Goal: Task Accomplishment & Management: Use online tool/utility

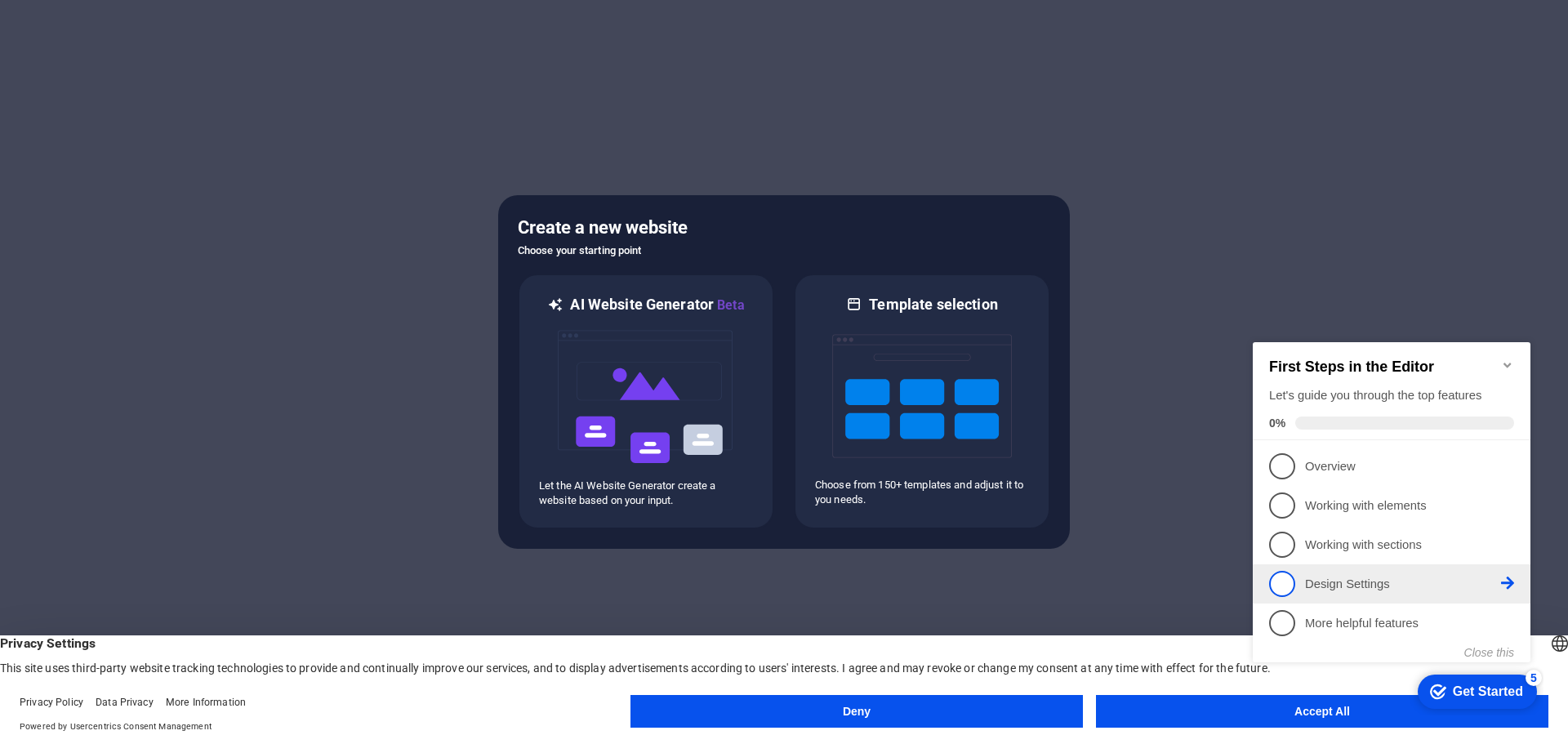
click at [1300, 578] on link "4 Design Settings - incomplete" at bounding box center [1392, 583] width 245 height 26
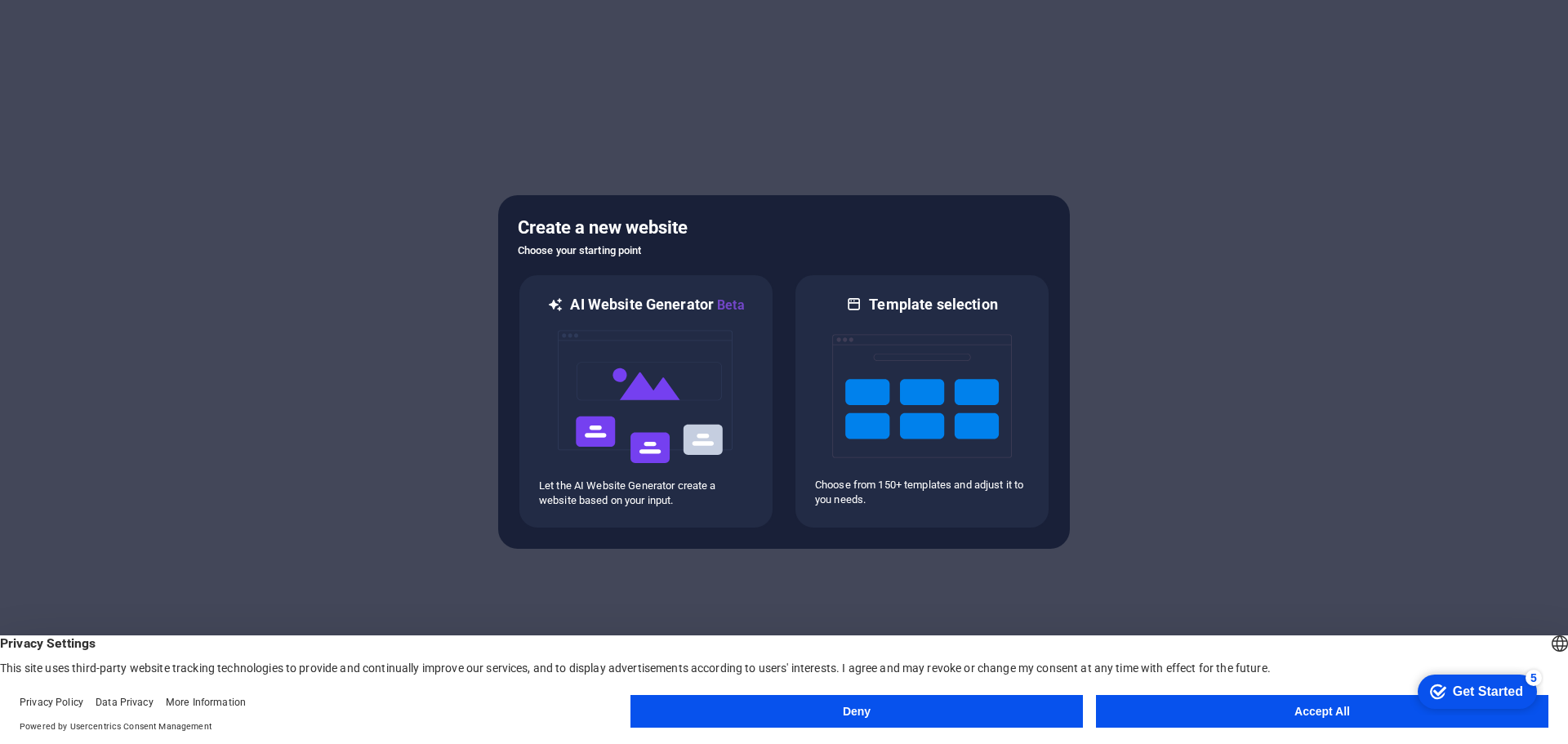
click at [1315, 717] on button "Accept All" at bounding box center [1322, 711] width 453 height 33
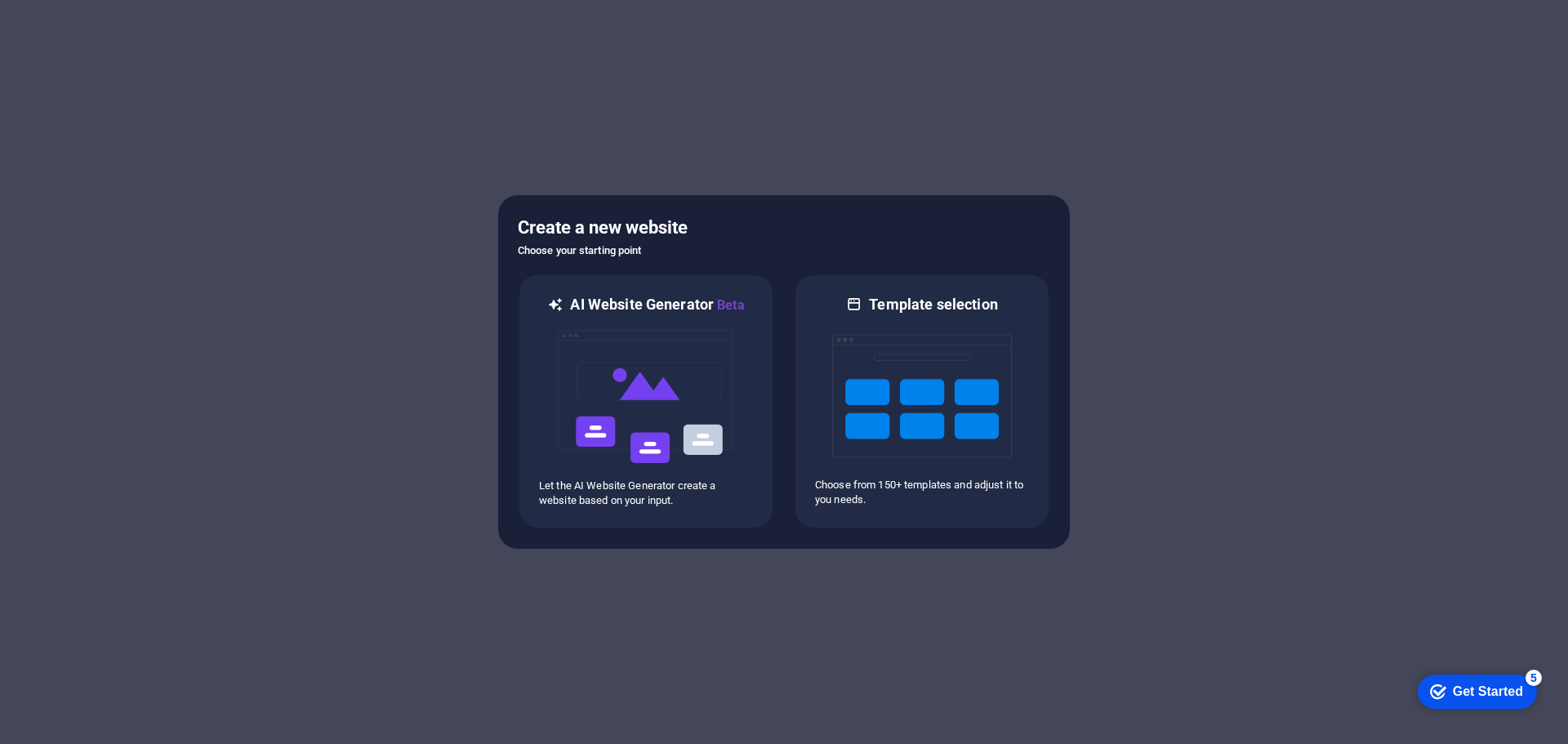
click at [1489, 695] on div "Get Started" at bounding box center [1488, 691] width 70 height 15
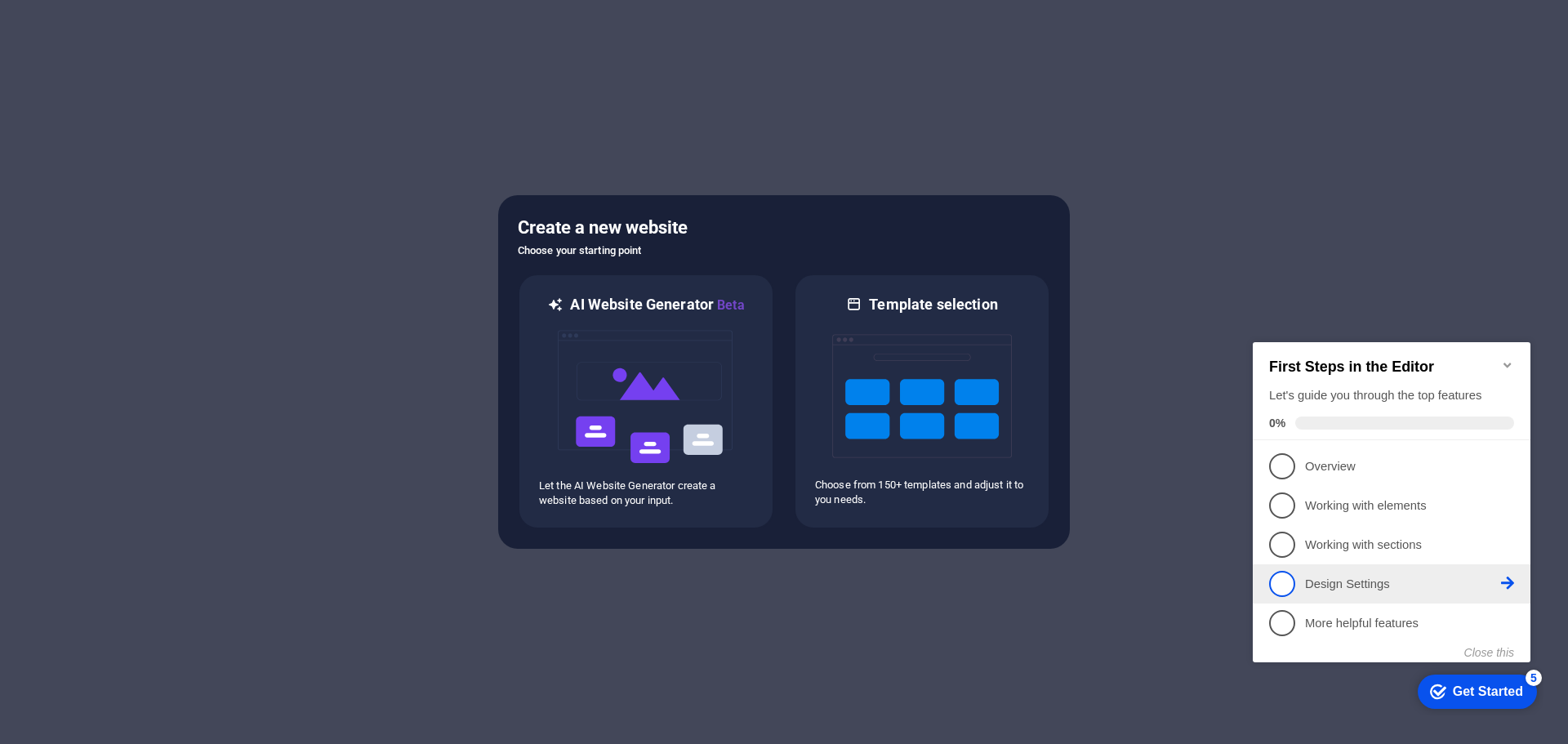
click at [1322, 585] on p "Design Settings - incomplete" at bounding box center [1404, 584] width 196 height 17
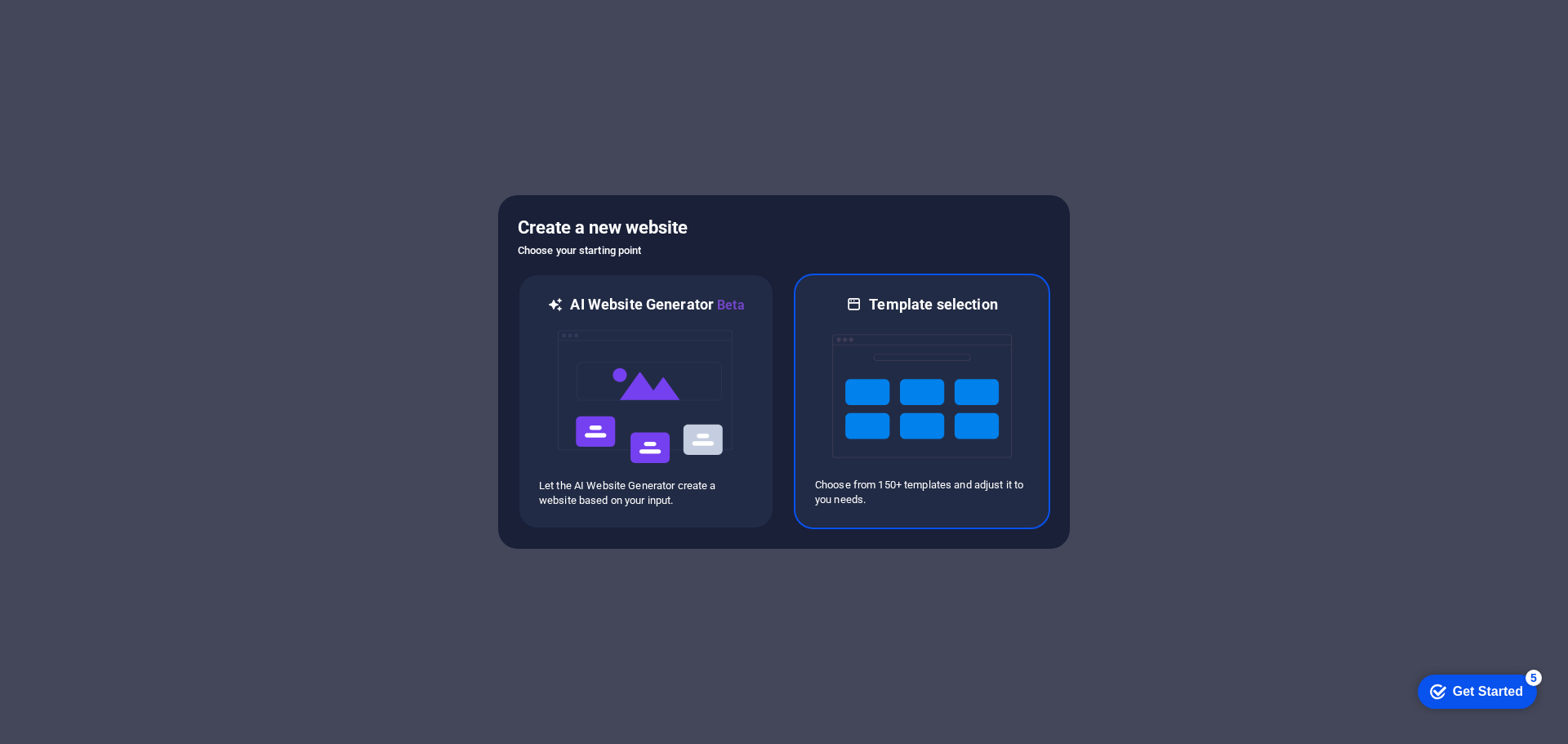
click at [891, 403] on img at bounding box center [922, 396] width 180 height 163
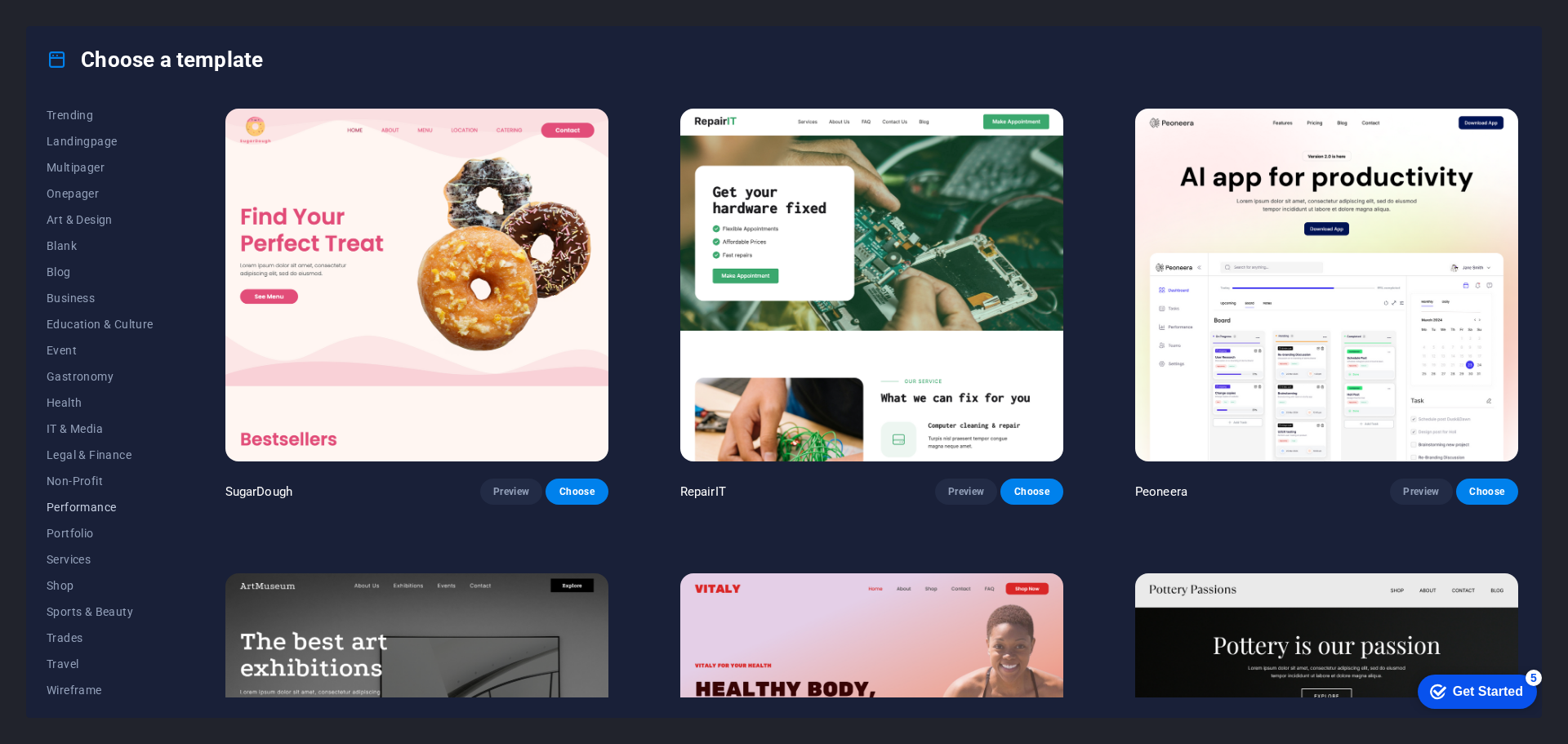
scroll to position [88, 0]
click at [89, 428] on span "IT & Media" at bounding box center [100, 423] width 107 height 13
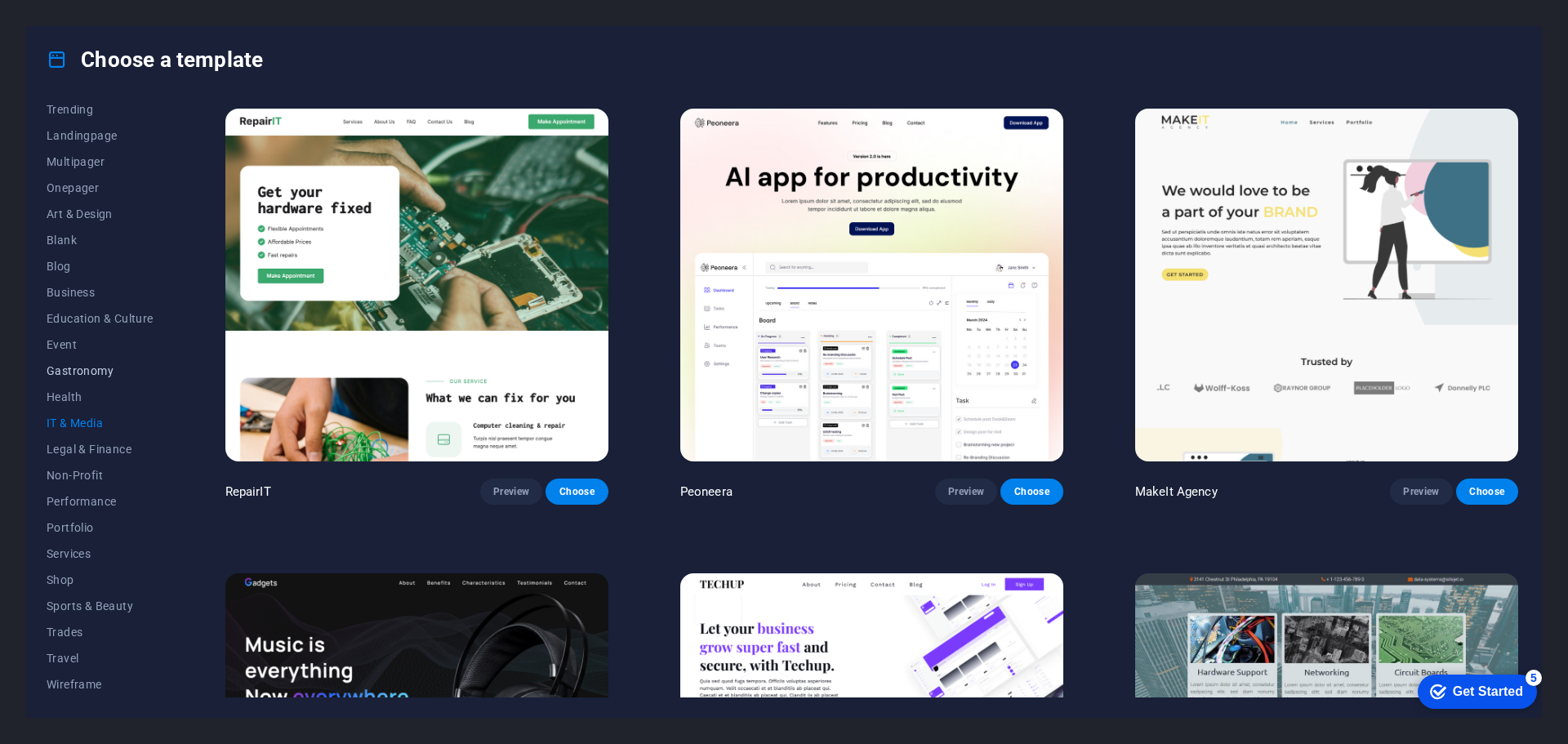
click at [84, 364] on span "Gastronomy" at bounding box center [100, 370] width 107 height 13
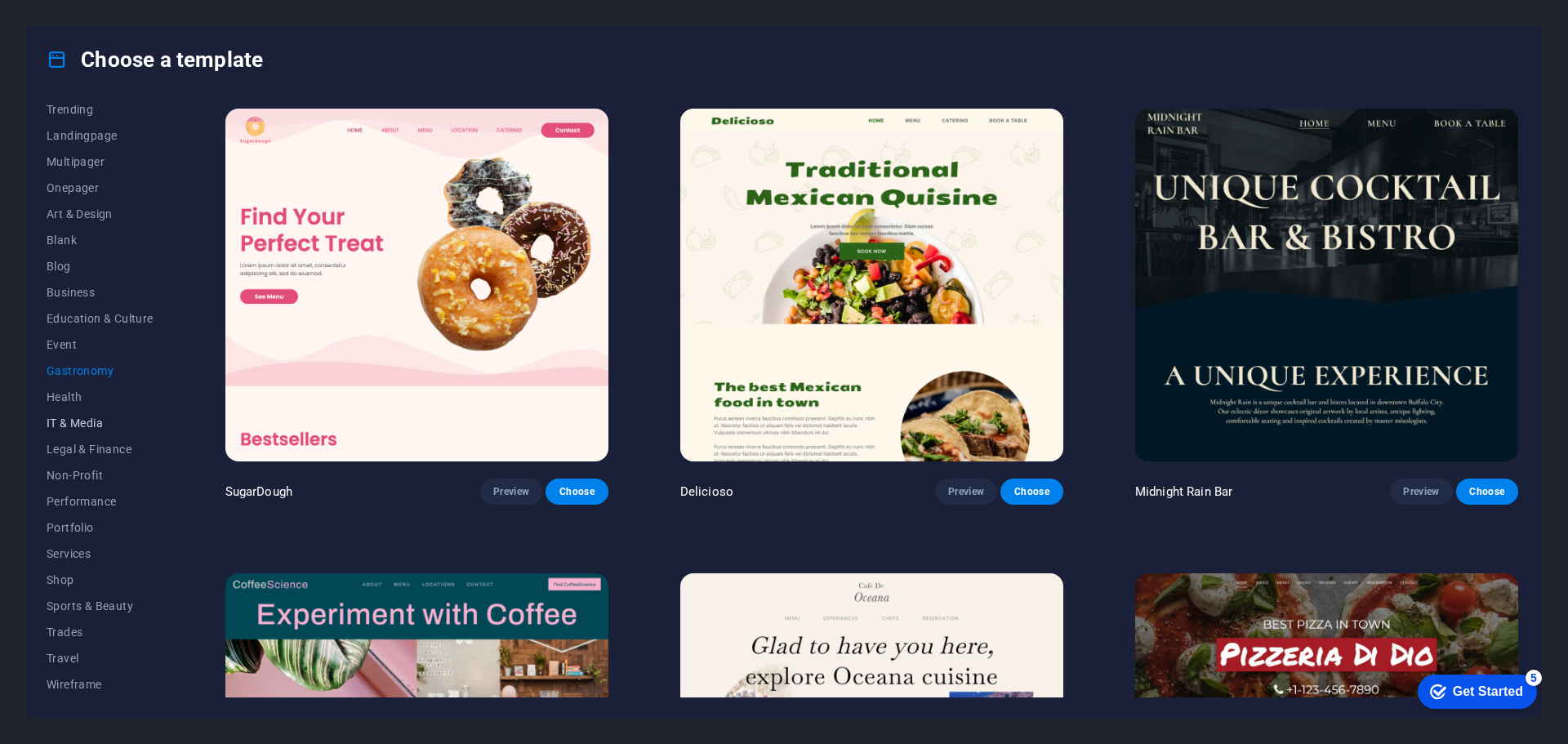
click at [90, 428] on span "IT & Media" at bounding box center [100, 423] width 107 height 13
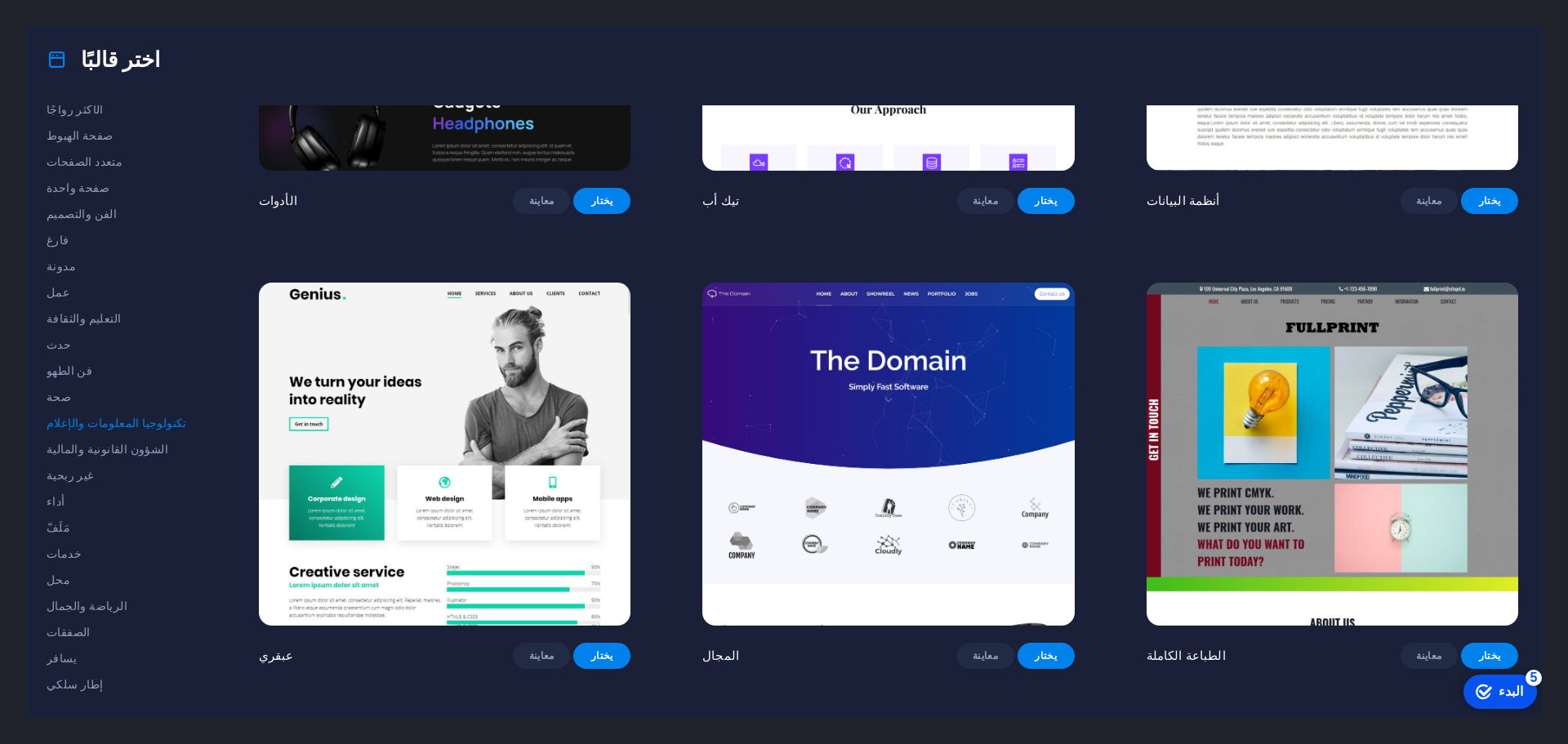
scroll to position [816, 0]
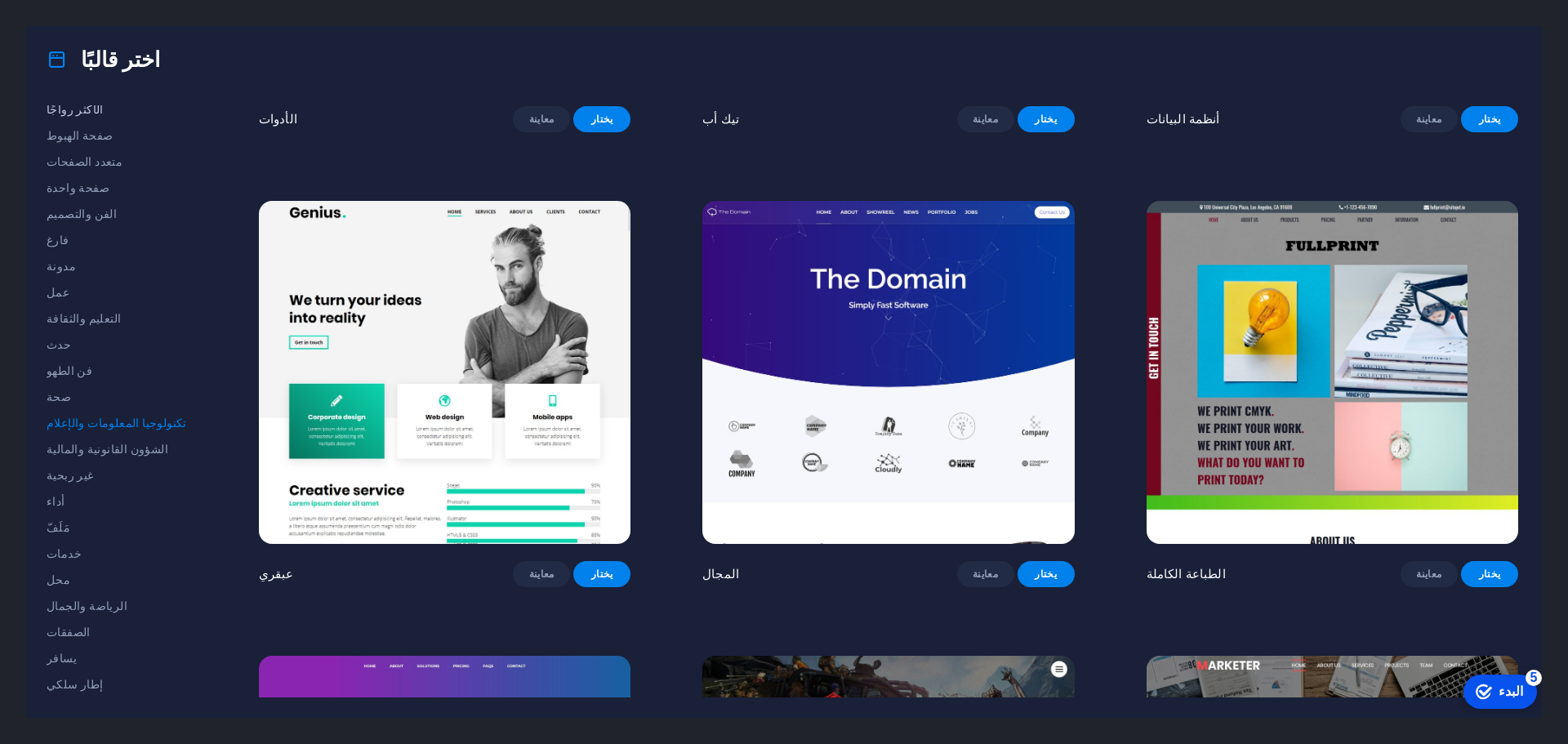
click at [75, 111] on font "الأكثر رواجًا" at bounding box center [76, 109] width 57 height 13
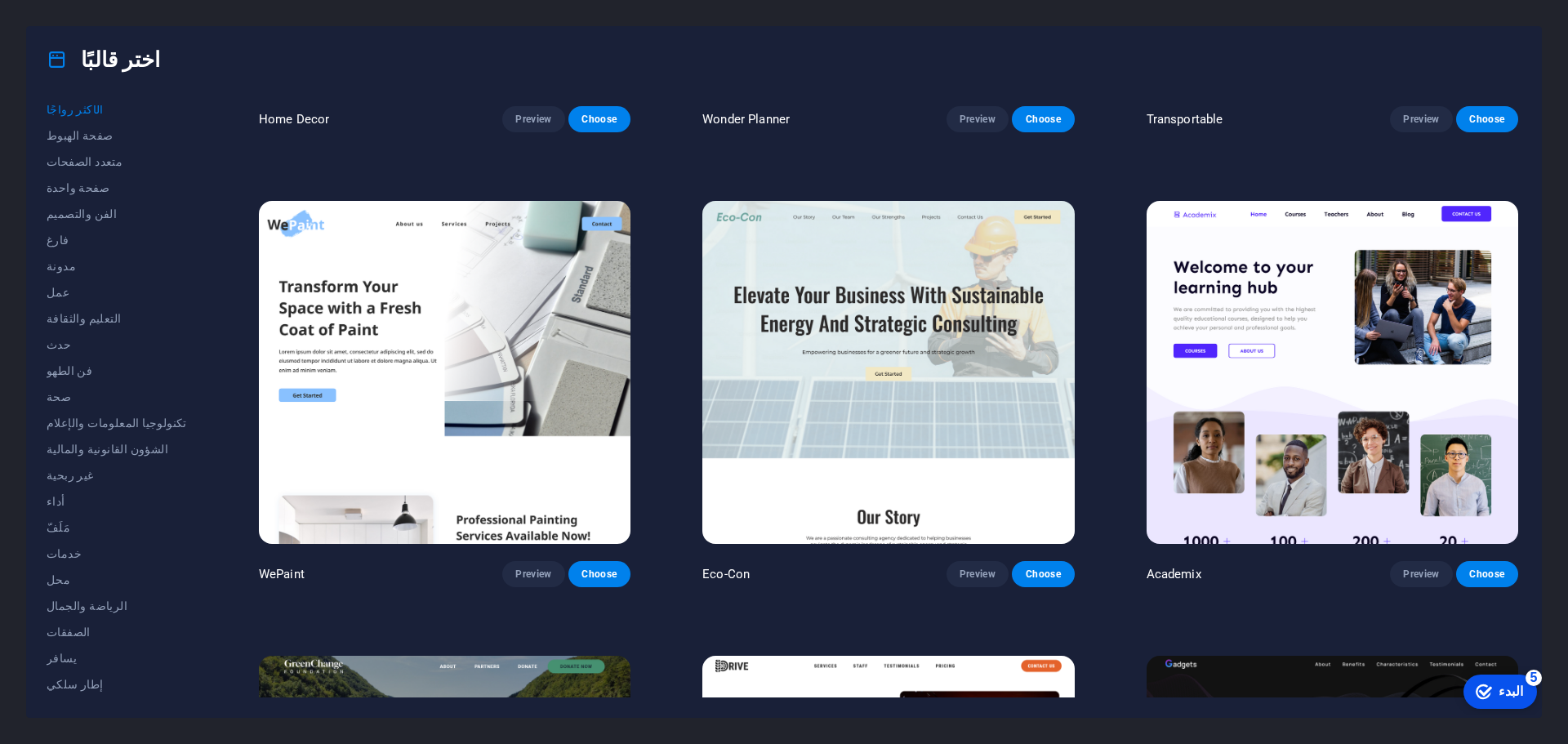
scroll to position [1742, 0]
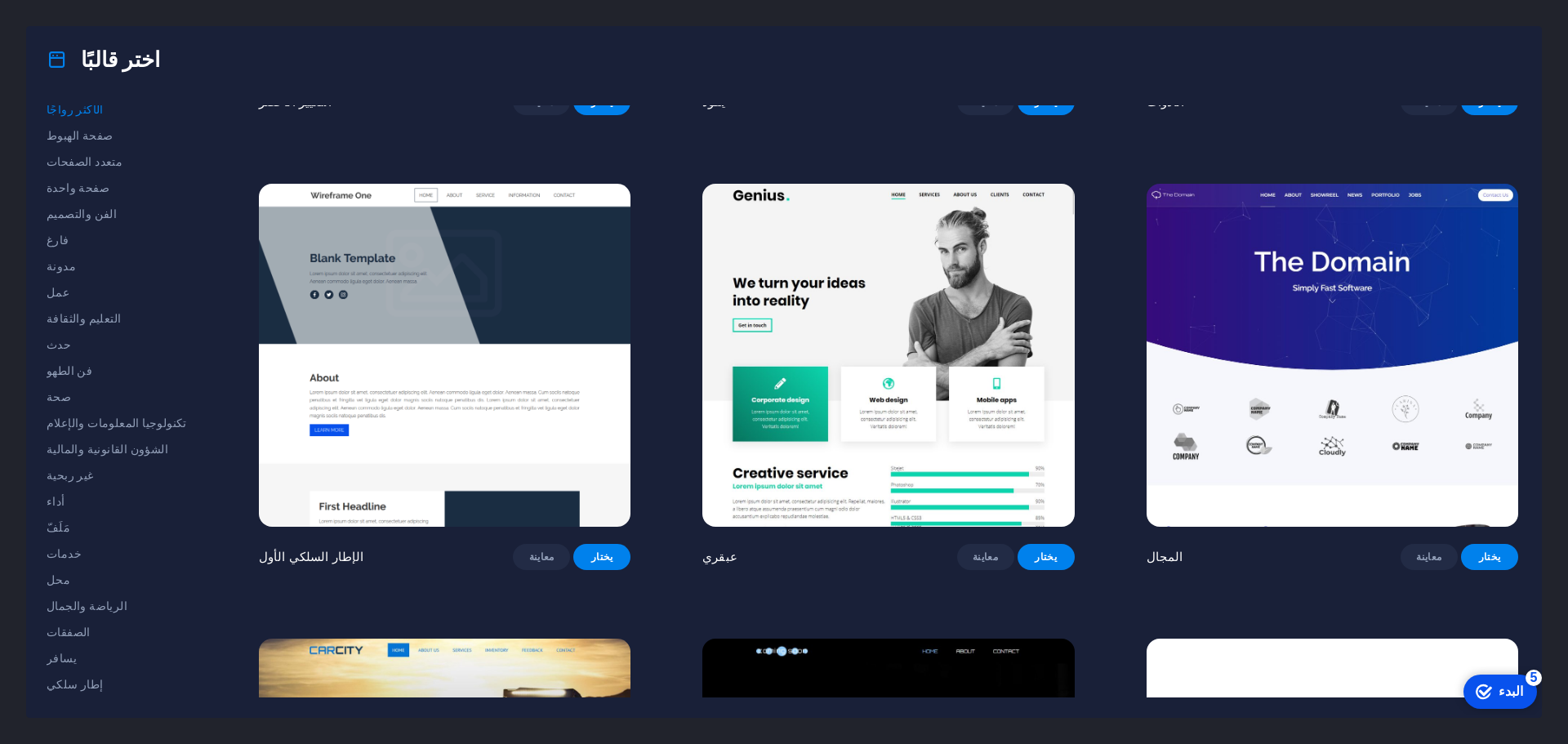
click at [1334, 384] on img at bounding box center [1333, 355] width 372 height 343
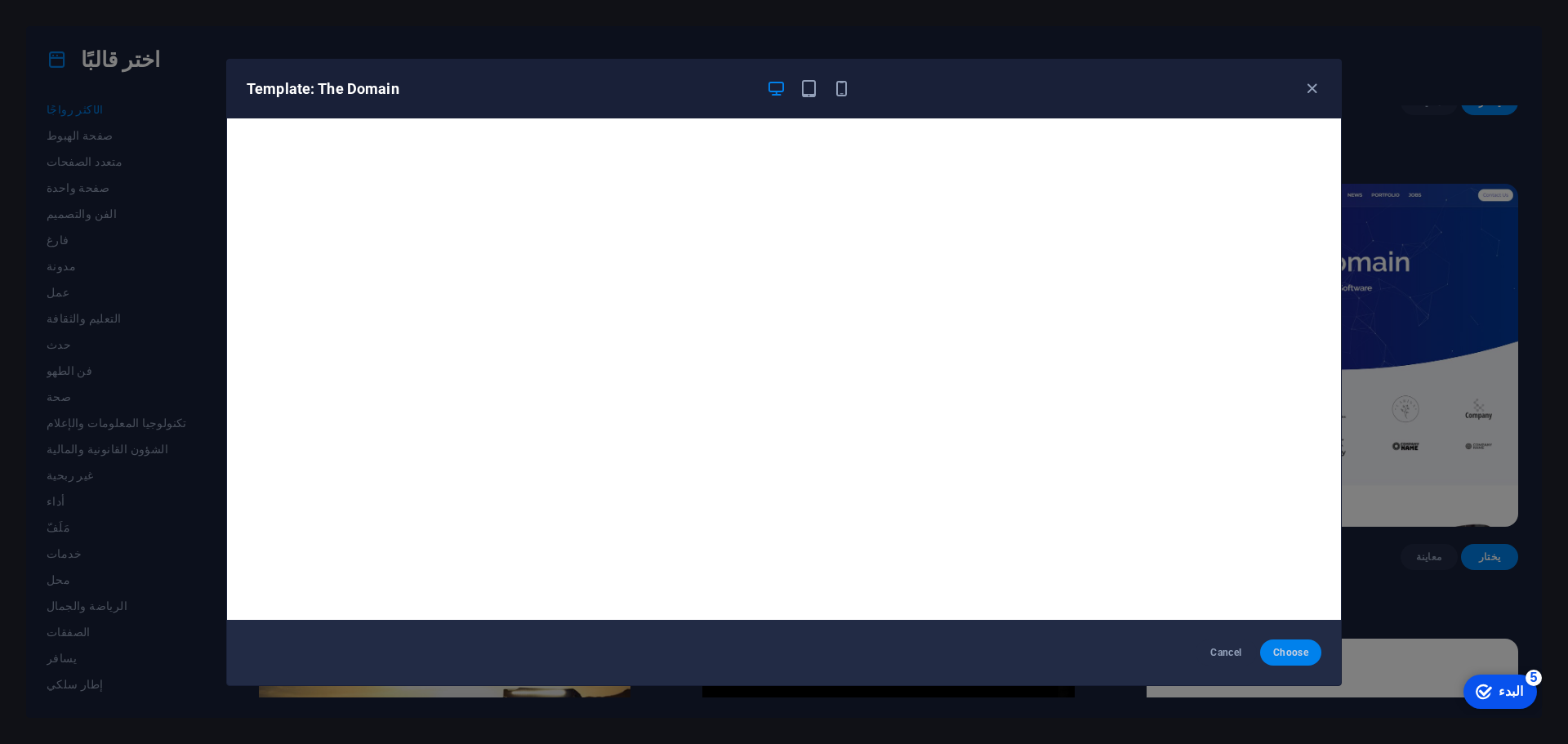
click at [1285, 653] on span "Choose" at bounding box center [1291, 652] width 35 height 13
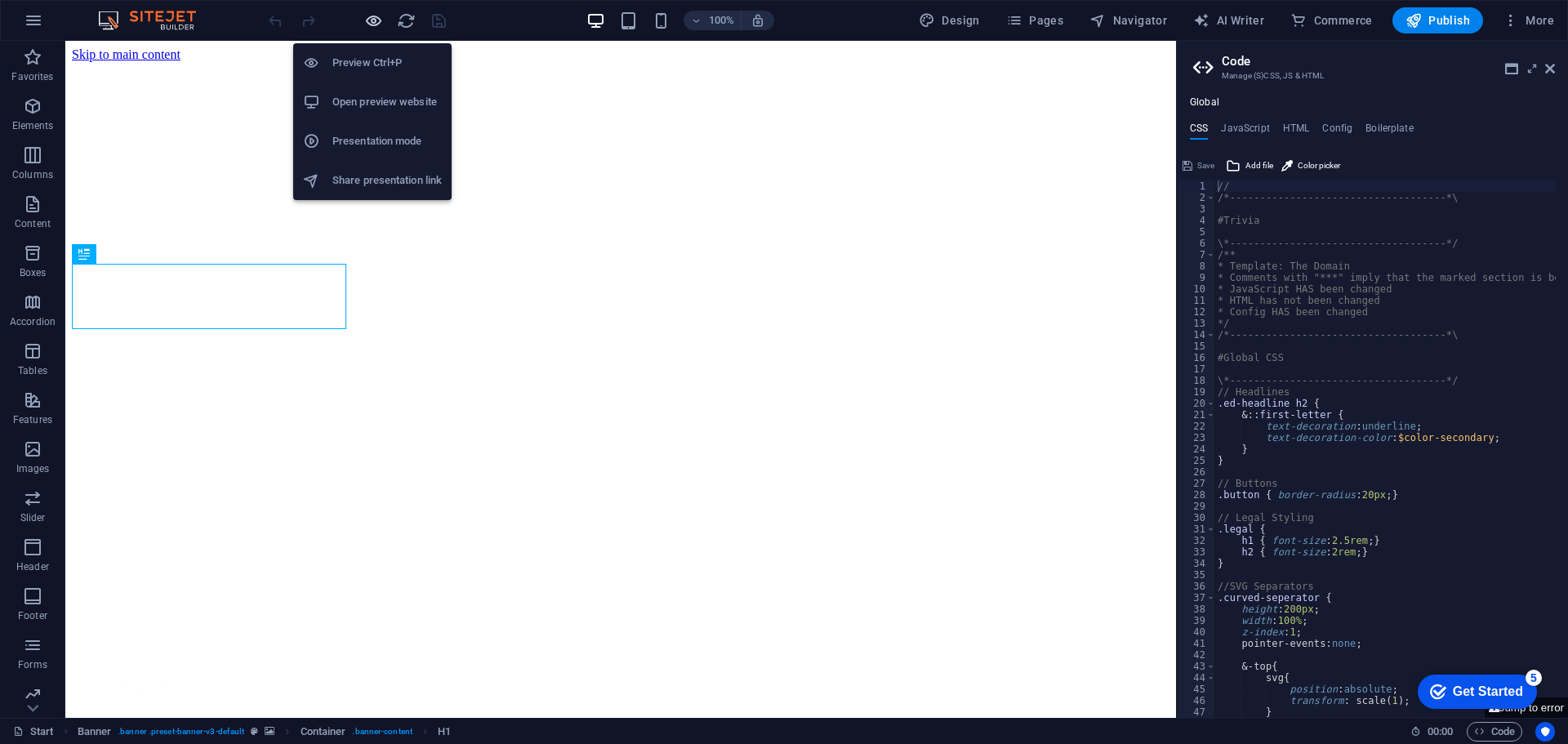
click at [373, 19] on icon "button" at bounding box center [374, 21] width 19 height 19
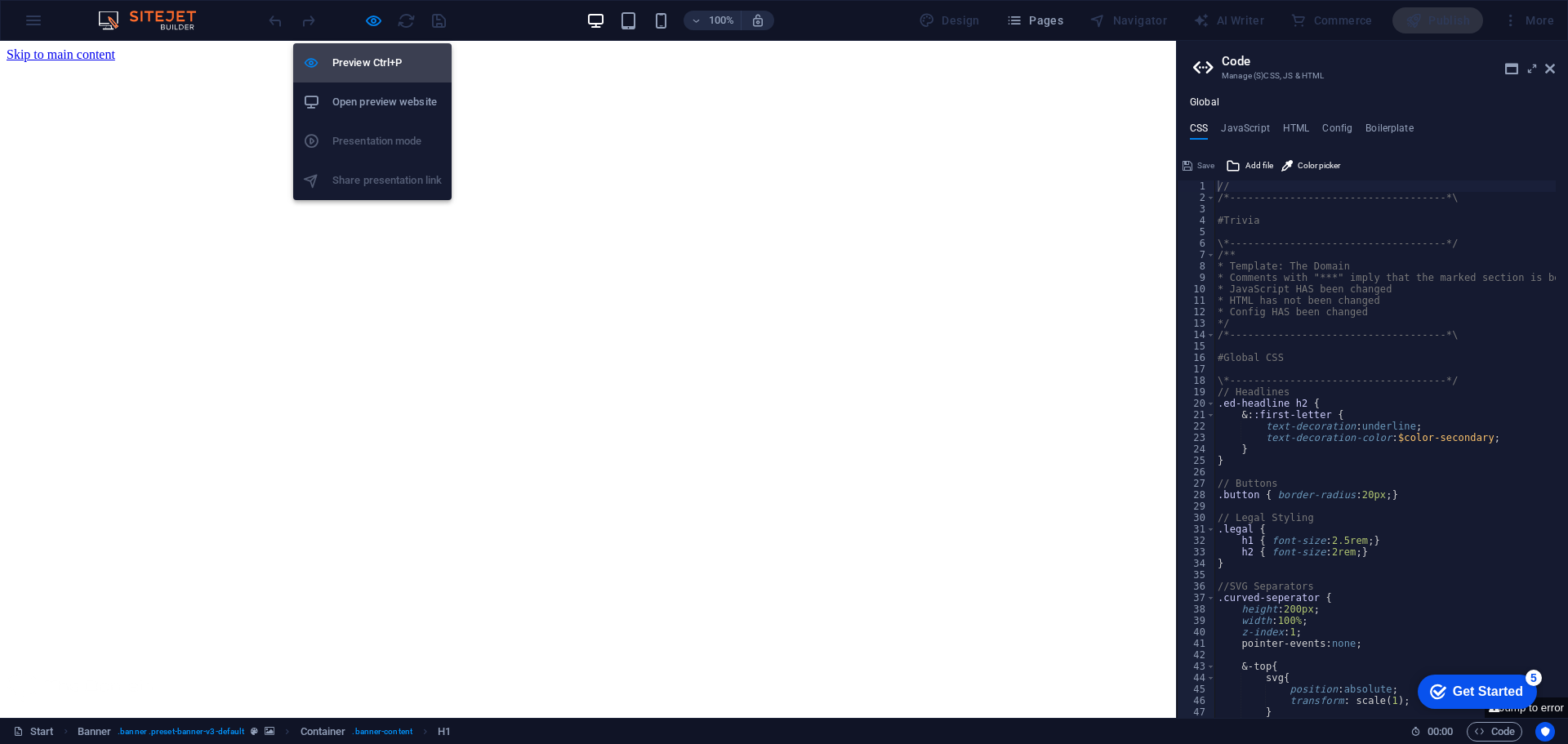
click at [372, 64] on h6 "Preview Ctrl+P" at bounding box center [387, 63] width 109 height 20
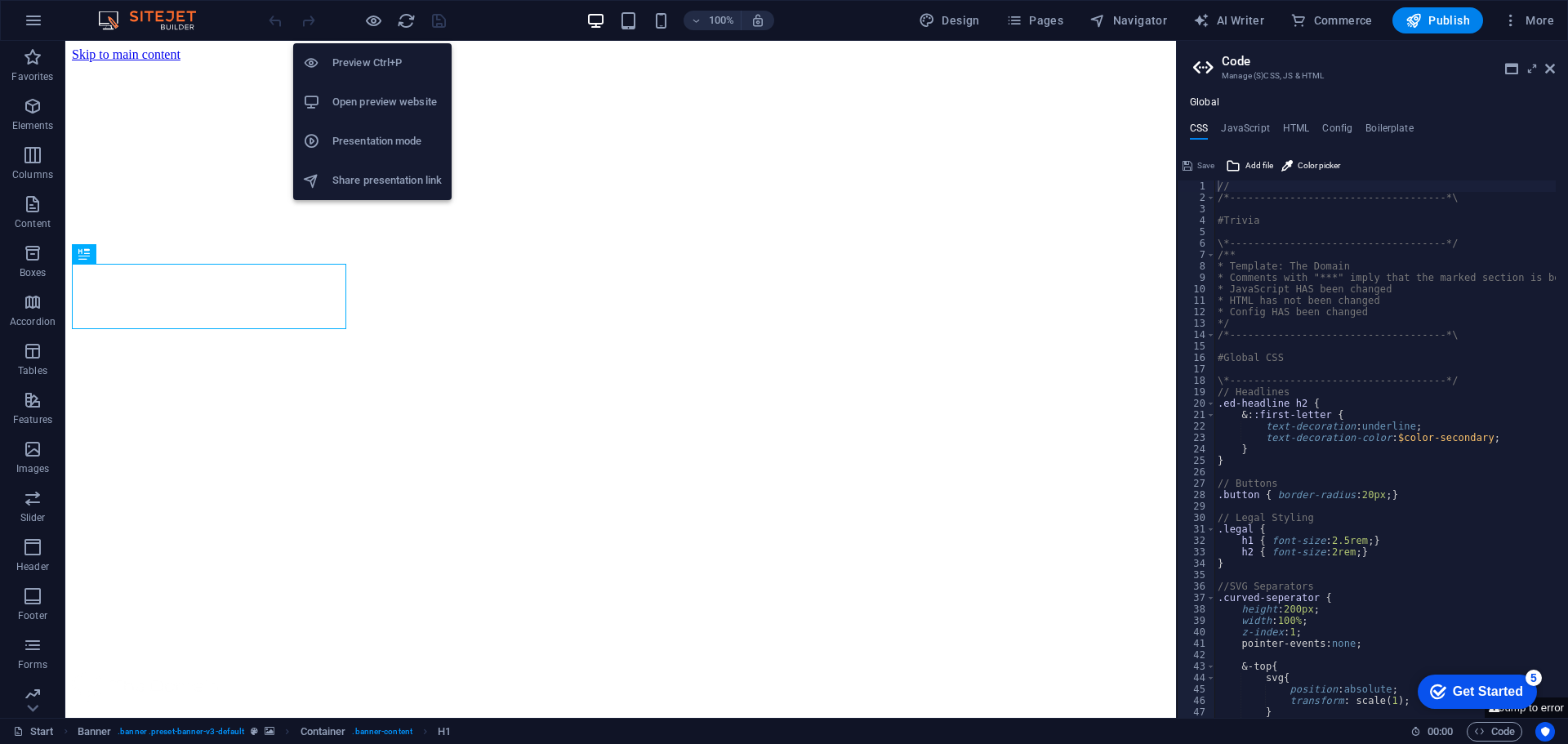
click at [372, 64] on h6 "Preview Ctrl+P" at bounding box center [387, 63] width 109 height 20
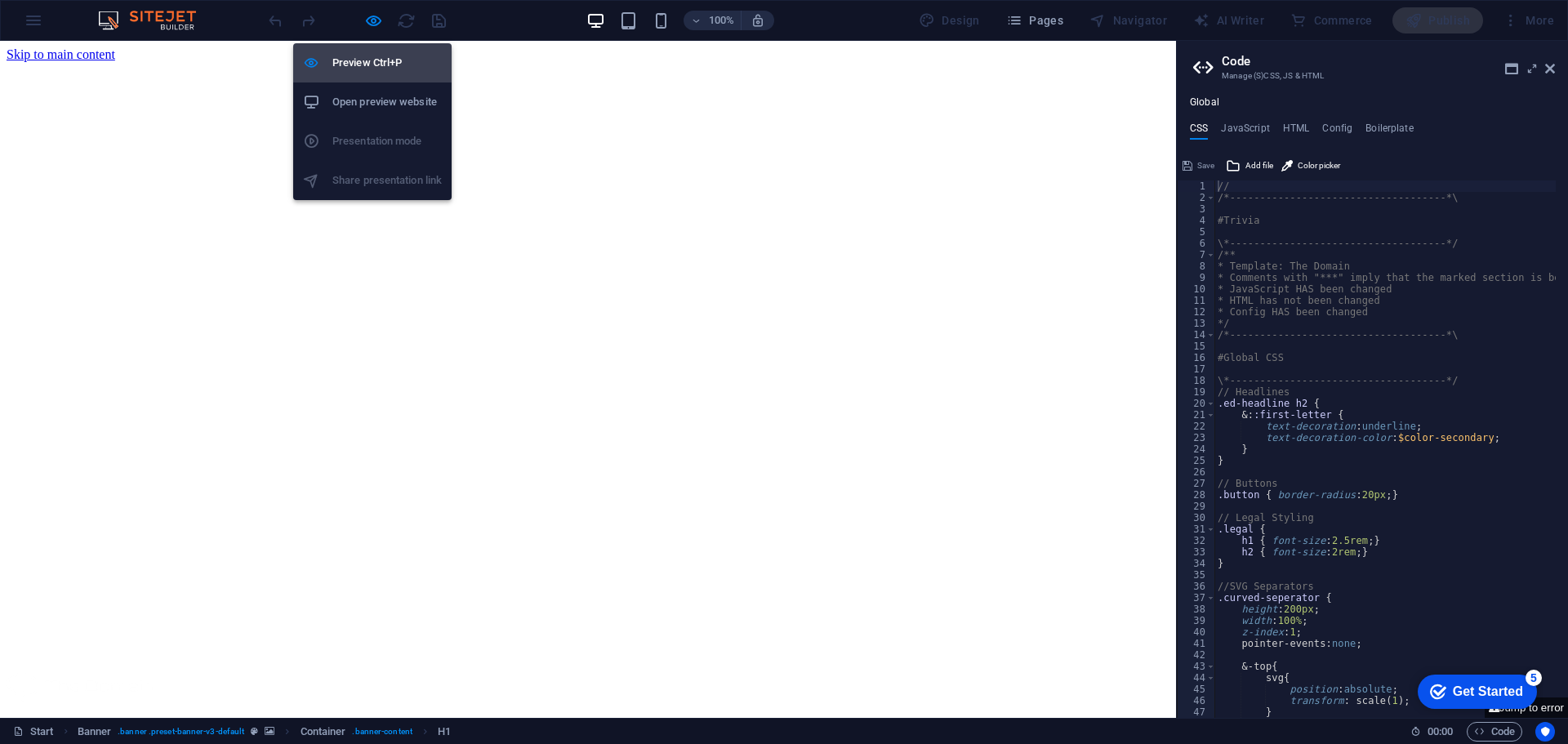
click at [372, 64] on h6 "Preview Ctrl+P" at bounding box center [387, 63] width 109 height 20
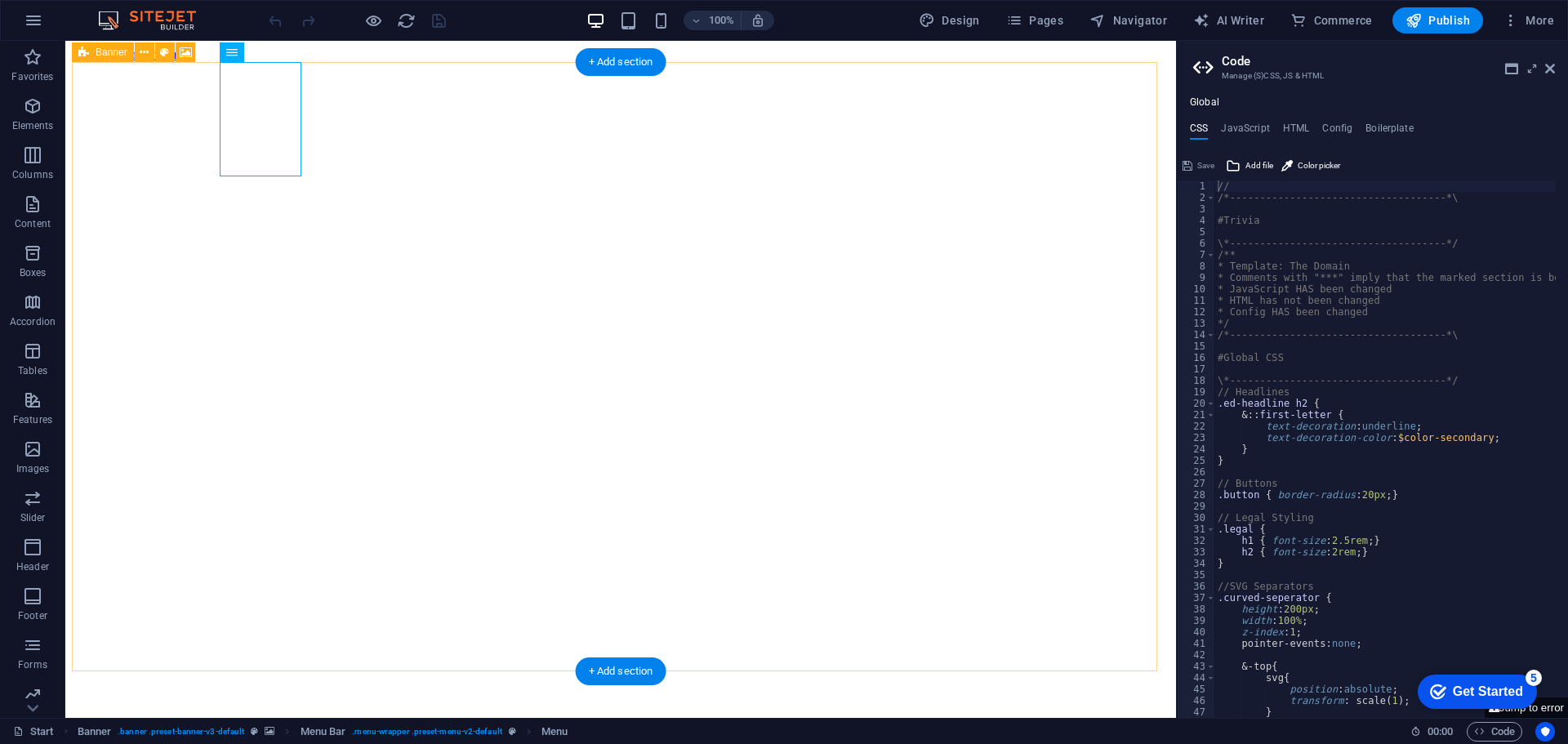
click at [505, 223] on div "Home About Showreel News Portfolio jobs Contact Us idsaudi.com Simply Fast Soft…" at bounding box center [621, 609] width 1098 height 1094
click at [612, 271] on div "Home About Showreel News Portfolio jobs Contact Us idsaudi.com Simply Fast Soft…" at bounding box center [621, 609] width 1098 height 1094
click at [539, 267] on div "Home About Showreel News Portfolio jobs Contact Us idsaudi.com Simply Fast Soft…" at bounding box center [621, 609] width 1098 height 1094
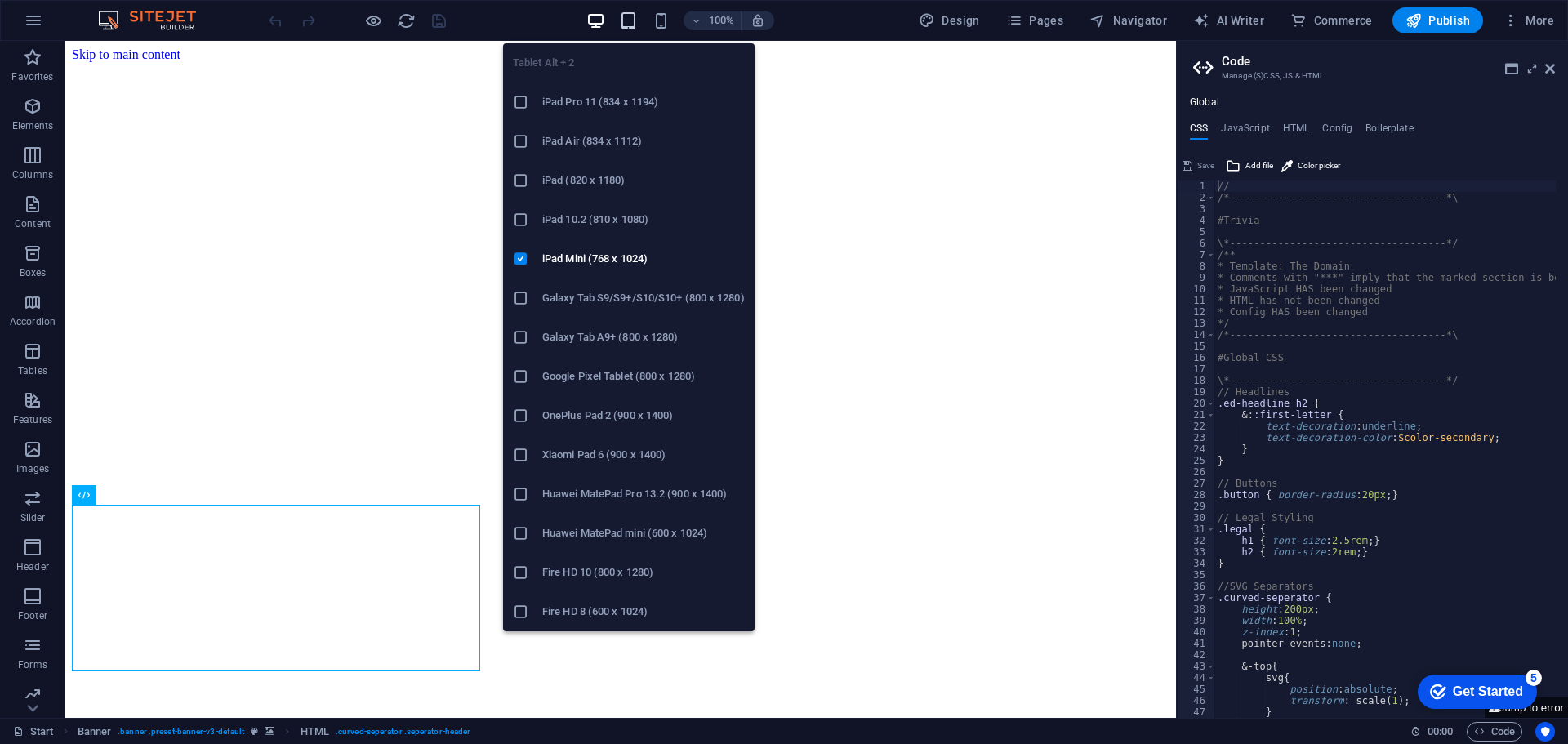
click at [624, 22] on icon "button" at bounding box center [629, 21] width 19 height 19
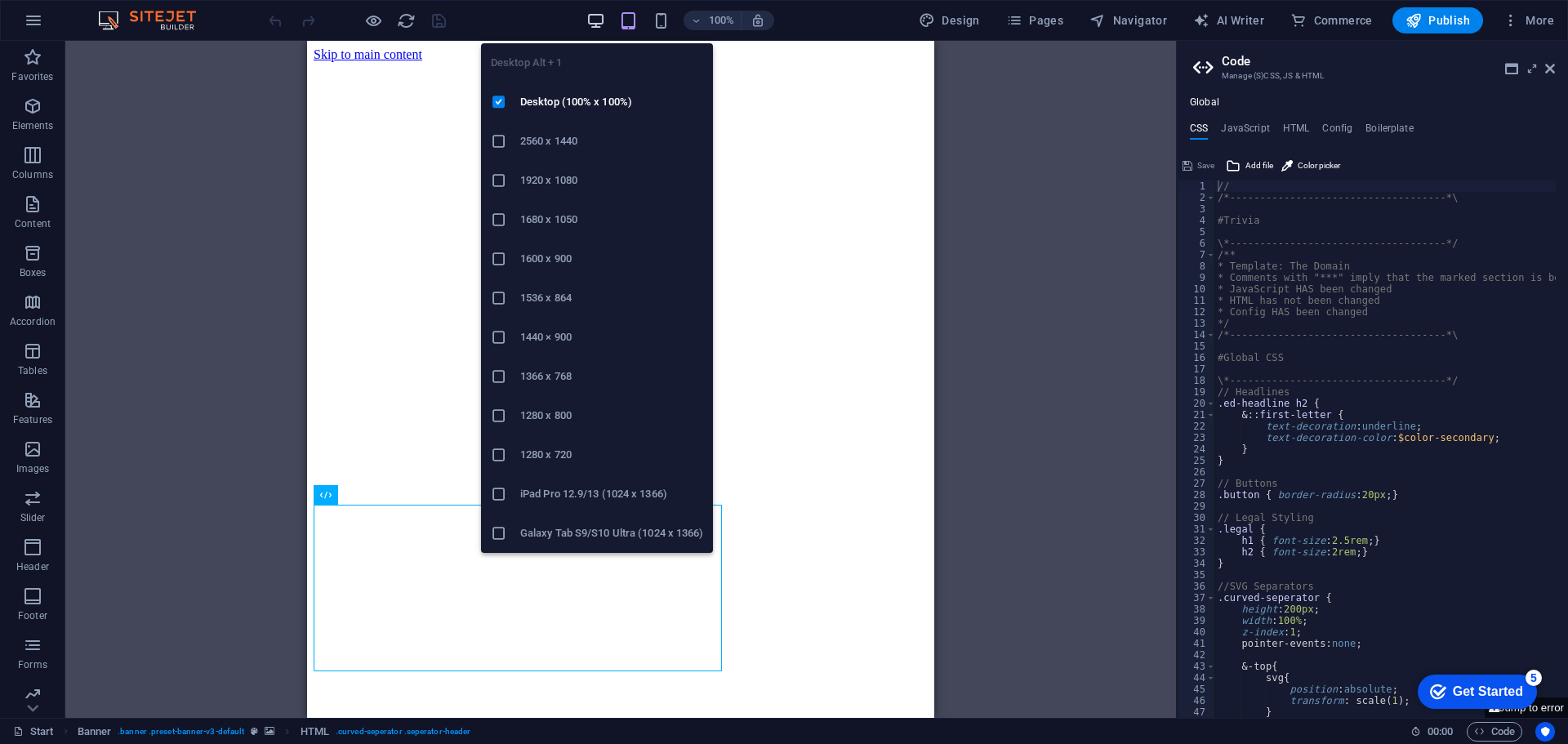
click at [601, 25] on icon "button" at bounding box center [596, 21] width 19 height 19
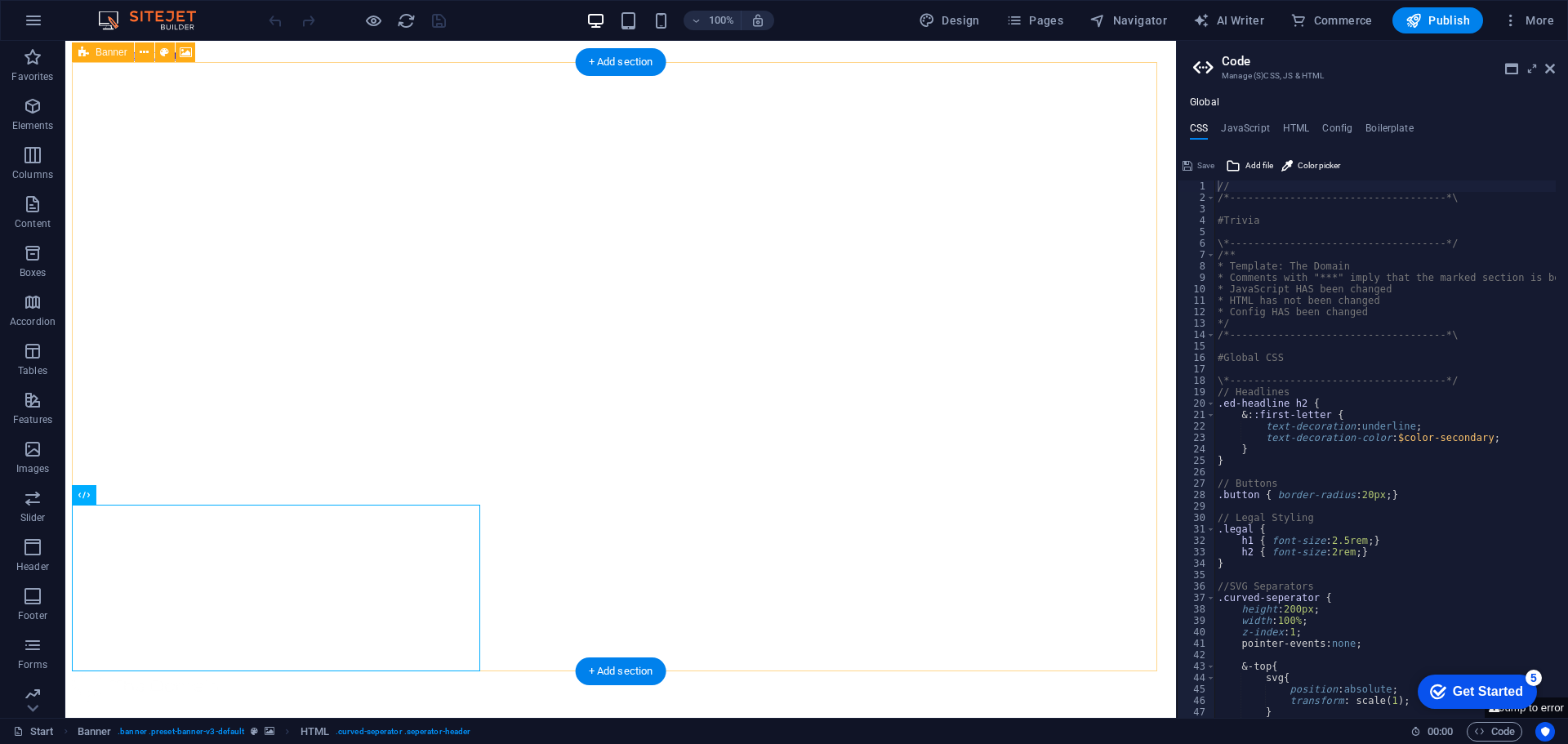
click at [456, 289] on div "Home About Showreel News Portfolio jobs Contact Us idsaudi.com Simply Fast Soft…" at bounding box center [621, 609] width 1098 height 1094
click at [879, 349] on div "Home About Showreel News Portfolio jobs Contact Us idsaudi.com Simply Fast Soft…" at bounding box center [621, 609] width 1098 height 1094
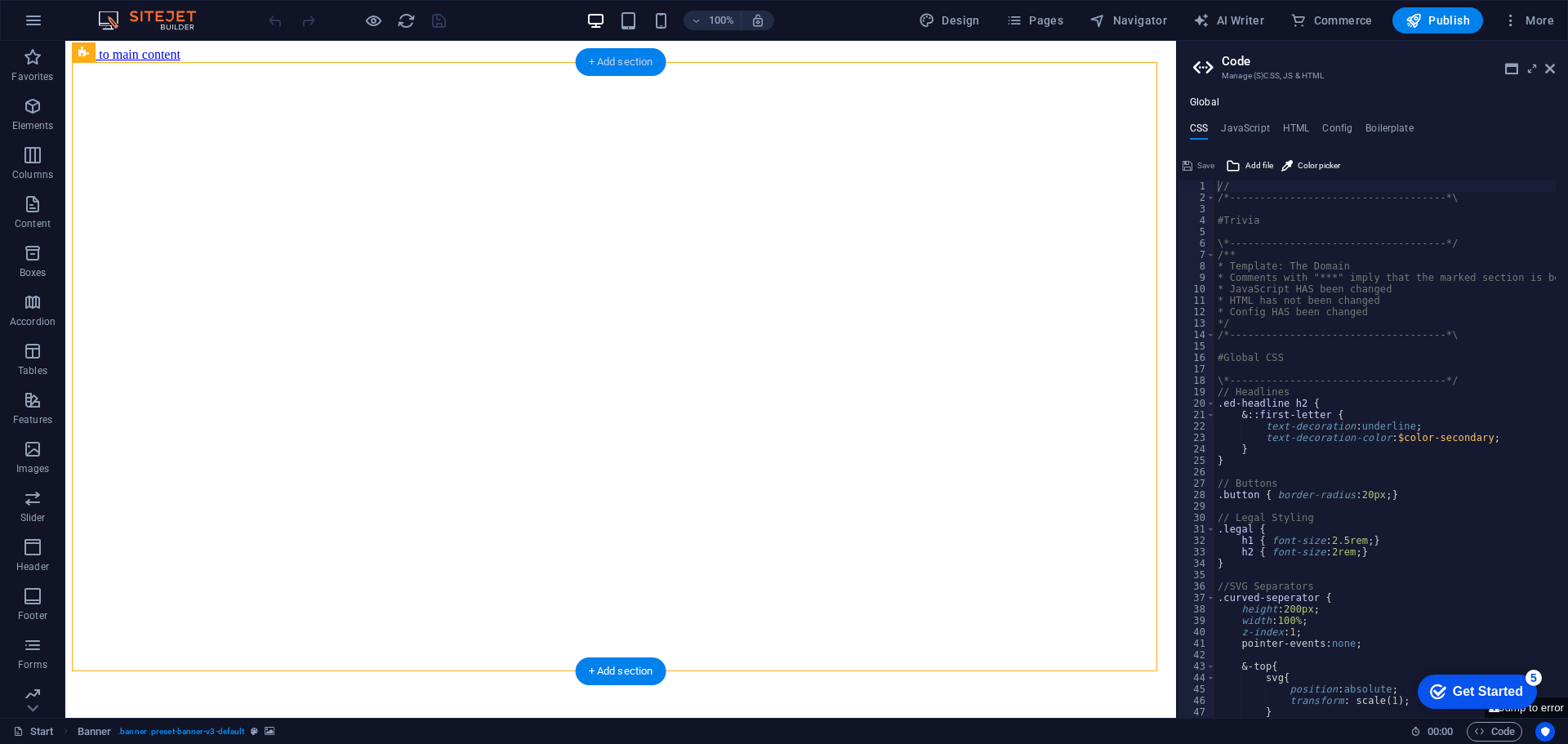
click at [641, 57] on div "+ Add section" at bounding box center [621, 62] width 90 height 28
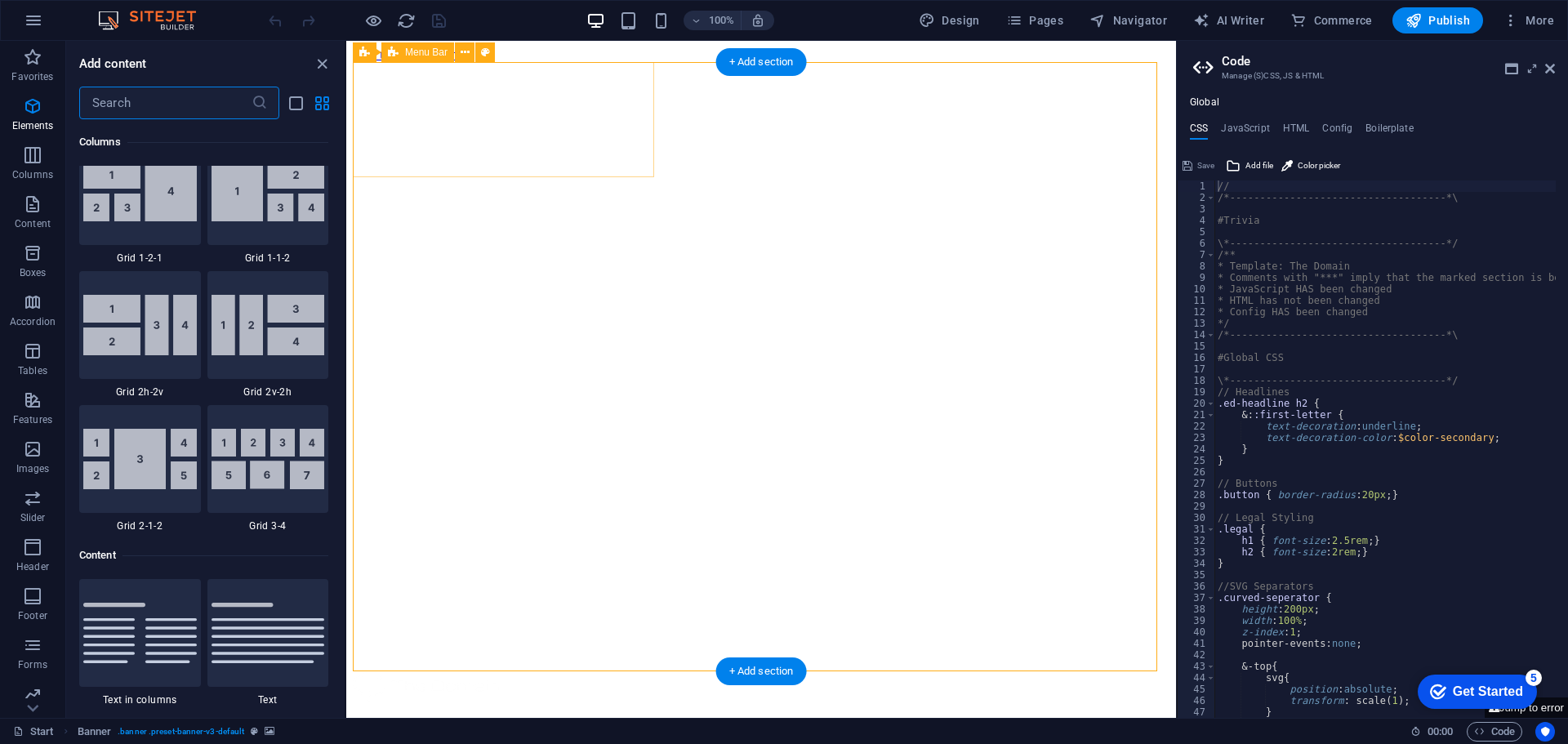
scroll to position [2856, 0]
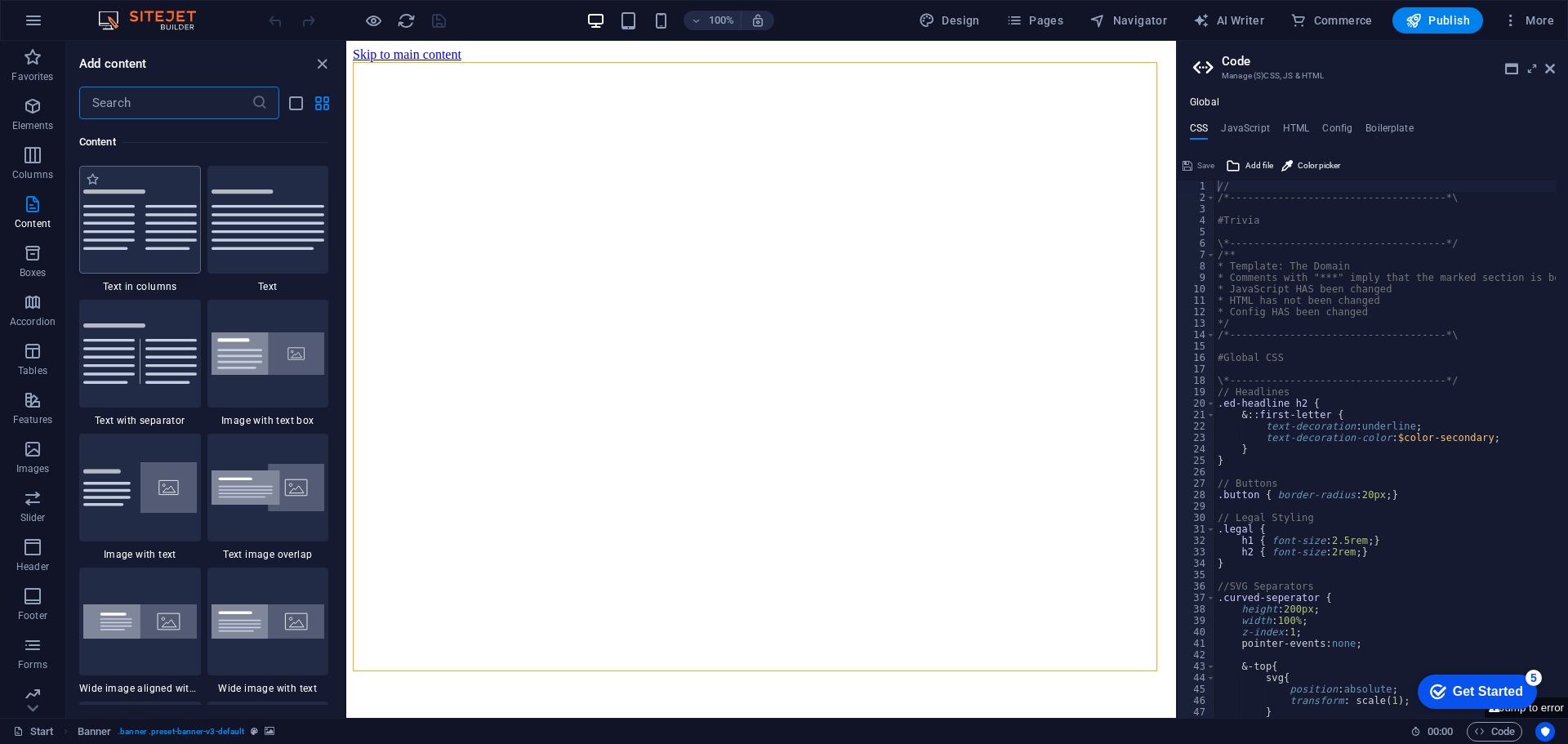
click at [141, 233] on img at bounding box center [140, 220] width 114 height 61
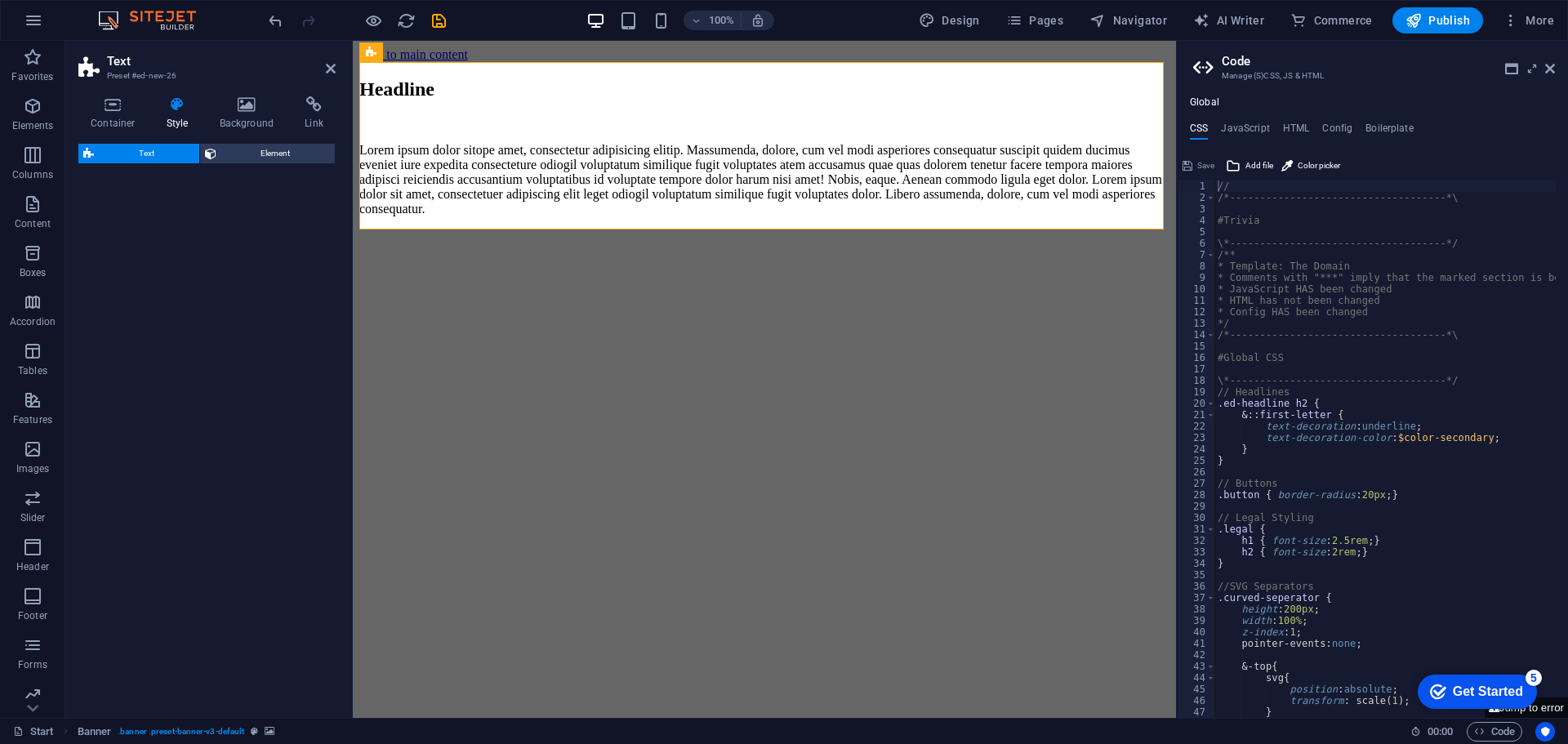
select select "rem"
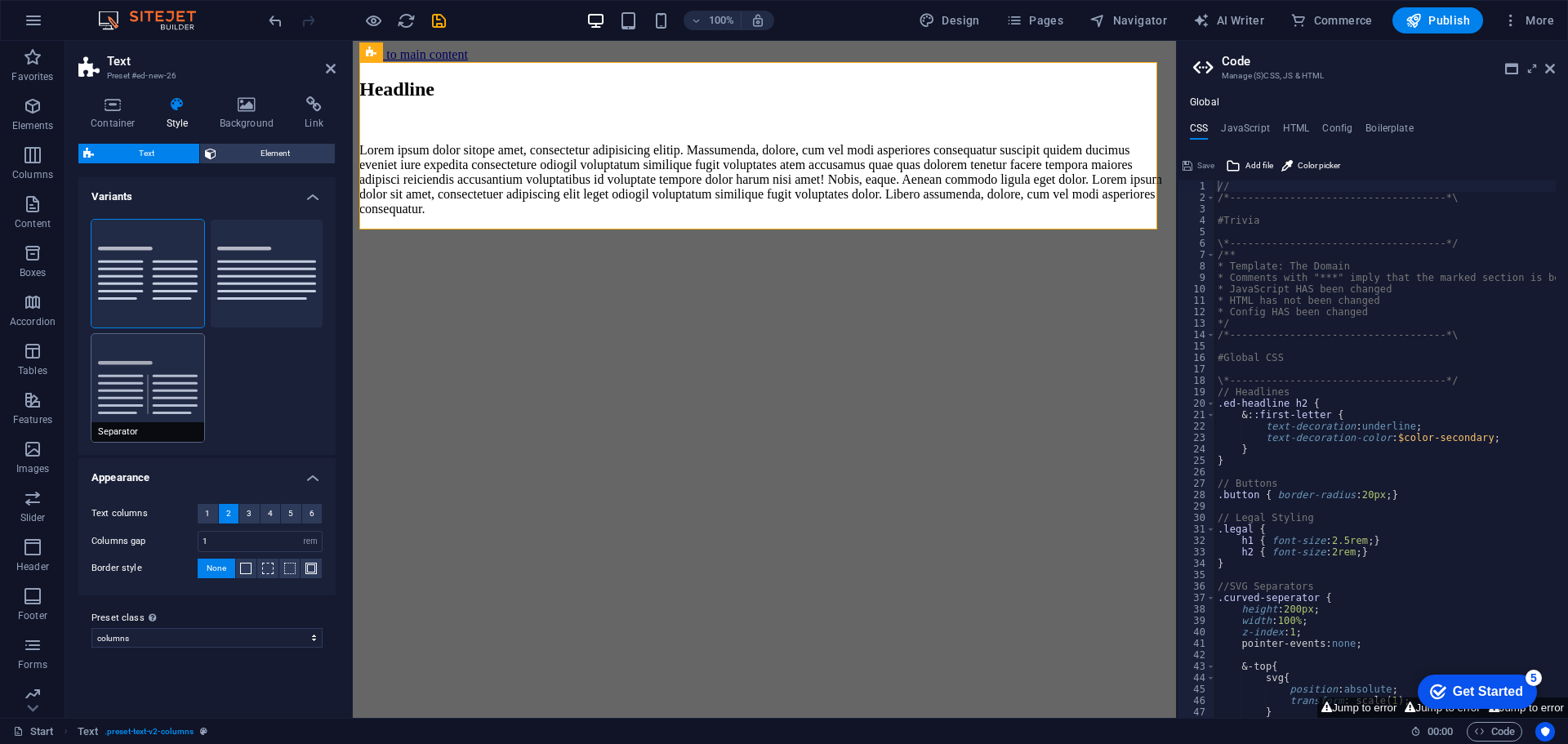
click at [170, 367] on button "Separator" at bounding box center [148, 388] width 113 height 108
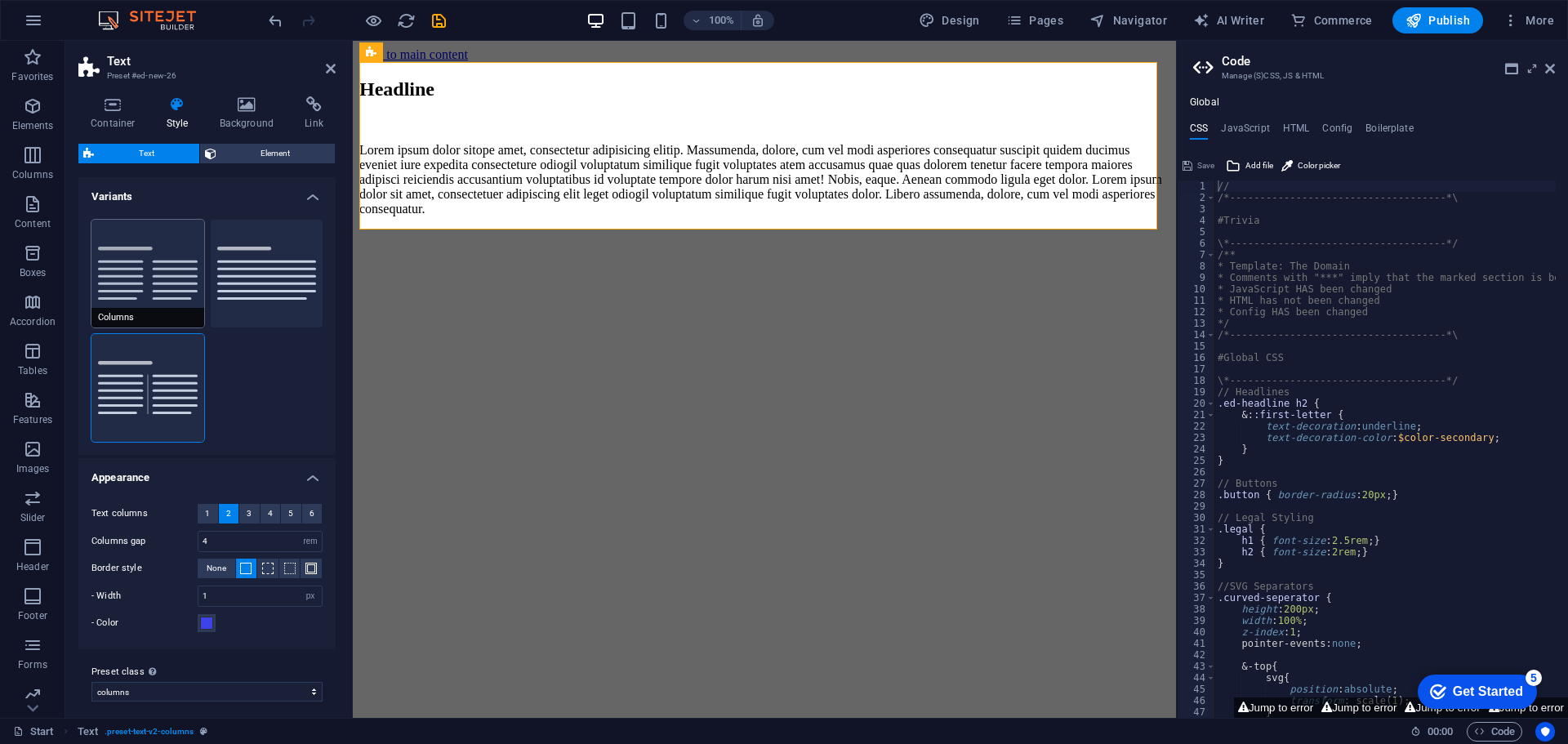
click at [171, 265] on button "Columns" at bounding box center [148, 273] width 113 height 108
type input "1"
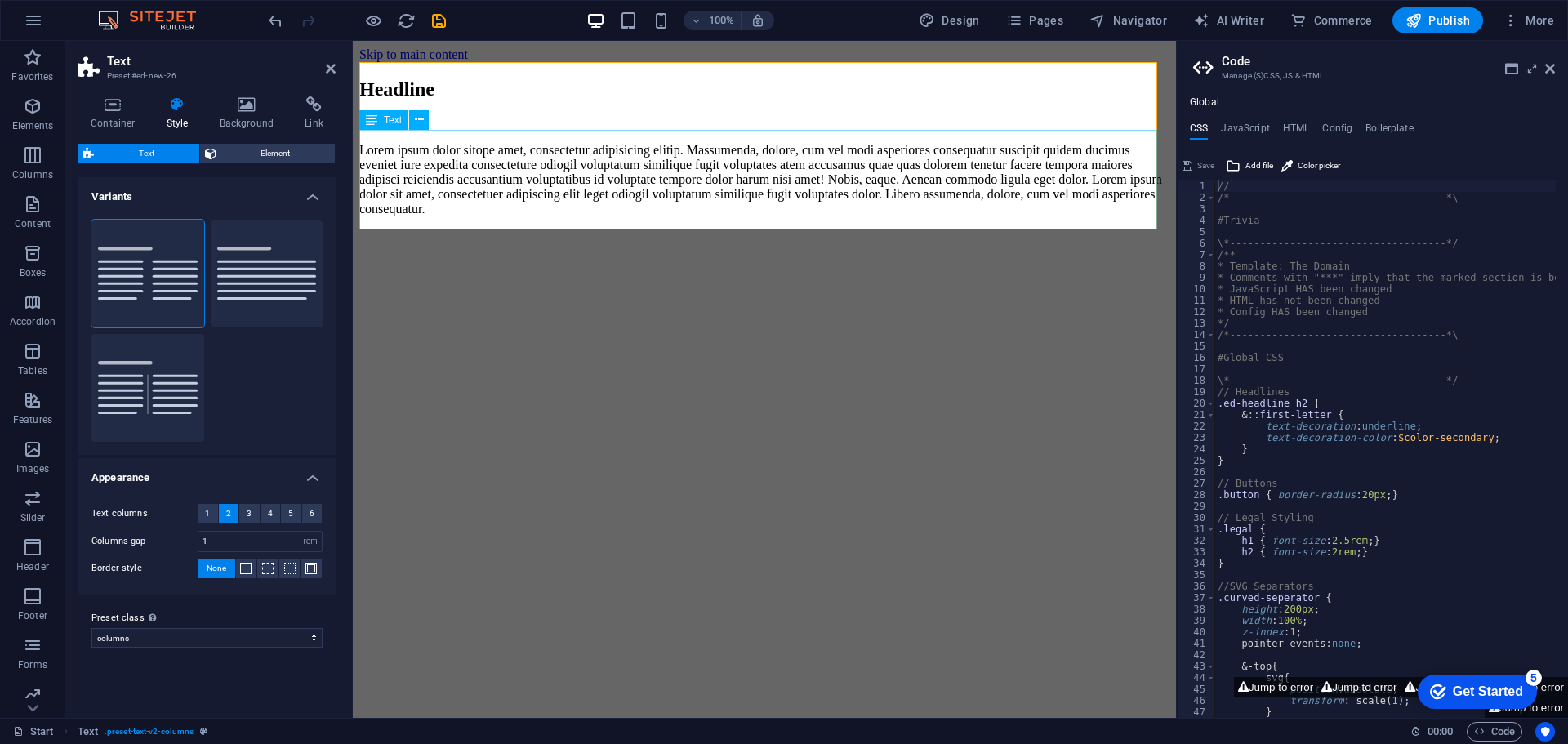
click at [484, 143] on div "Lorem ipsum dolor sitope amet, consectetur adipisicing elitip. Massumenda, dolo…" at bounding box center [764, 180] width 810 height 74
click at [677, 181] on div "Lorem ipsum dolor sitope amet, consectetur adipisicing elitip. Massumenda, dolo…" at bounding box center [764, 180] width 810 height 74
click at [652, 101] on div "Headline" at bounding box center [764, 89] width 810 height 22
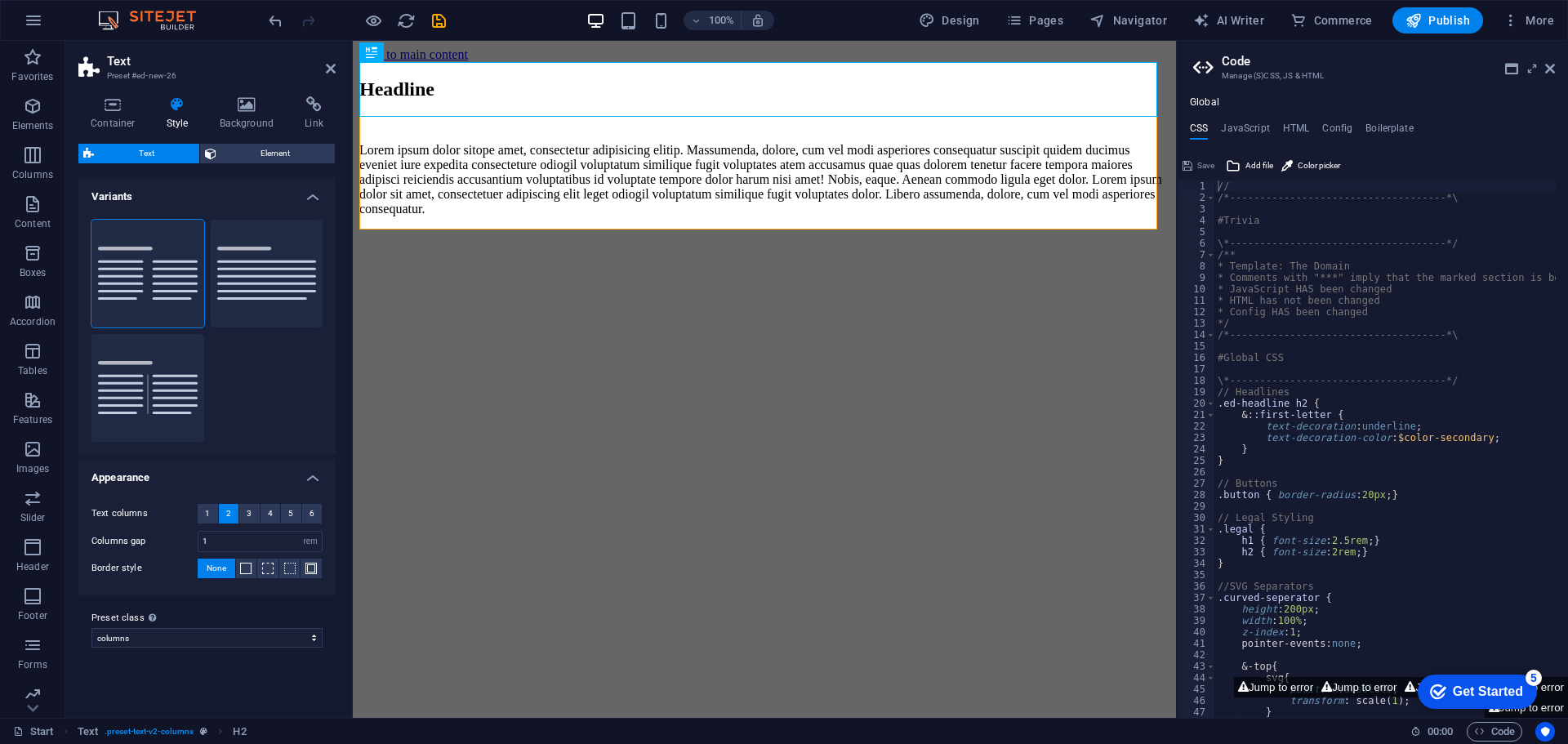
click at [321, 77] on header "Text Preset #ed-new-26" at bounding box center [207, 62] width 257 height 43
click at [337, 65] on aside "Text Preset #ed-new-26 Container Style Background Link Size Height Default px r…" at bounding box center [208, 379] width 288 height 676
click at [334, 70] on icon at bounding box center [330, 68] width 10 height 13
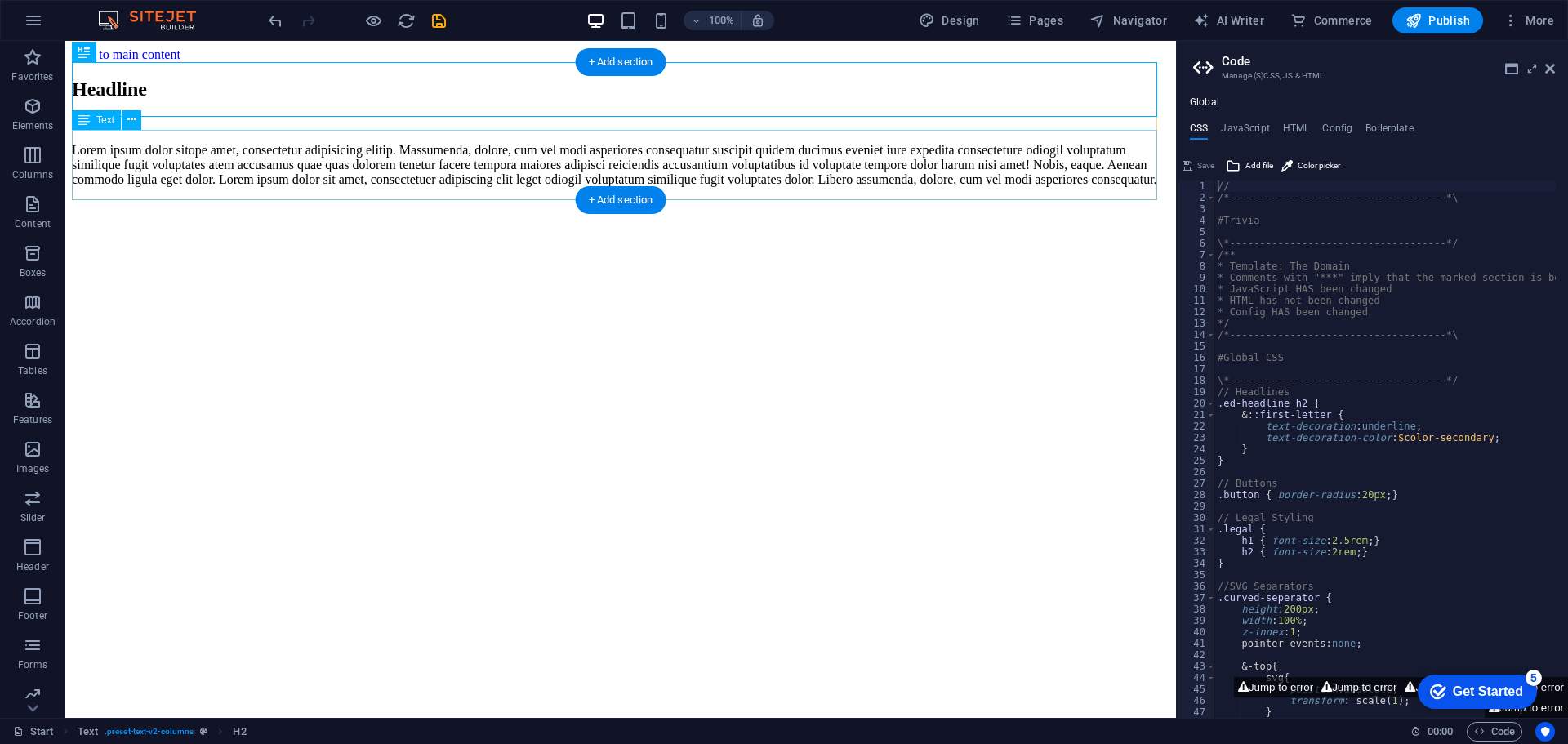
click at [483, 155] on div "Lorem ipsum dolor sitope amet, consectetur adipisicing elitip. Massumenda, dolo…" at bounding box center [621, 165] width 1098 height 44
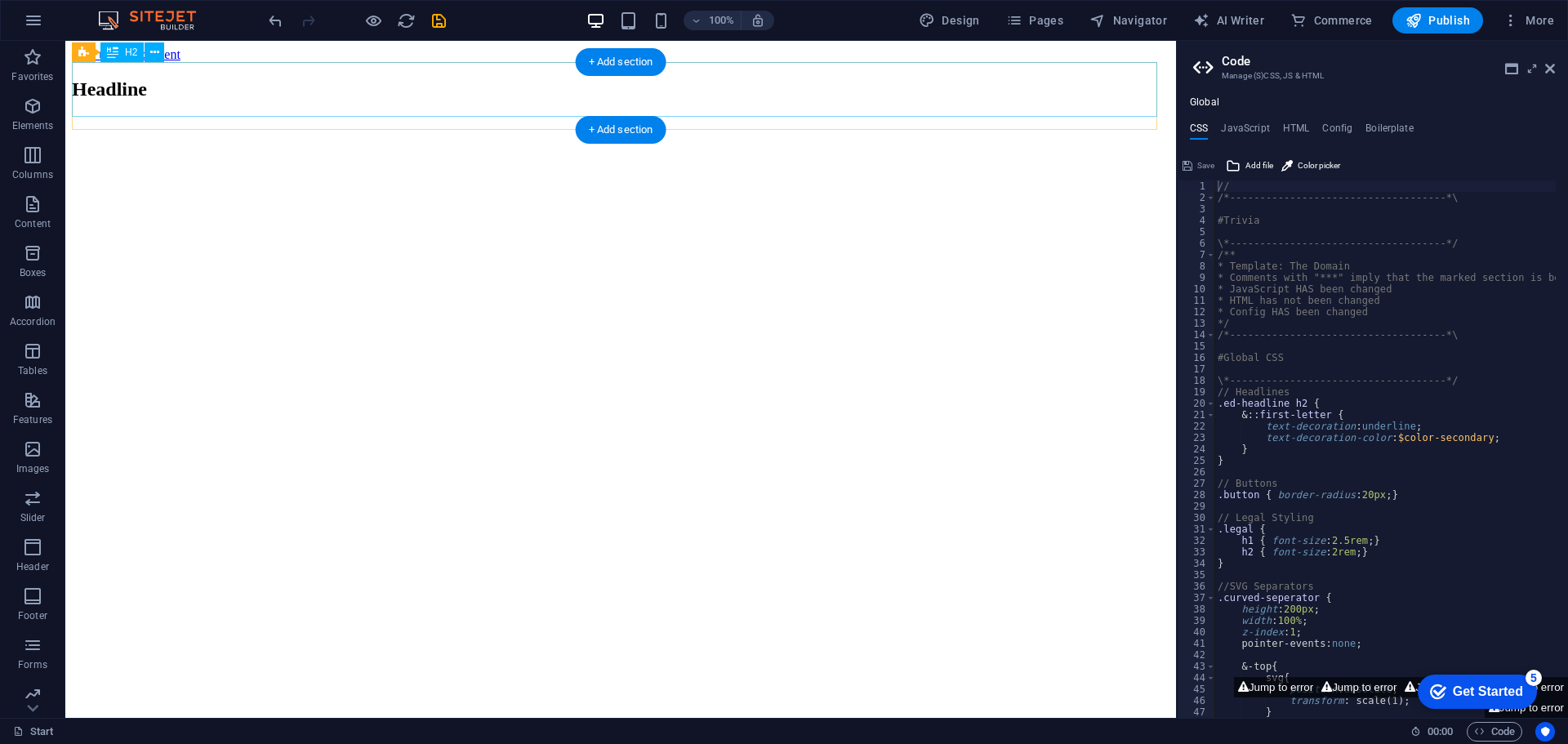
click at [333, 82] on div "Headline" at bounding box center [621, 89] width 1098 height 22
click at [243, 89] on div "Headline" at bounding box center [621, 89] width 1098 height 22
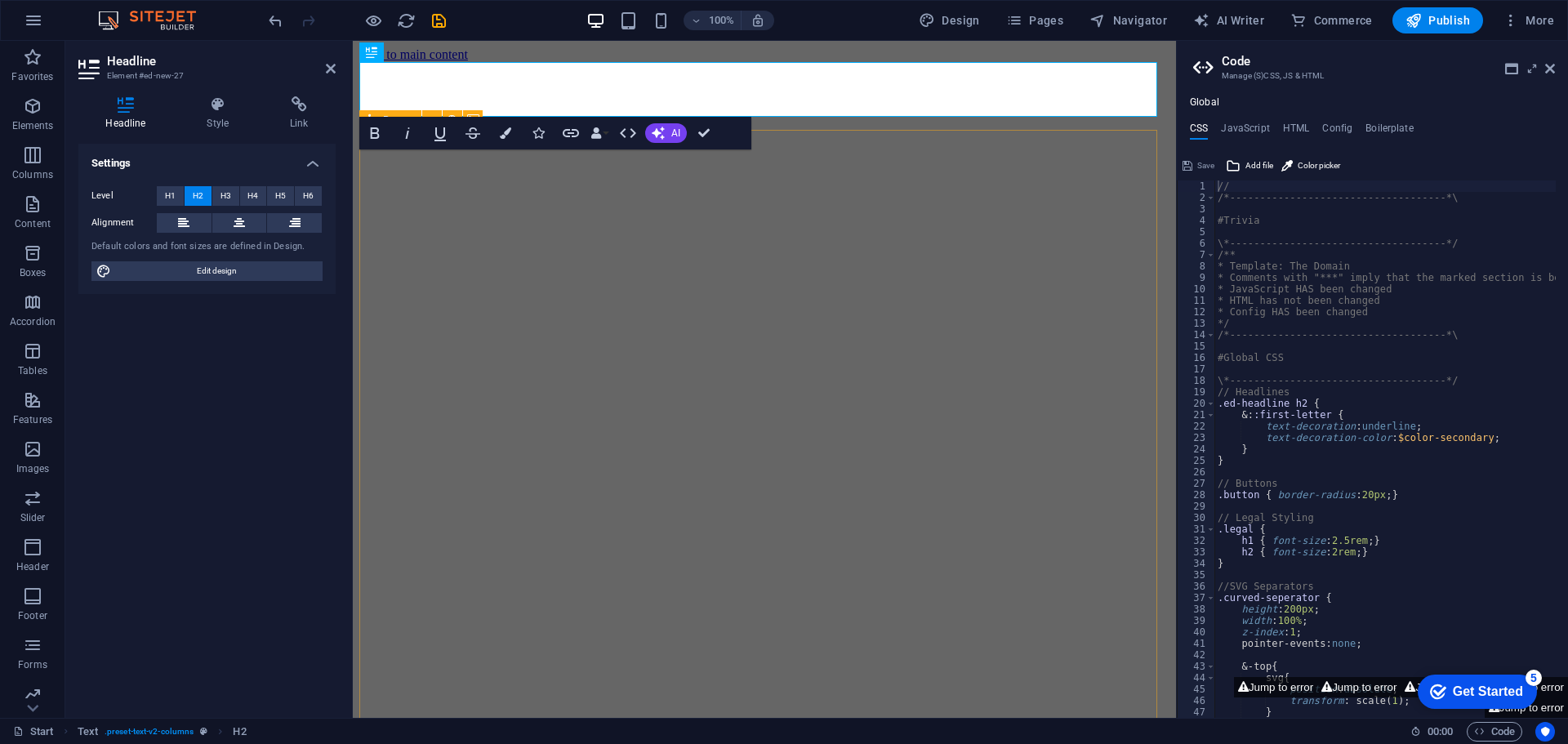
click at [830, 395] on div "Home About Showreel News Portfolio jobs Contact Us idsaudi.com Simply Fast Soft…" at bounding box center [764, 677] width 810 height 1094
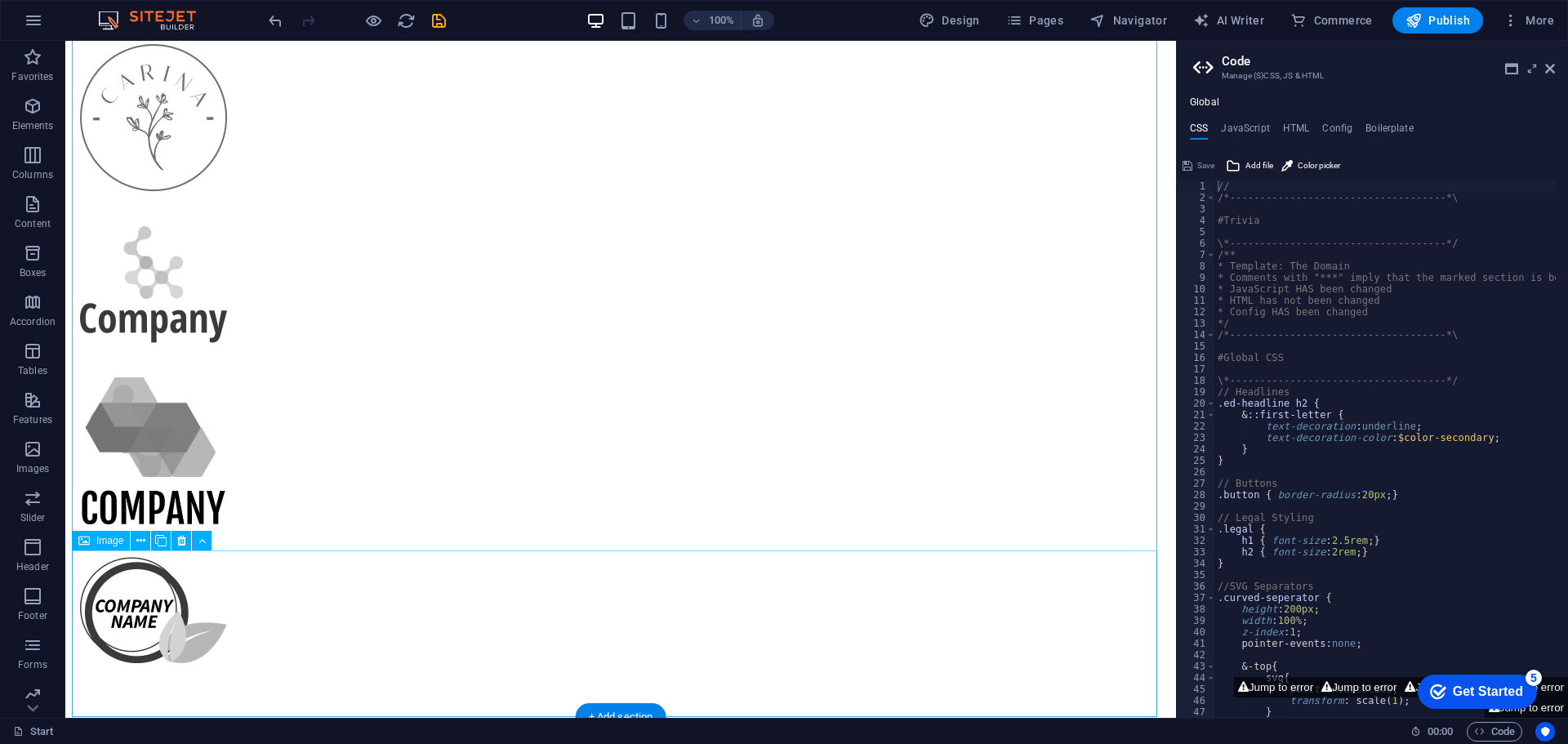
scroll to position [1142, 0]
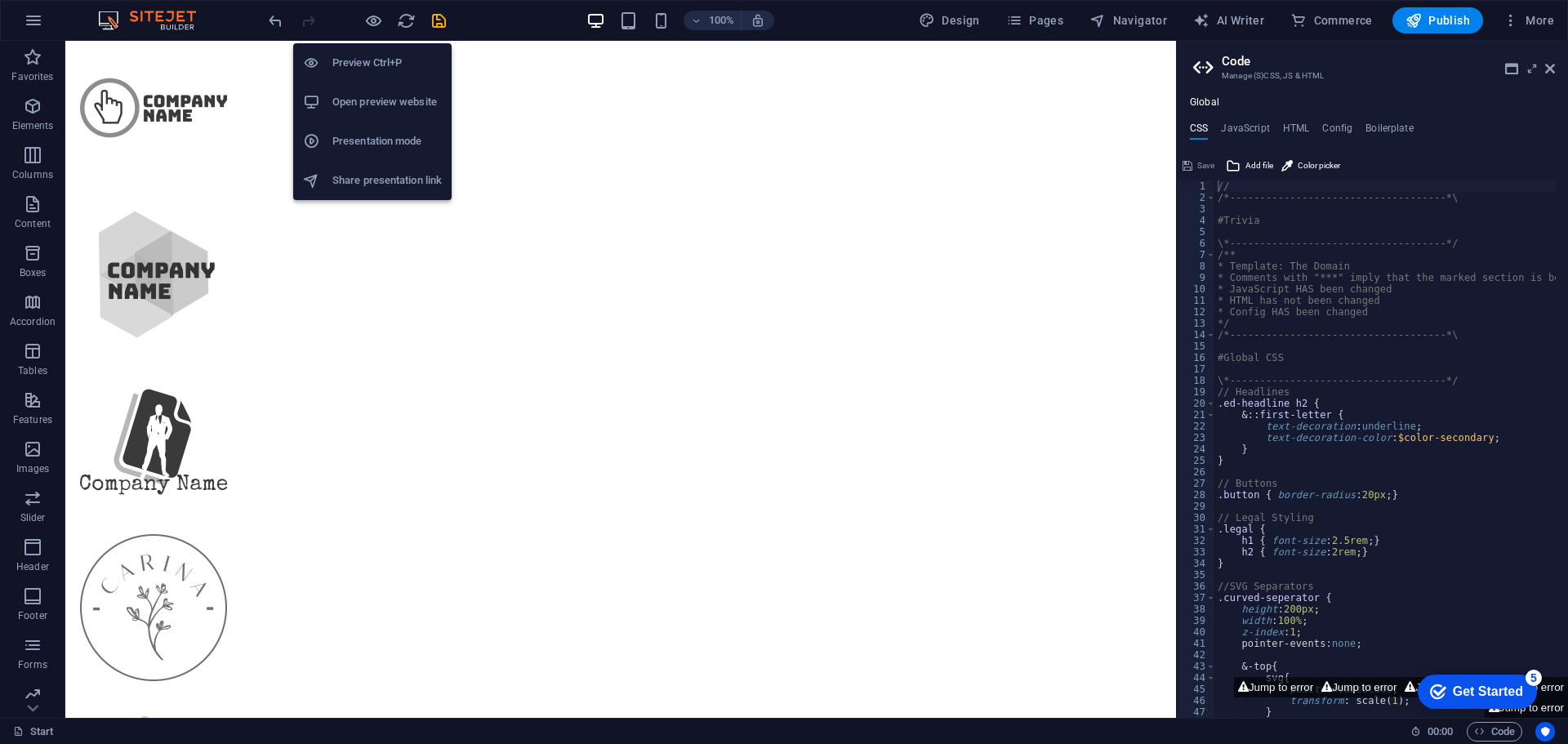
click at [369, 32] on div "Preview Ctrl+P Open preview website Presentation mode Share presentation link" at bounding box center [373, 115] width 158 height 170
click at [395, 102] on h6 "Open preview website" at bounding box center [387, 102] width 109 height 20
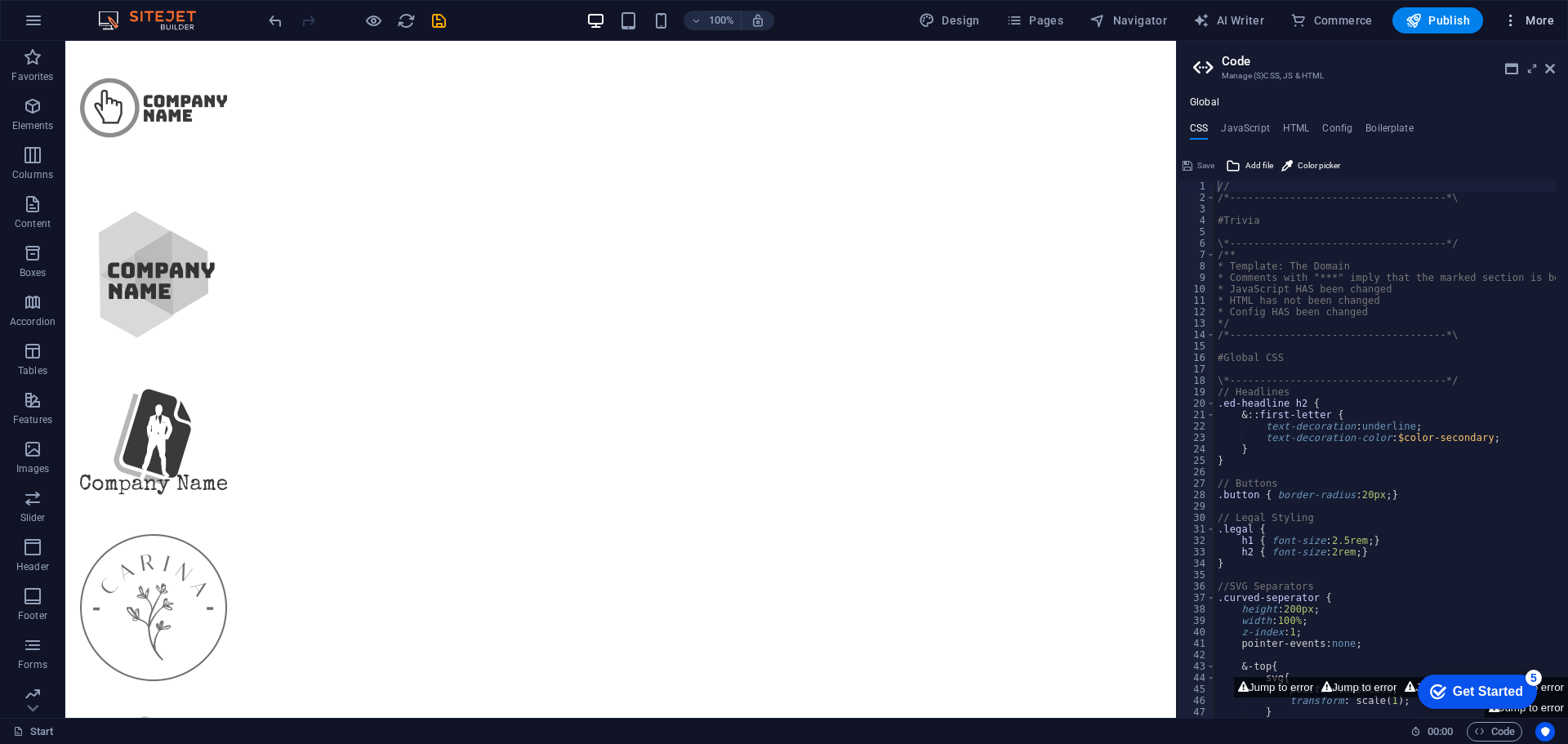
click at [1512, 21] on icon "button" at bounding box center [1511, 20] width 17 height 16
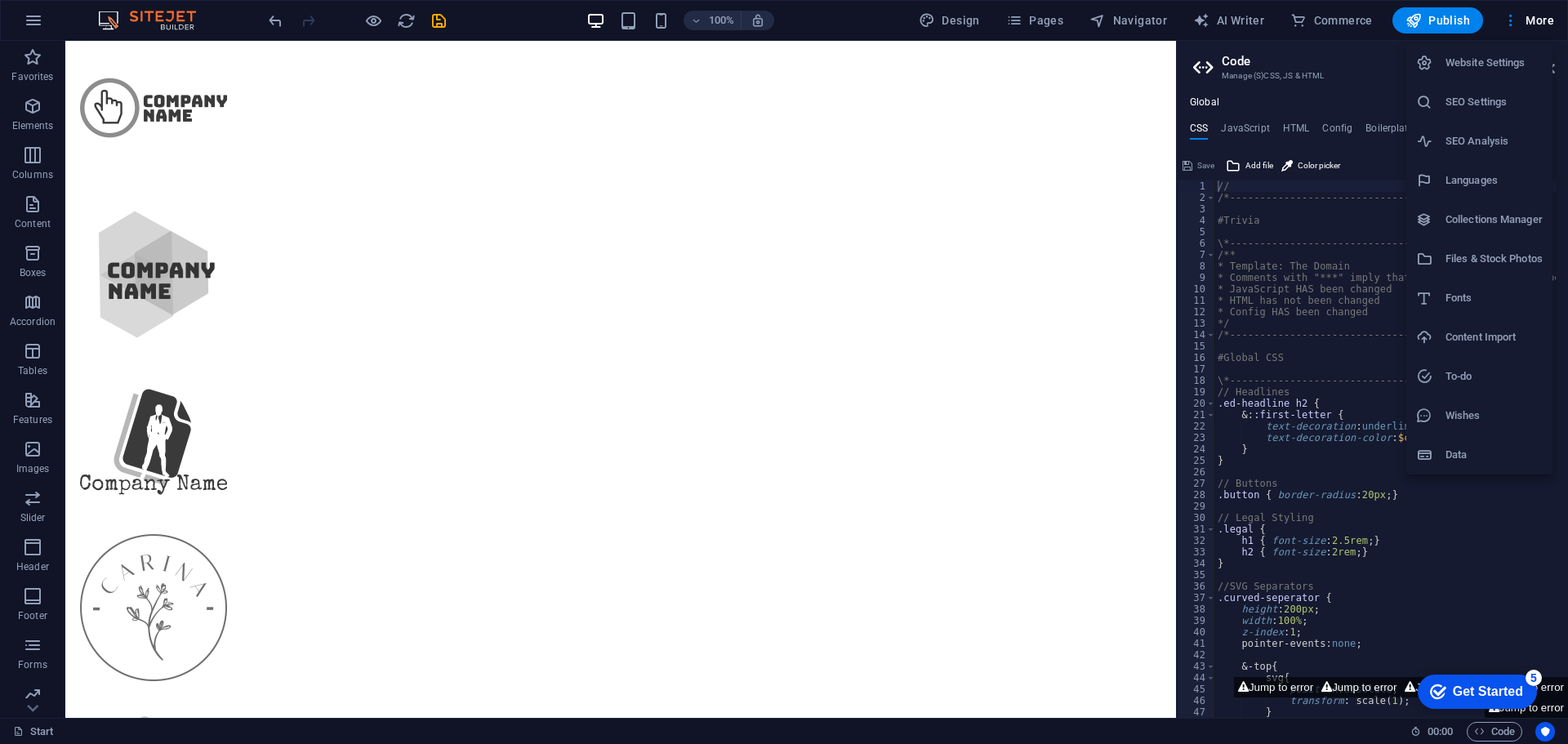
click at [1485, 550] on div at bounding box center [784, 372] width 1568 height 744
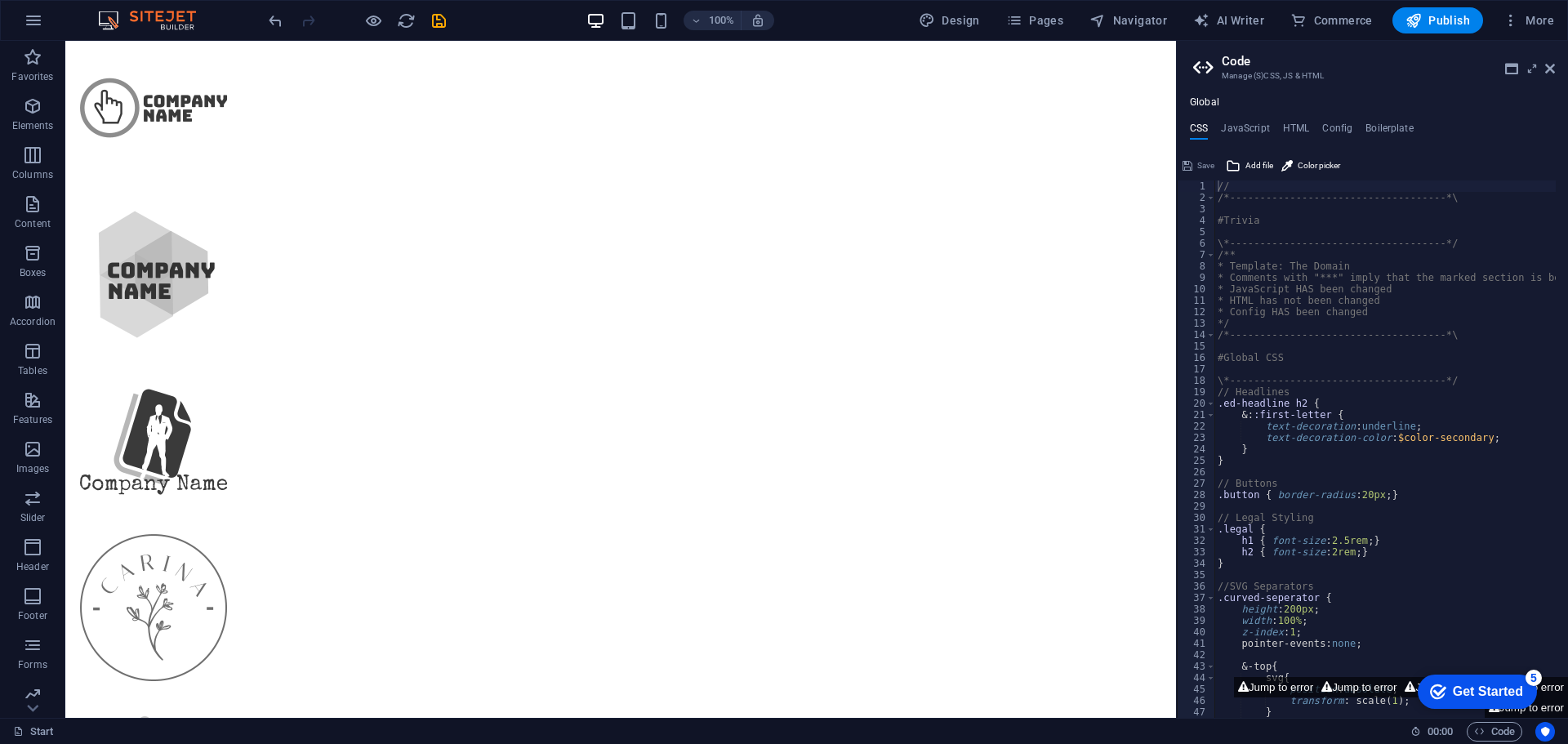
click at [1555, 69] on aside "Code Manage (S)CSS, JS & HTML Global CSS JavaScript HTML Config Boilerplate // …" at bounding box center [1372, 379] width 392 height 676
click at [1551, 69] on icon at bounding box center [1550, 68] width 10 height 13
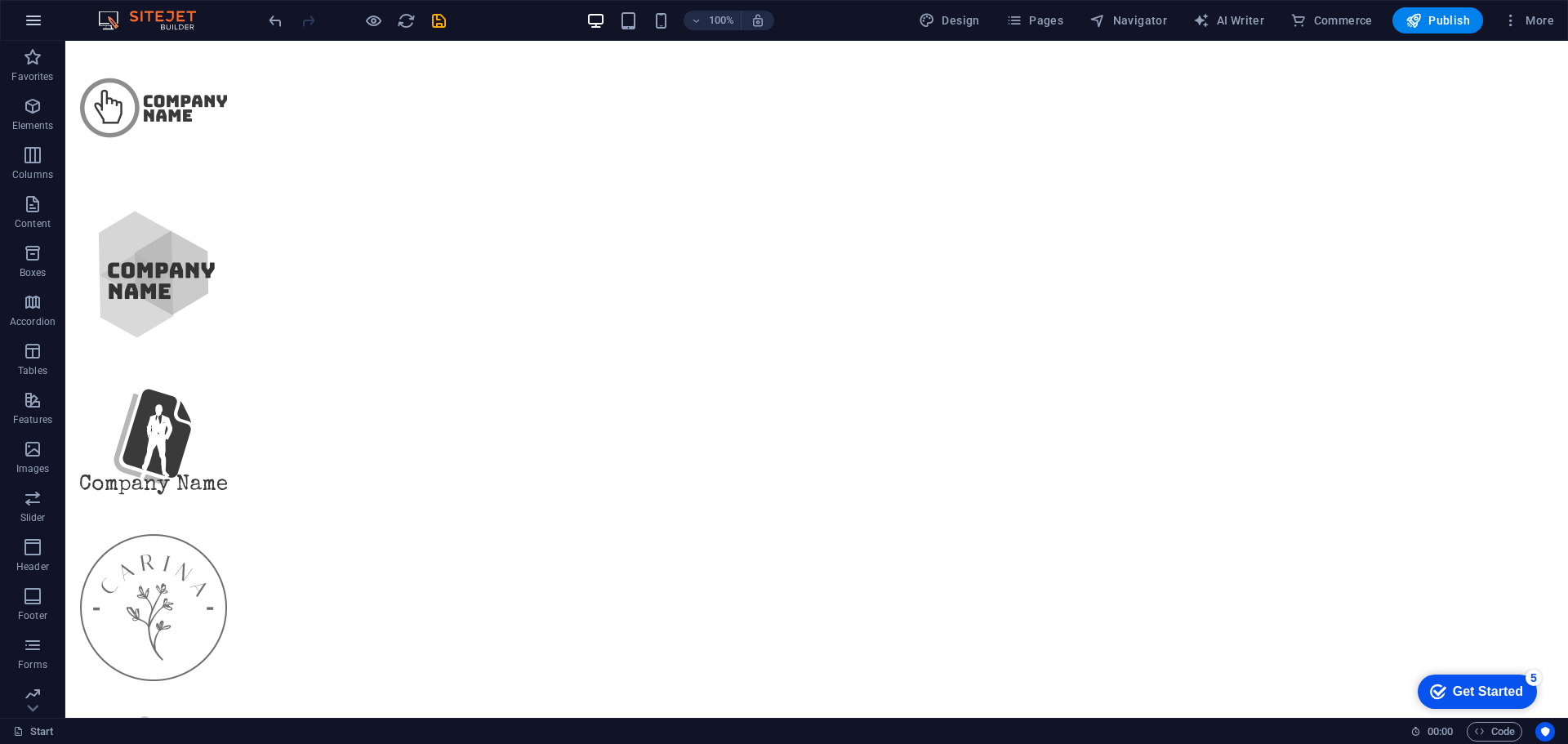
click at [32, 19] on icon "button" at bounding box center [33, 20] width 20 height 20
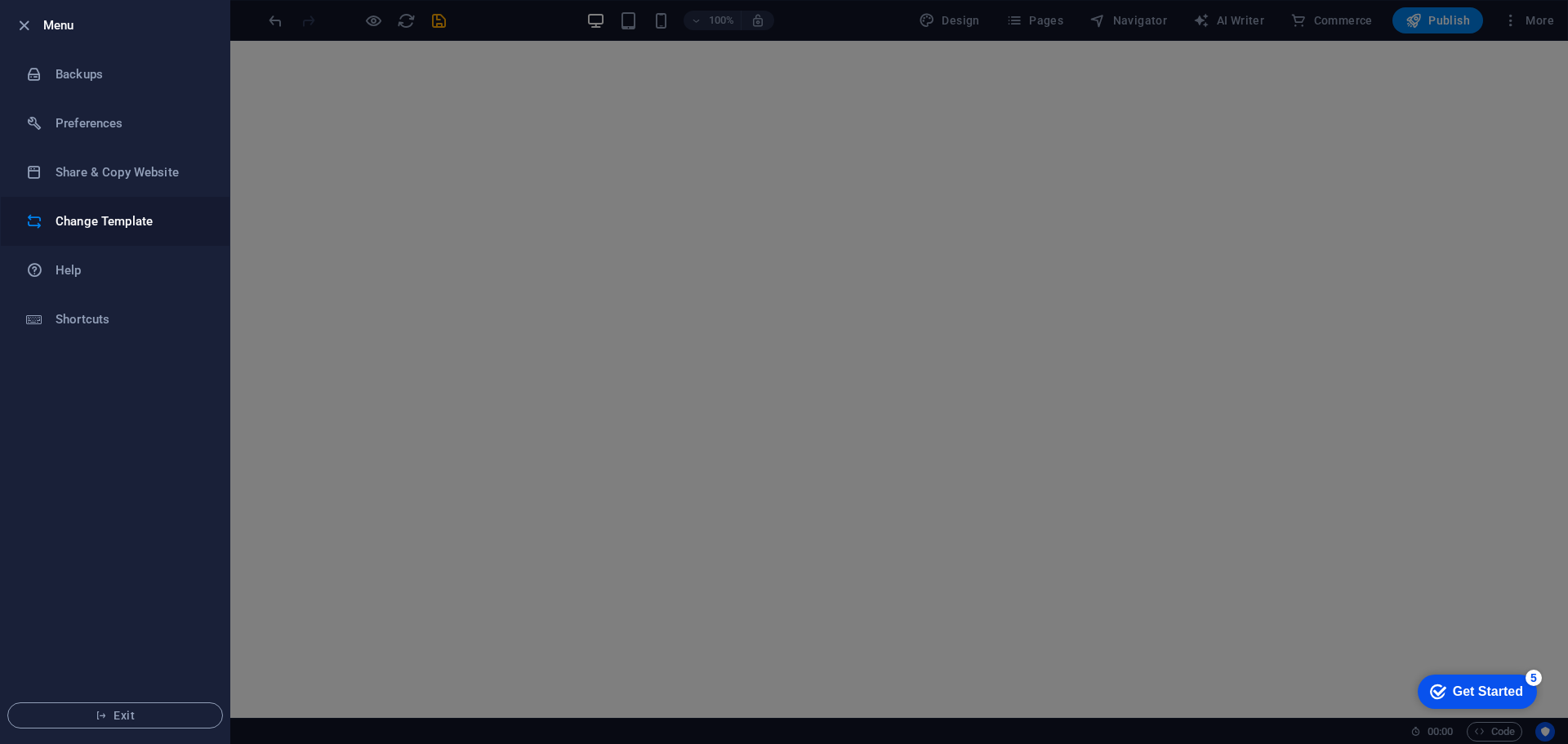
click at [104, 215] on h6 "Change Template" at bounding box center [131, 221] width 151 height 20
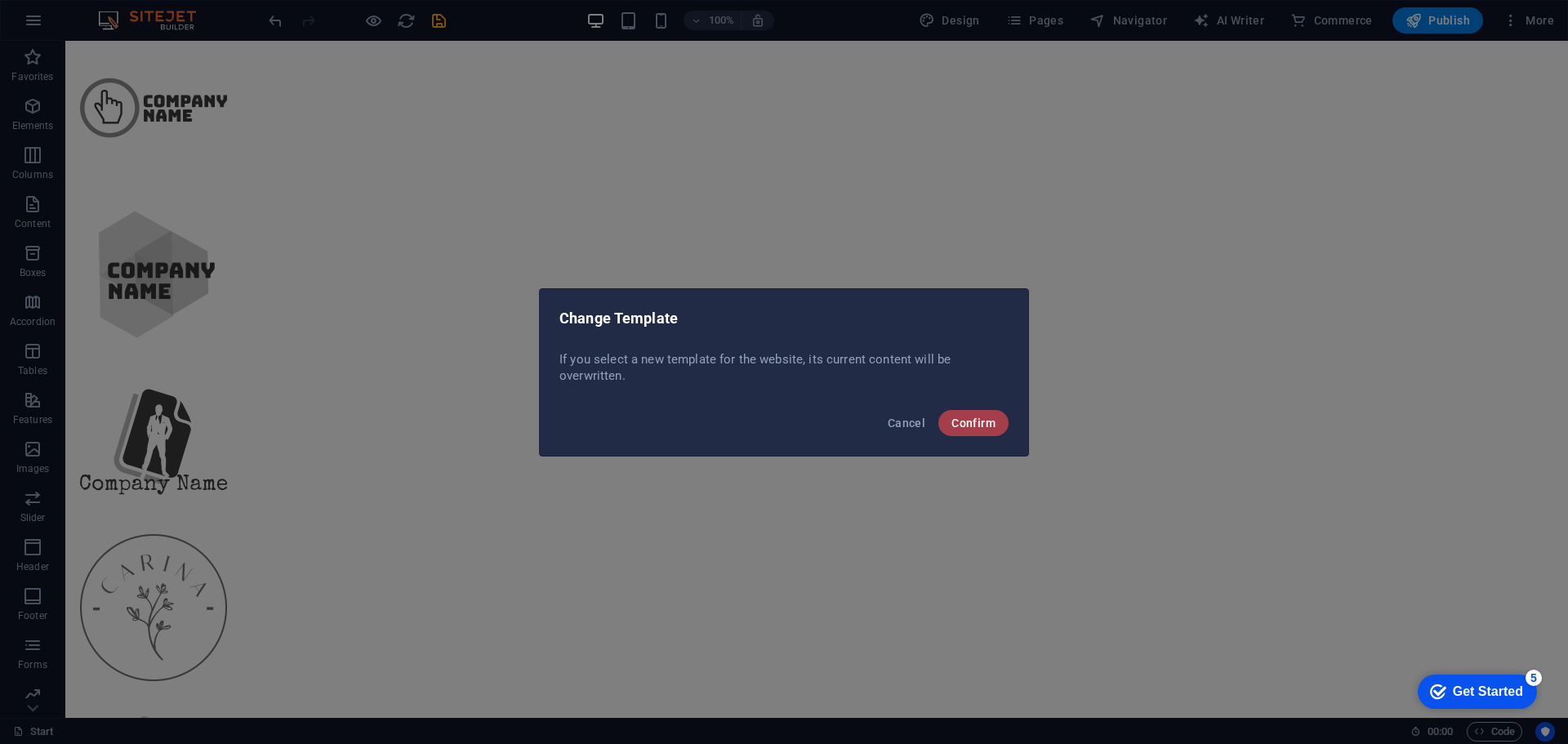
click at [975, 425] on span "Confirm" at bounding box center [973, 423] width 44 height 13
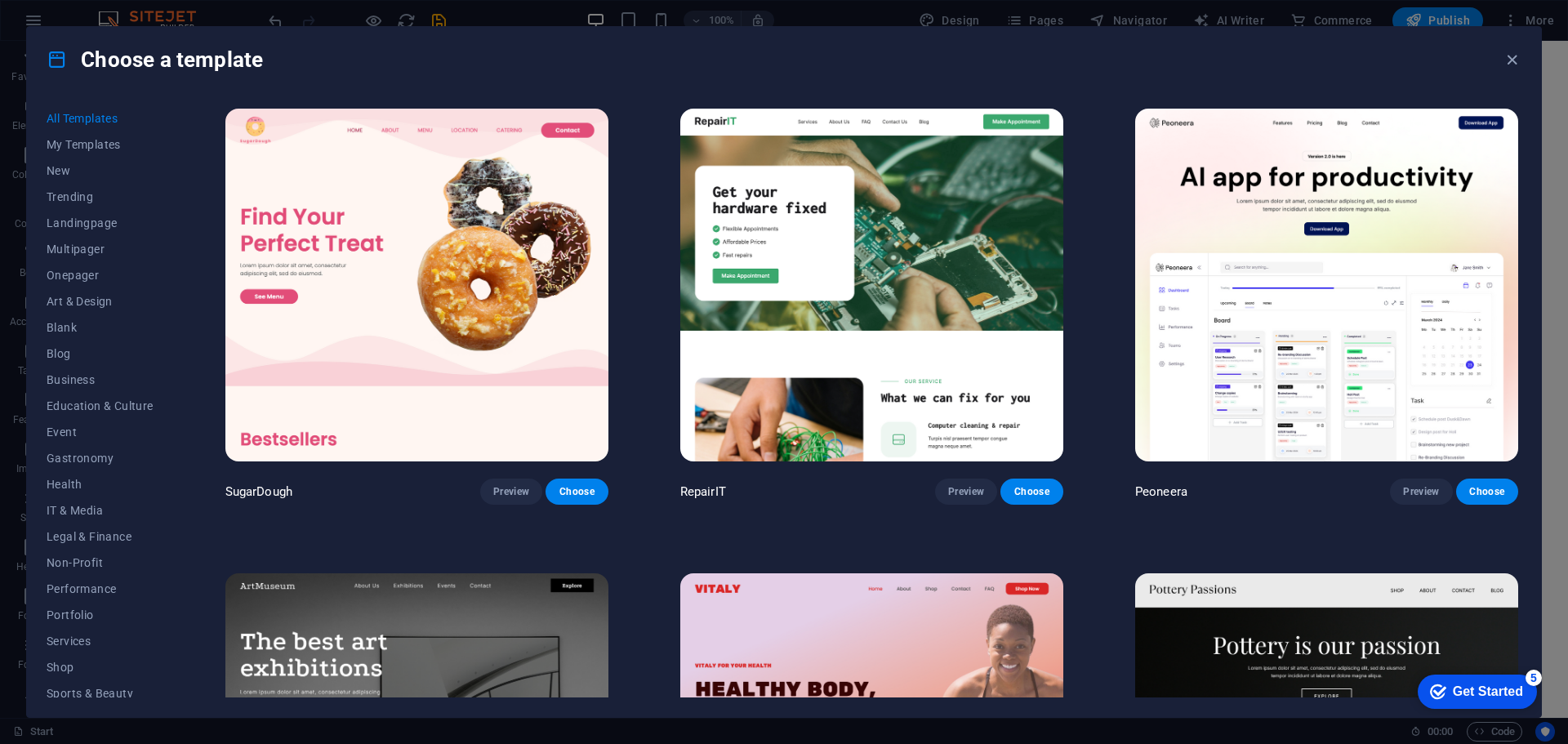
click at [1331, 315] on img at bounding box center [1327, 285] width 383 height 352
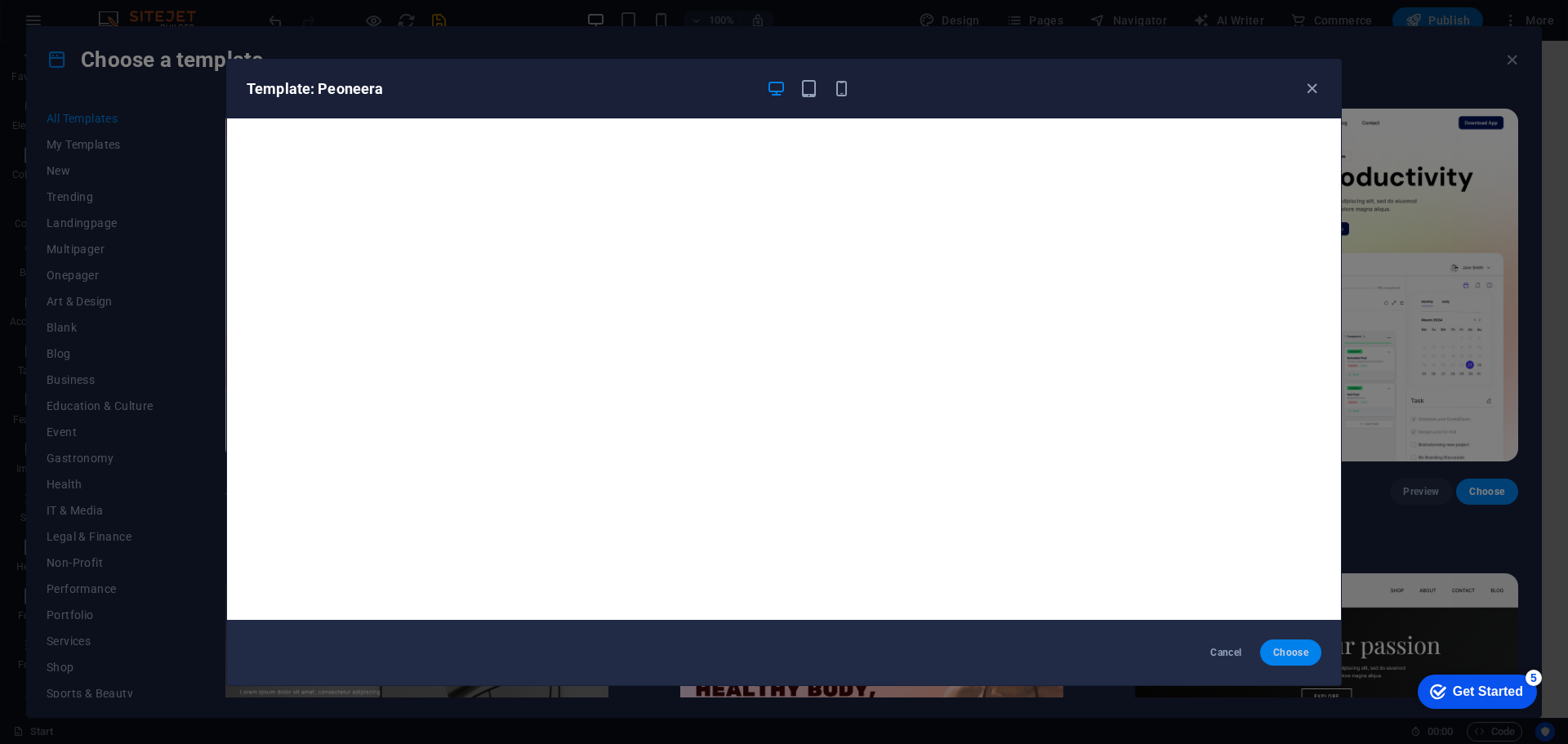
click at [1292, 661] on button "Choose" at bounding box center [1291, 652] width 62 height 26
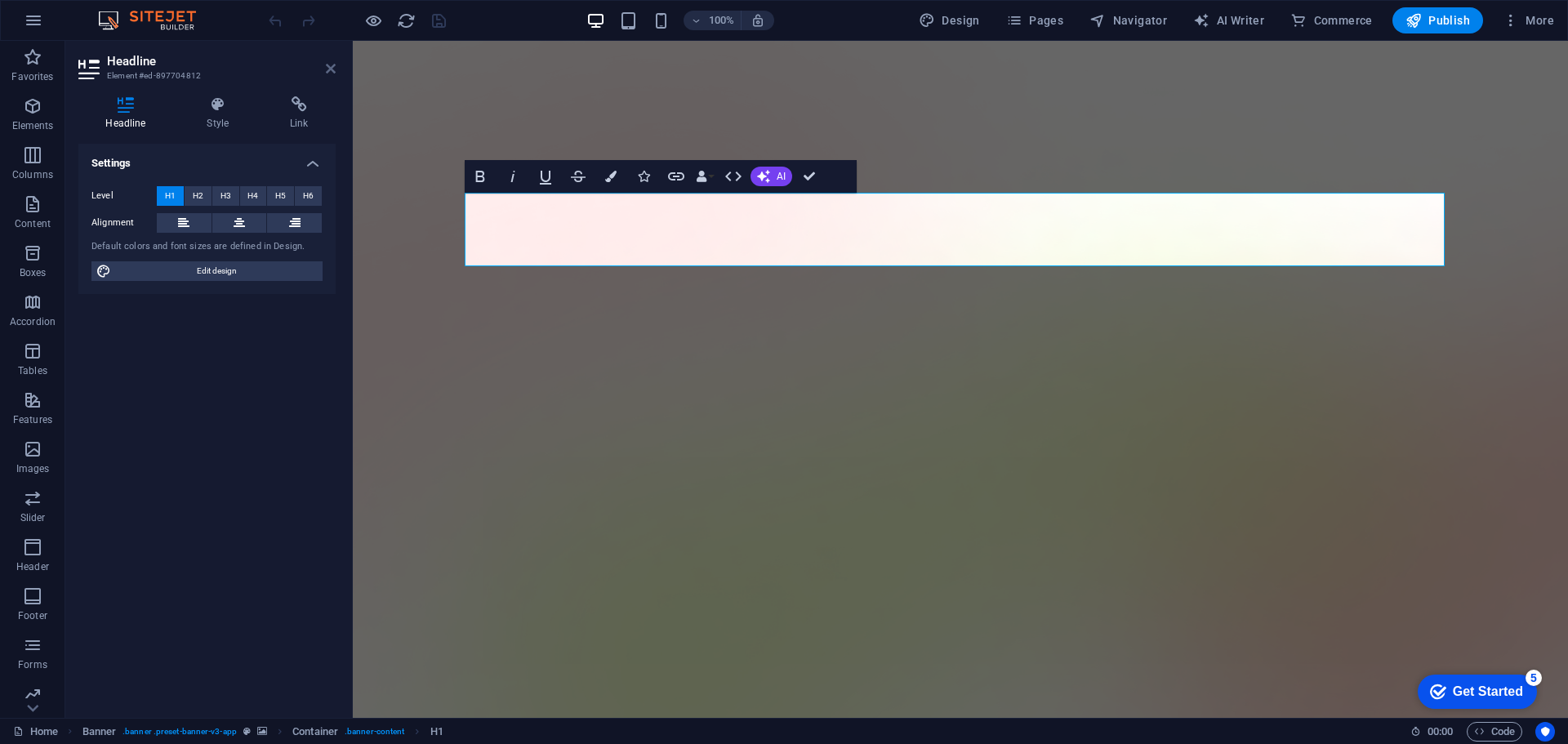
click at [328, 73] on icon at bounding box center [330, 68] width 10 height 13
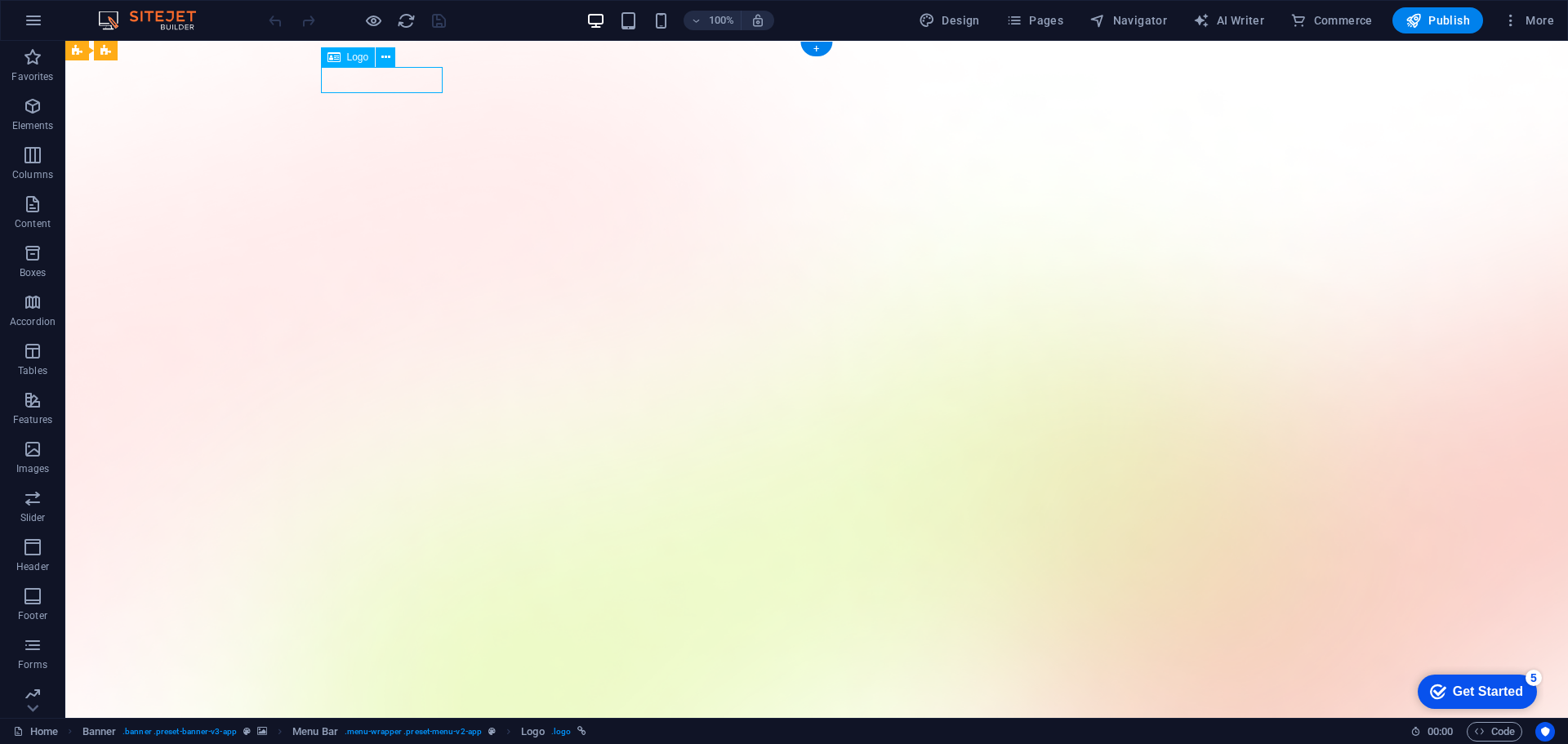
select select "px"
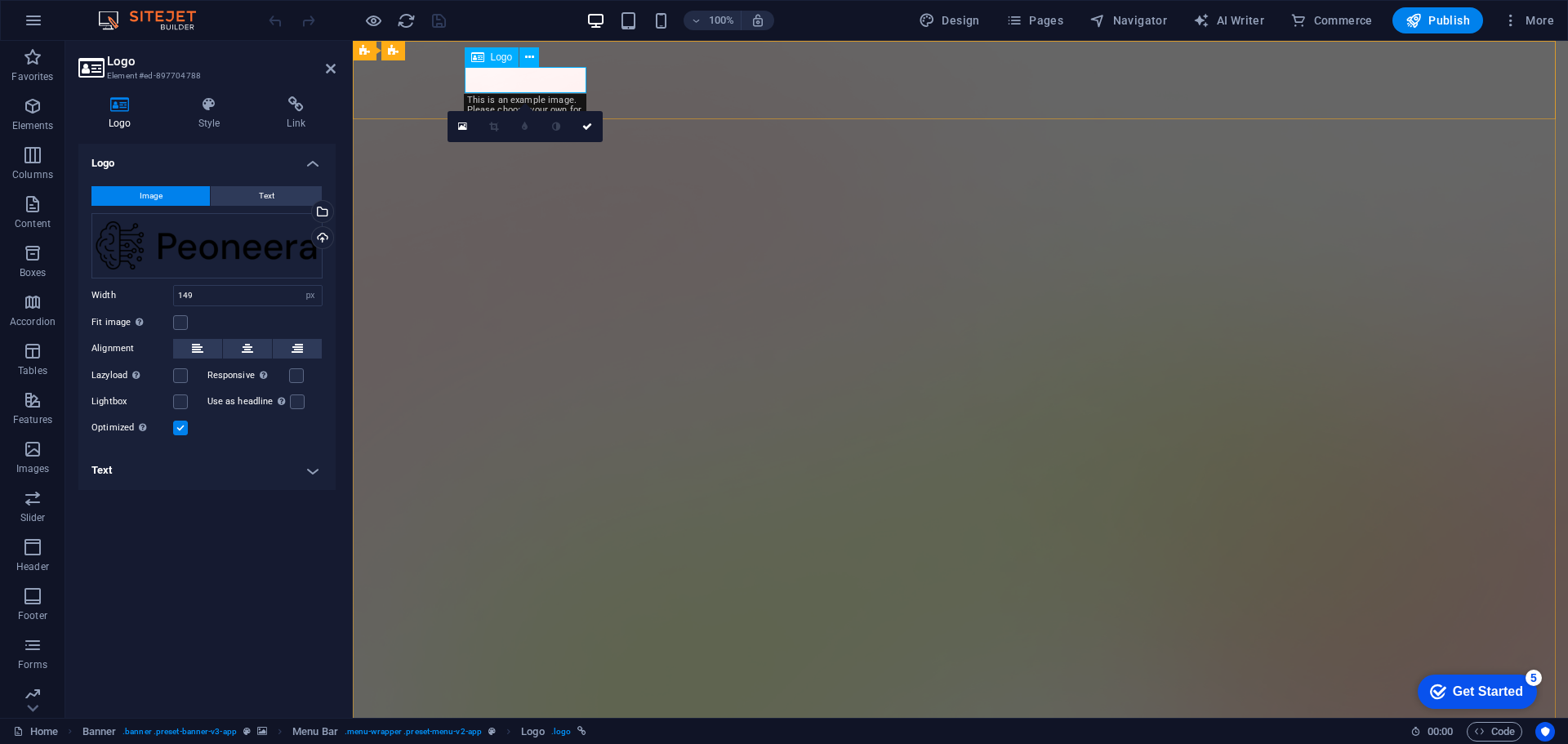
click at [501, 57] on span "Logo" at bounding box center [501, 56] width 22 height 10
click at [526, 57] on icon at bounding box center [530, 57] width 9 height 17
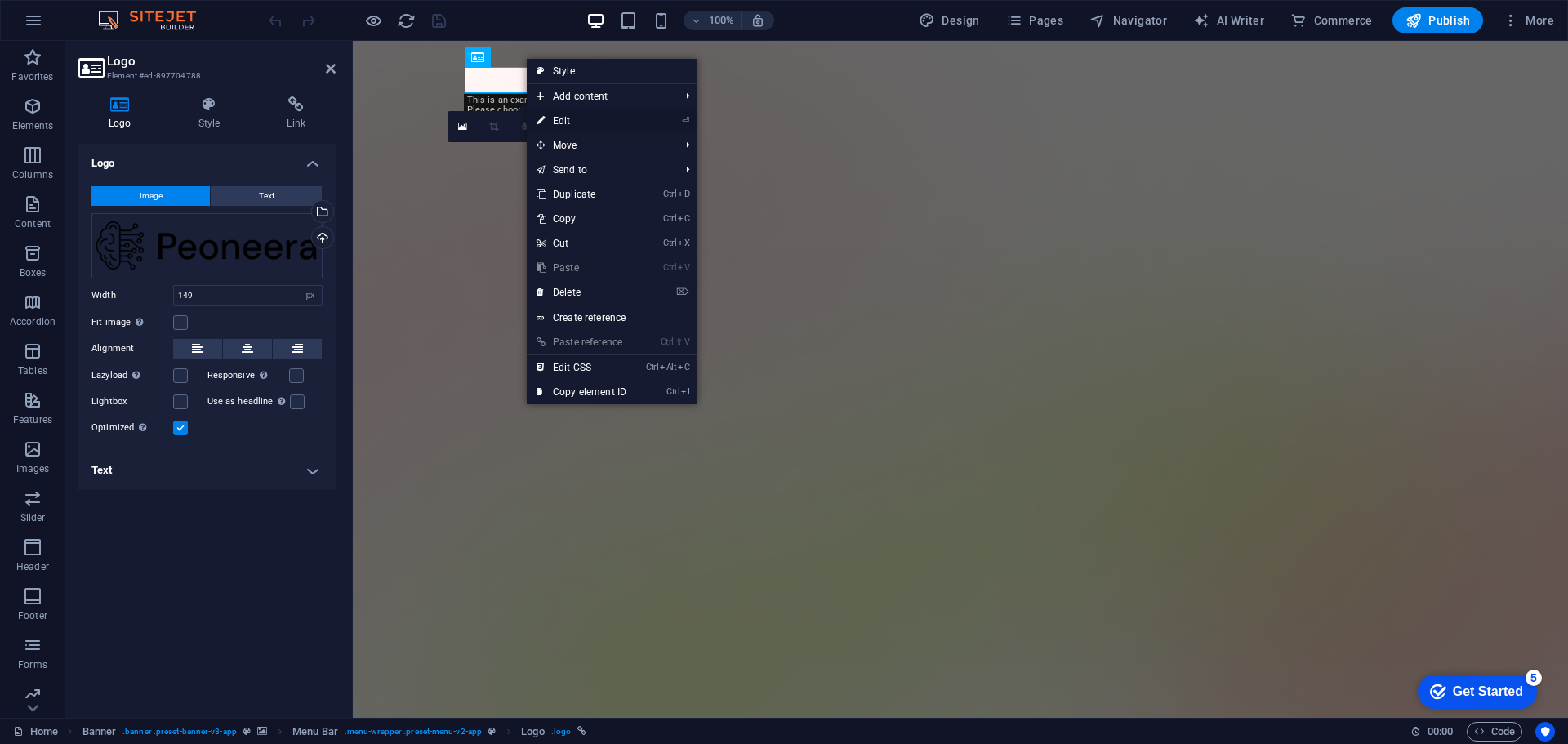
click at [575, 120] on link "⏎ Edit" at bounding box center [581, 121] width 109 height 24
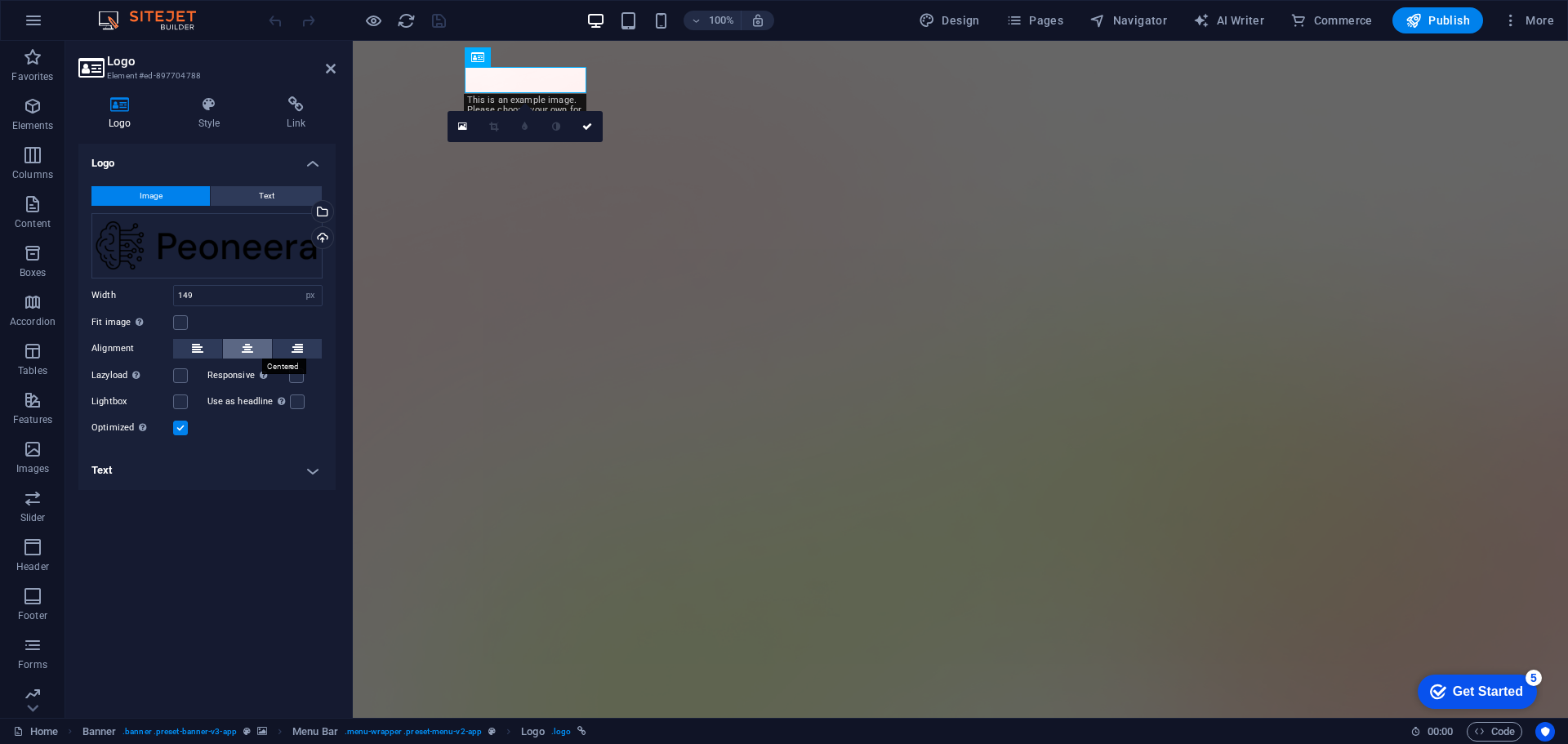
click at [251, 348] on icon at bounding box center [247, 348] width 11 height 20
click at [202, 346] on icon at bounding box center [197, 348] width 11 height 20
click at [235, 346] on button at bounding box center [248, 348] width 49 height 20
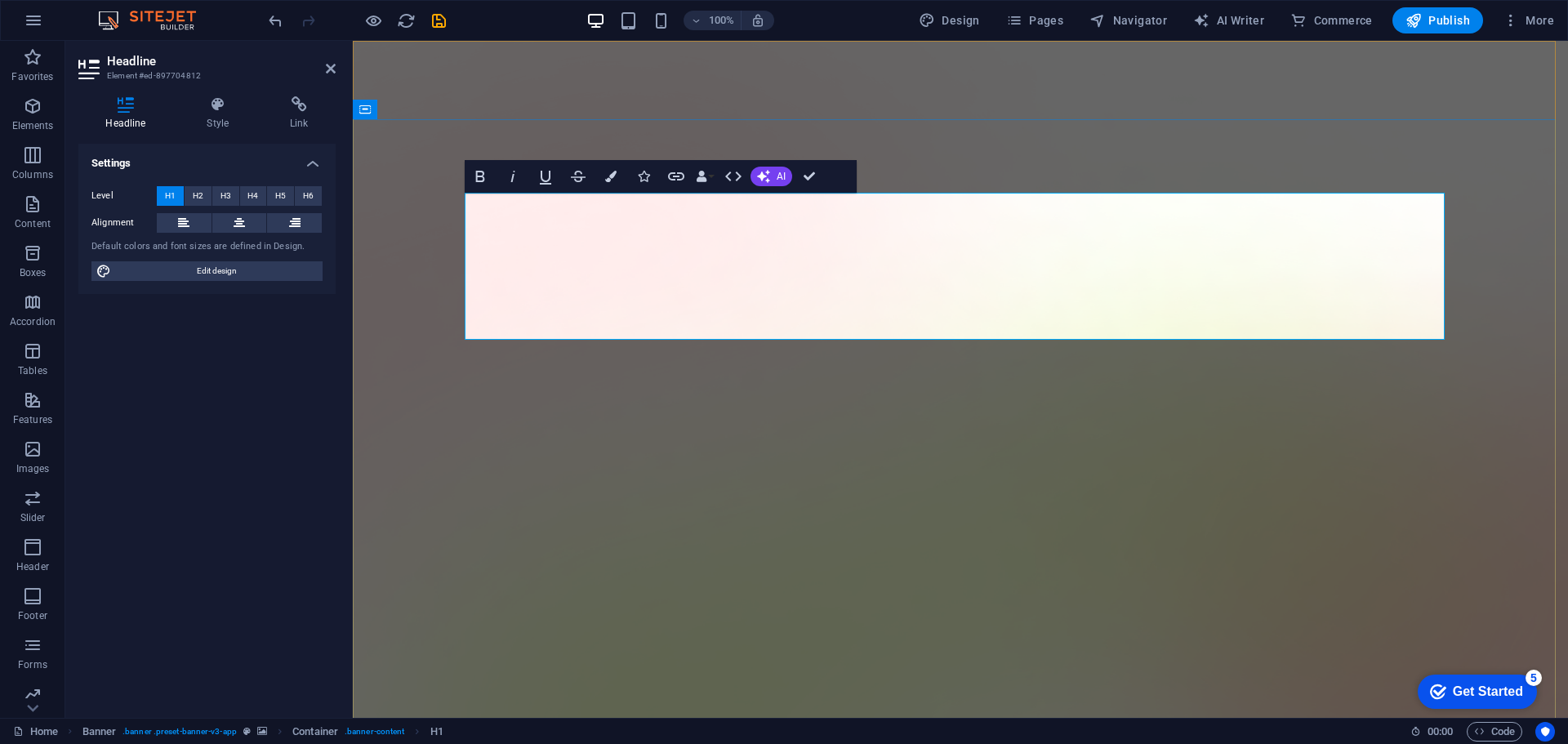
drag, startPoint x: 675, startPoint y: 293, endPoint x: 1274, endPoint y: 231, distance: 602.2
click at [611, 174] on icon "button" at bounding box center [611, 176] width 11 height 11
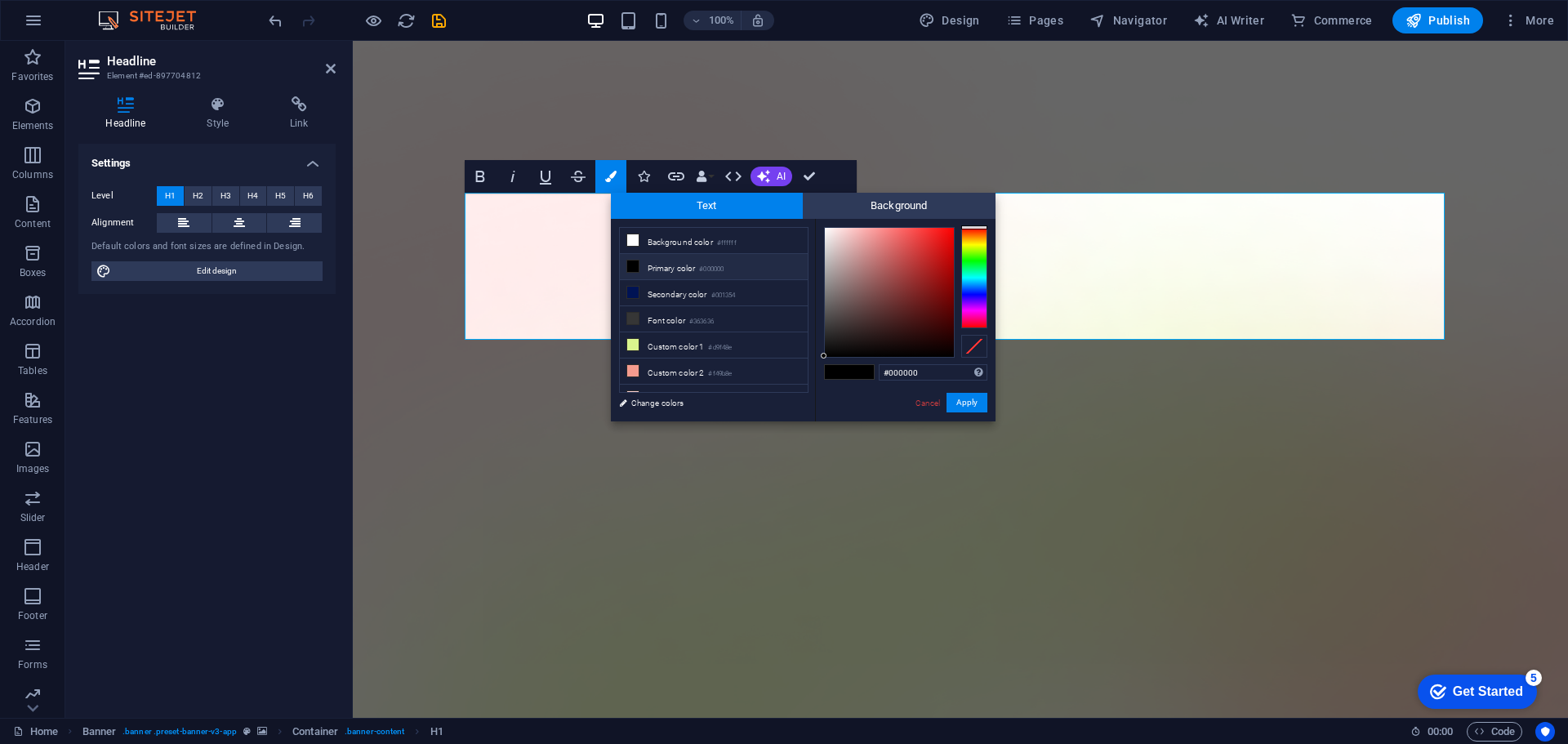
click at [973, 246] on div at bounding box center [975, 277] width 26 height 102
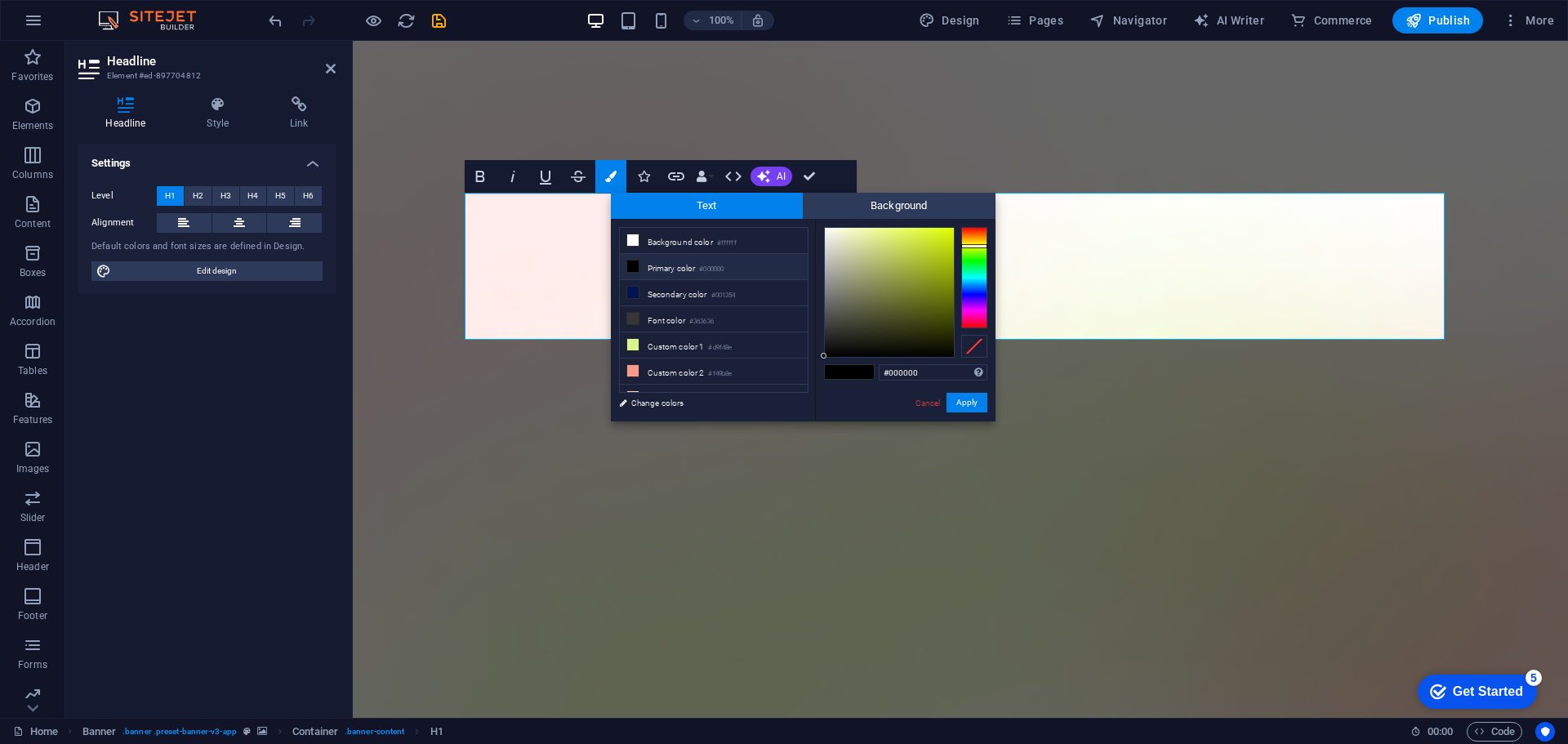
click at [973, 238] on div at bounding box center [975, 277] width 26 height 102
click at [936, 251] on div at bounding box center [890, 292] width 129 height 129
click at [943, 253] on div at bounding box center [890, 292] width 129 height 129
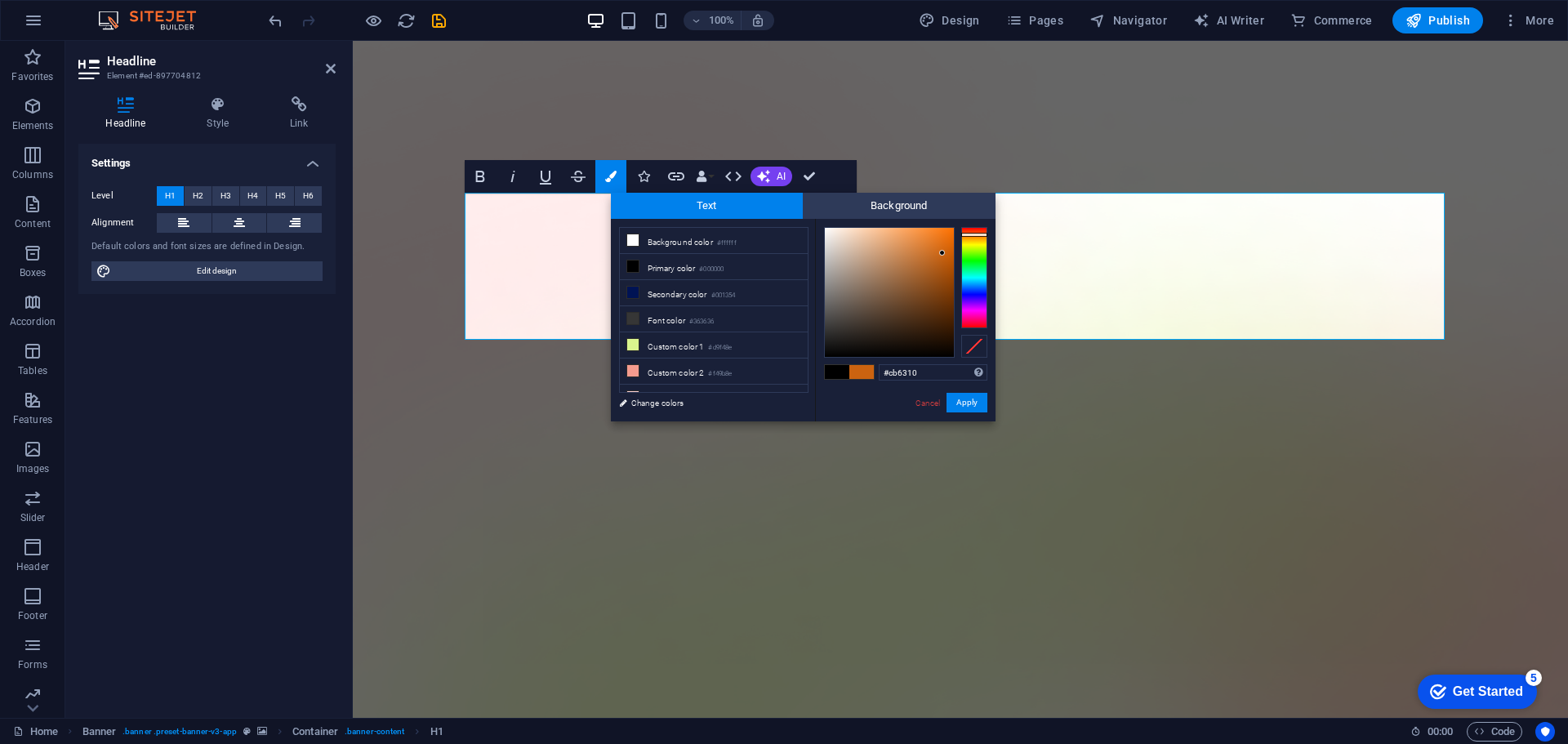
click at [975, 234] on div at bounding box center [975, 277] width 26 height 102
type input "#da6509"
click at [948, 246] on div at bounding box center [890, 292] width 129 height 129
click at [960, 403] on button "Apply" at bounding box center [967, 402] width 41 height 20
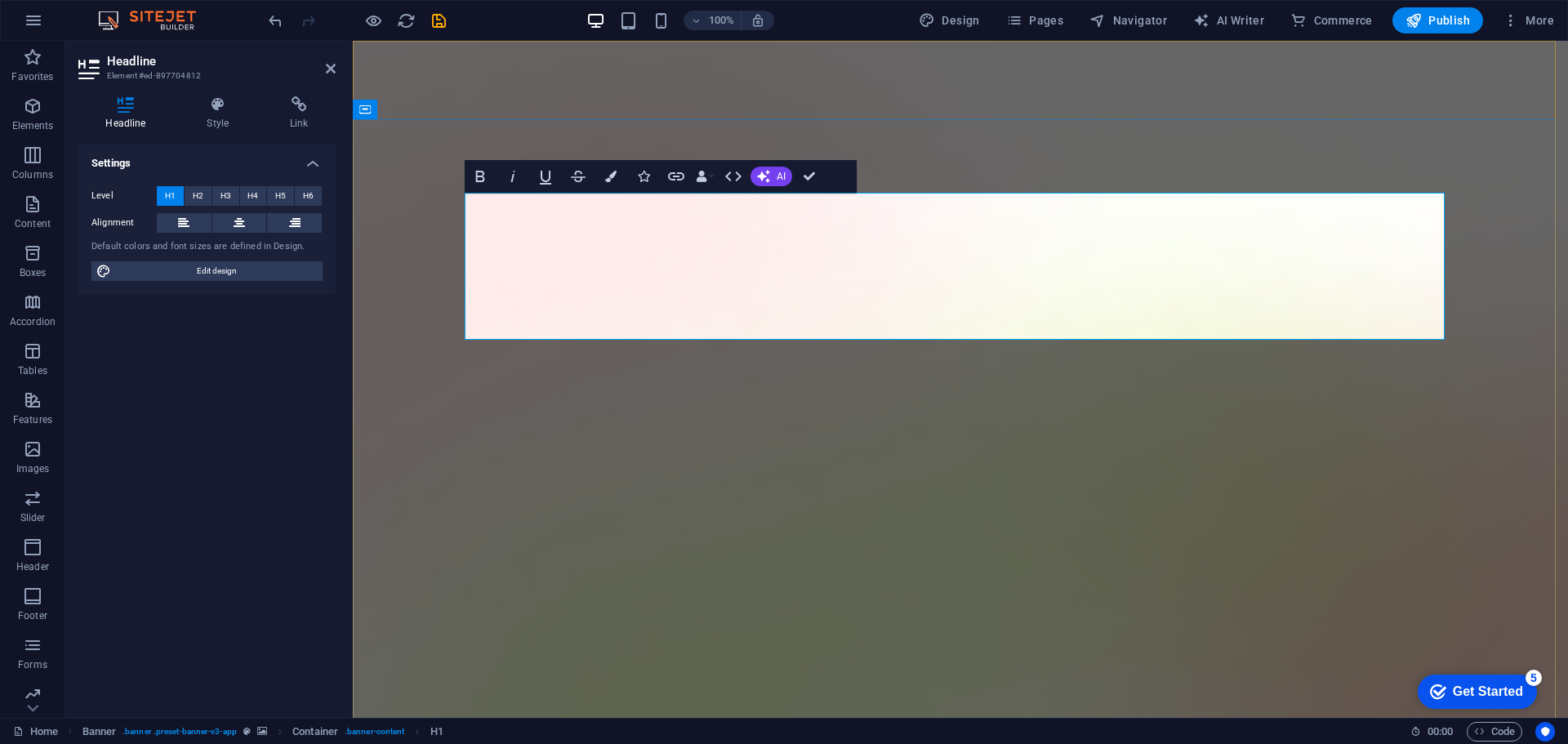
drag, startPoint x: 729, startPoint y: 313, endPoint x: 1261, endPoint y: 253, distance: 535.4
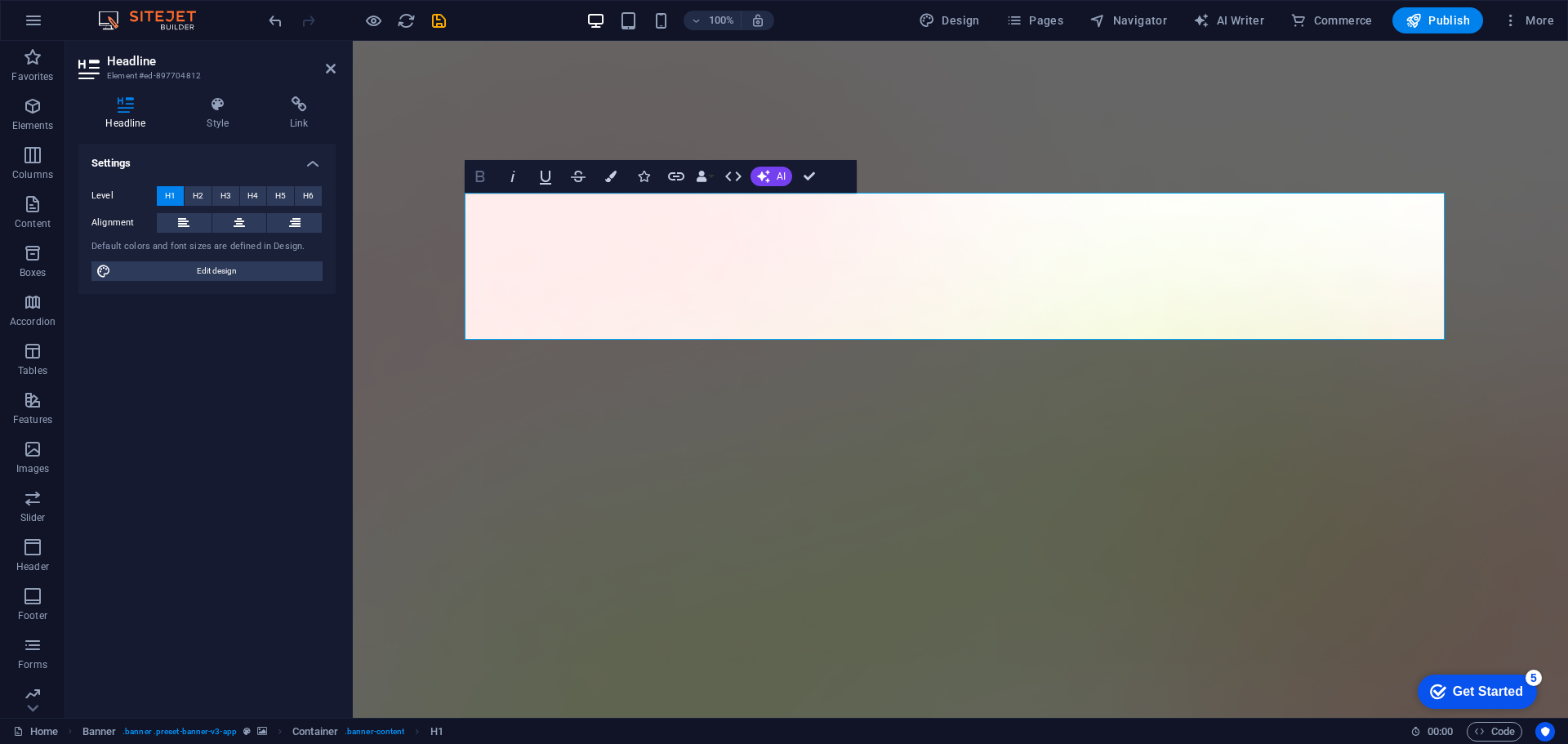
click at [482, 175] on icon "button" at bounding box center [480, 176] width 9 height 11
click at [538, 180] on icon "button" at bounding box center [546, 176] width 20 height 20
click at [515, 176] on icon "button" at bounding box center [513, 176] width 20 height 20
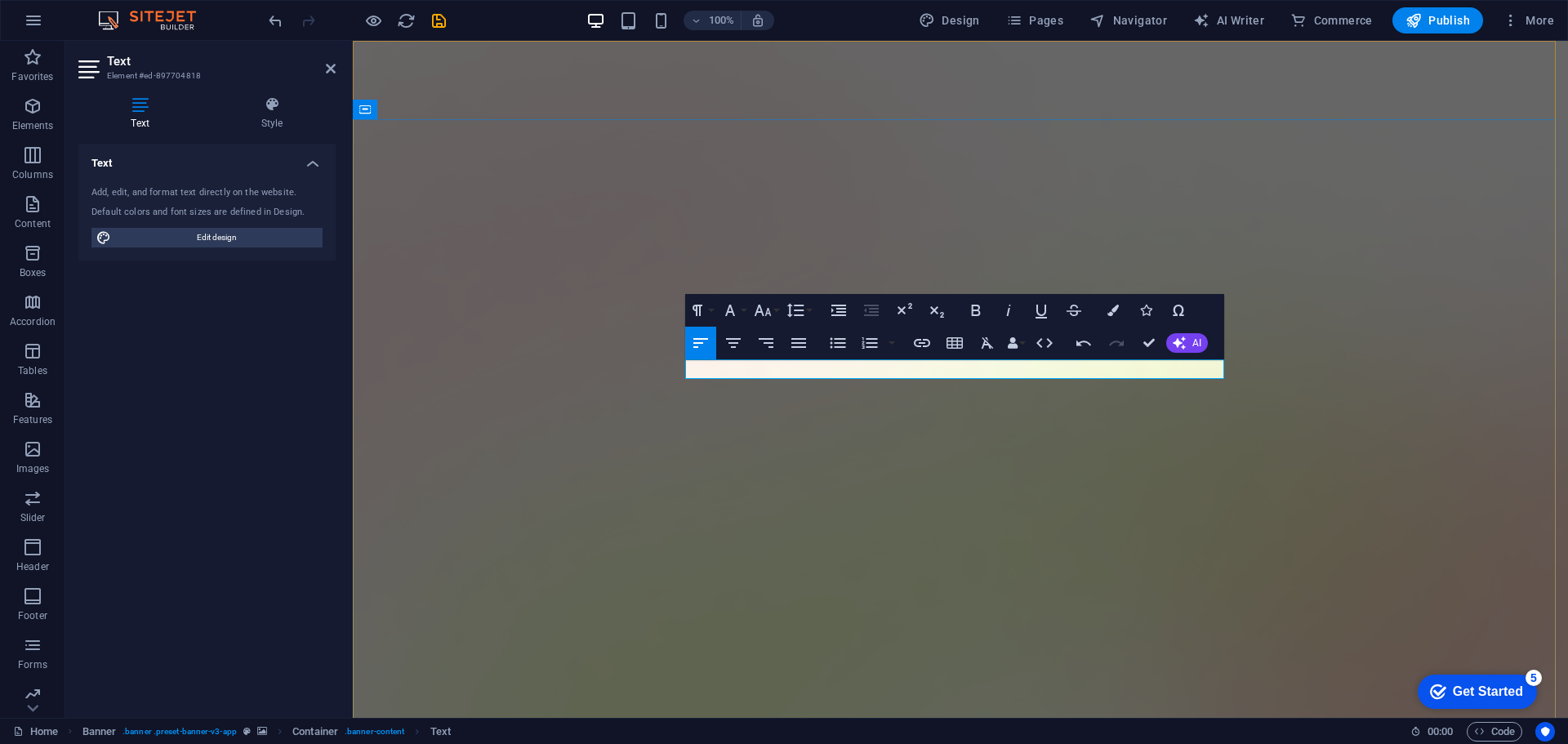
click at [735, 345] on icon "button" at bounding box center [733, 343] width 20 height 20
click at [738, 309] on icon "button" at bounding box center [730, 310] width 20 height 20
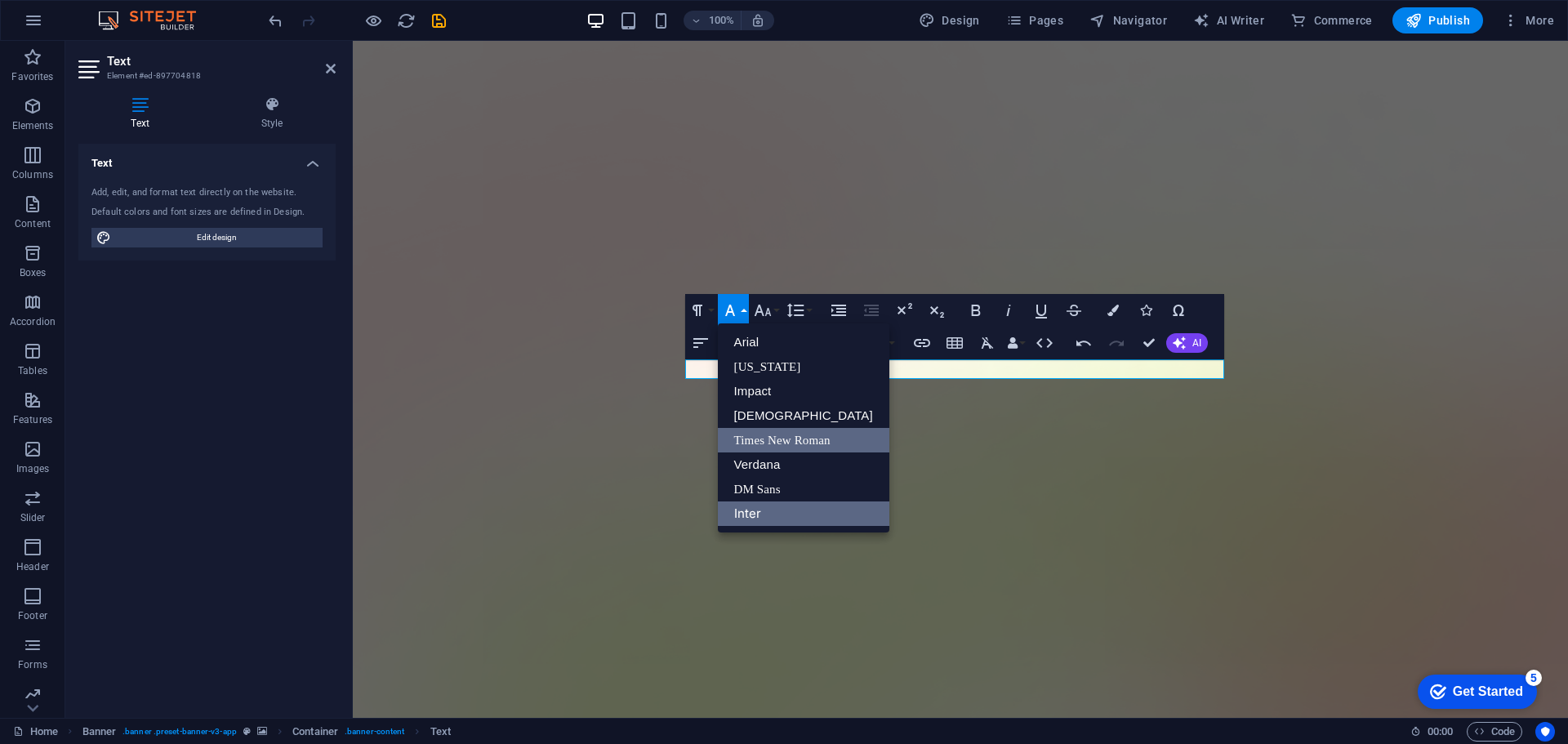
click at [759, 445] on link "Times New Roman" at bounding box center [803, 440] width 171 height 24
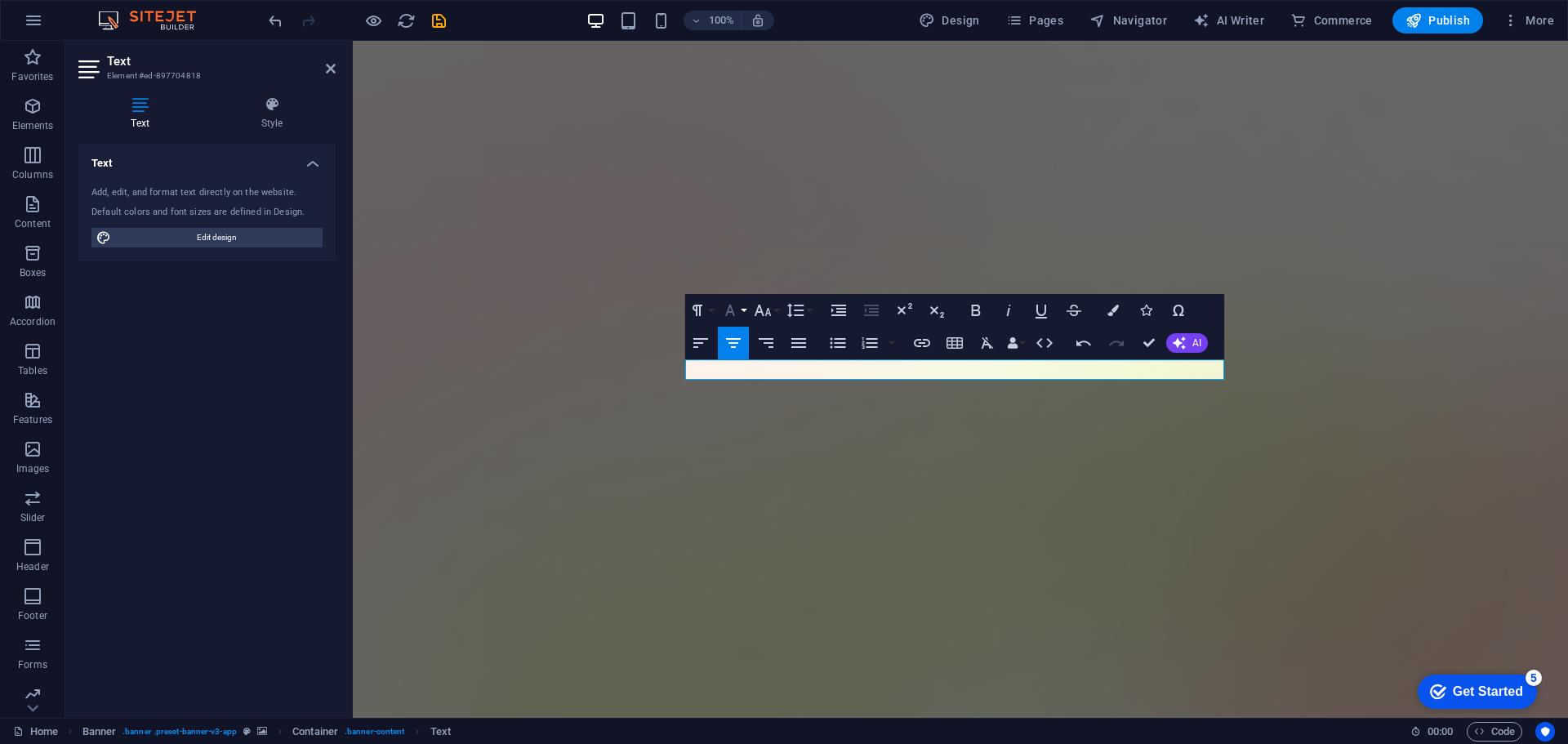
click at [732, 311] on icon "button" at bounding box center [730, 310] width 10 height 11
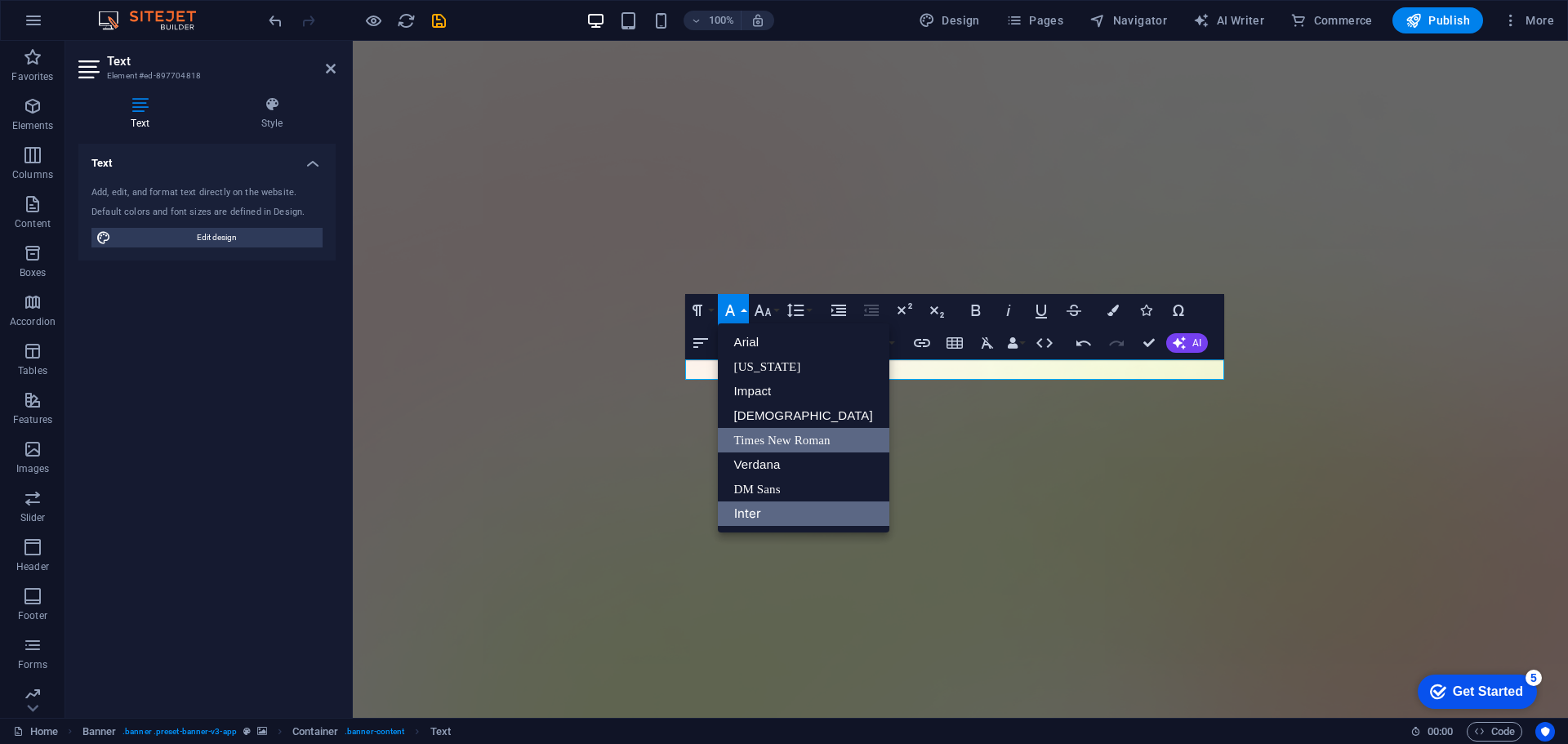
click at [755, 510] on link "Inter" at bounding box center [803, 513] width 171 height 24
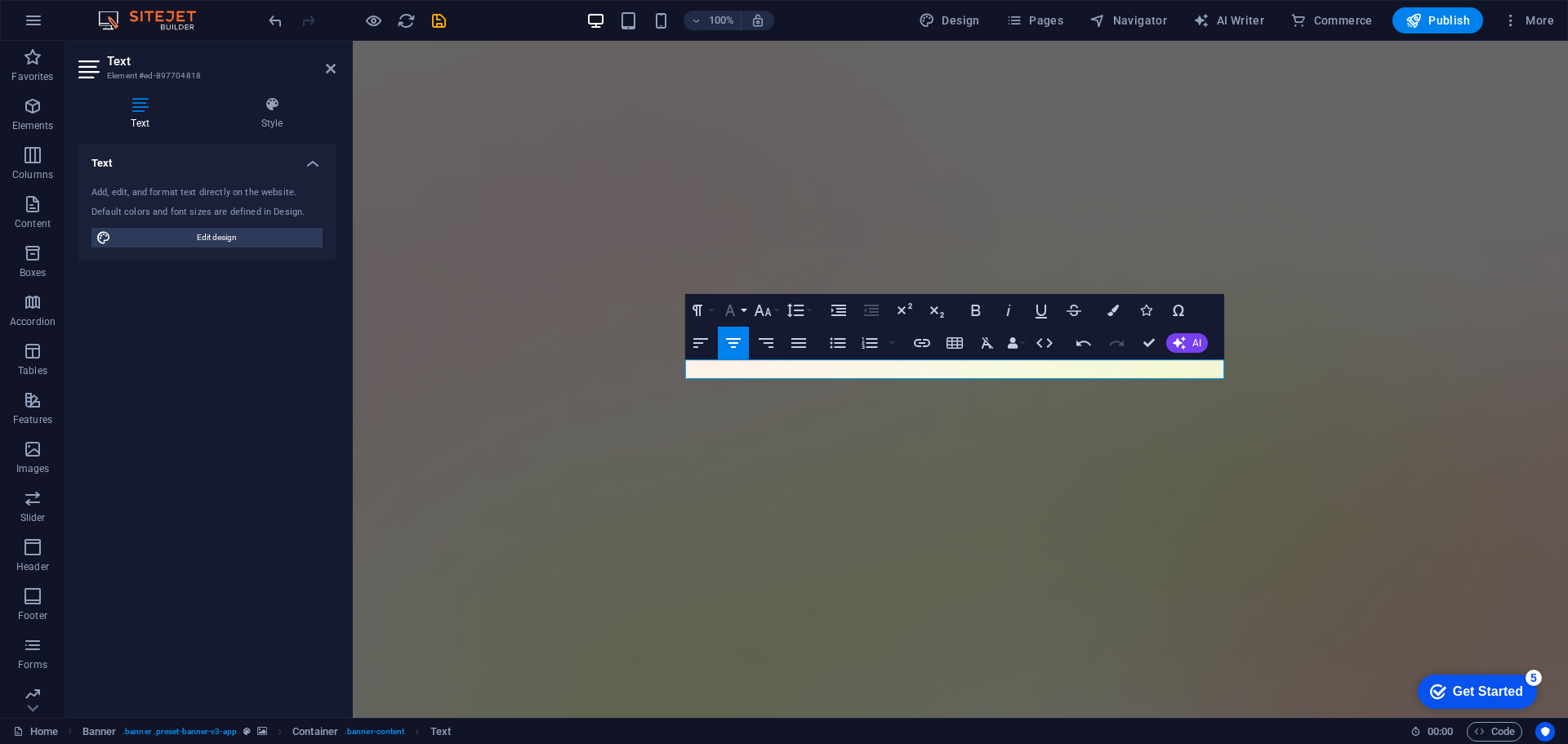
click at [742, 314] on button "Font Family" at bounding box center [733, 310] width 31 height 33
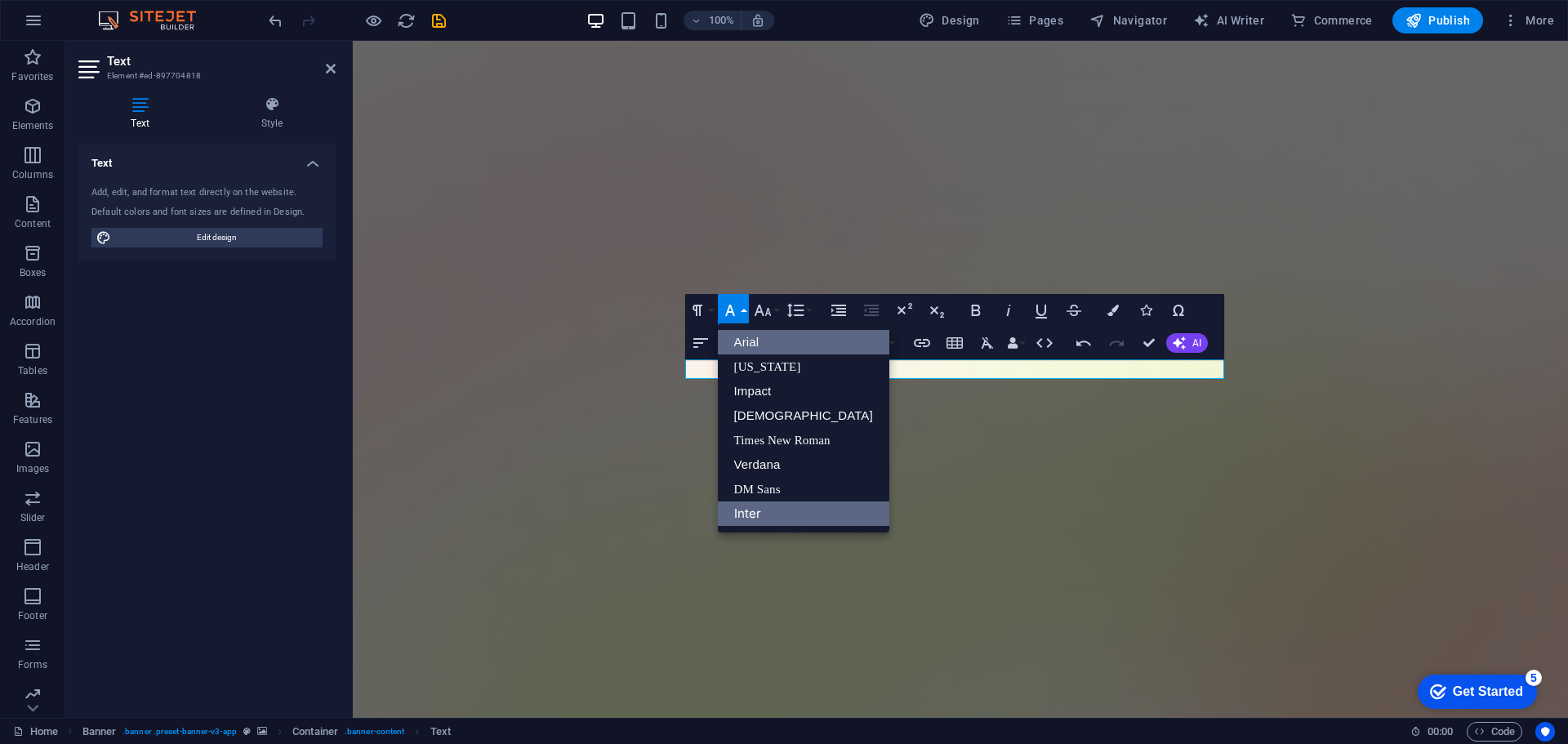
click at [752, 339] on link "Arial" at bounding box center [803, 342] width 171 height 24
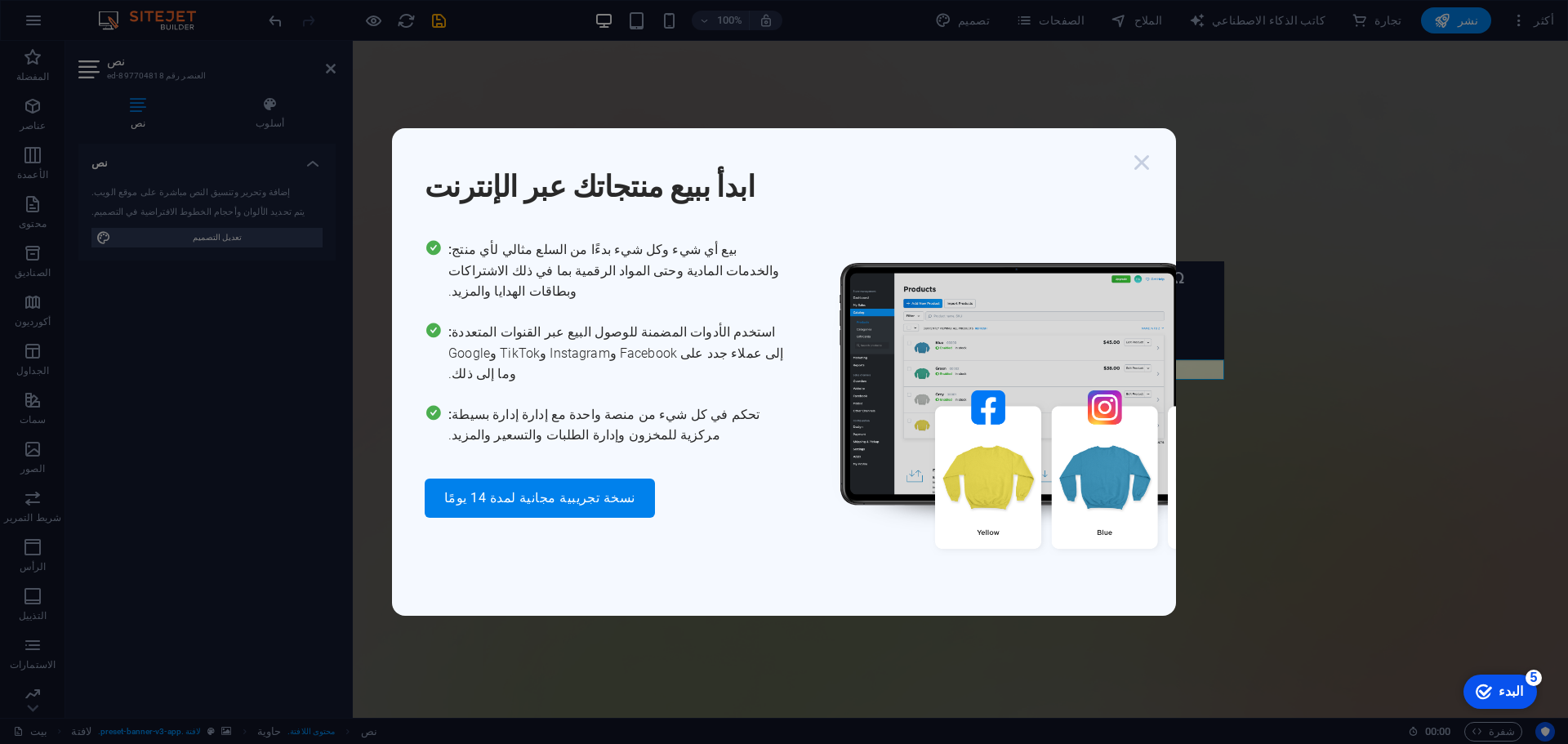
click at [1136, 177] on icon "button" at bounding box center [1142, 162] width 30 height 30
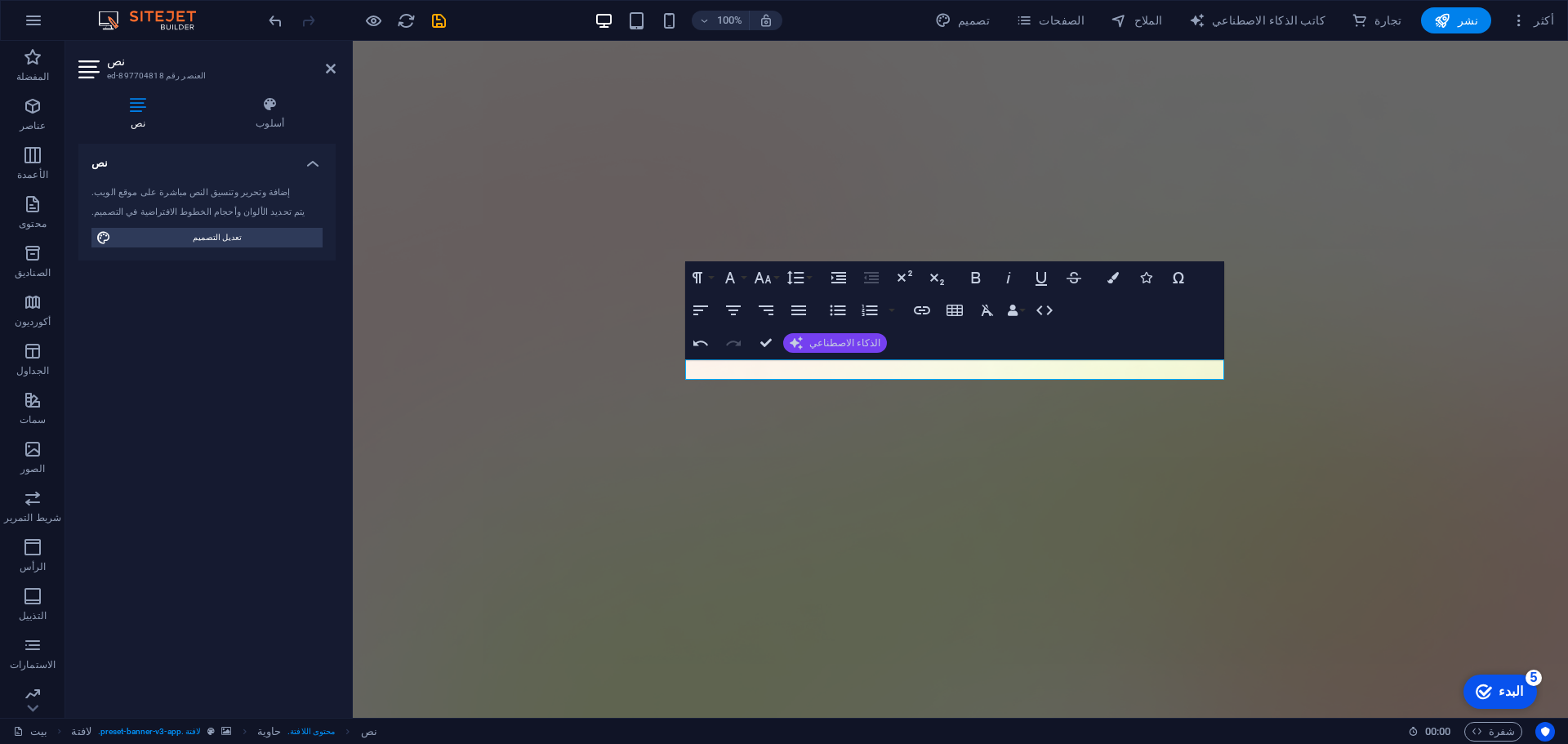
click at [821, 342] on font "الذكاء الاصطناعي" at bounding box center [845, 342] width 71 height 11
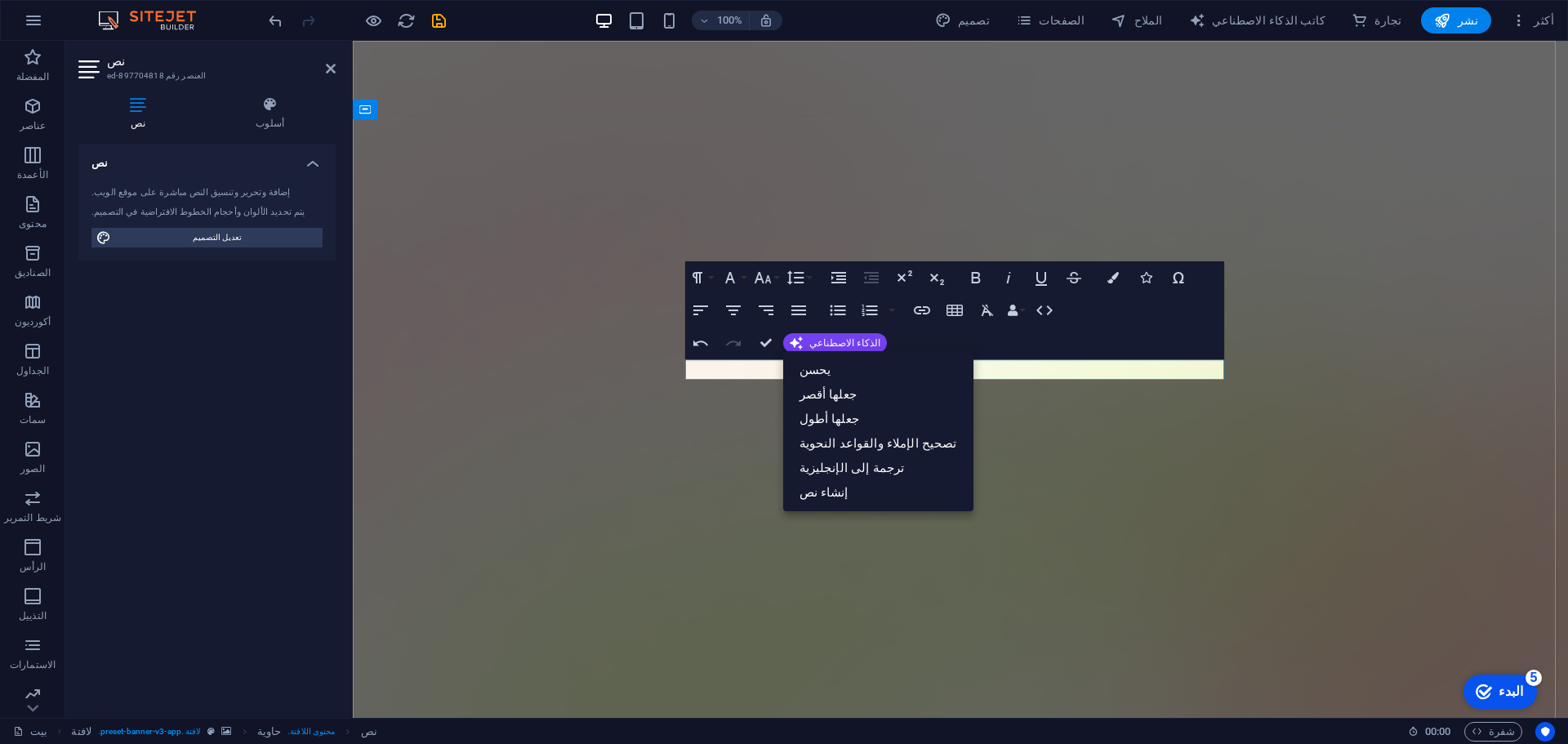
click at [976, 281] on icon "button" at bounding box center [976, 277] width 9 height 11
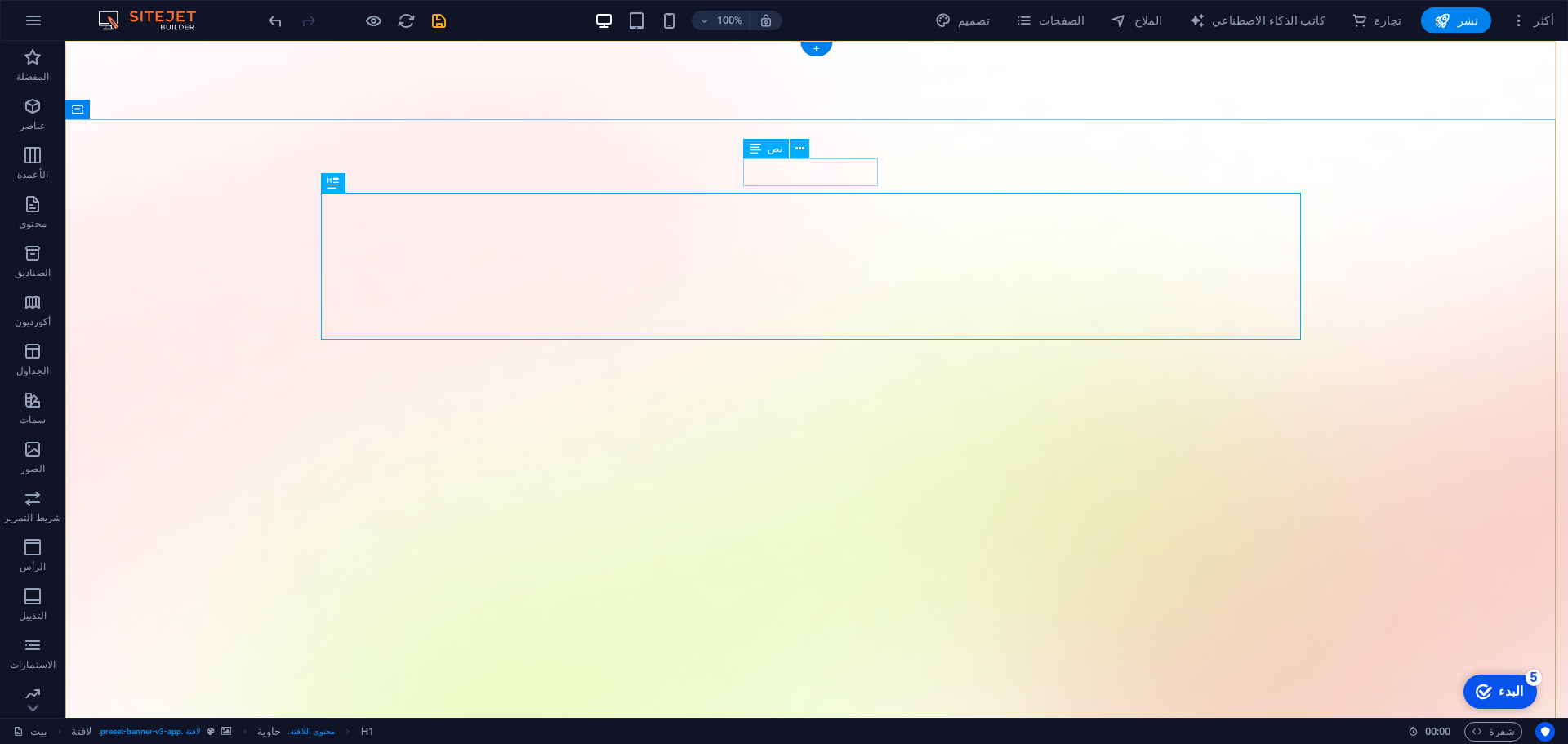
click at [796, 146] on icon at bounding box center [800, 149] width 9 height 17
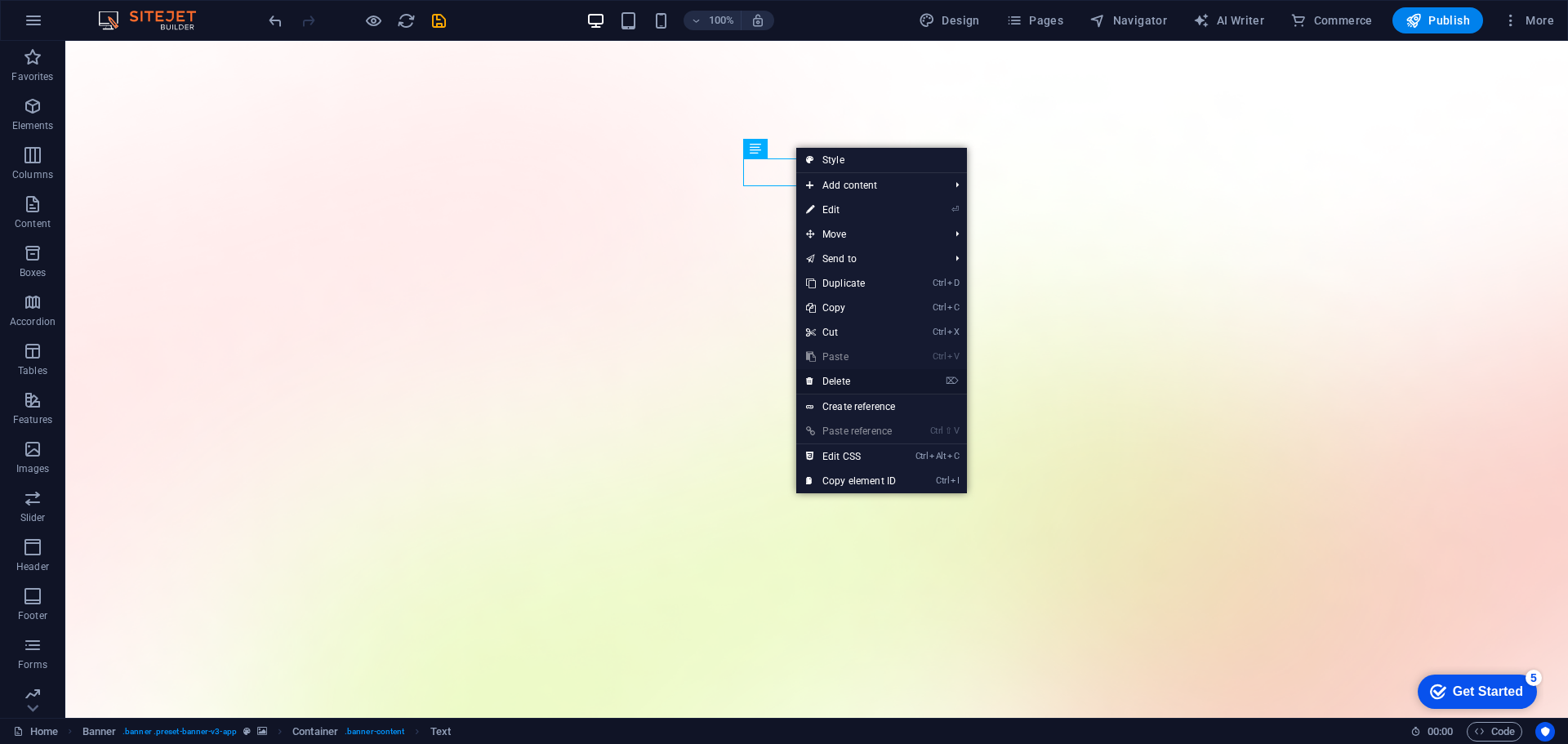
click at [836, 377] on link "⌦ Delete" at bounding box center [851, 381] width 109 height 24
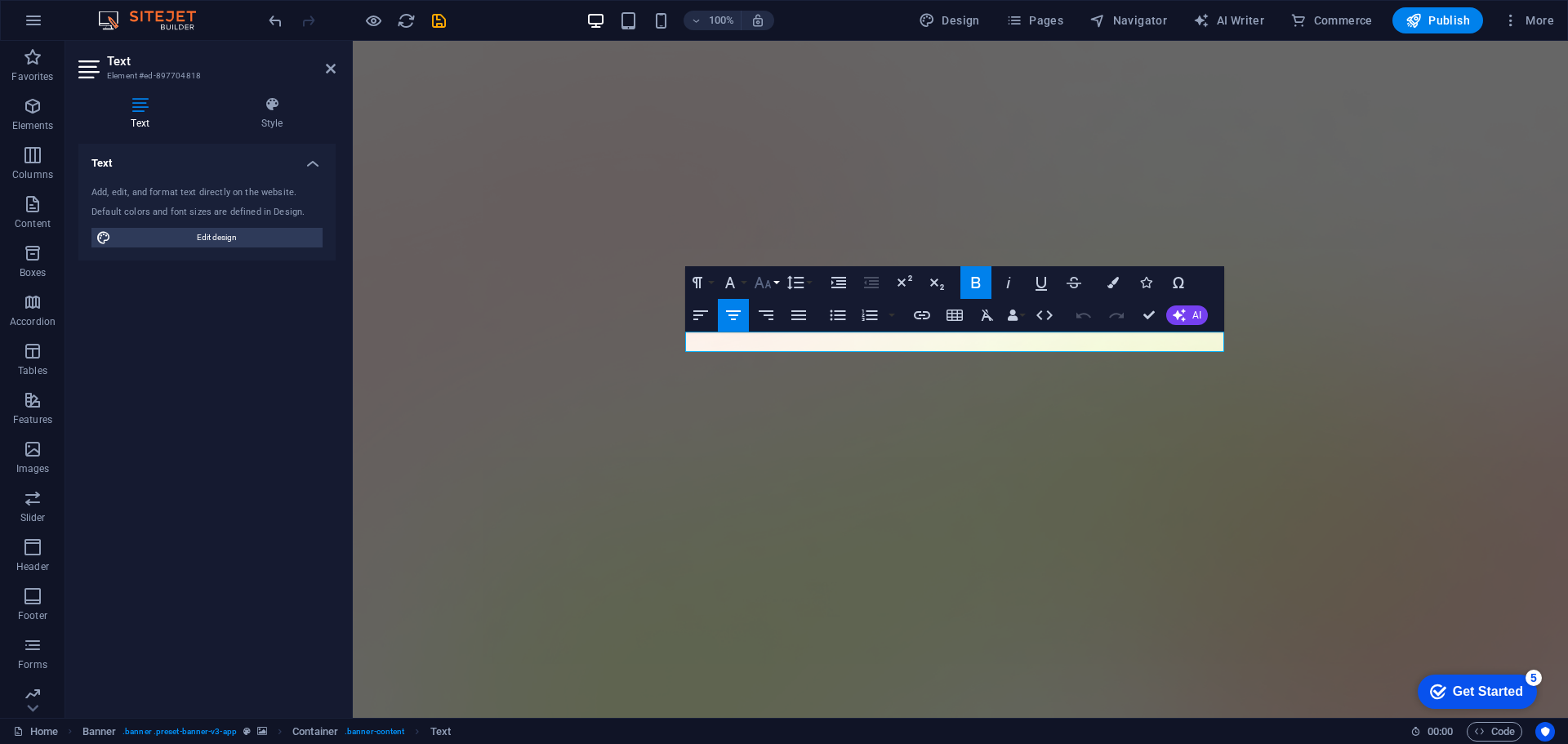
click at [762, 282] on icon "button" at bounding box center [763, 282] width 20 height 20
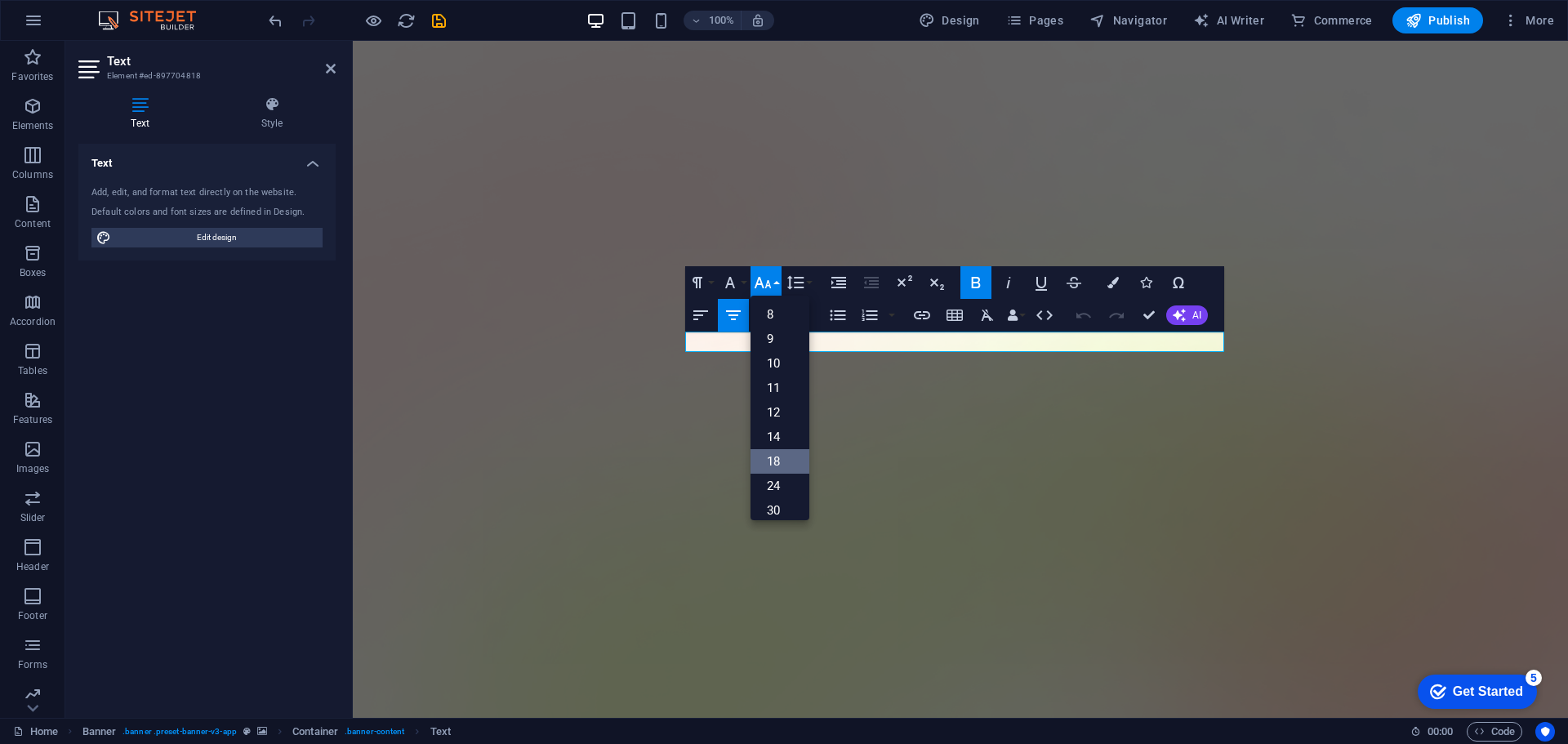
click at [781, 456] on link "18" at bounding box center [780, 461] width 59 height 24
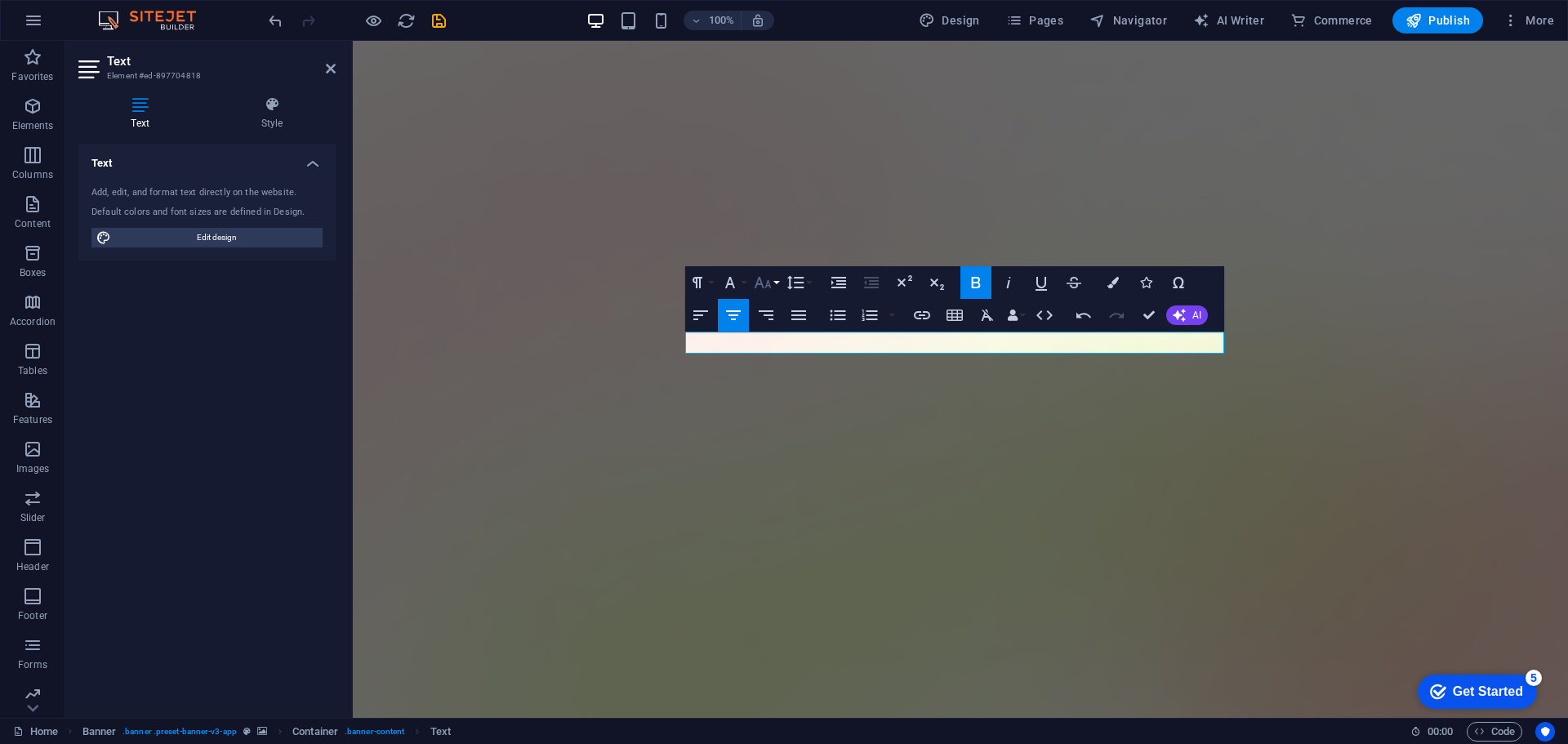
click at [764, 277] on icon "button" at bounding box center [763, 282] width 20 height 20
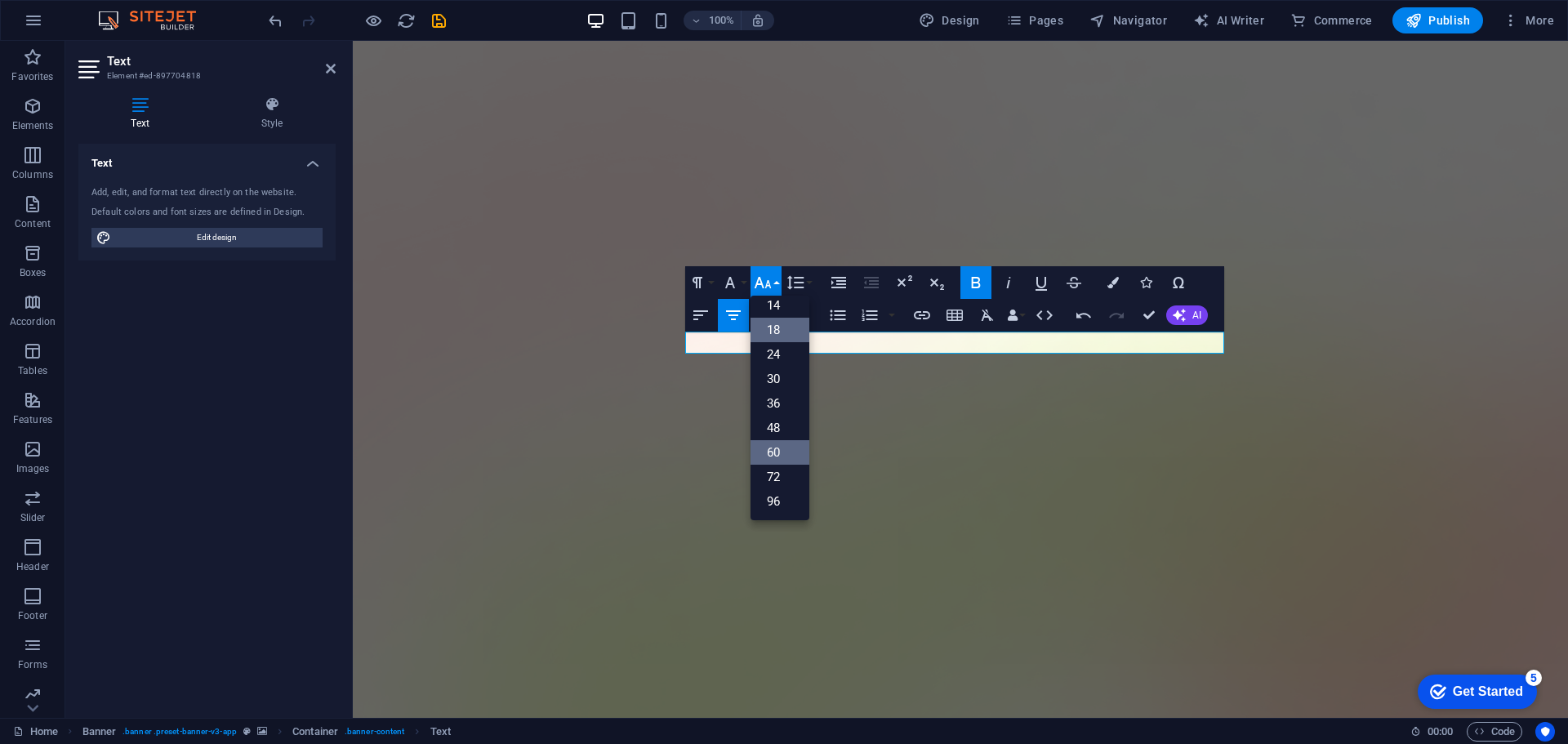
scroll to position [131, 0]
click at [786, 470] on link "72" at bounding box center [780, 477] width 59 height 24
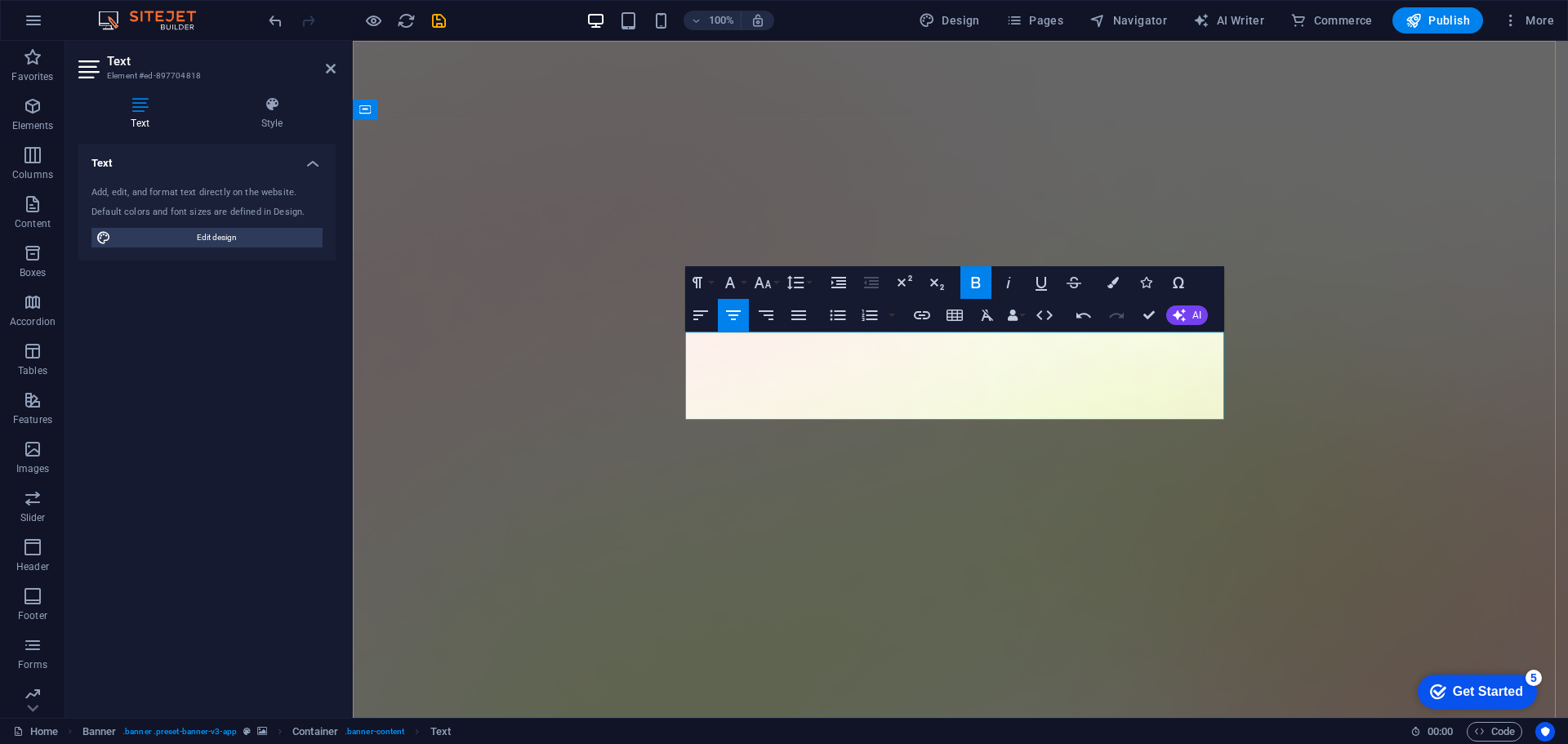
click at [766, 283] on icon "button" at bounding box center [763, 282] width 20 height 20
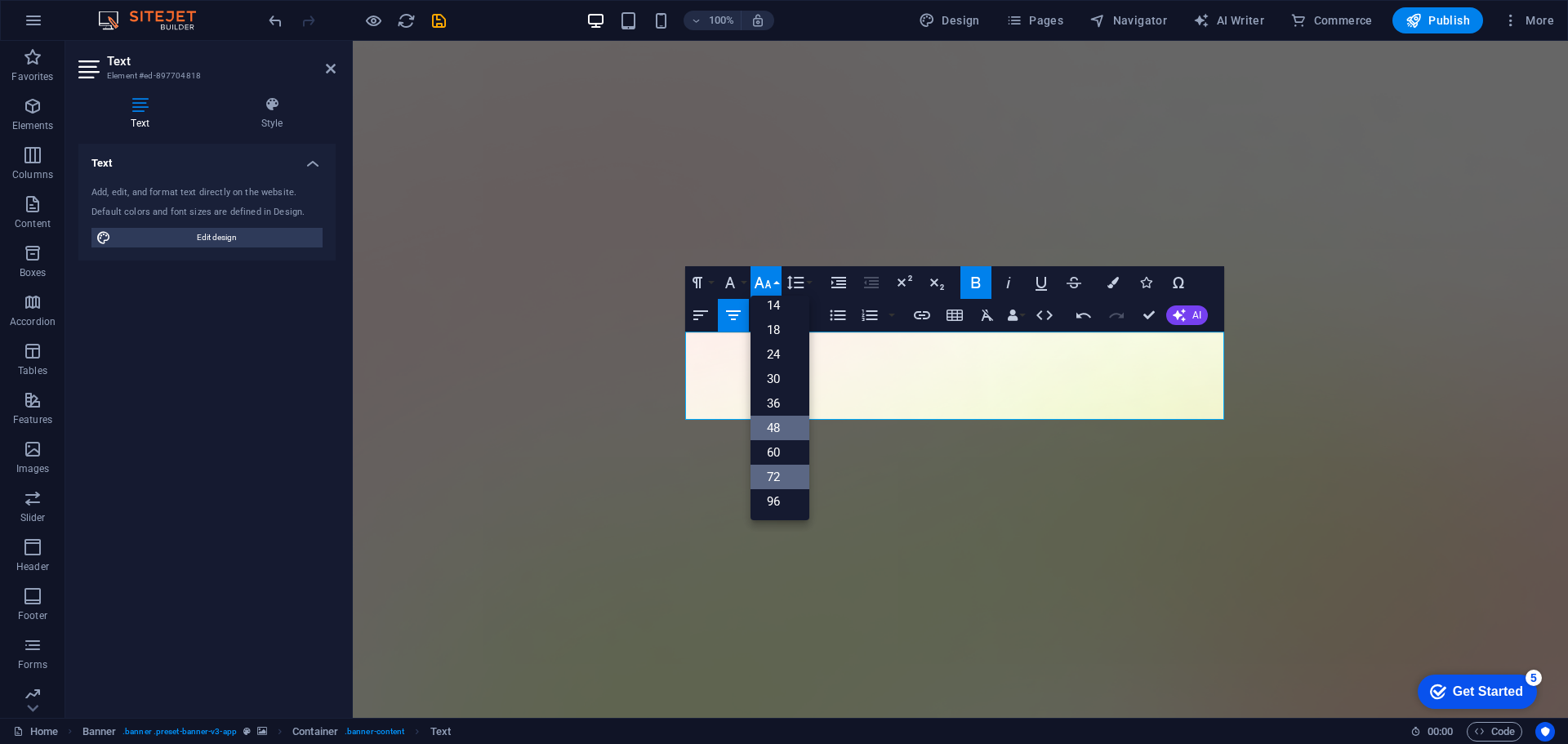
click at [789, 430] on link "48" at bounding box center [780, 428] width 59 height 24
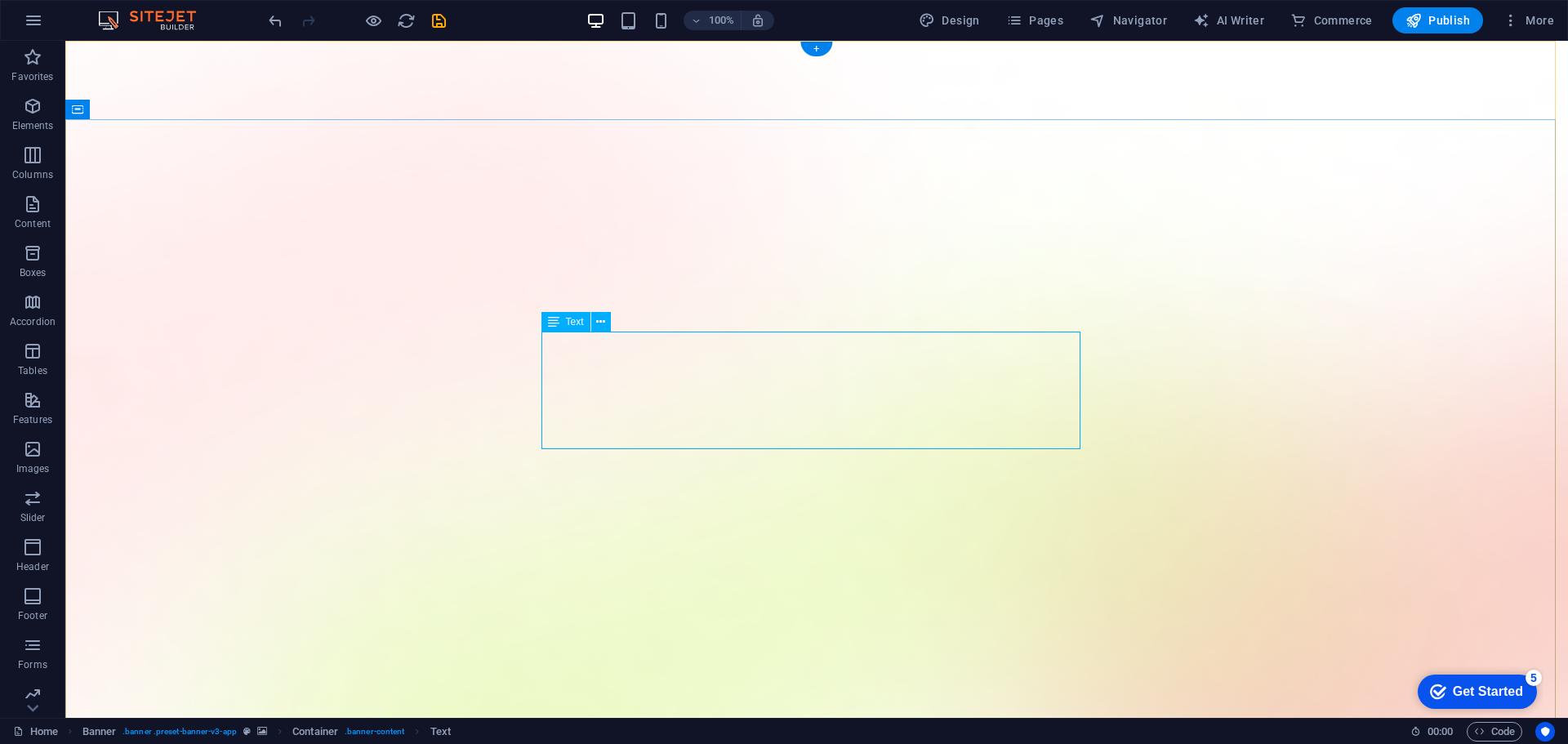
drag, startPoint x: 750, startPoint y: 368, endPoint x: 462, endPoint y: 367, distance: 288.0
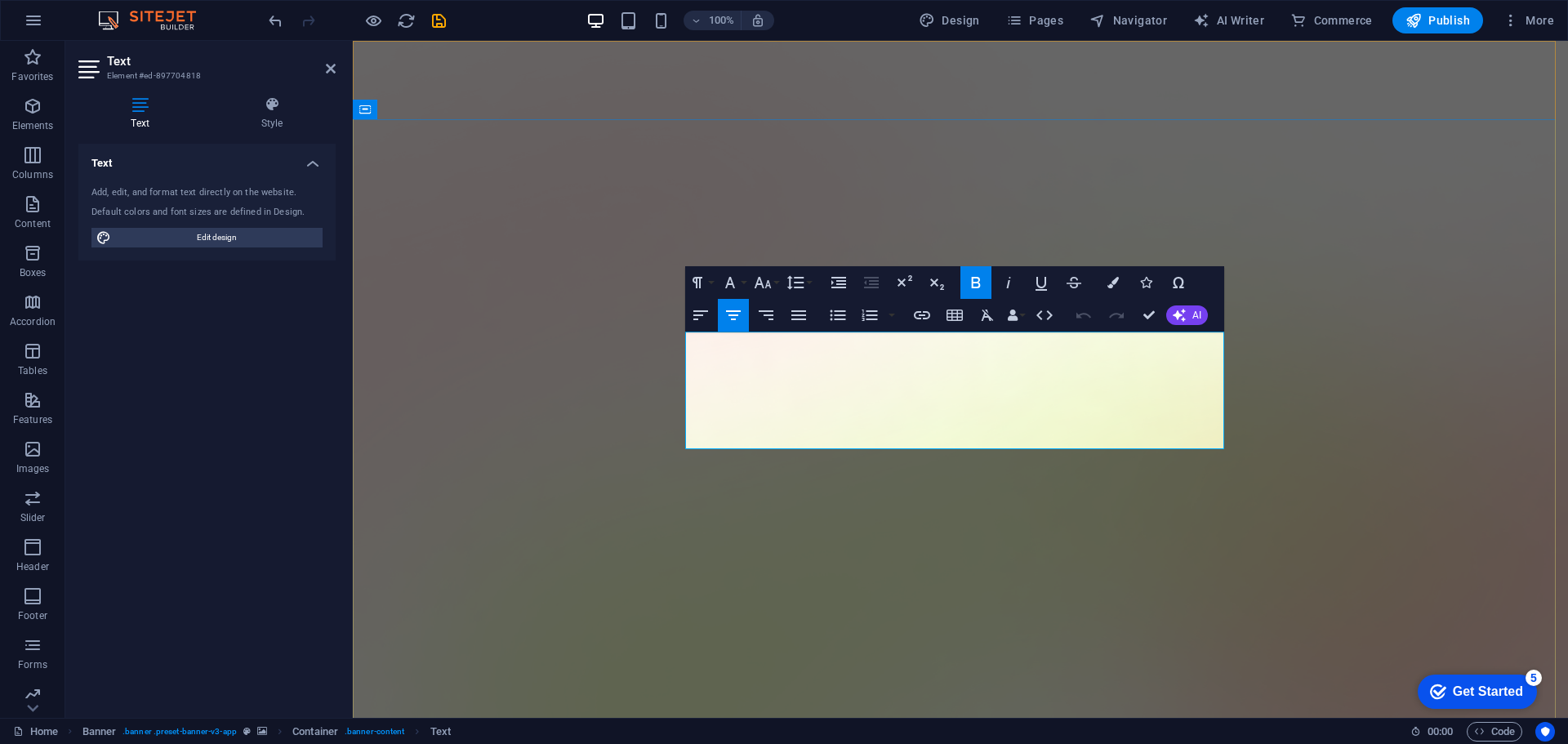
click at [771, 286] on icon "button" at bounding box center [763, 282] width 17 height 11
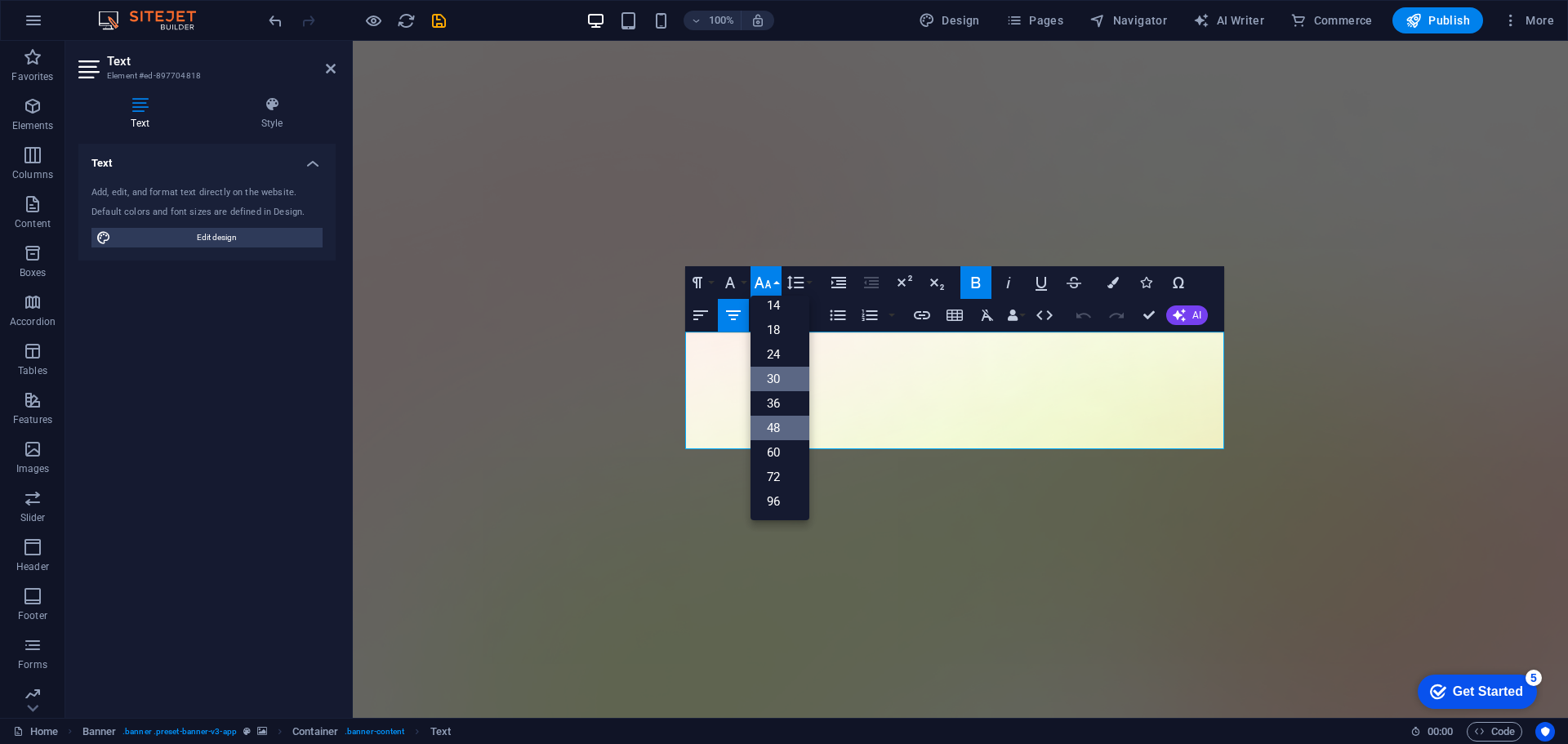
click at [777, 383] on link "30" at bounding box center [780, 379] width 59 height 24
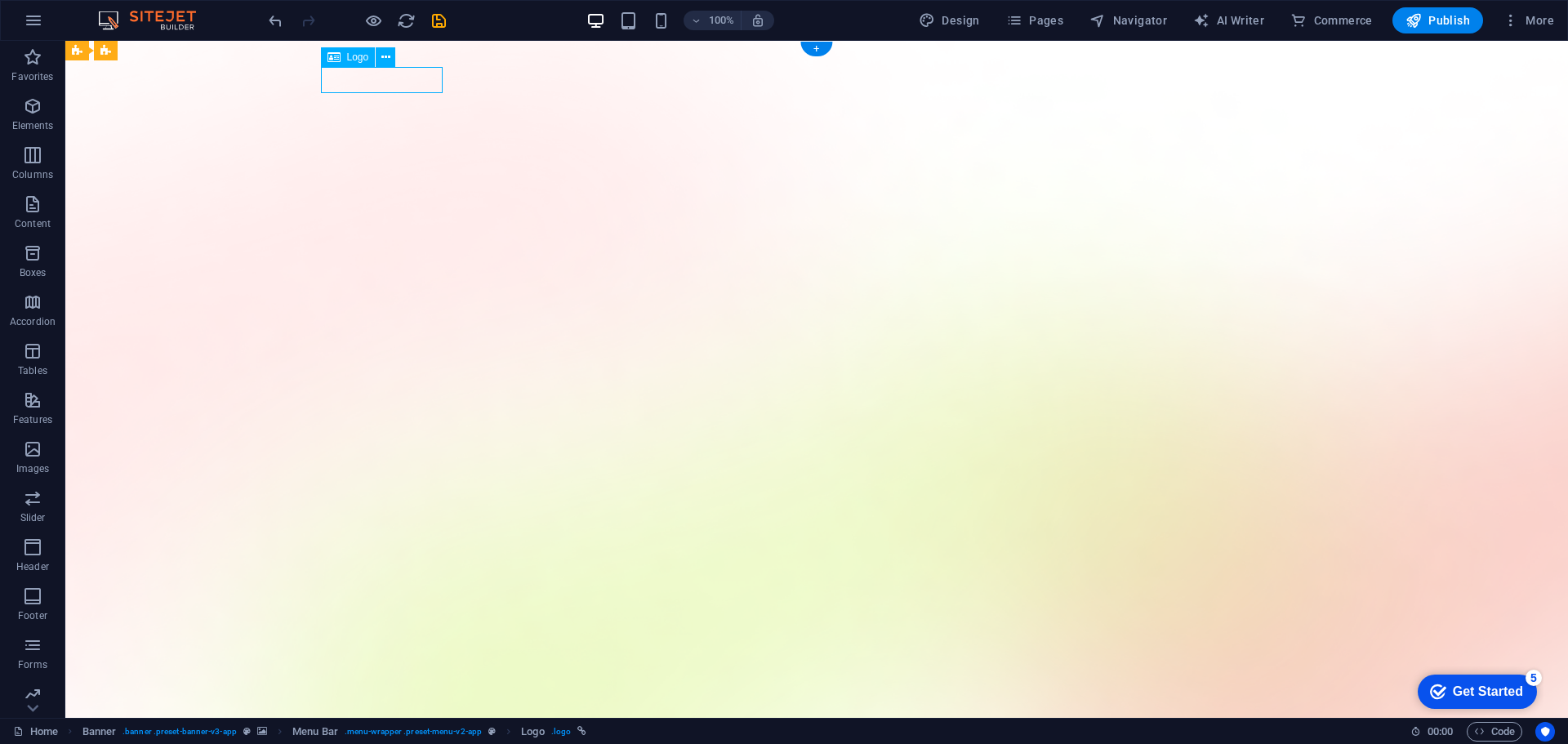
select select "px"
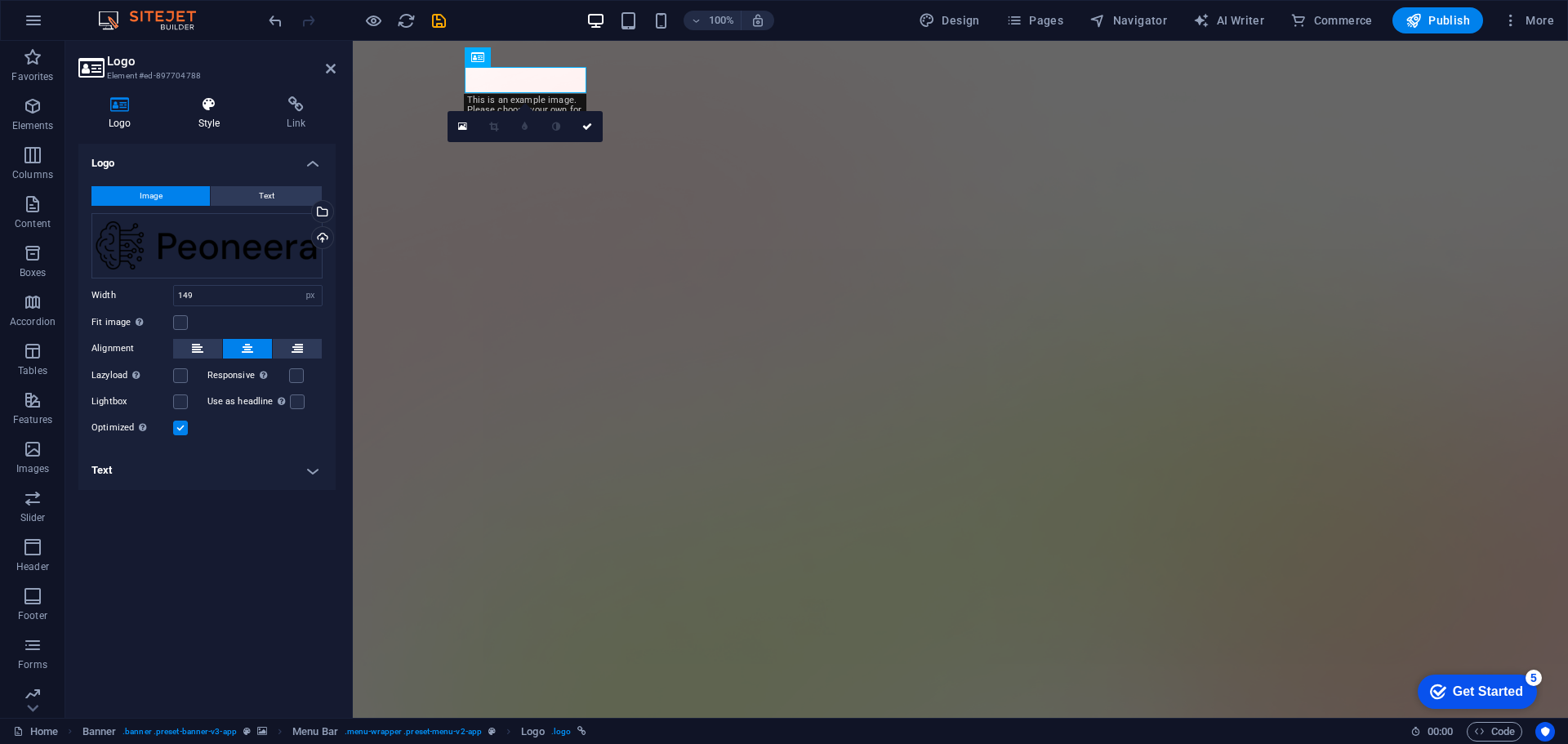
click at [210, 115] on h4 "Style" at bounding box center [213, 113] width 89 height 34
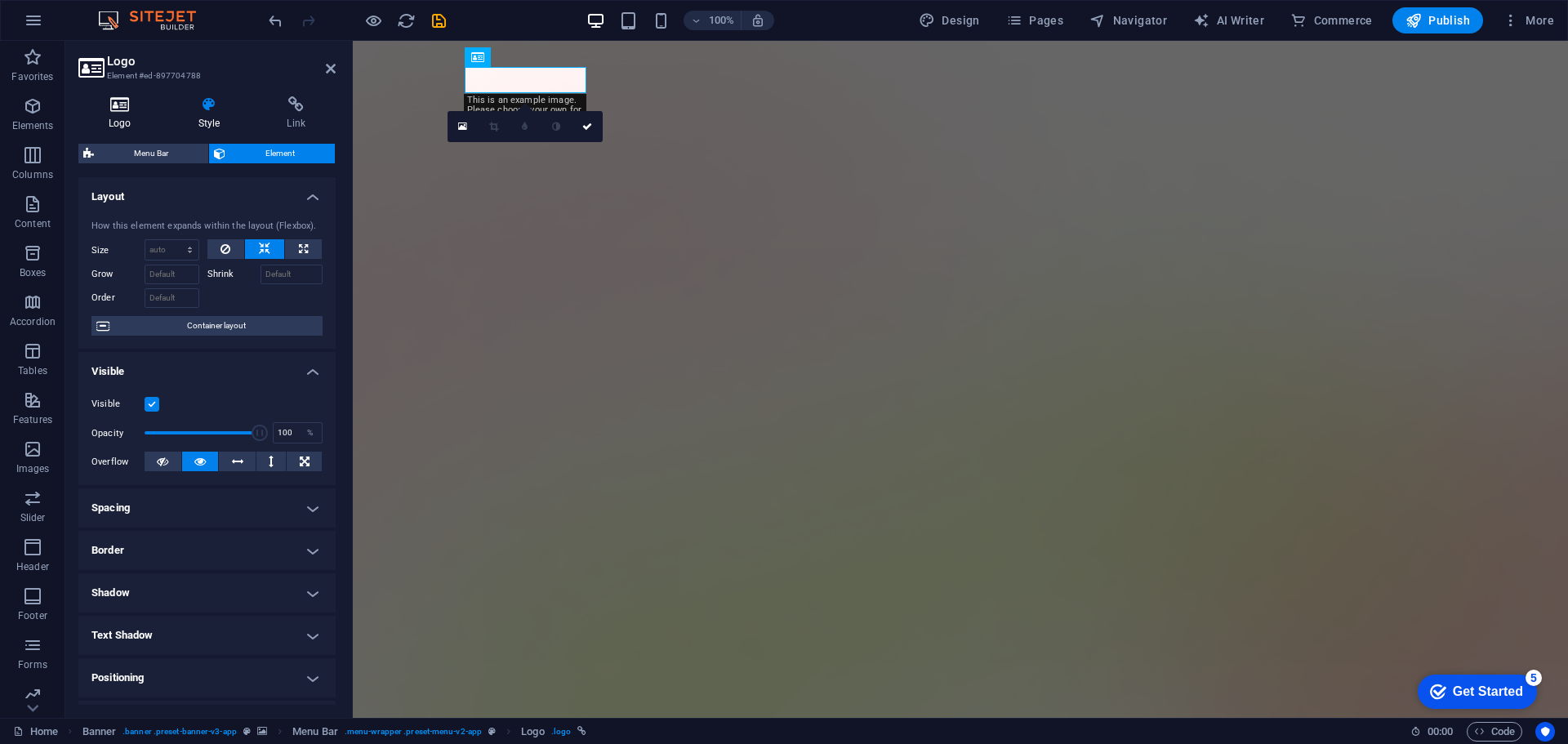
click at [124, 113] on h4 "Logo" at bounding box center [122, 113] width 89 height 34
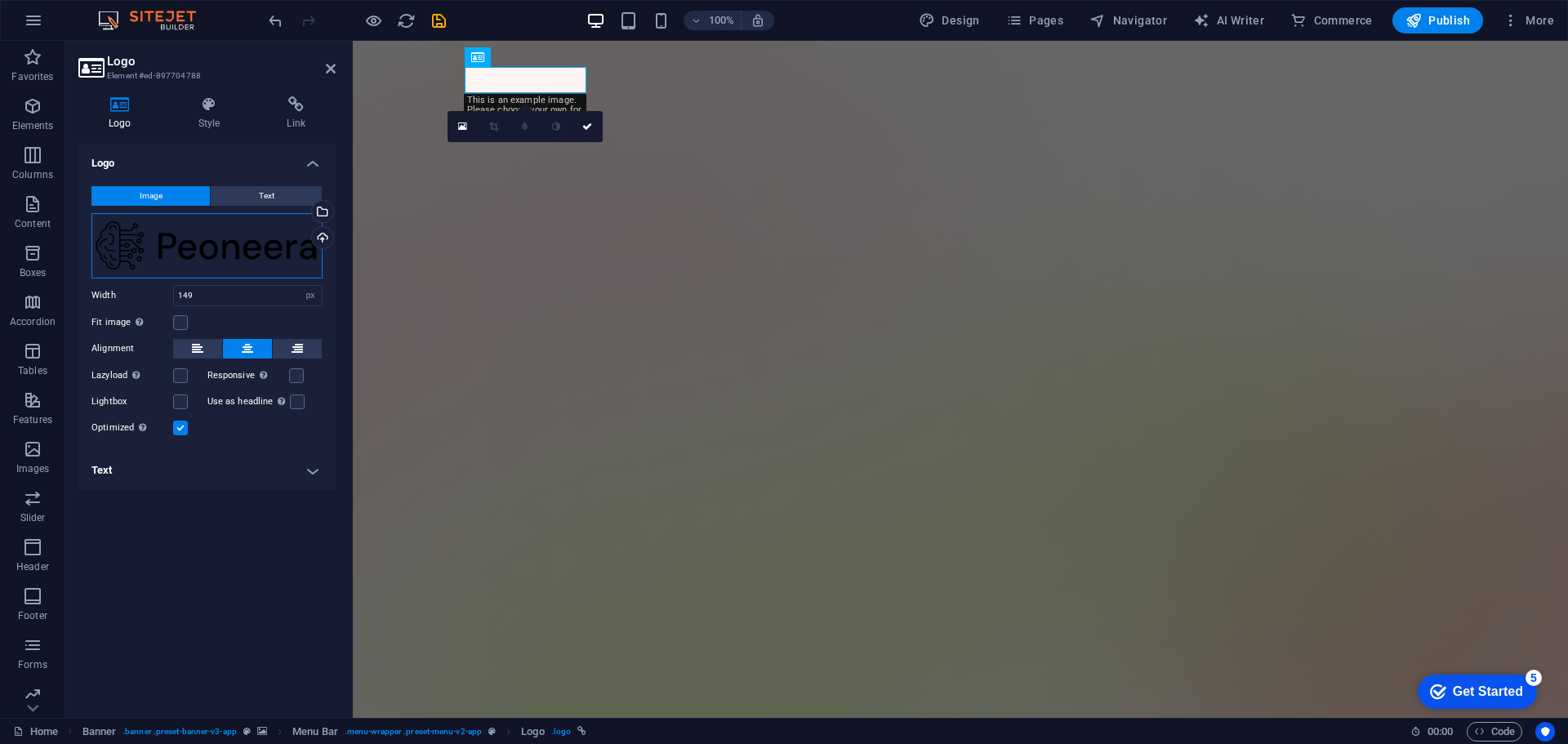
click at [237, 244] on div "Drag files here, click to choose files or select files from Files or our free s…" at bounding box center [207, 245] width 231 height 65
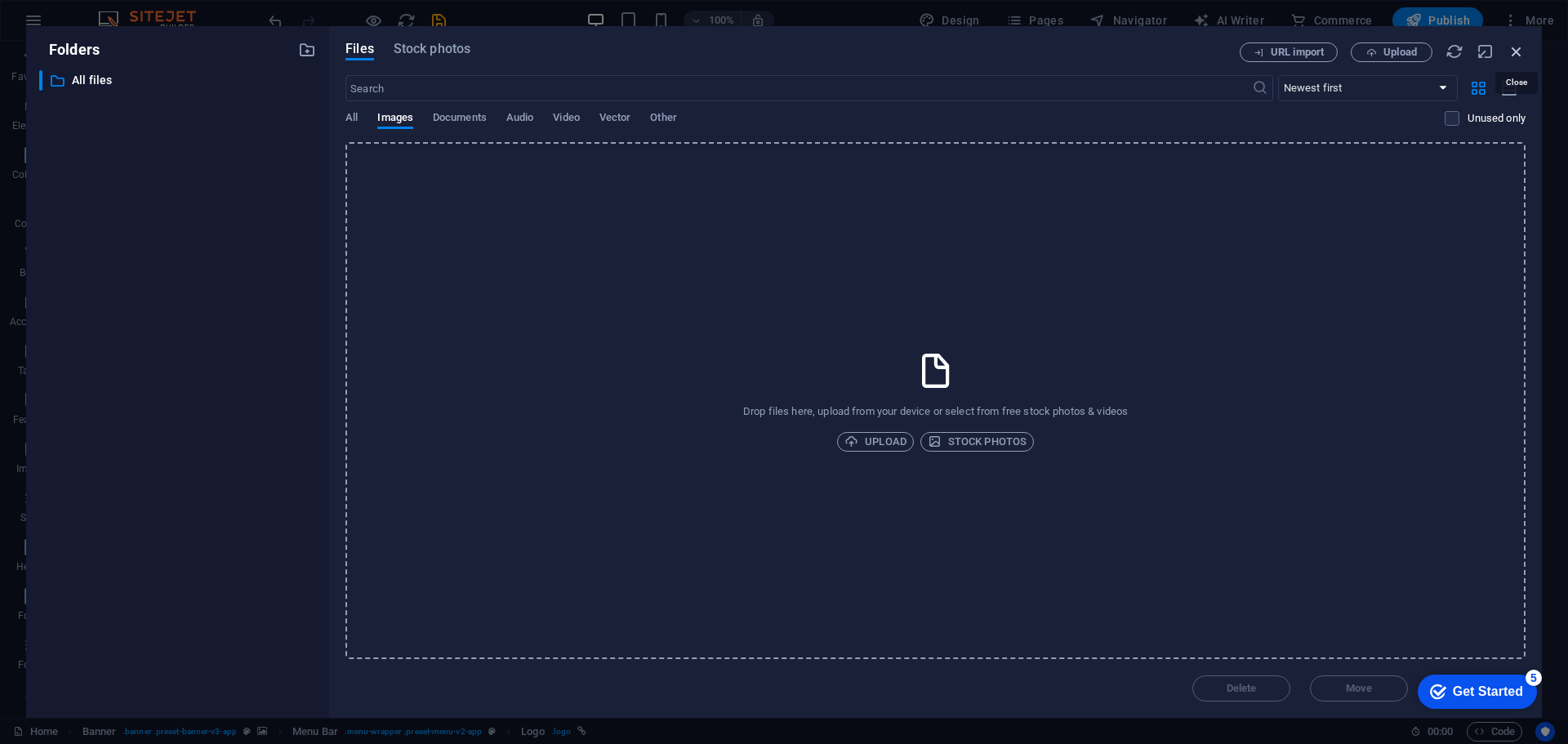
click at [1512, 51] on icon "button" at bounding box center [1517, 51] width 18 height 18
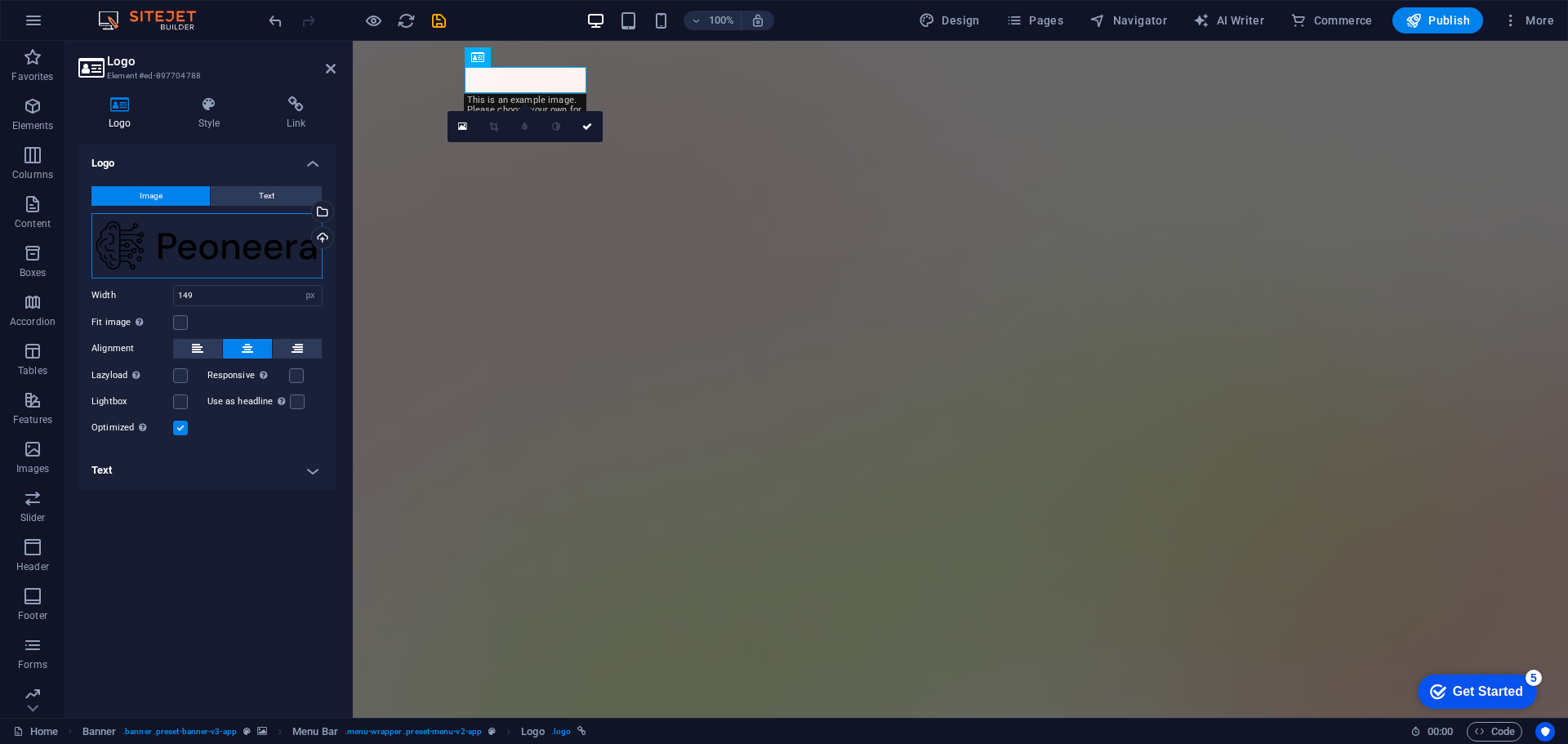
click at [218, 253] on div "Drag files here, click to choose files or select files from Files or our free s…" at bounding box center [207, 245] width 231 height 65
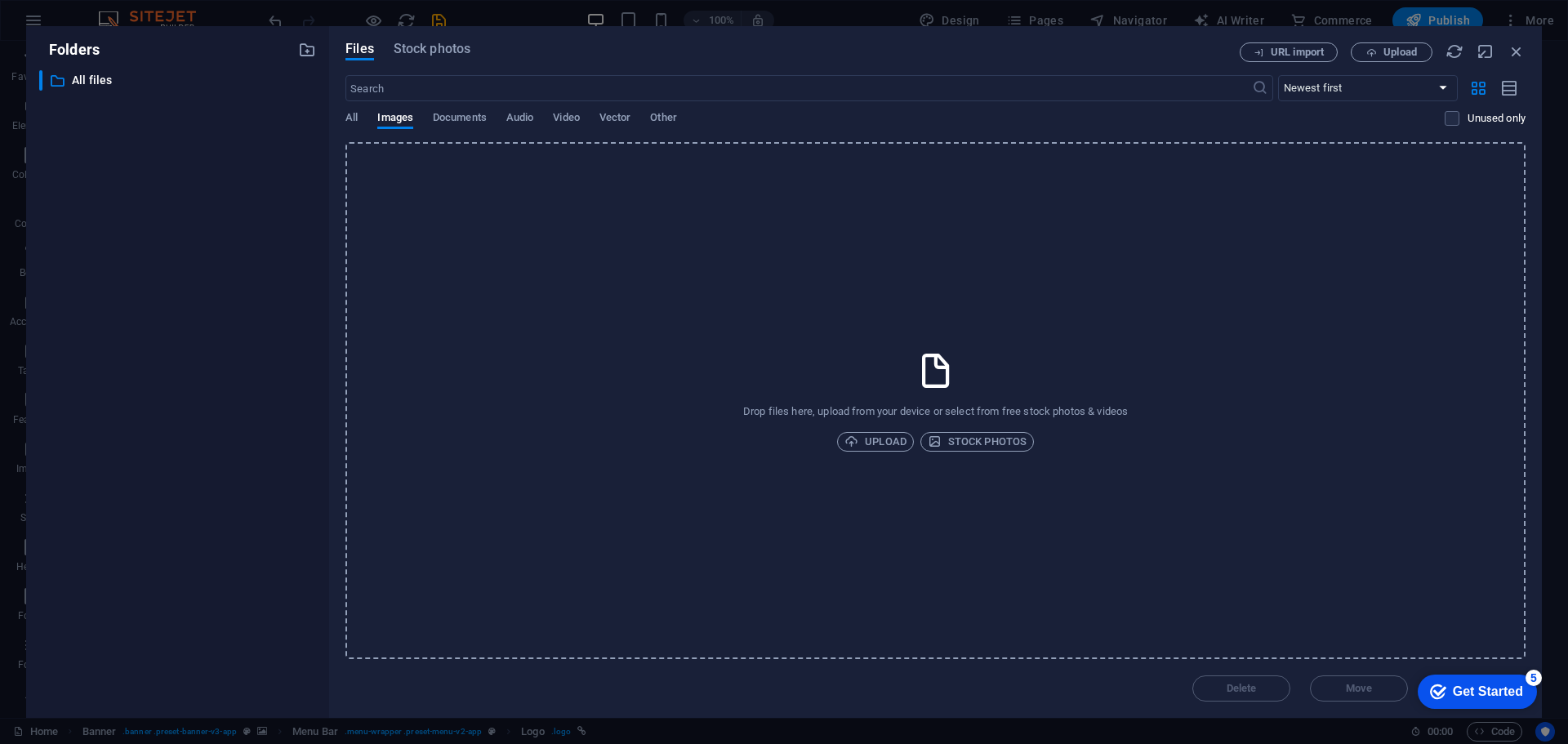
click at [486, 108] on div "​ Newest first Oldest first Name (A-Z) Name (Z-A) Size (0-9) Size (9-0) Resolut…" at bounding box center [936, 109] width 1181 height 67
click at [474, 120] on span "Documents" at bounding box center [460, 119] width 54 height 23
click at [434, 122] on span "Documents" at bounding box center [460, 119] width 54 height 23
click at [410, 122] on span "Images" at bounding box center [394, 119] width 36 height 23
click at [352, 121] on span "All" at bounding box center [352, 119] width 12 height 23
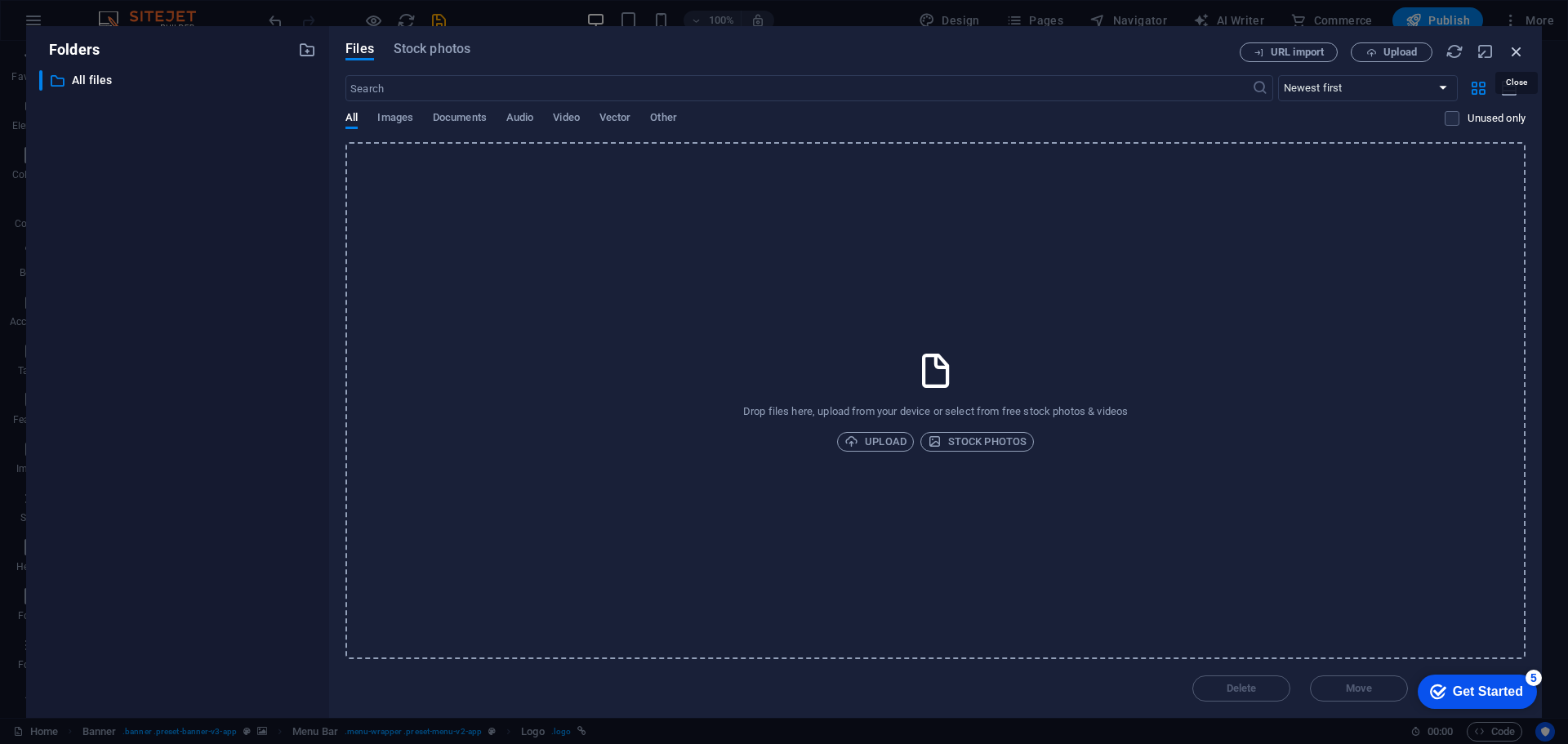
click at [1524, 46] on icon "button" at bounding box center [1517, 51] width 18 height 18
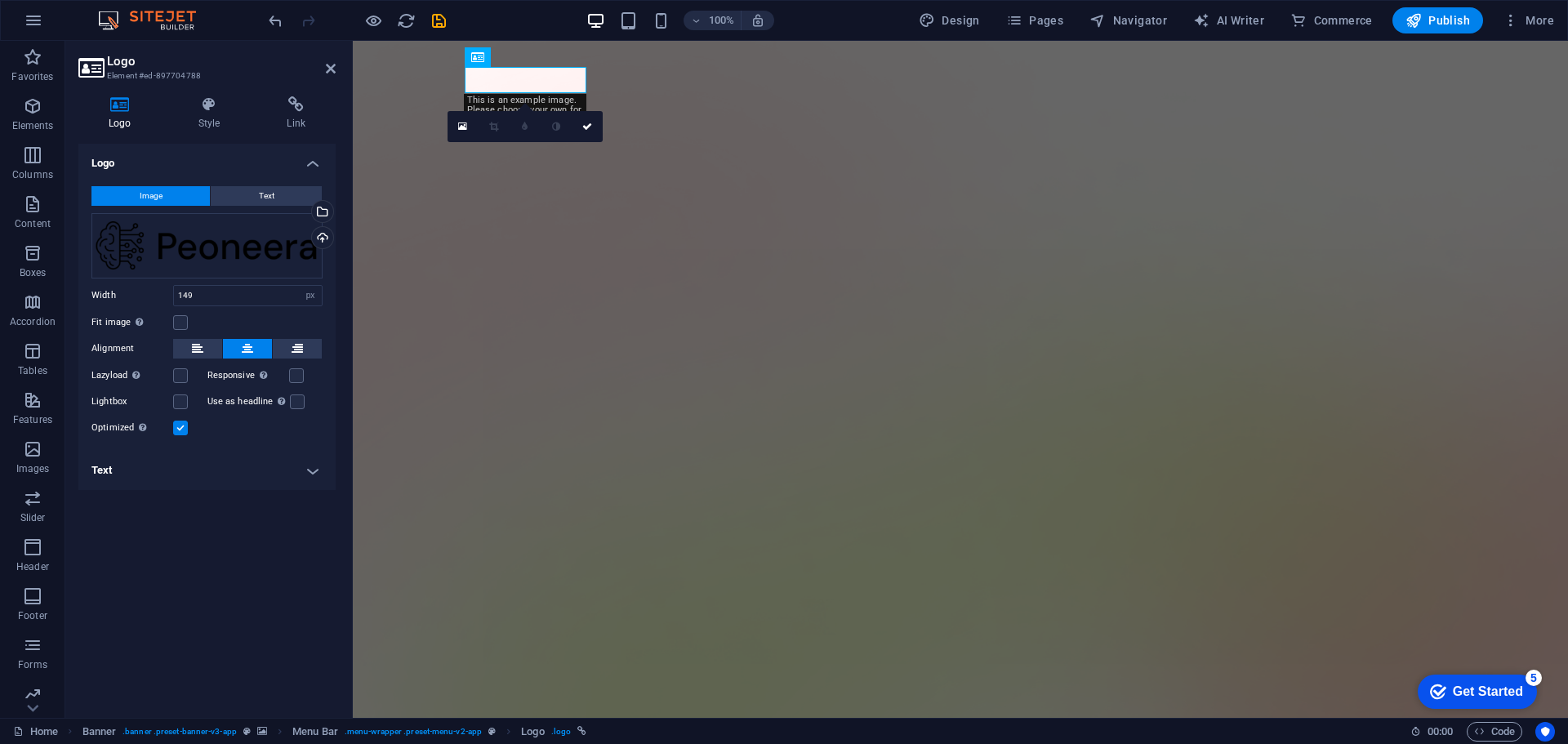
drag, startPoint x: 155, startPoint y: 242, endPoint x: 332, endPoint y: 143, distance: 202.8
click at [332, 143] on h4 "Logo" at bounding box center [207, 158] width 257 height 30
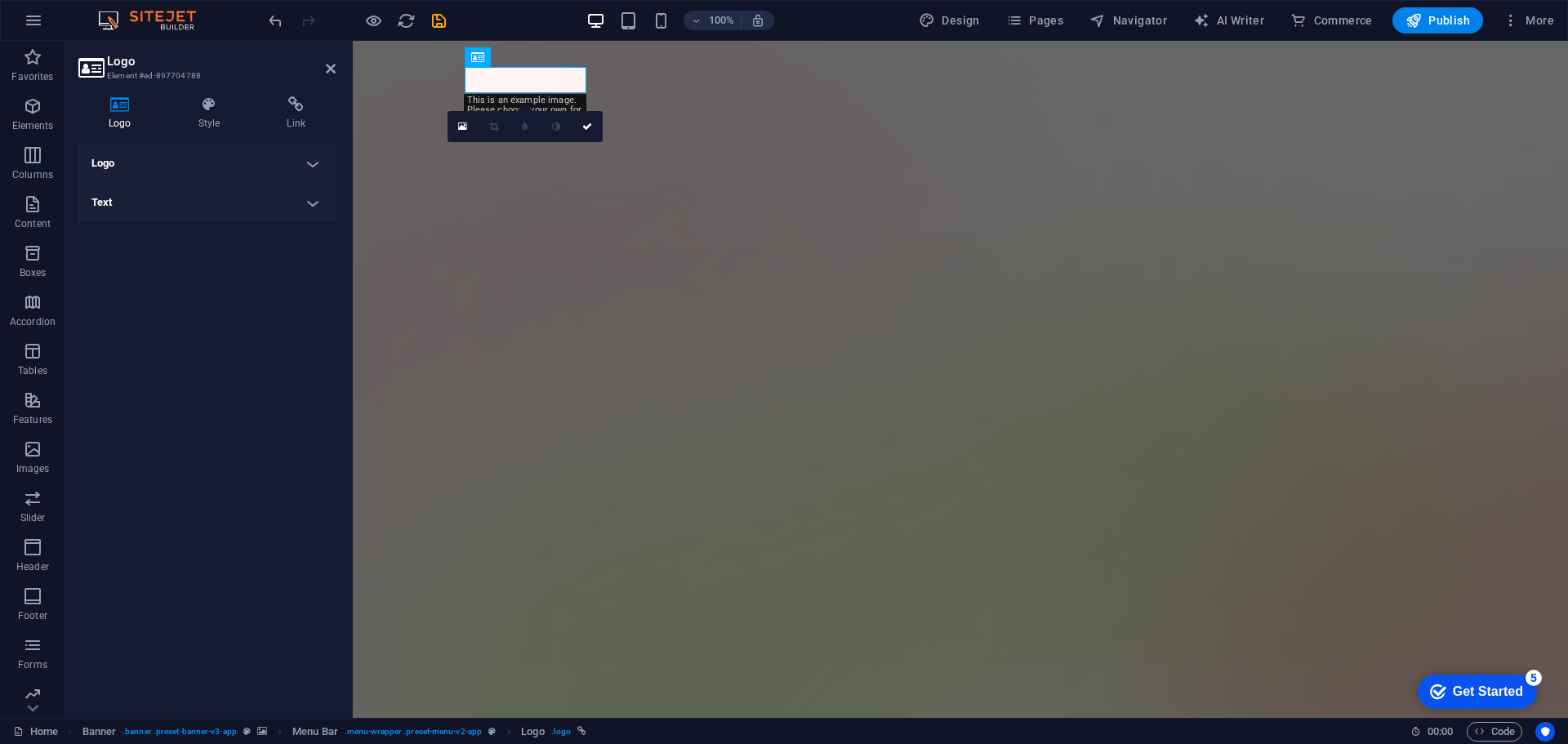
click at [198, 161] on h4 "Logo" at bounding box center [207, 162] width 257 height 39
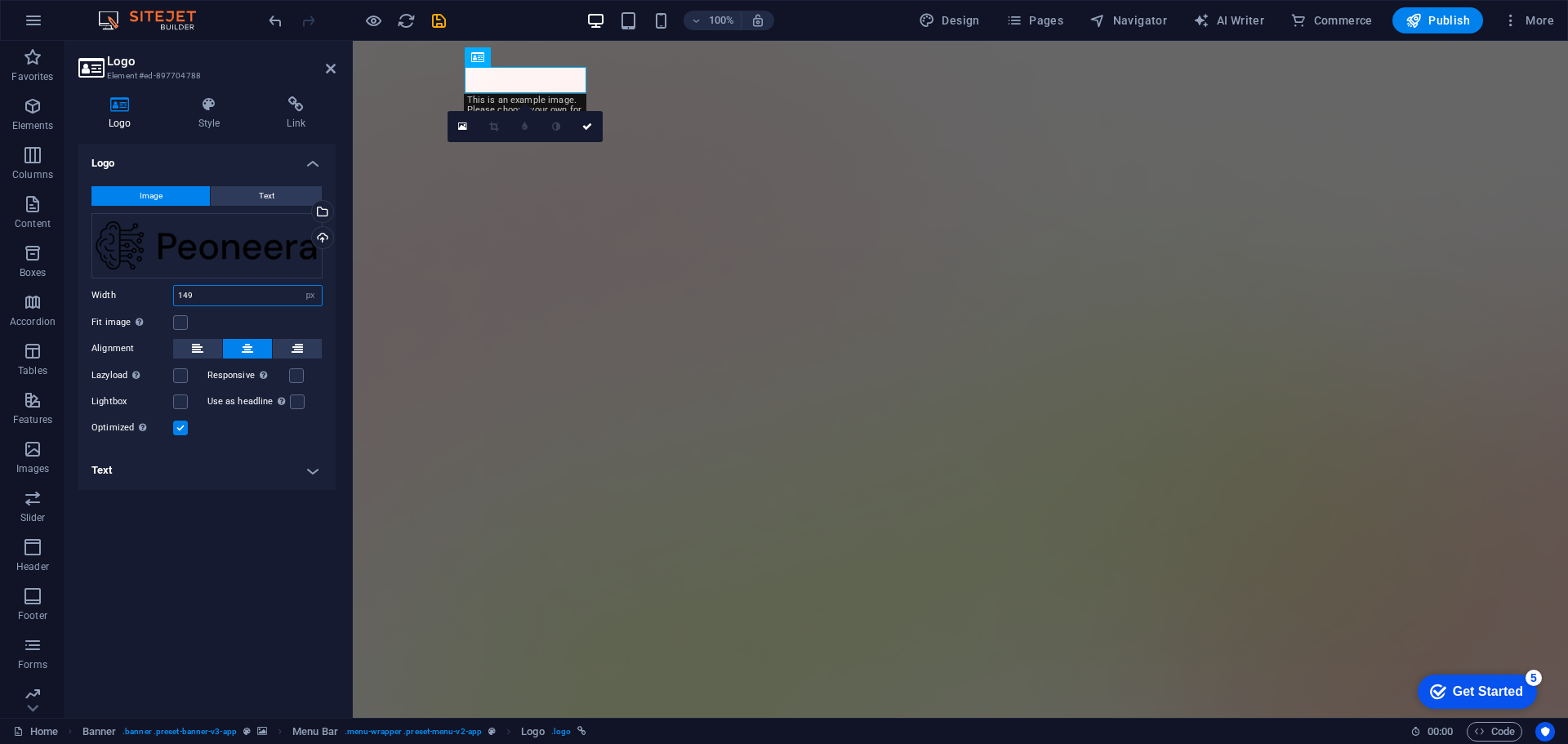
click at [226, 297] on input "149" at bounding box center [248, 295] width 148 height 20
click at [182, 325] on label at bounding box center [180, 322] width 15 height 15
click at [0, 0] on input "Fit image Automatically fit image to a fixed width and height" at bounding box center [0, 0] width 0 height 0
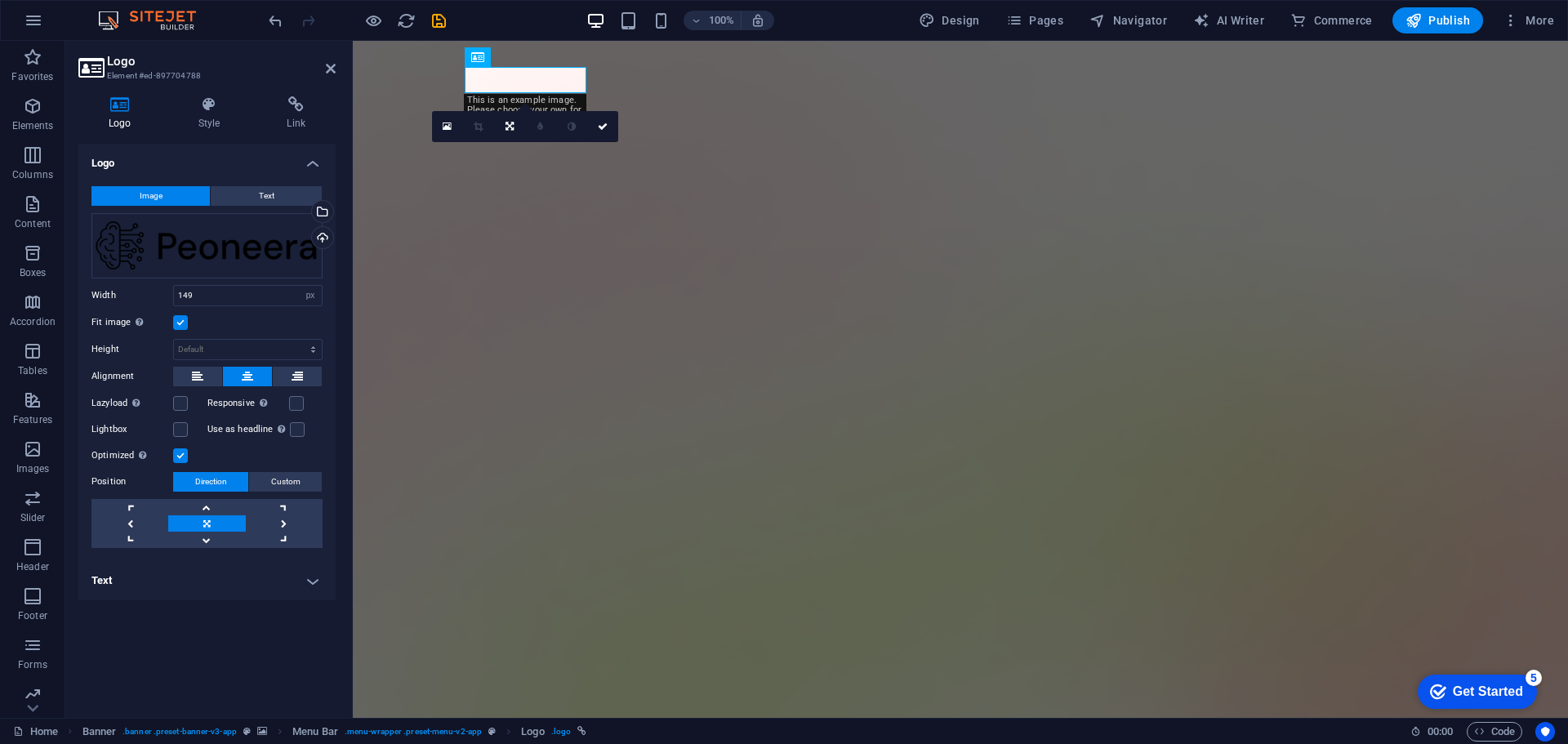
click at [182, 321] on label at bounding box center [180, 322] width 15 height 15
click at [0, 0] on input "Fit image Automatically fit image to a fixed width and height" at bounding box center [0, 0] width 0 height 0
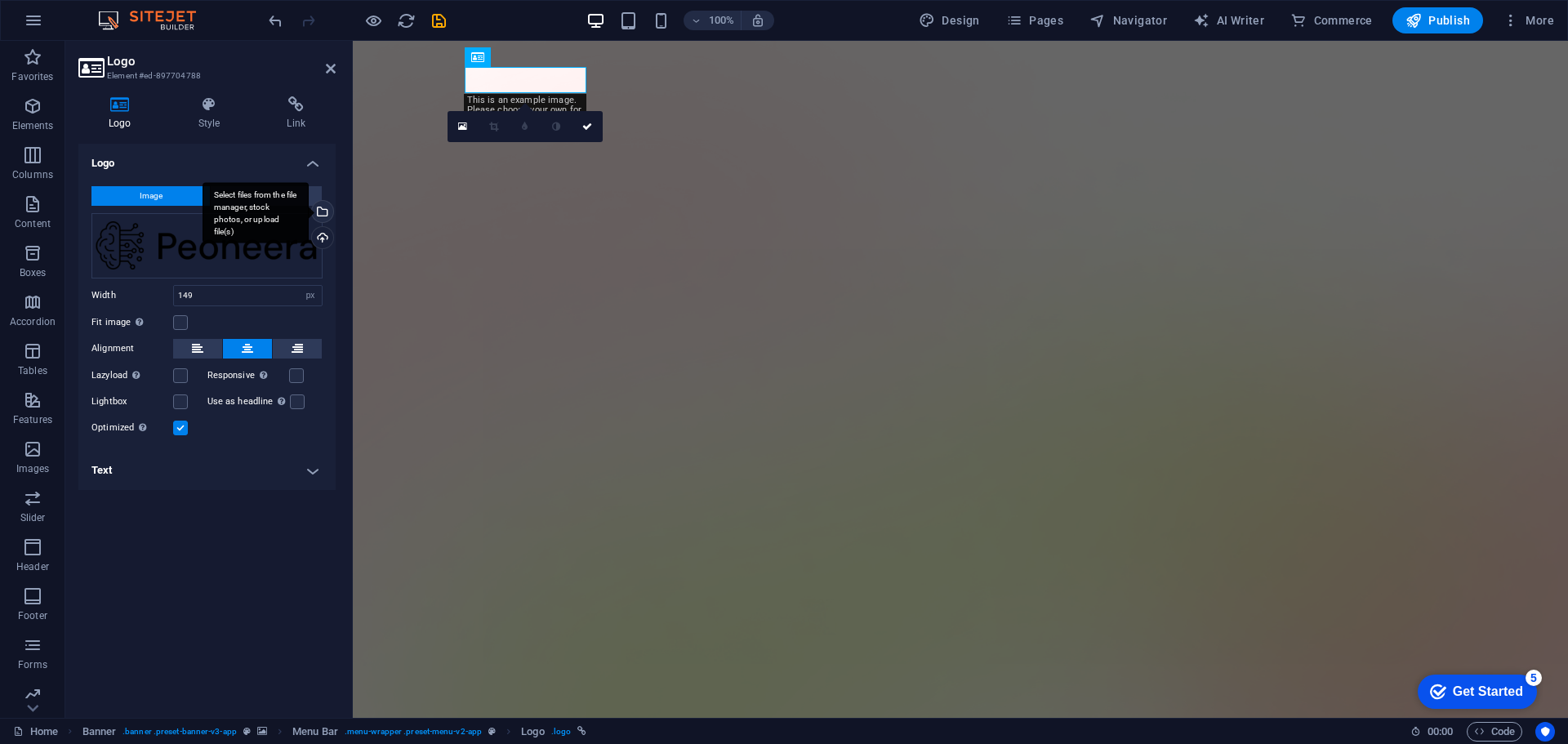
click at [308, 218] on div "Select files from the file manager, stock photos, or upload file(s)" at bounding box center [255, 213] width 106 height 62
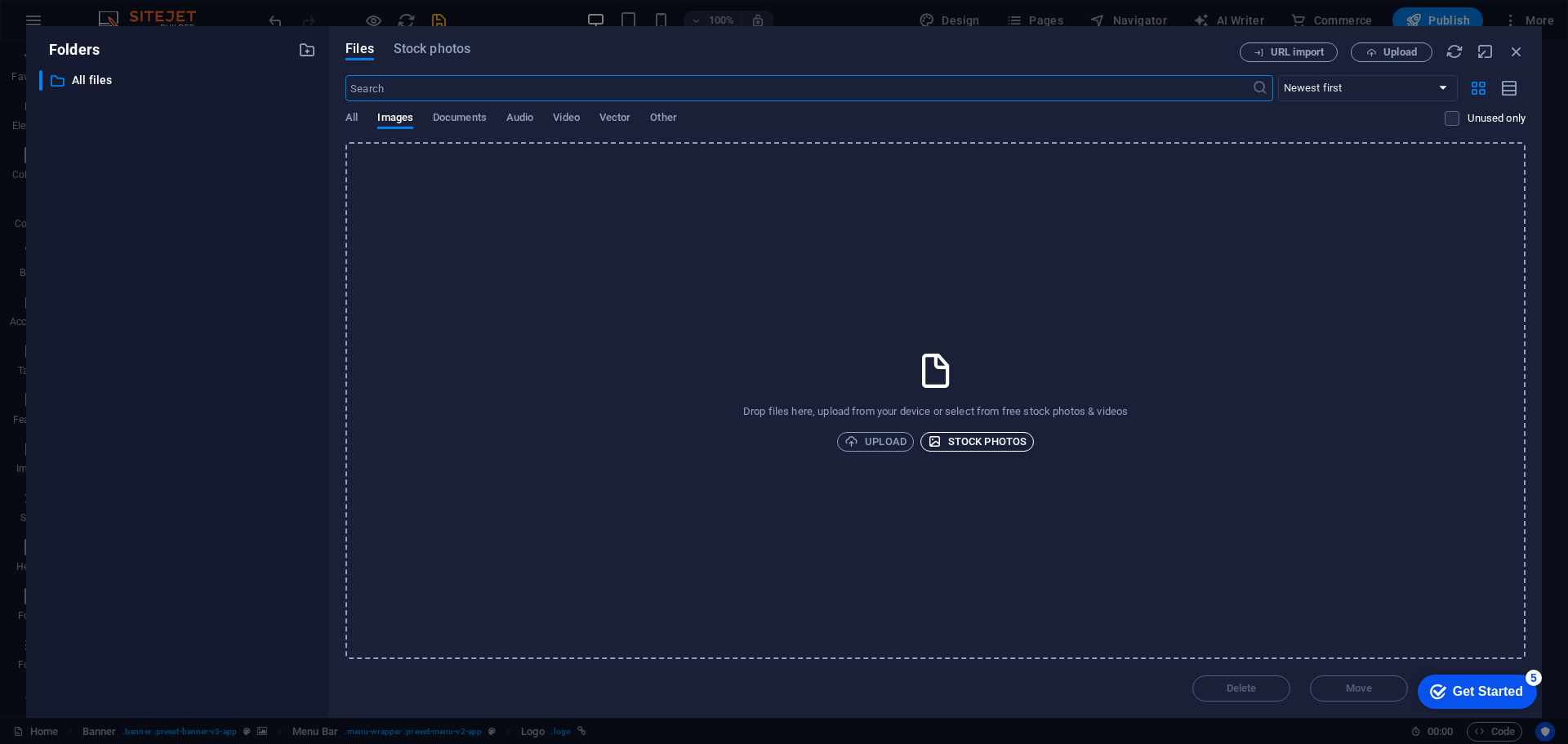
click at [982, 439] on span "Stock photos" at bounding box center [977, 441] width 99 height 20
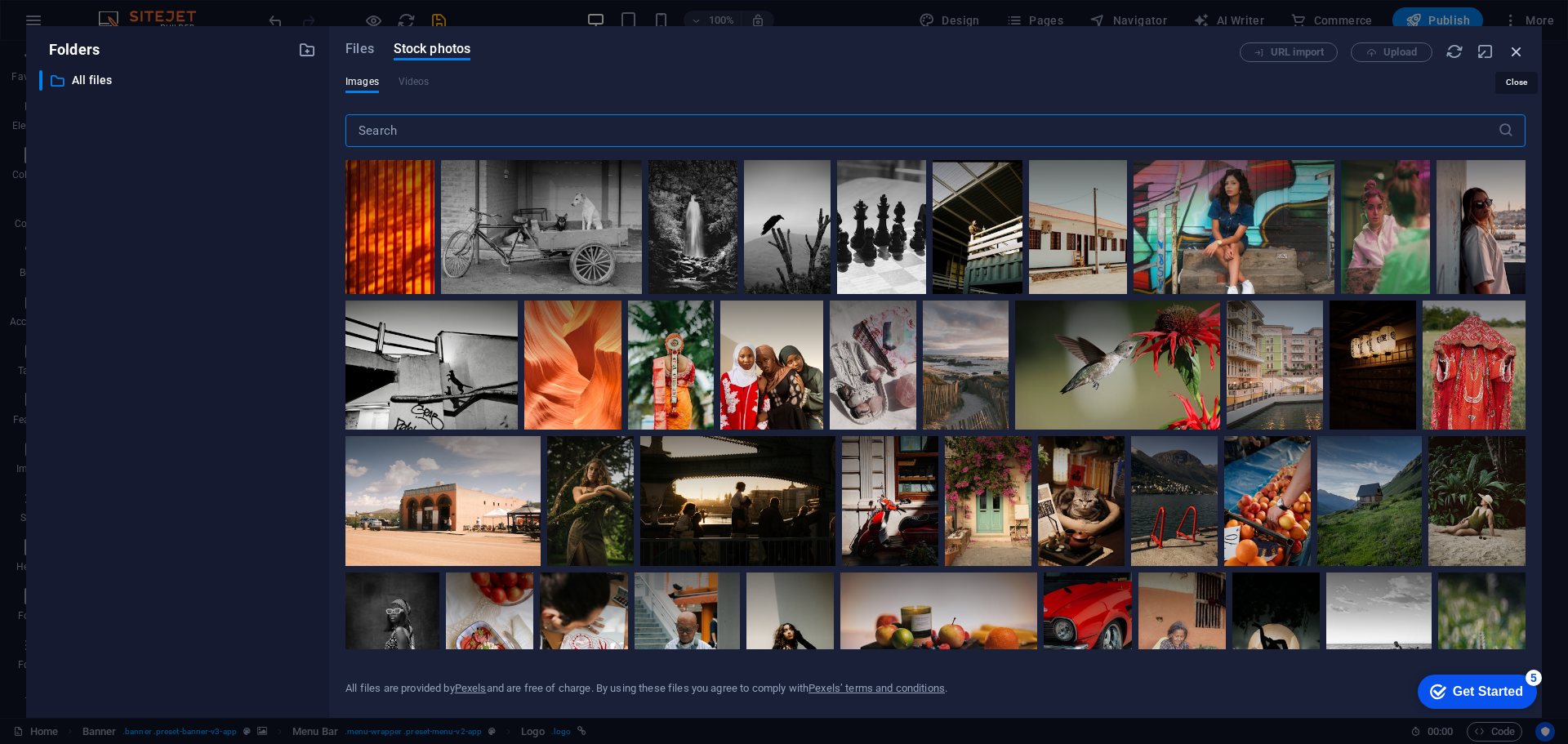
click at [1515, 49] on icon "button" at bounding box center [1517, 51] width 18 height 18
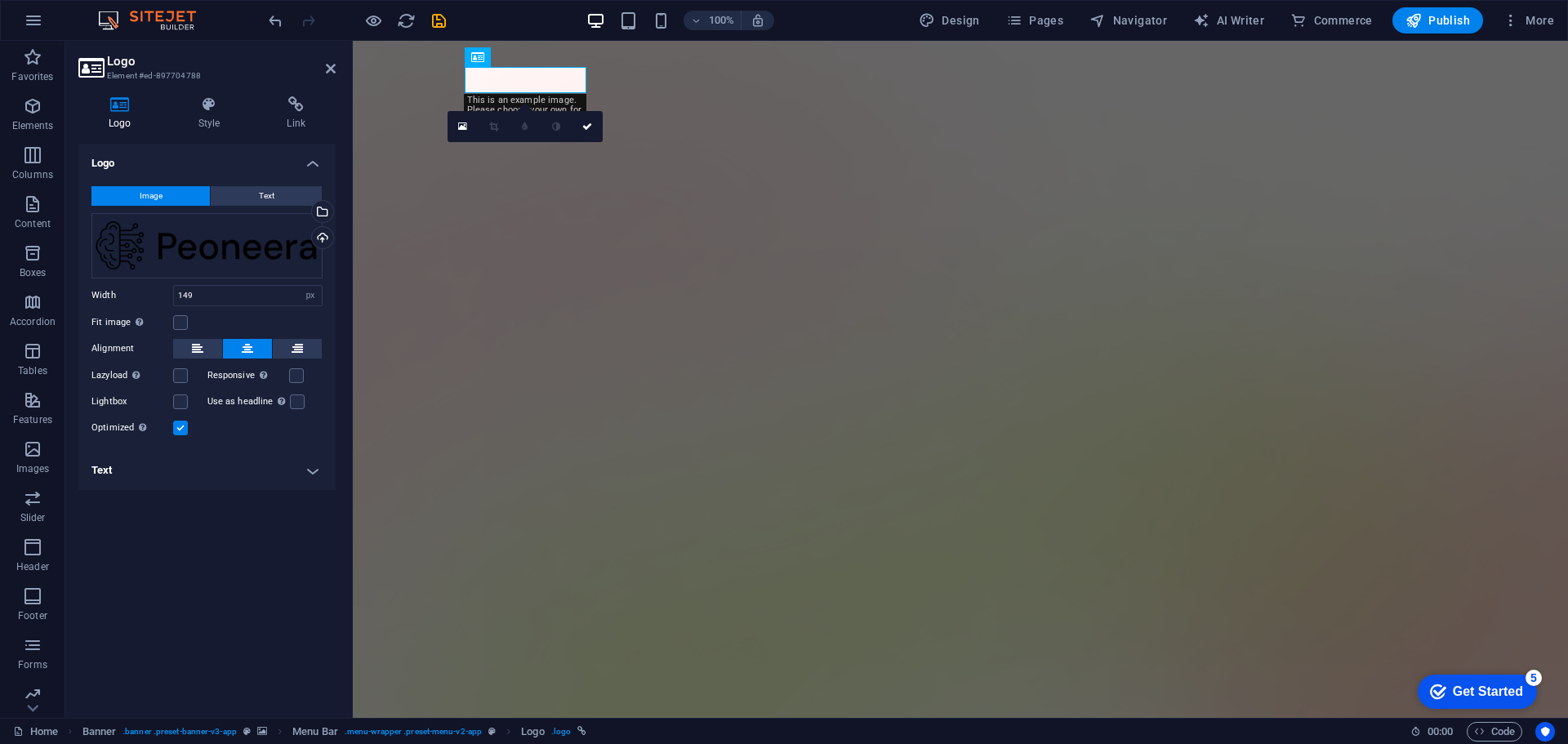
drag, startPoint x: 207, startPoint y: 247, endPoint x: 151, endPoint y: 471, distance: 230.9
click at [151, 471] on h4 "Text" at bounding box center [207, 470] width 257 height 39
click at [151, 471] on h4 "Text" at bounding box center [207, 465] width 257 height 30
click at [260, 189] on span "Text" at bounding box center [267, 195] width 16 height 20
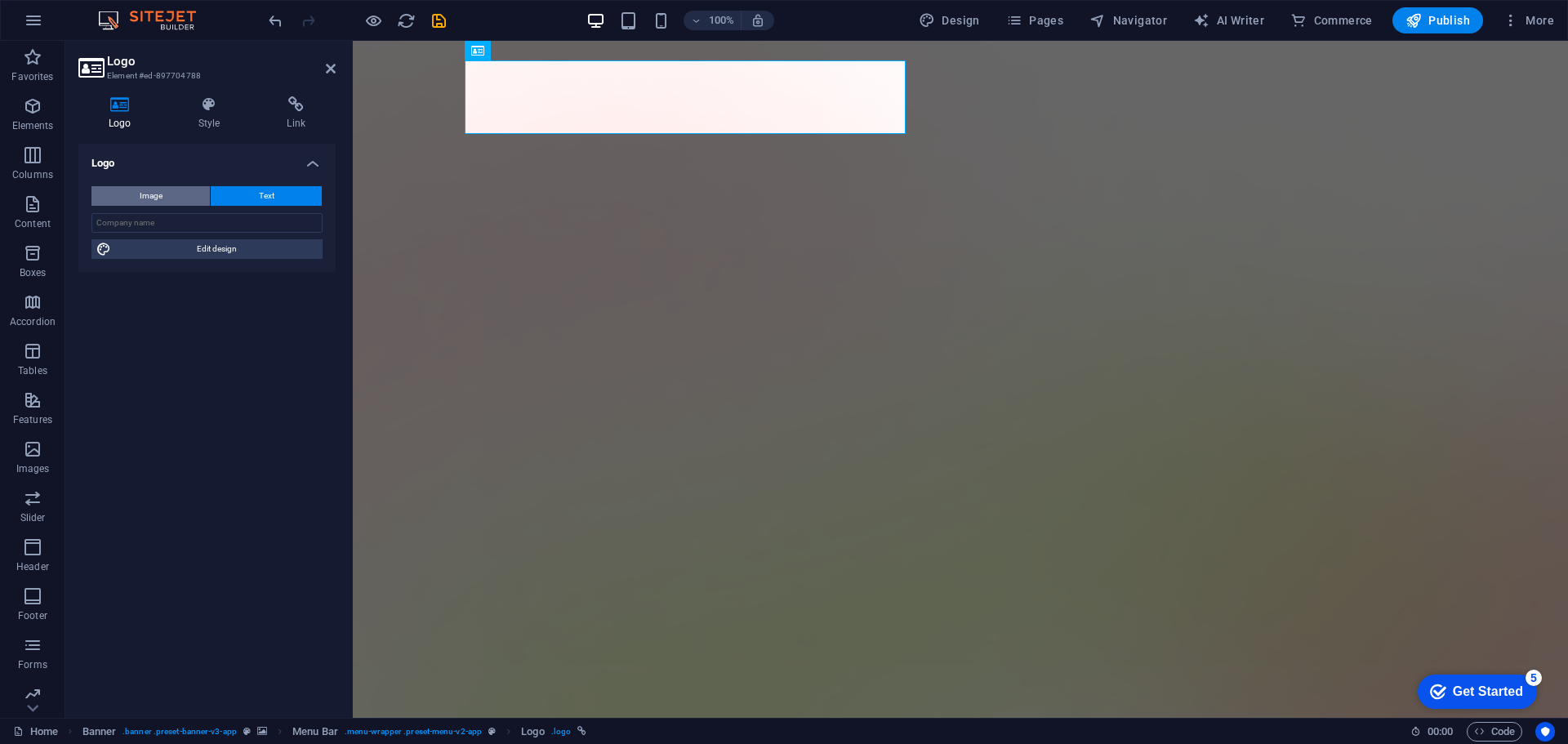
click at [158, 196] on span "Image" at bounding box center [151, 195] width 23 height 20
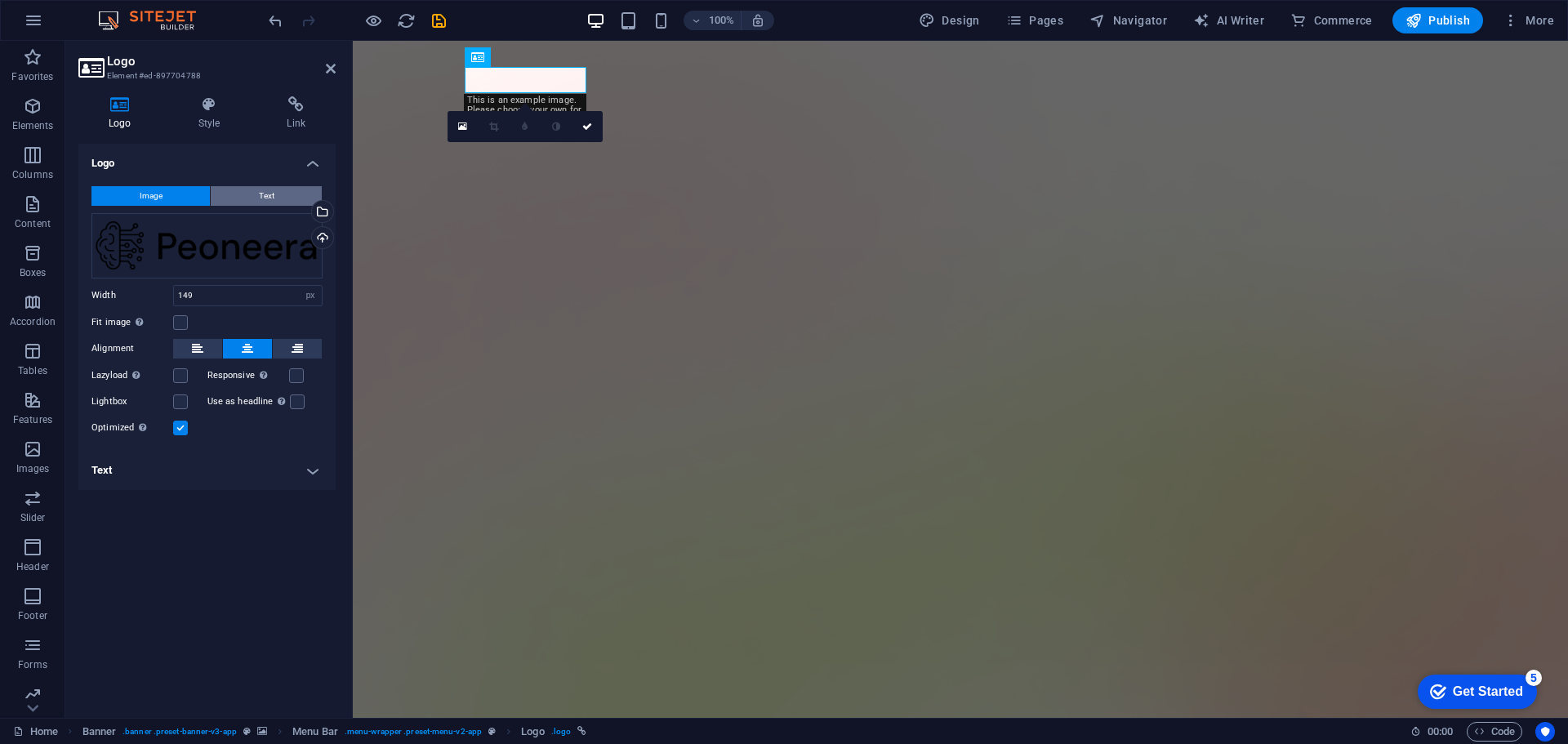
click at [242, 192] on button "Text" at bounding box center [267, 195] width 111 height 20
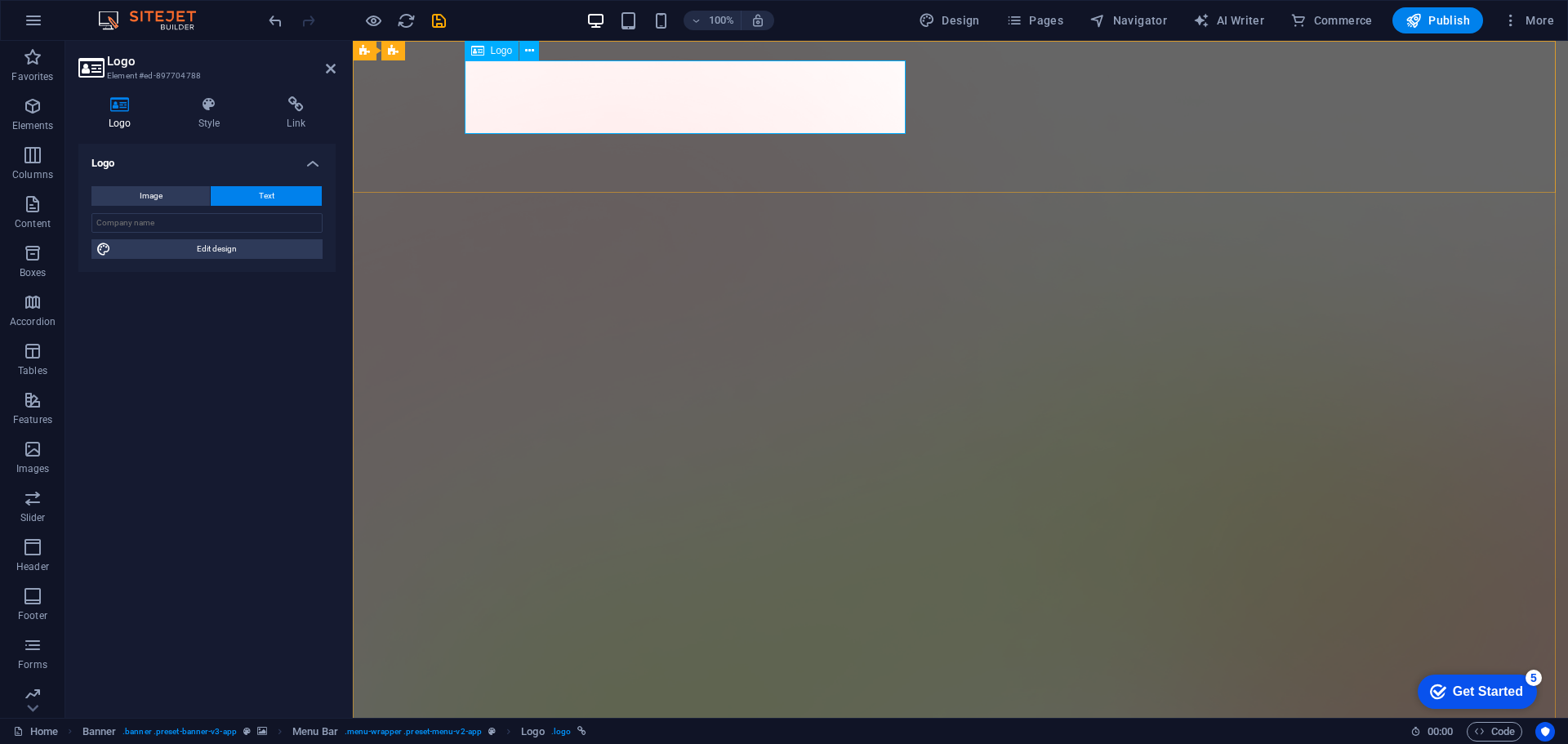
click at [169, 223] on input "text" at bounding box center [207, 222] width 231 height 20
type input "÷"
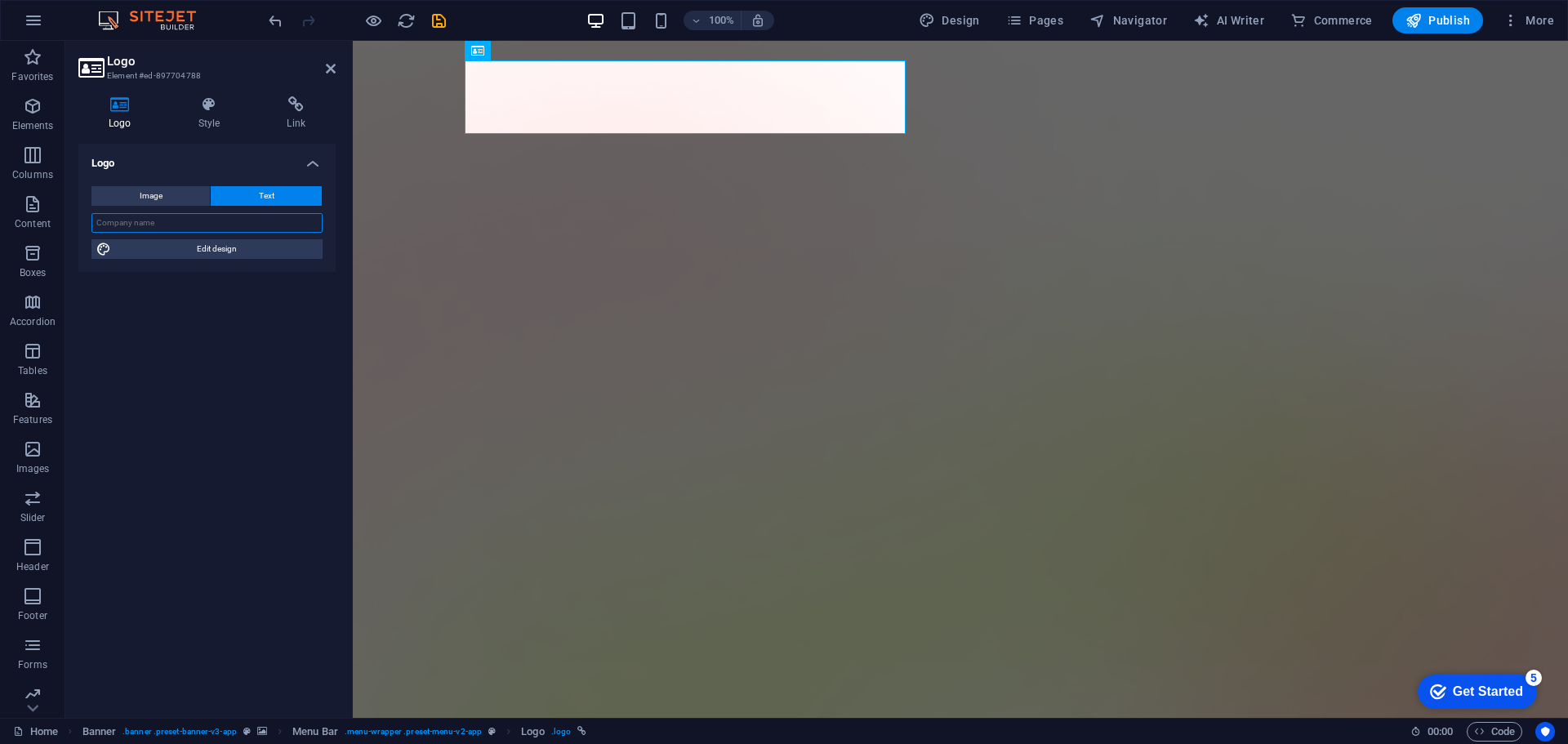
click at [169, 223] on input "text" at bounding box center [207, 222] width 231 height 20
type input "÷"
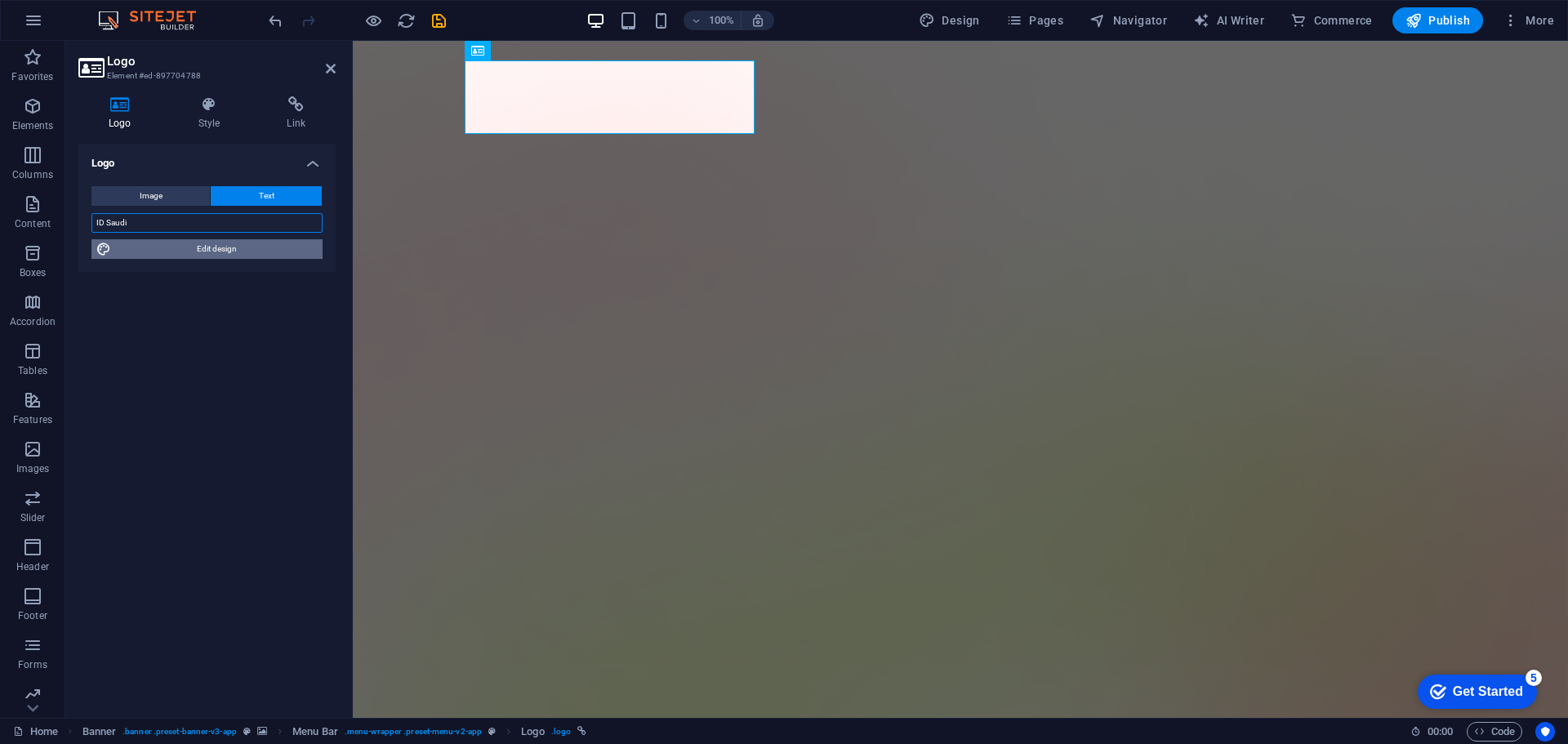
type input "ID Saudi"
click at [208, 249] on span "Edit design" at bounding box center [217, 248] width 202 height 20
select select "px"
select select "600"
select select "px"
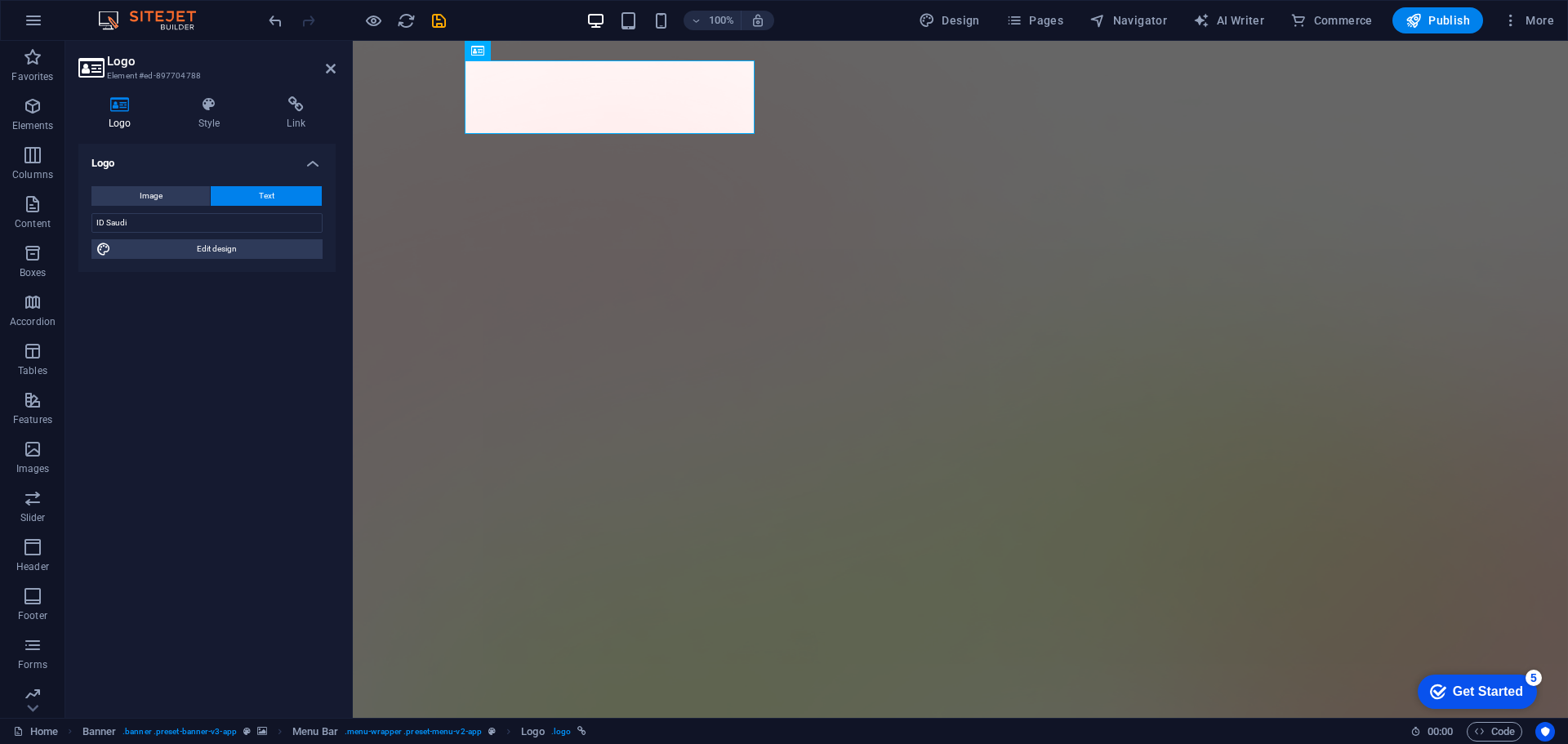
select select "rem"
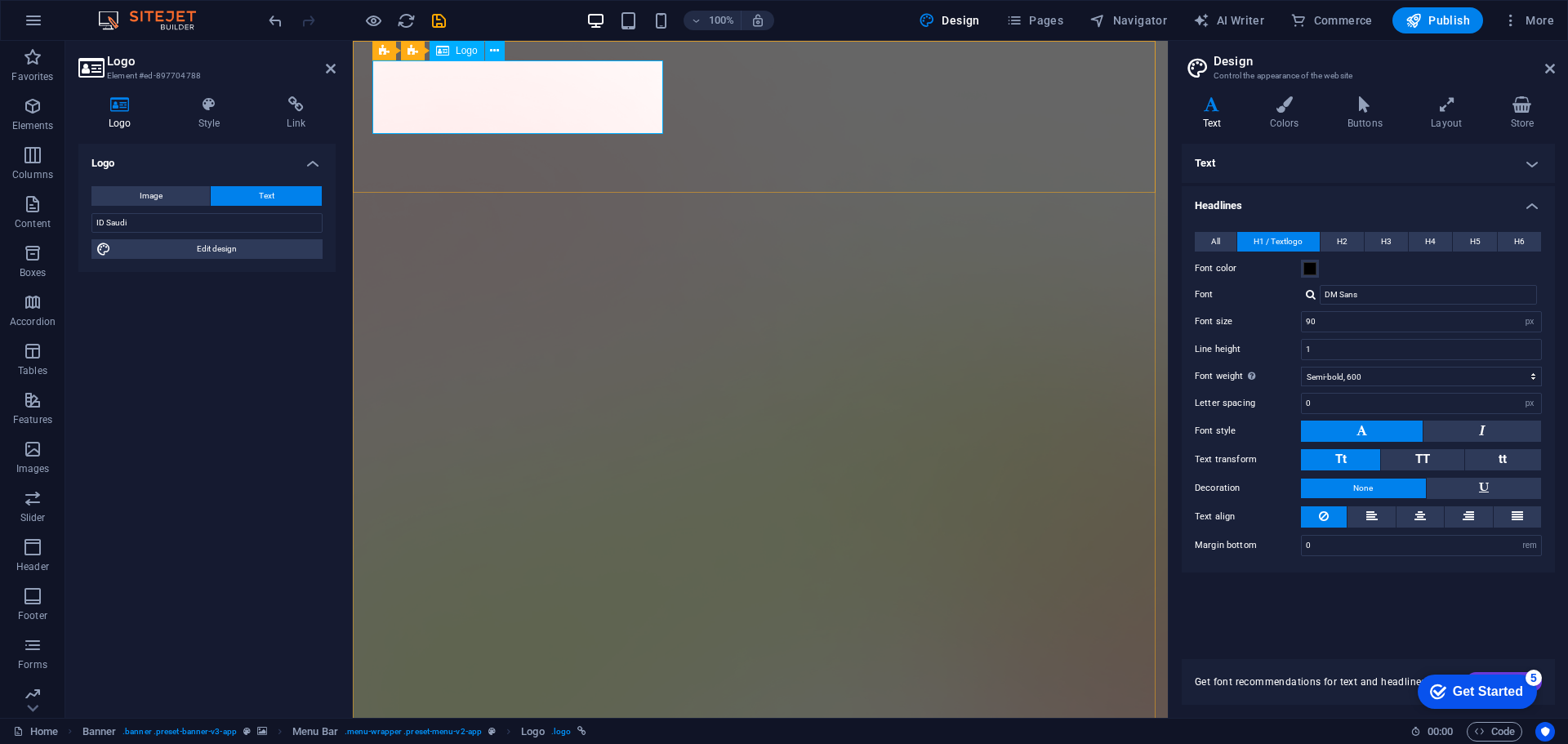
click at [459, 56] on span "Logo" at bounding box center [466, 50] width 22 height 10
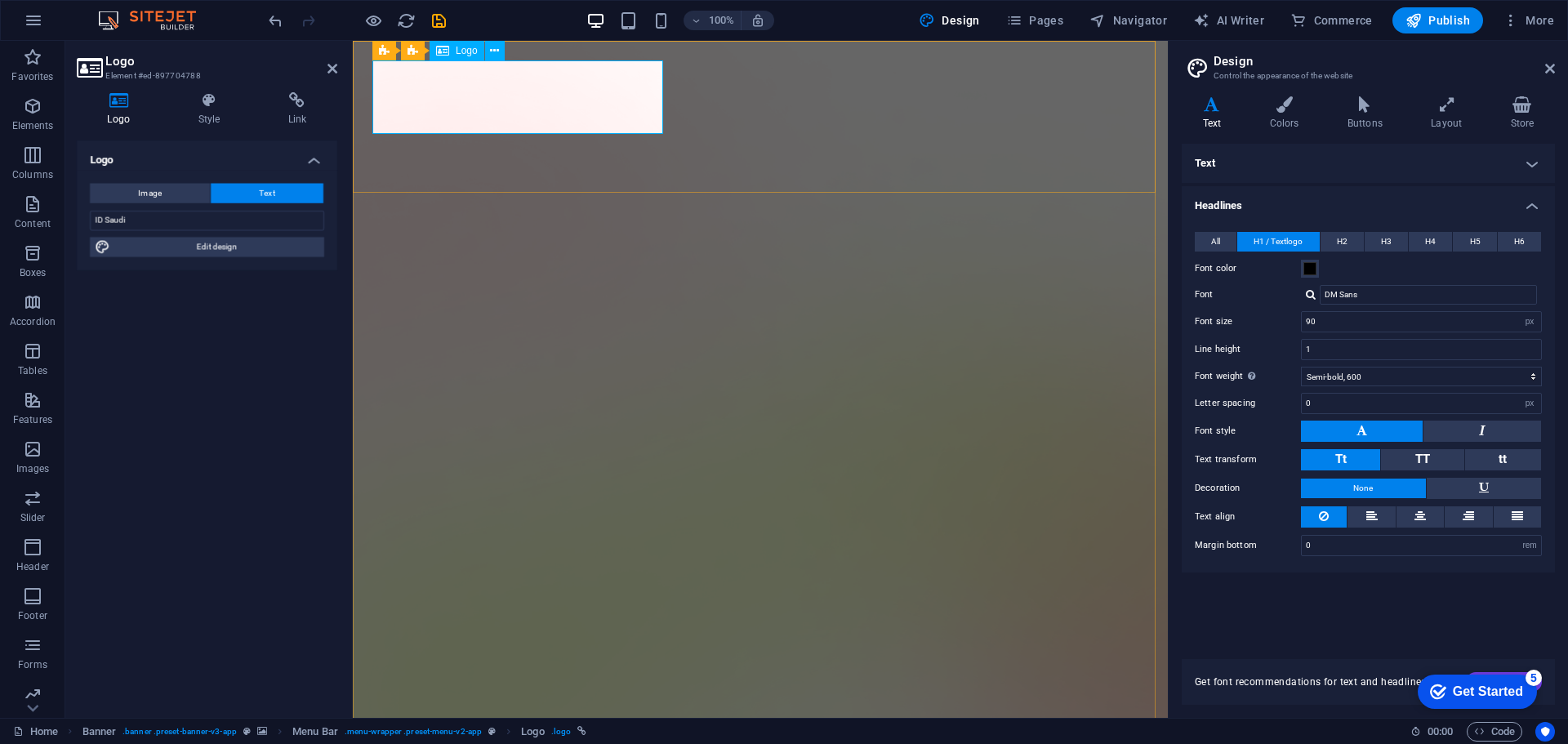
click at [198, 225] on input "ID Saudi" at bounding box center [207, 222] width 231 height 20
click at [122, 110] on icon at bounding box center [120, 104] width 83 height 16
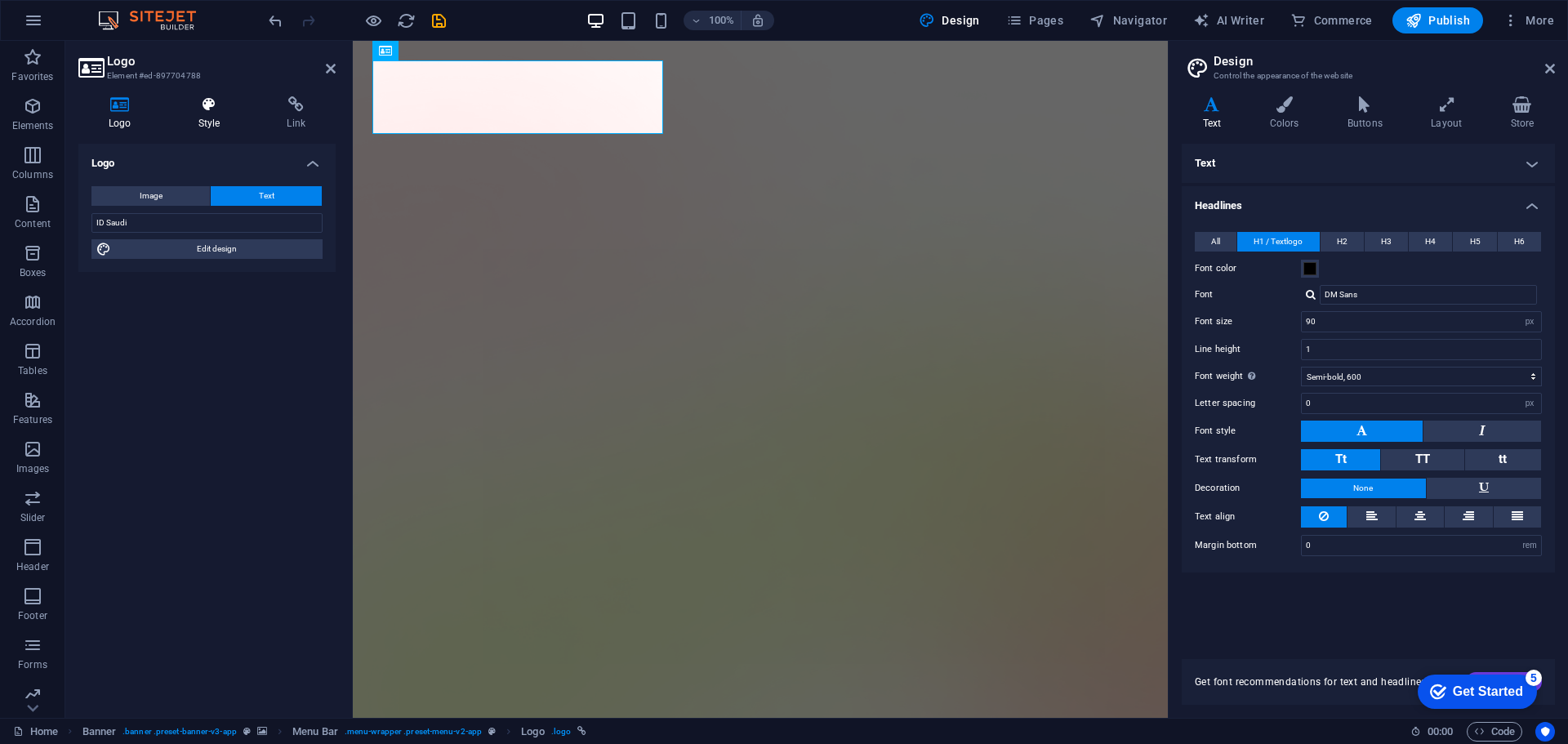
click at [197, 109] on icon at bounding box center [209, 104] width 83 height 16
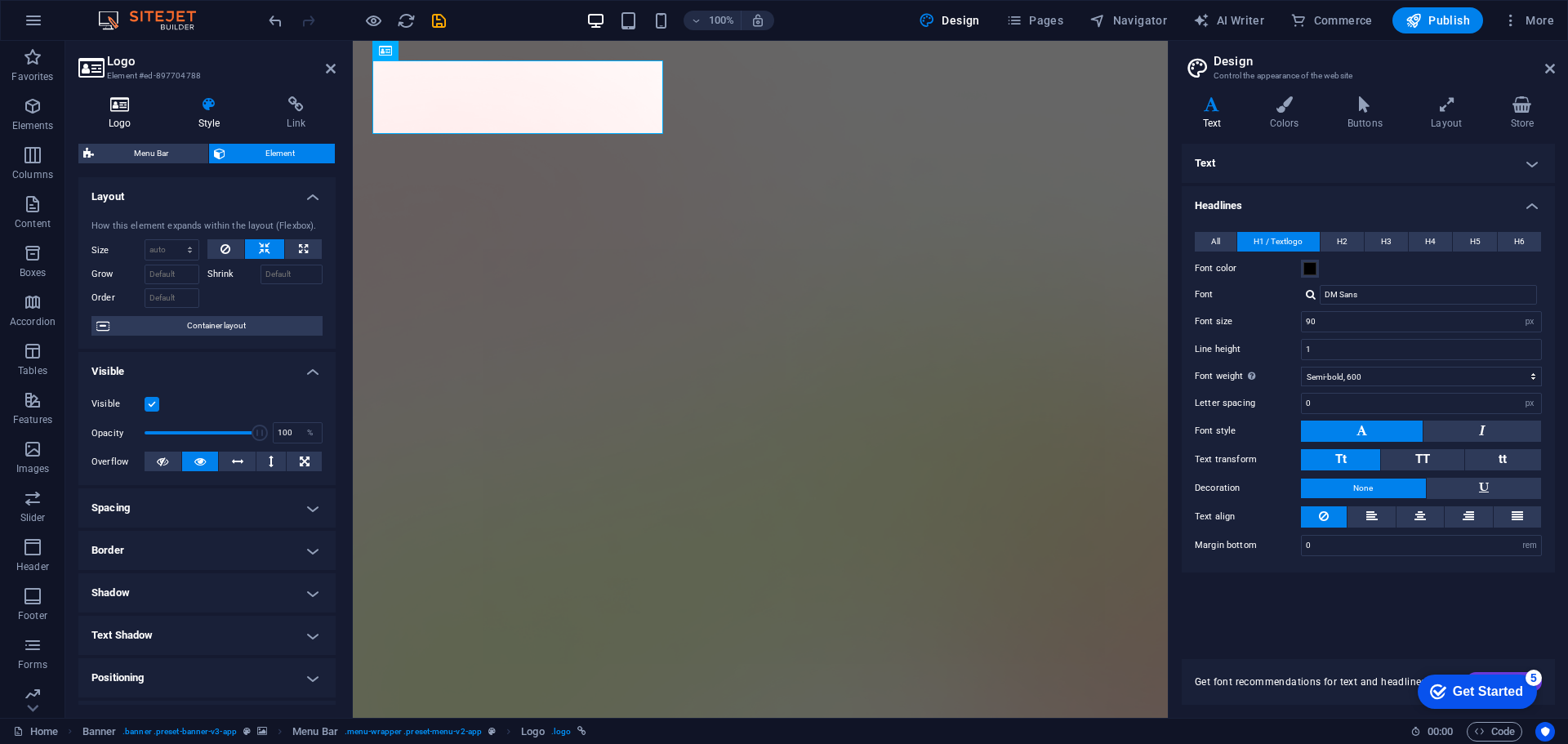
click at [116, 104] on icon at bounding box center [120, 104] width 83 height 16
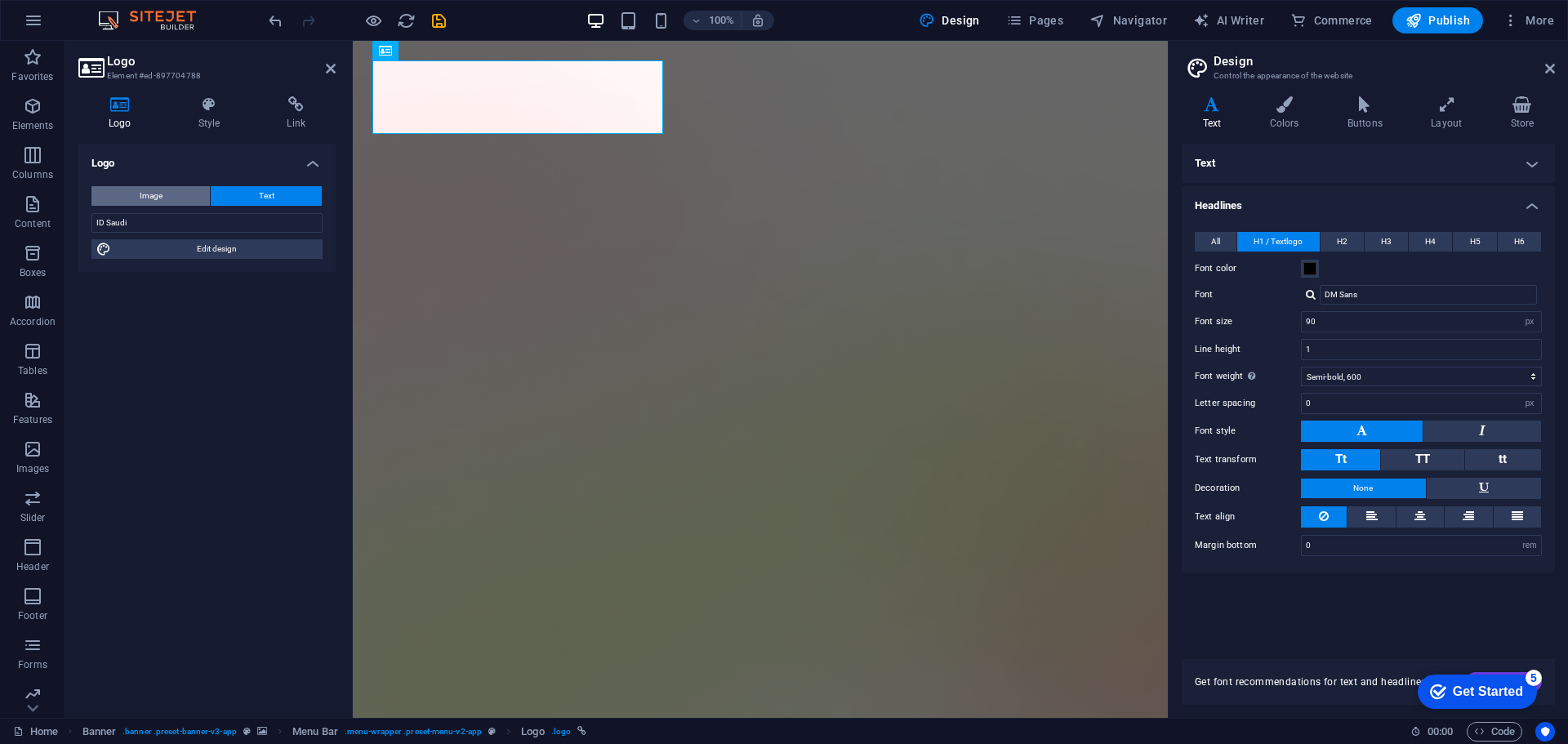
click at [182, 195] on button "Image" at bounding box center [150, 195] width 118 height 20
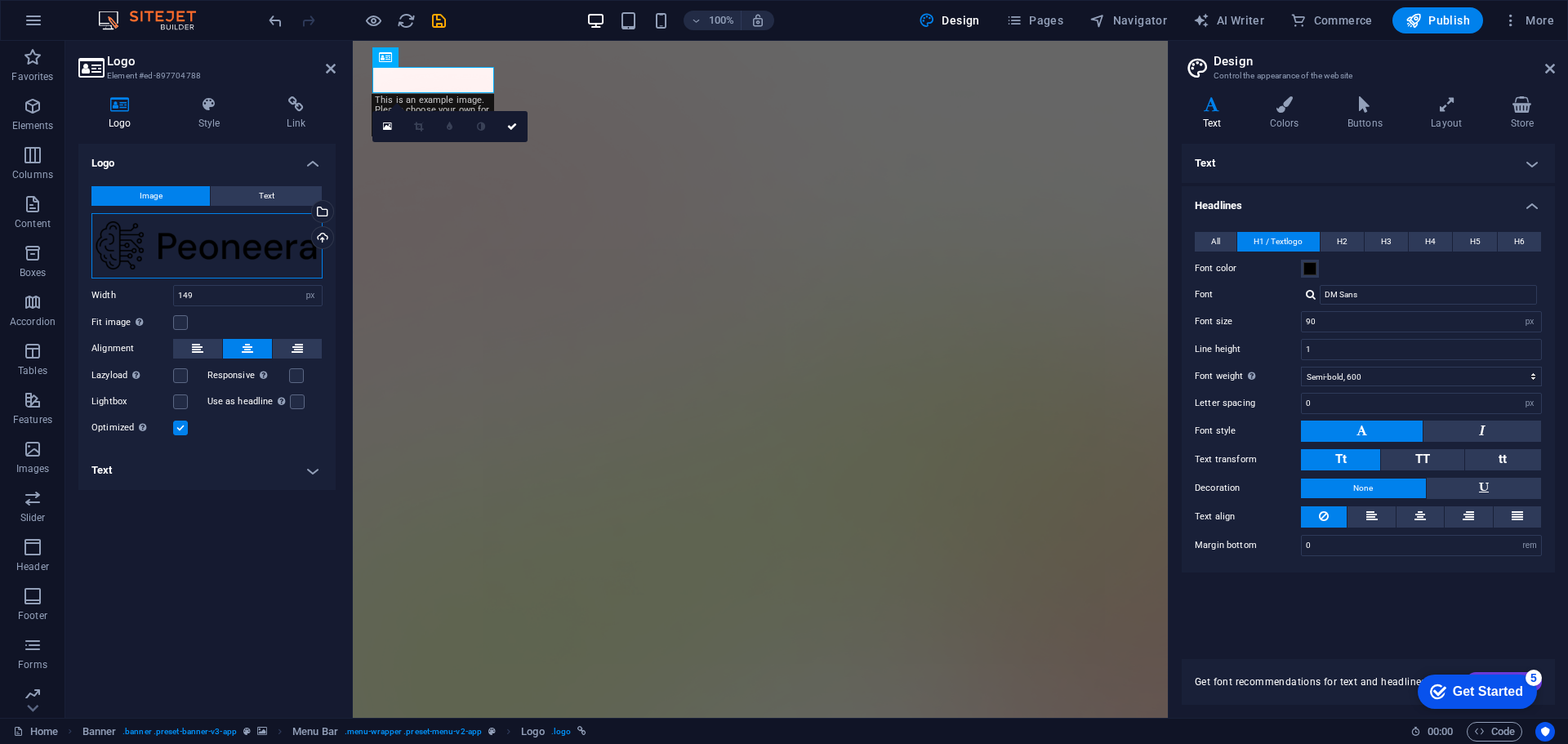
click at [260, 245] on div "Drag files here, click to choose files or select files from Files or our free s…" at bounding box center [207, 245] width 231 height 65
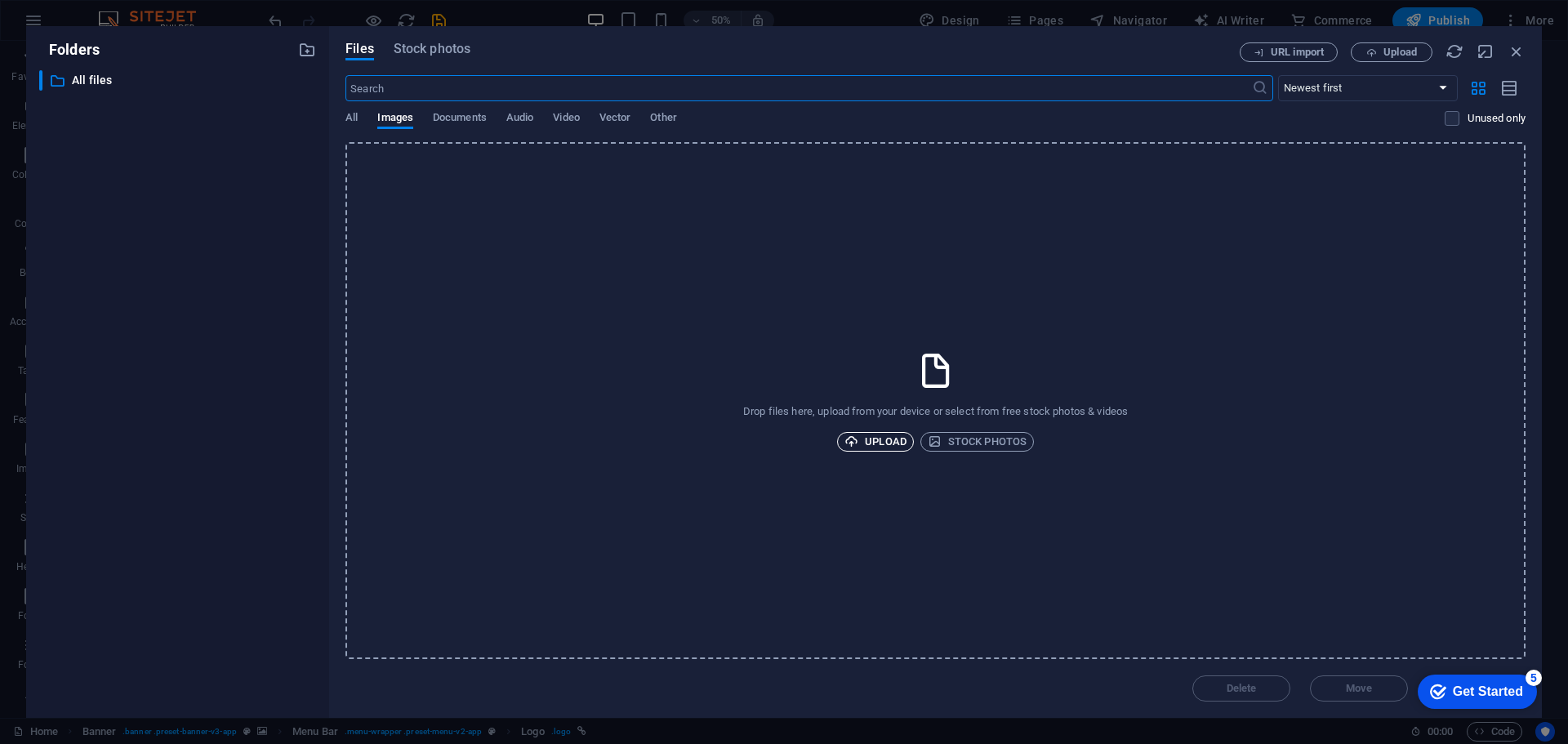
click at [868, 443] on span "Upload" at bounding box center [875, 441] width 62 height 20
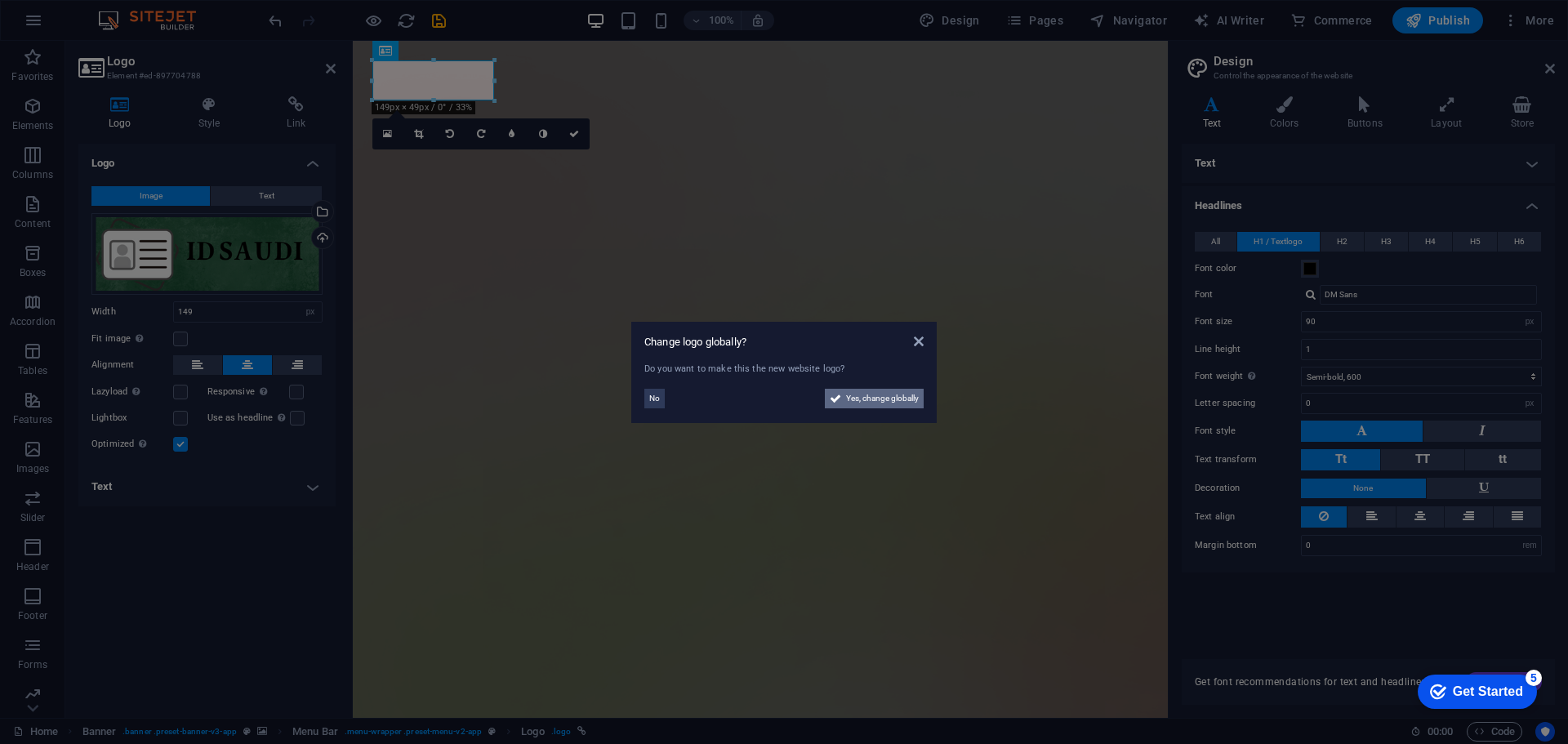
click at [860, 400] on span "Yes, change globally" at bounding box center [883, 398] width 73 height 20
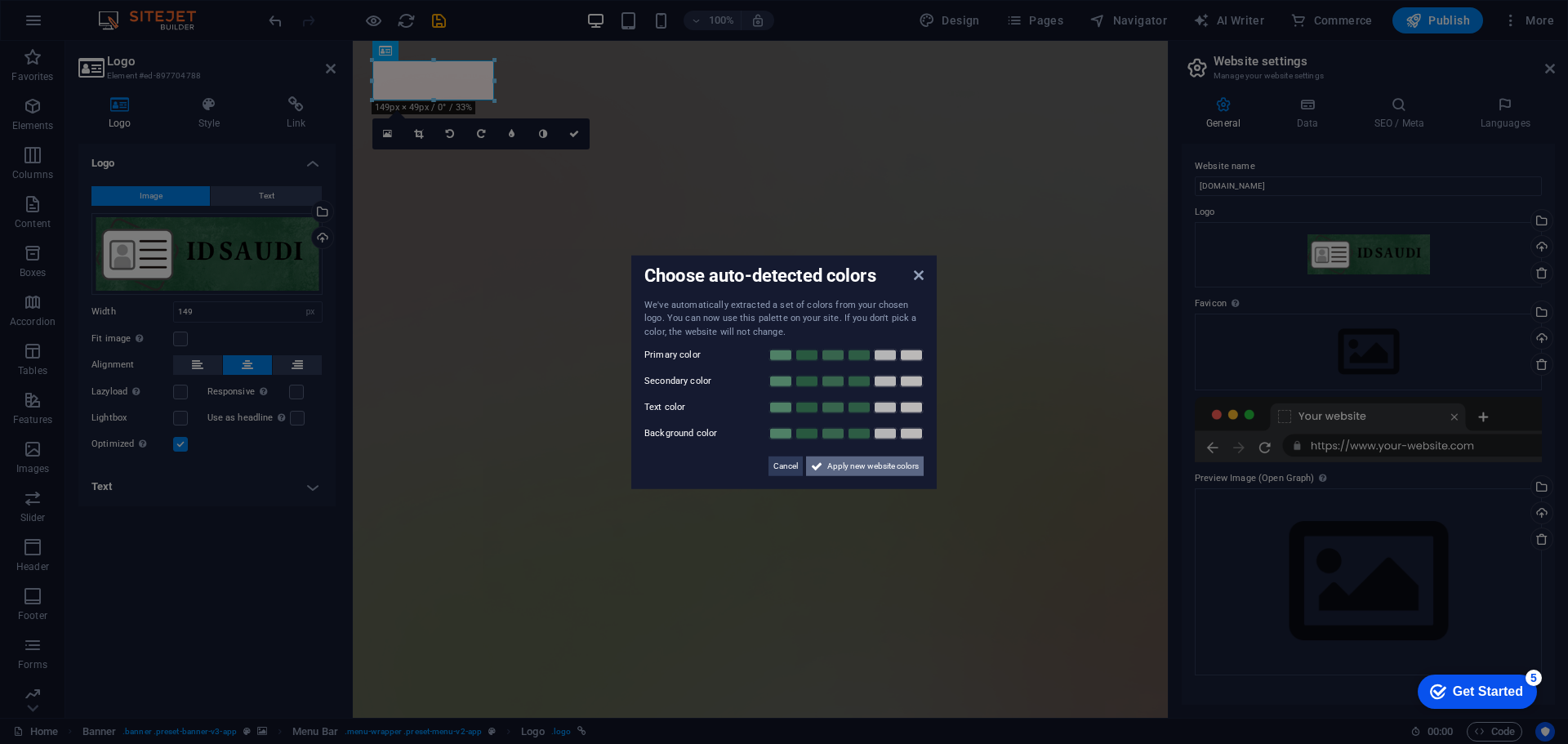
click at [863, 466] on span "Apply new website colors" at bounding box center [872, 466] width 91 height 20
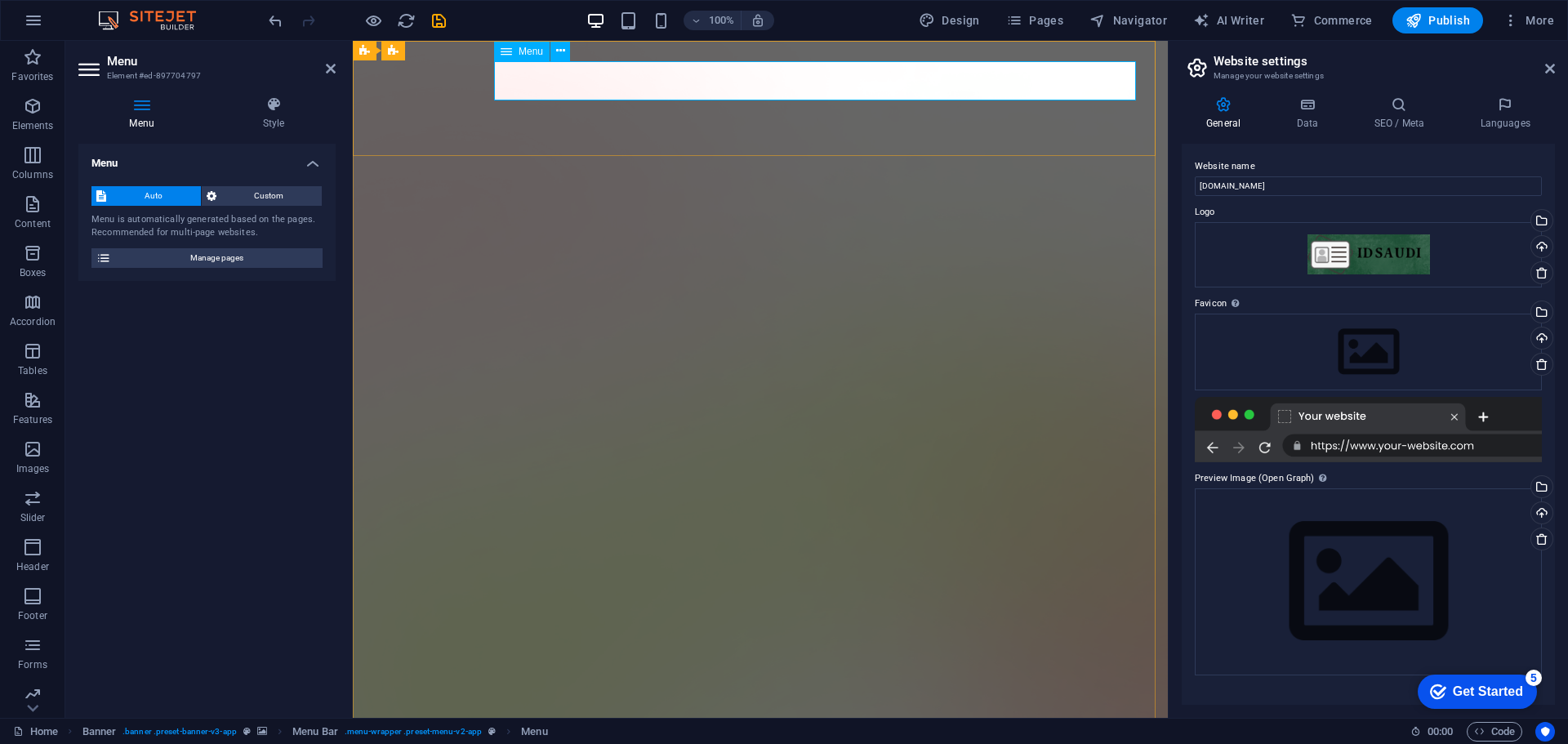
click at [229, 262] on span "Manage pages" at bounding box center [217, 258] width 202 height 20
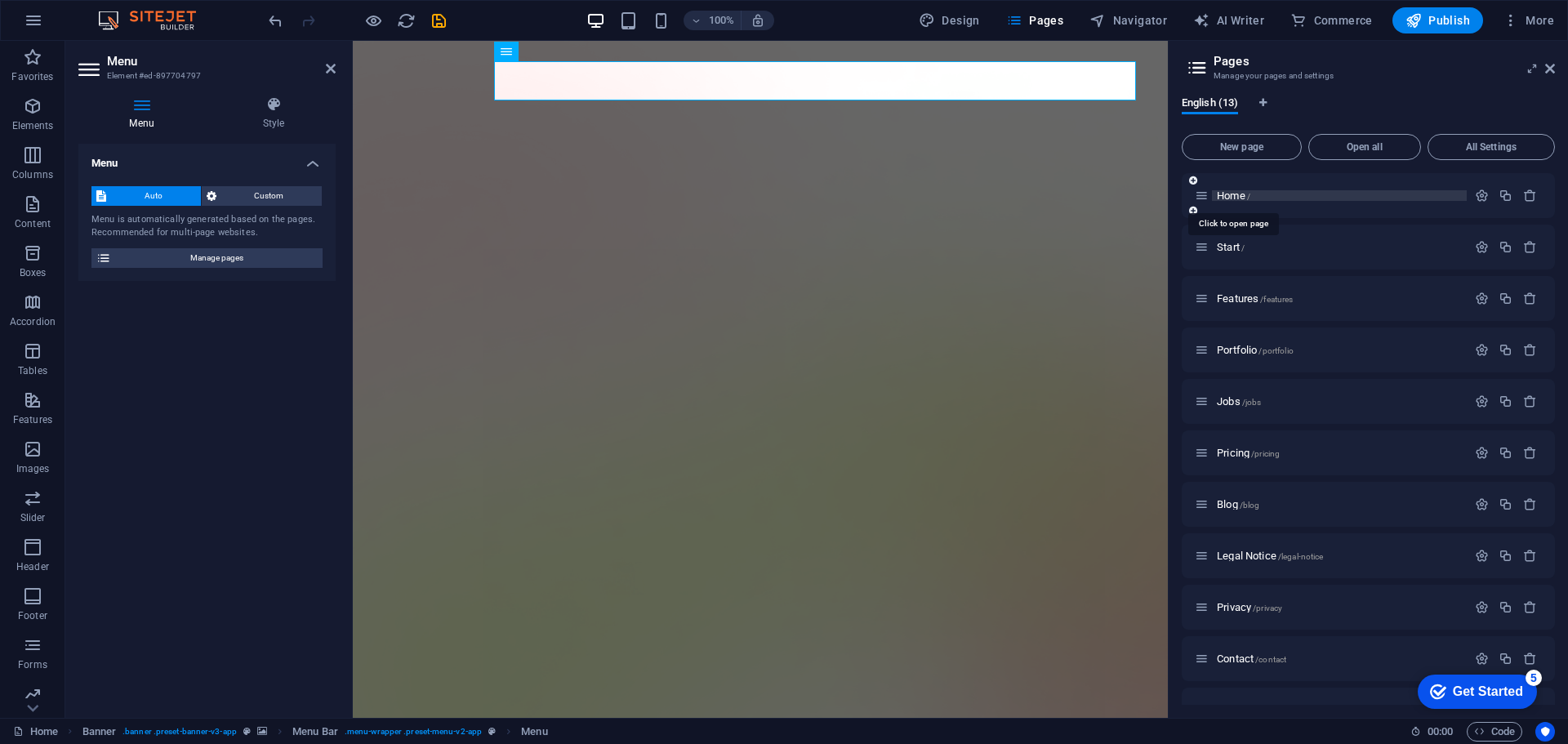
click at [1241, 197] on span "Home /" at bounding box center [1234, 195] width 34 height 12
click at [1240, 246] on span "Start /" at bounding box center [1231, 247] width 28 height 12
click at [1234, 247] on span "Start /" at bounding box center [1231, 247] width 28 height 12
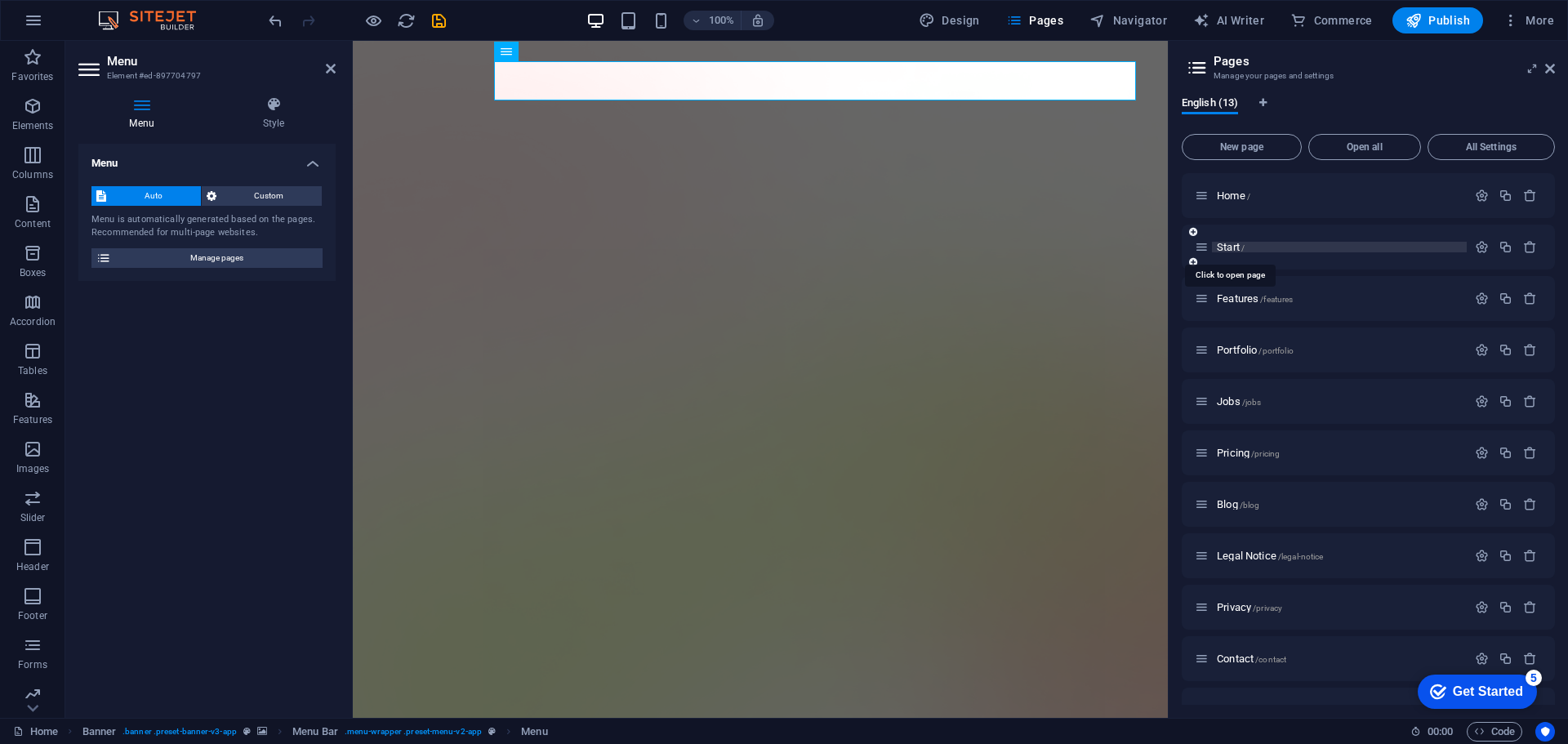
click at [1234, 247] on span "Start /" at bounding box center [1231, 247] width 28 height 12
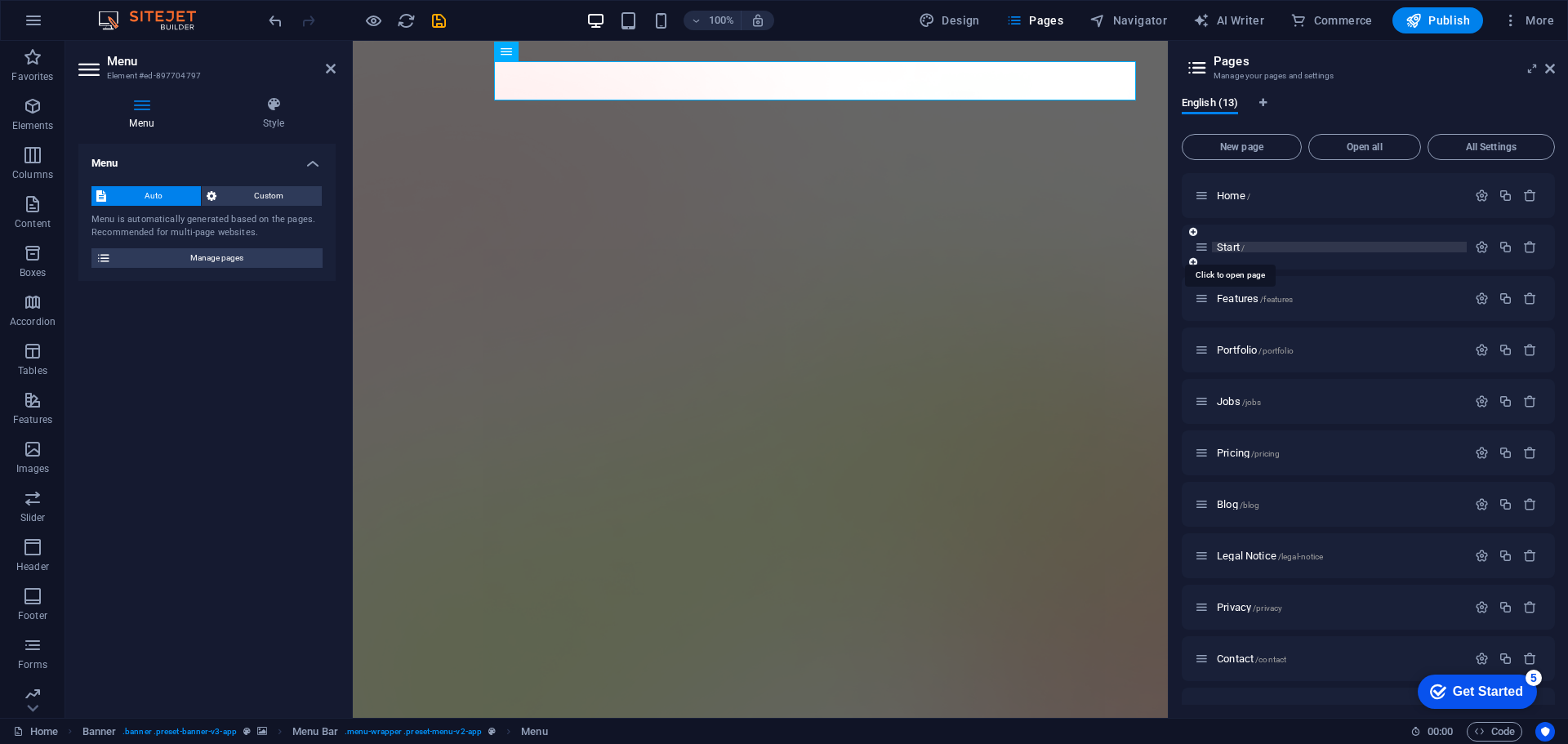
click at [1234, 247] on span "Start /" at bounding box center [1231, 247] width 28 height 12
click at [1201, 247] on icon at bounding box center [1202, 247] width 14 height 14
click at [1194, 234] on icon at bounding box center [1193, 231] width 8 height 10
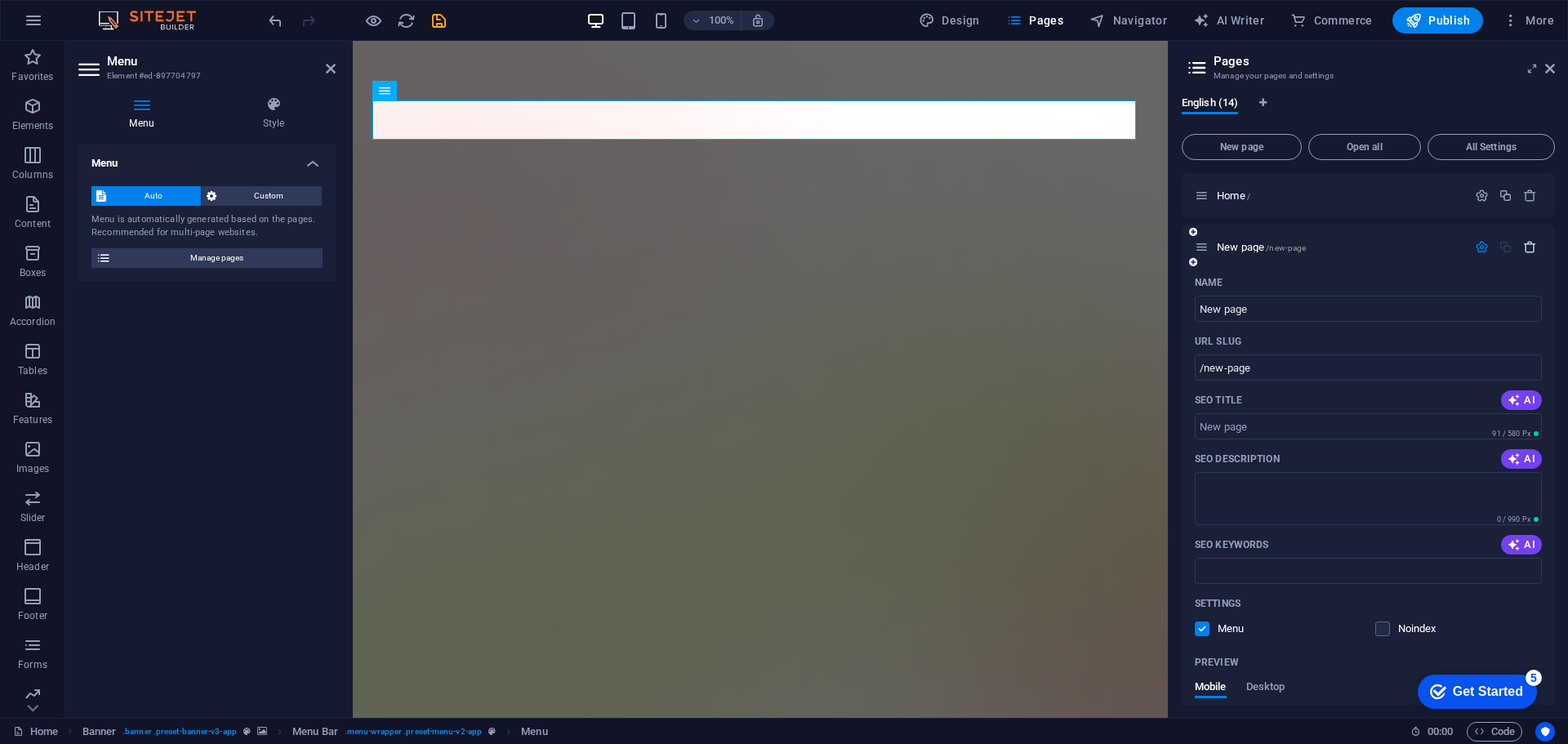
click at [1527, 246] on icon "button" at bounding box center [1531, 247] width 14 height 14
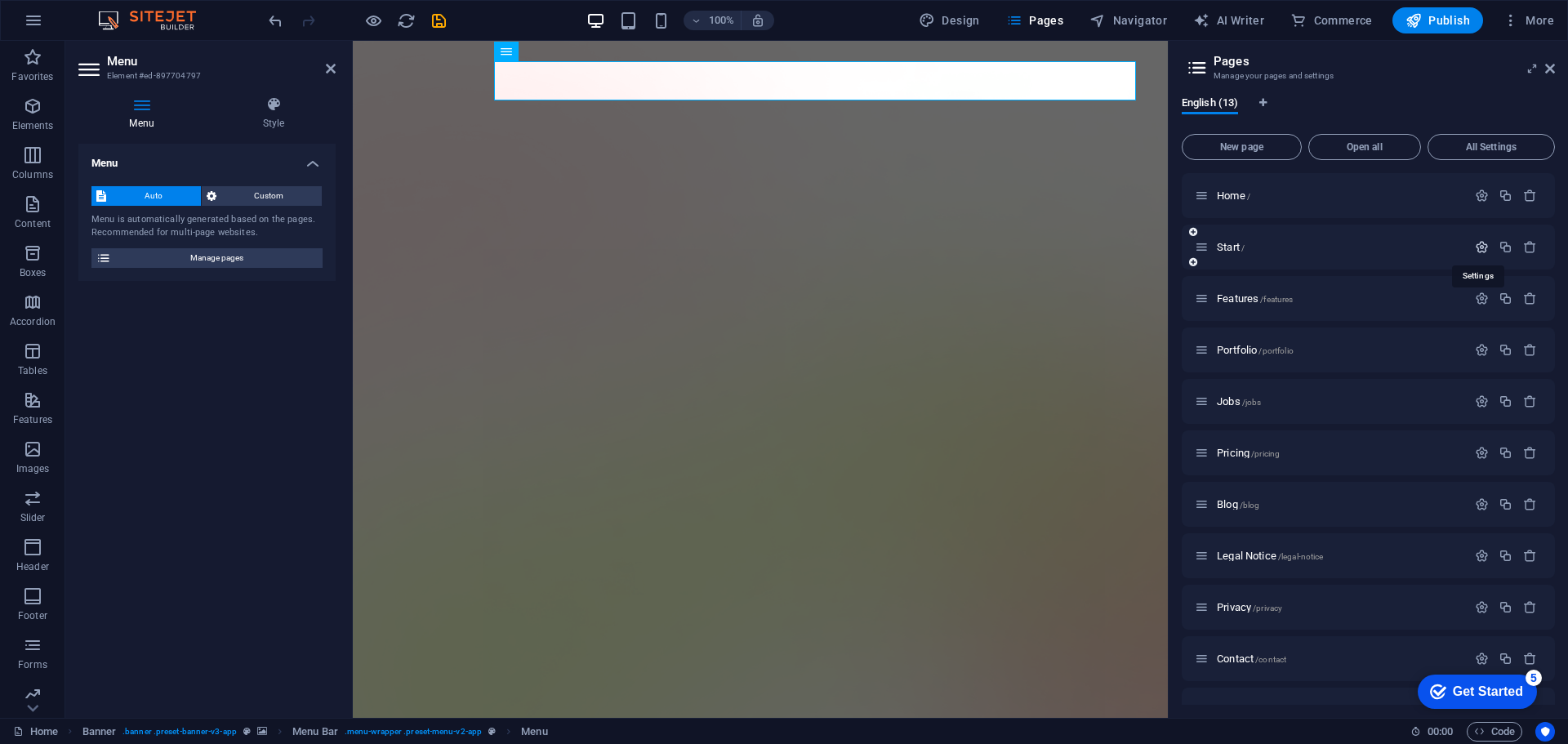
click at [1475, 249] on icon "button" at bounding box center [1482, 247] width 14 height 14
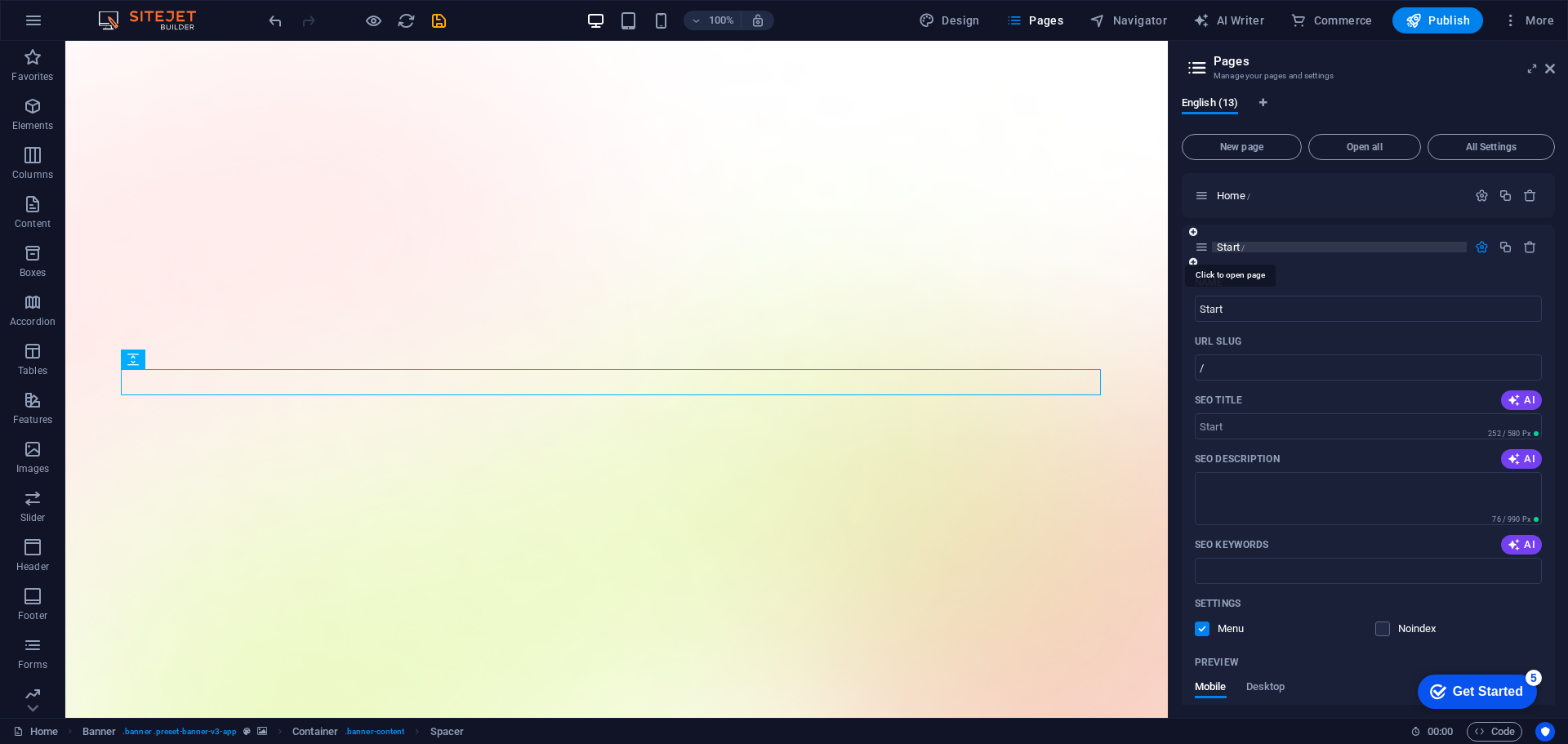
click at [1230, 252] on span "Start /" at bounding box center [1231, 247] width 28 height 12
click at [1227, 245] on span "Start /" at bounding box center [1231, 247] width 28 height 12
click at [1225, 314] on input "Start" at bounding box center [1369, 308] width 347 height 26
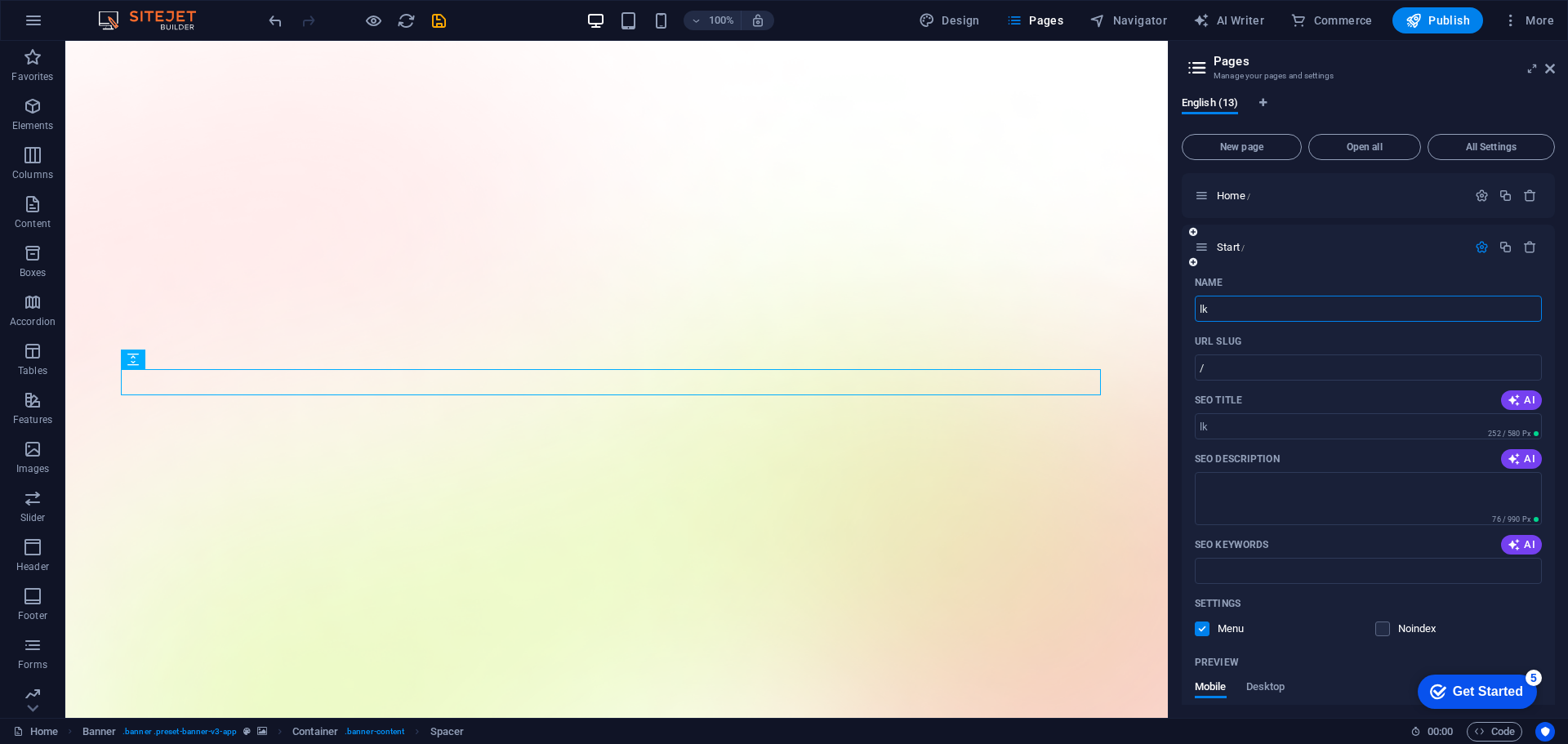
type input "l"
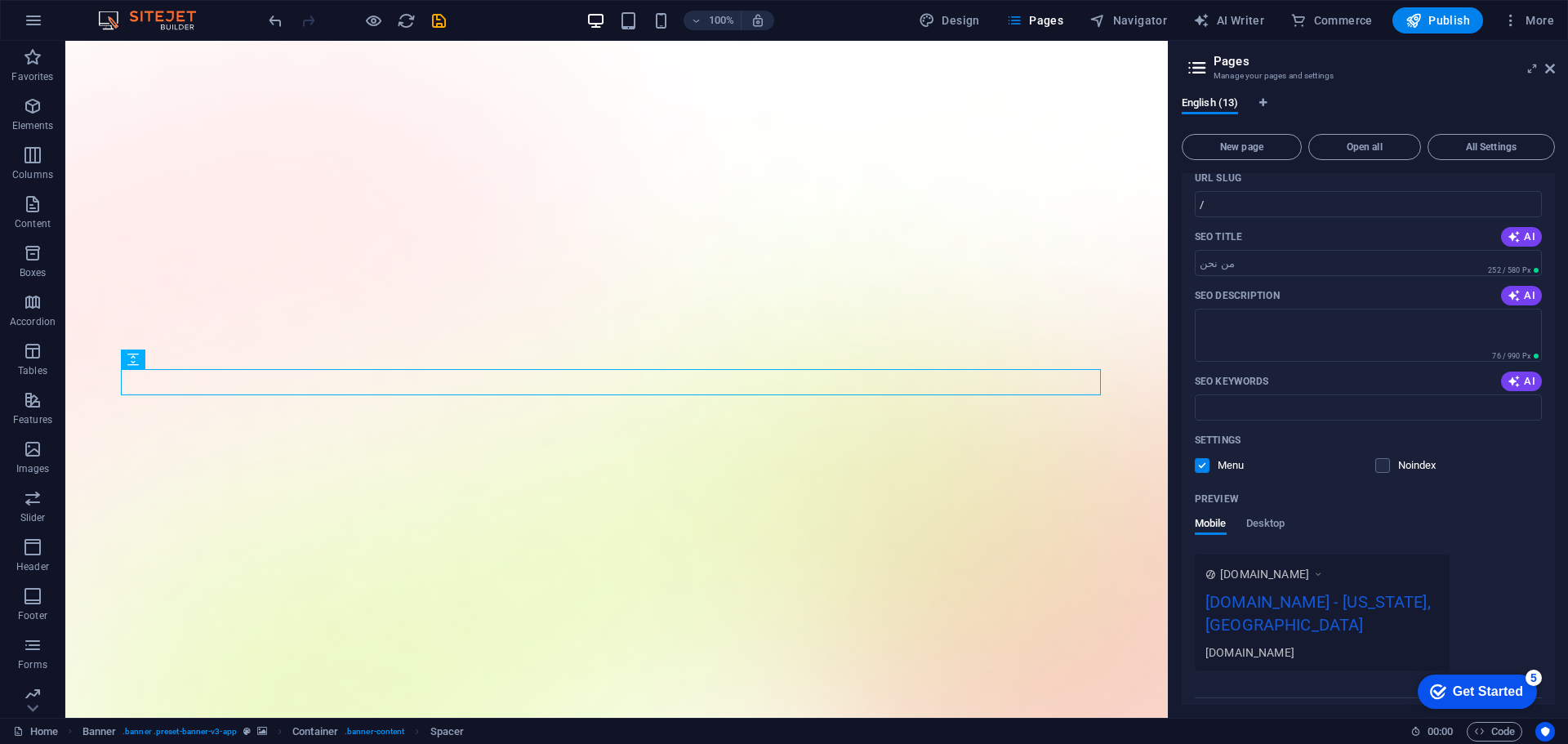
scroll to position [0, 0]
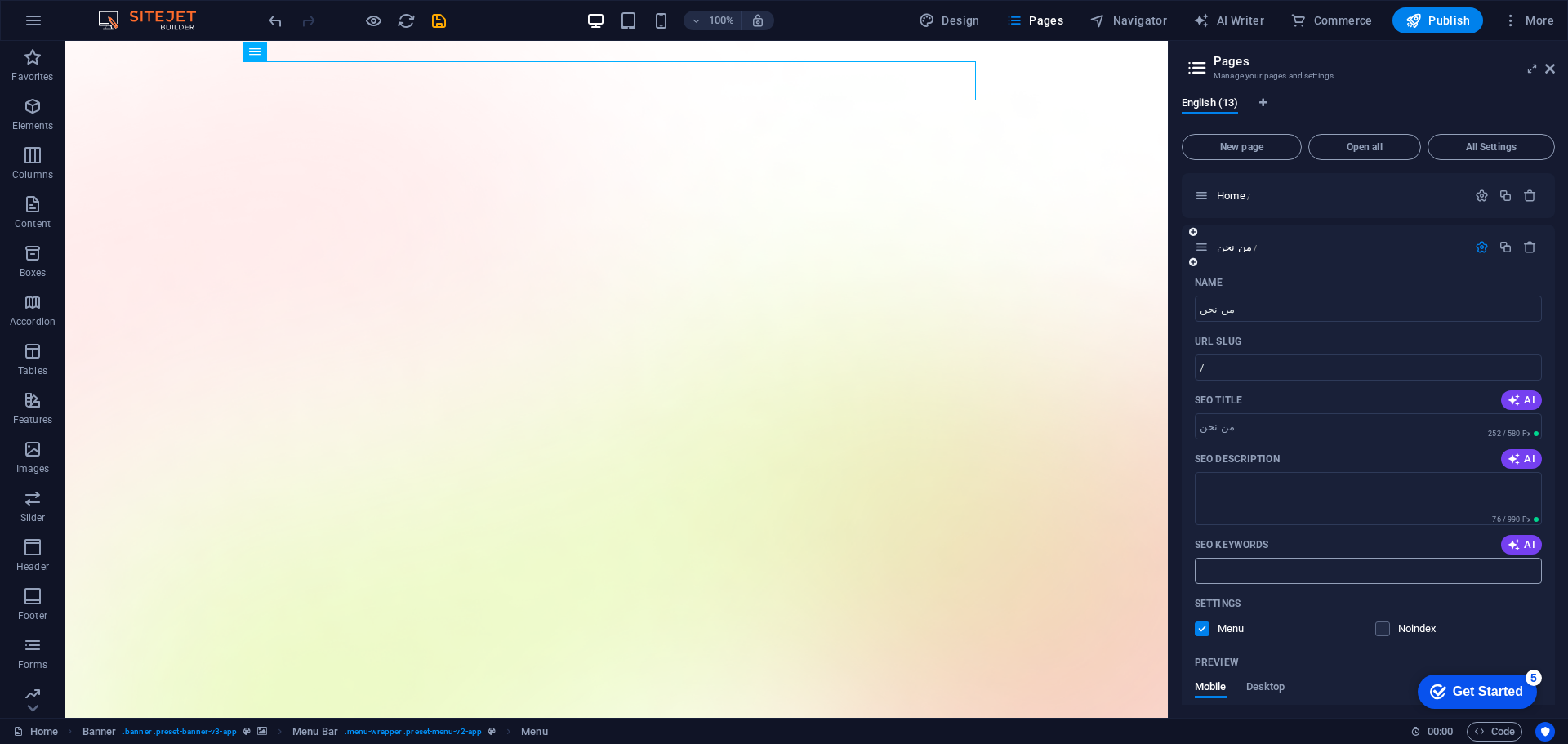
scroll to position [245, 0]
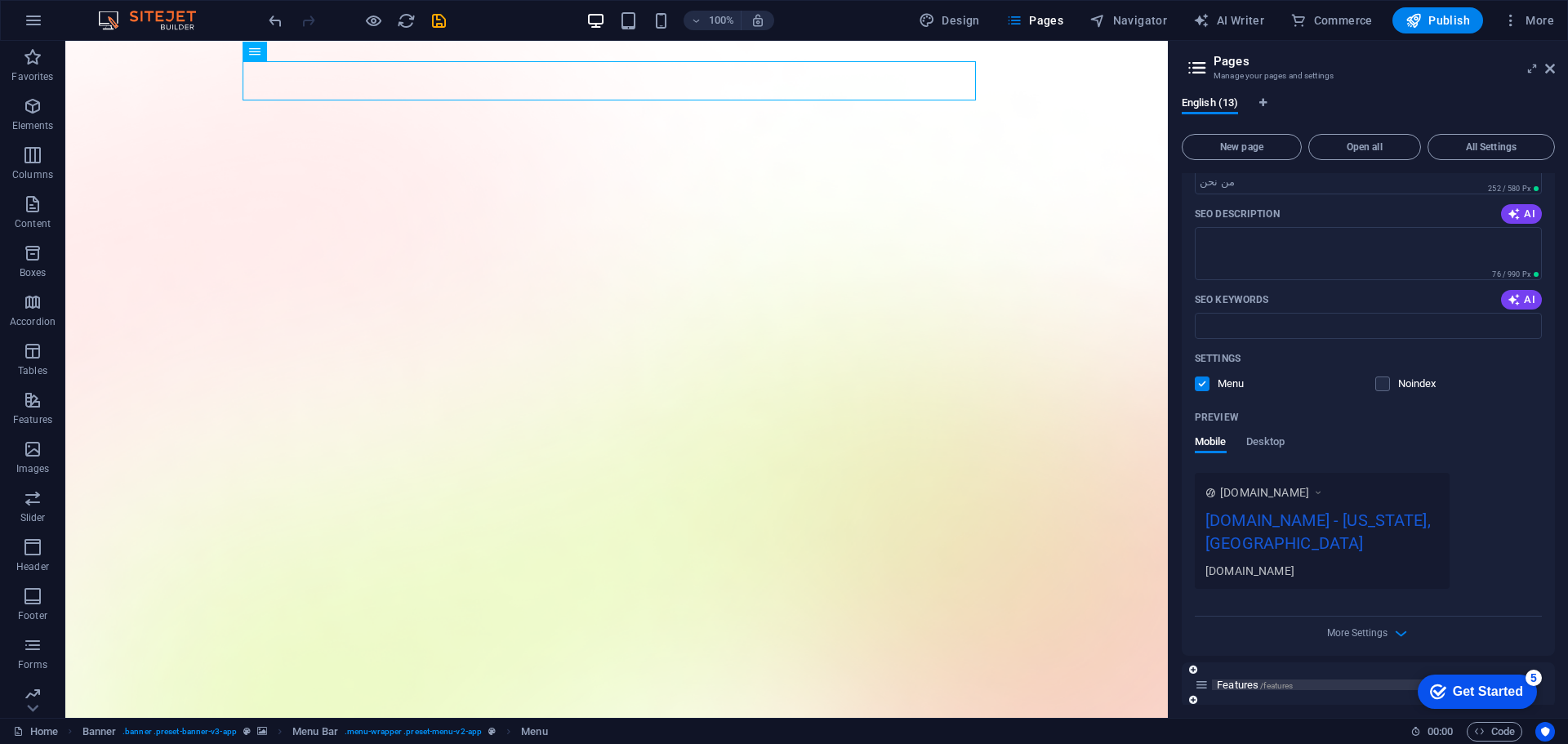
click at [1253, 678] on span "Features /features" at bounding box center [1254, 684] width 76 height 12
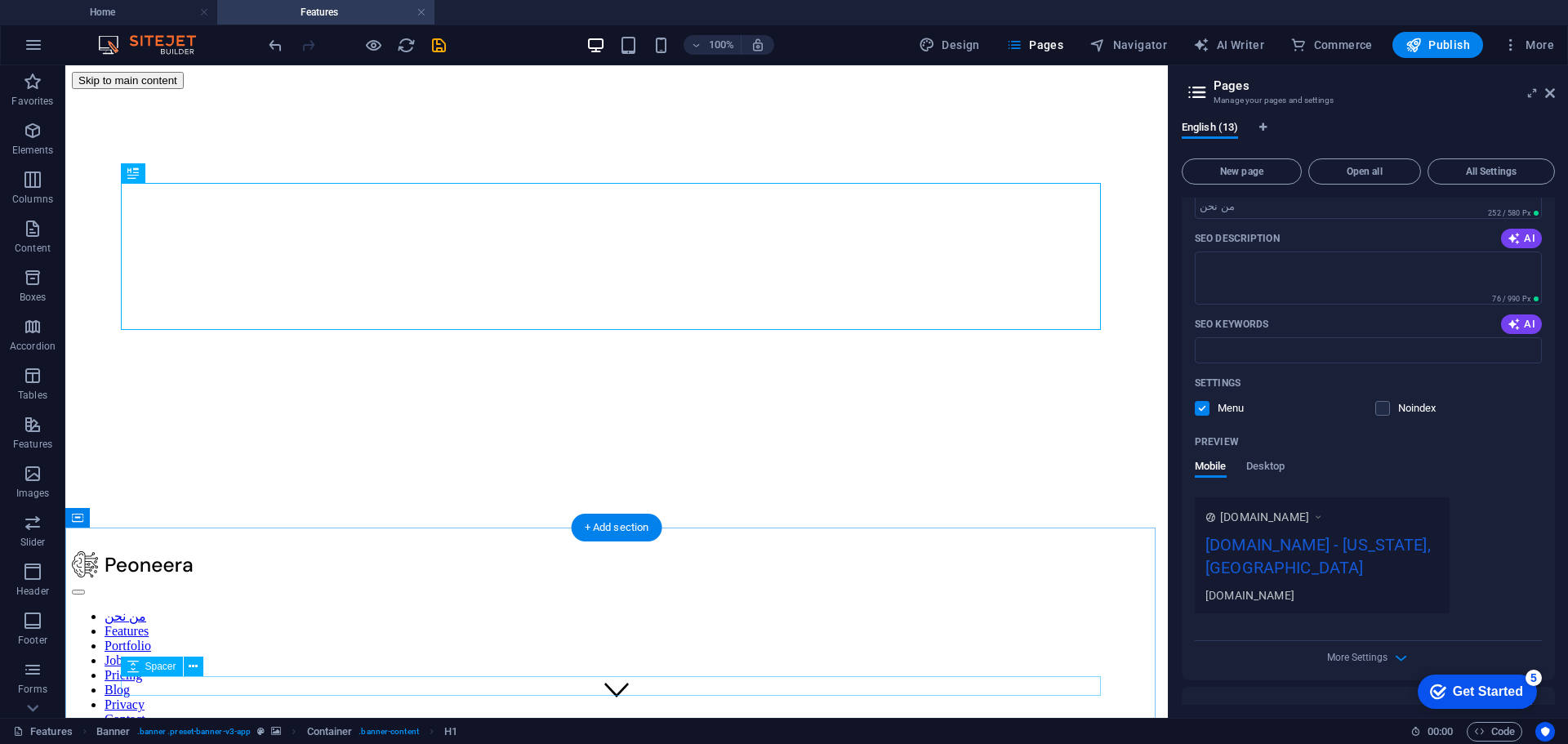
scroll to position [0, 0]
click at [198, 551] on div at bounding box center [617, 566] width 1089 height 30
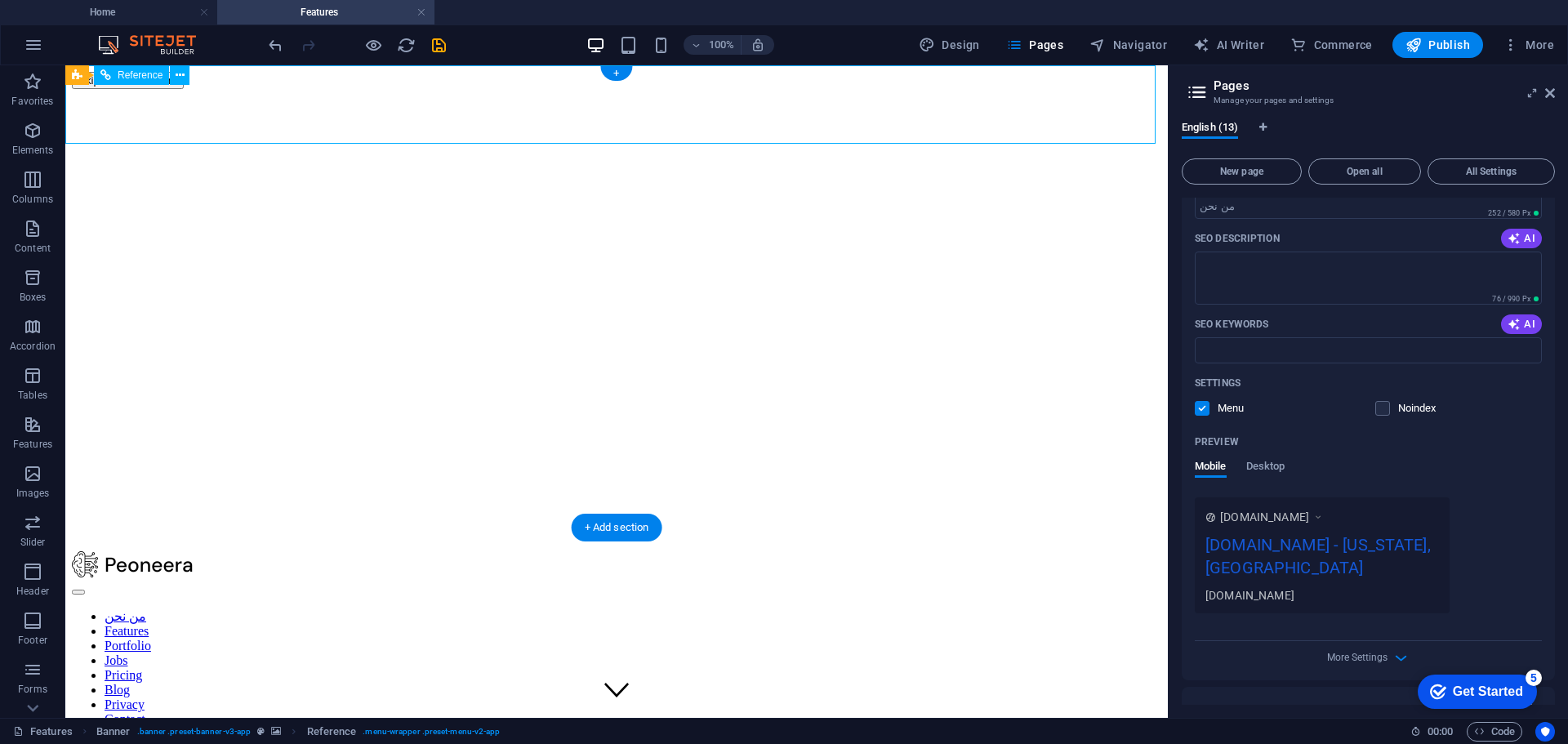
click at [179, 551] on div at bounding box center [617, 566] width 1089 height 30
click at [211, 551] on div at bounding box center [617, 566] width 1089 height 30
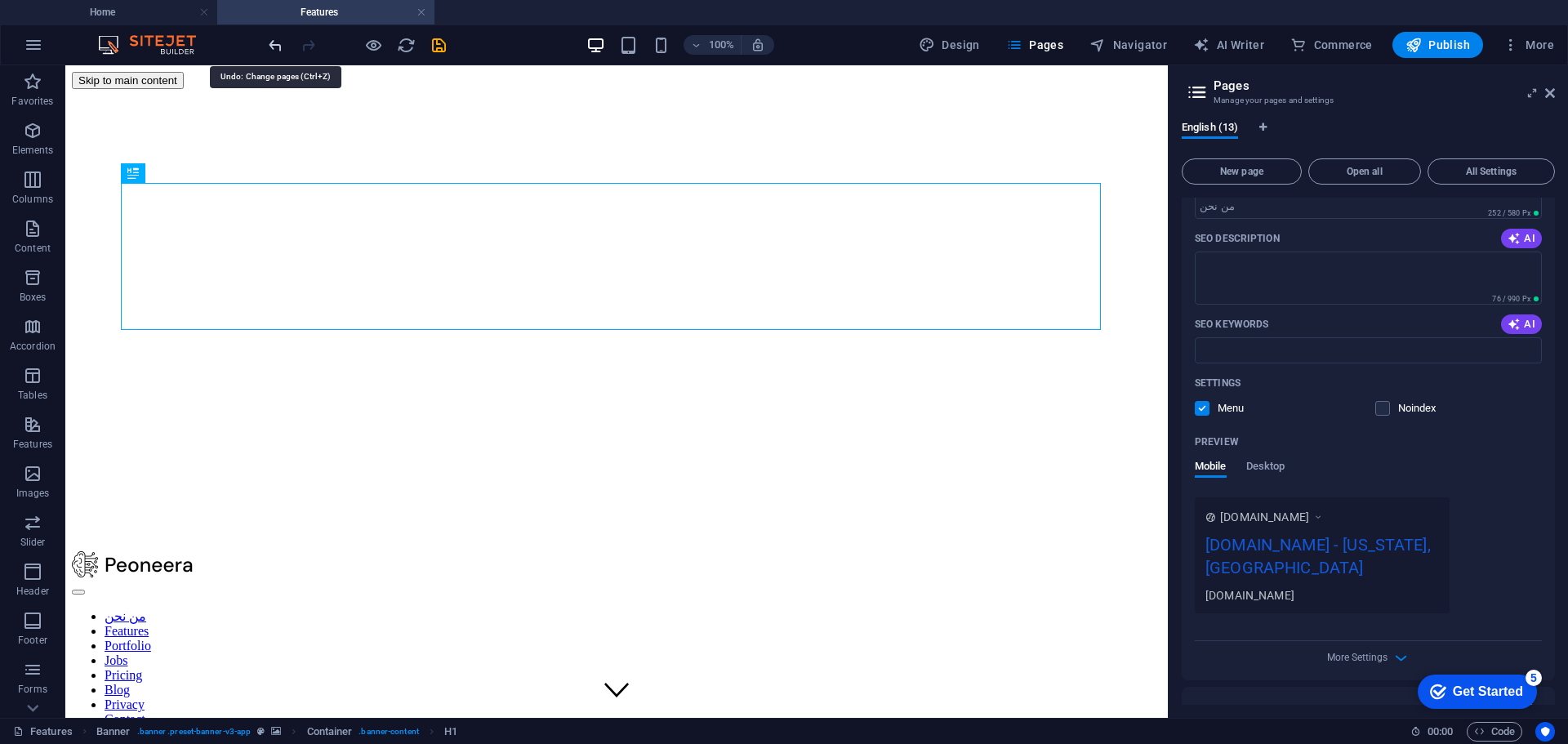
click at [281, 47] on icon "undo" at bounding box center [276, 45] width 19 height 19
type input "من"
click at [275, 48] on icon "undo" at bounding box center [276, 45] width 19 height 19
click at [276, 48] on icon "undo" at bounding box center [276, 45] width 19 height 19
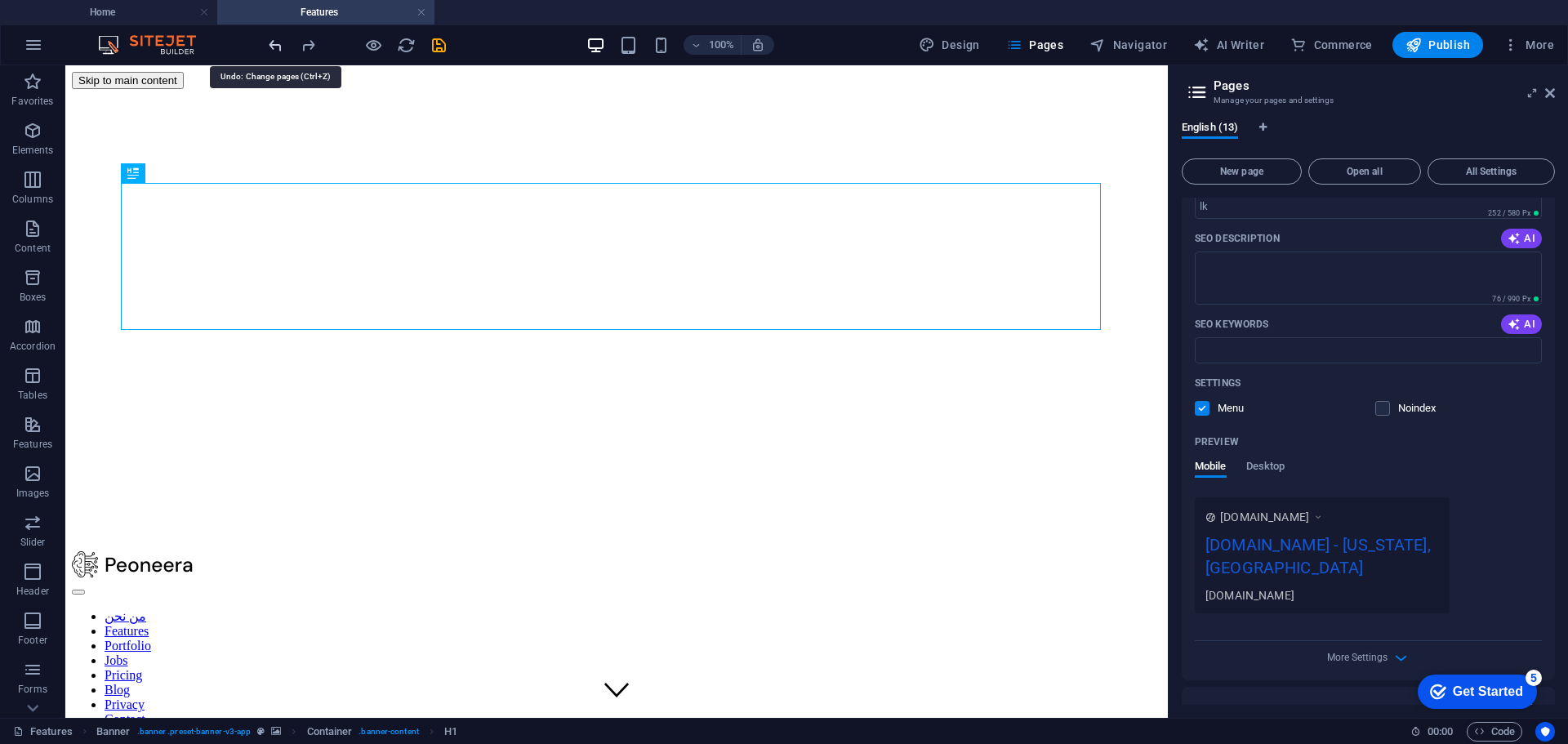
type input "Start"
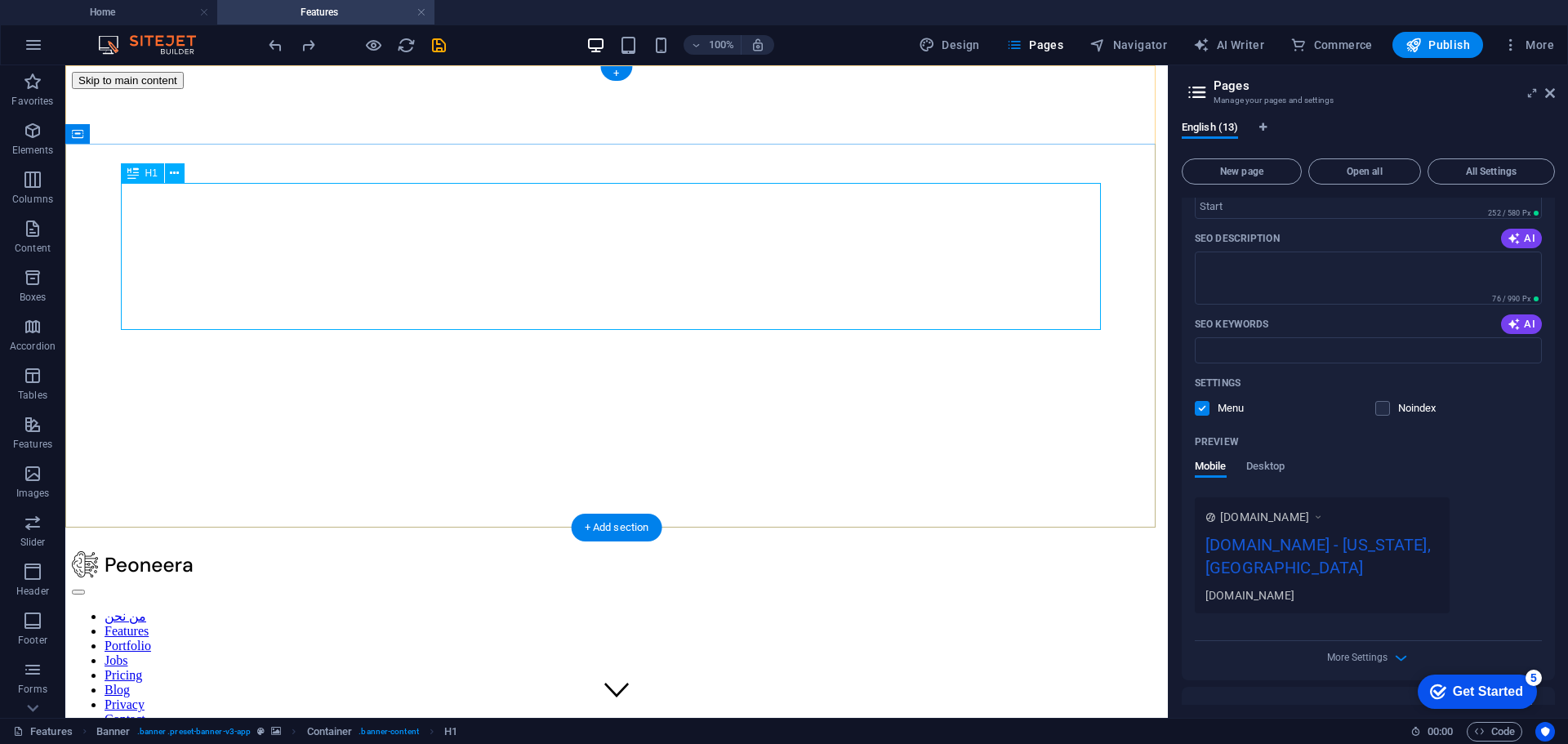
click at [1548, 94] on icon at bounding box center [1550, 93] width 10 height 13
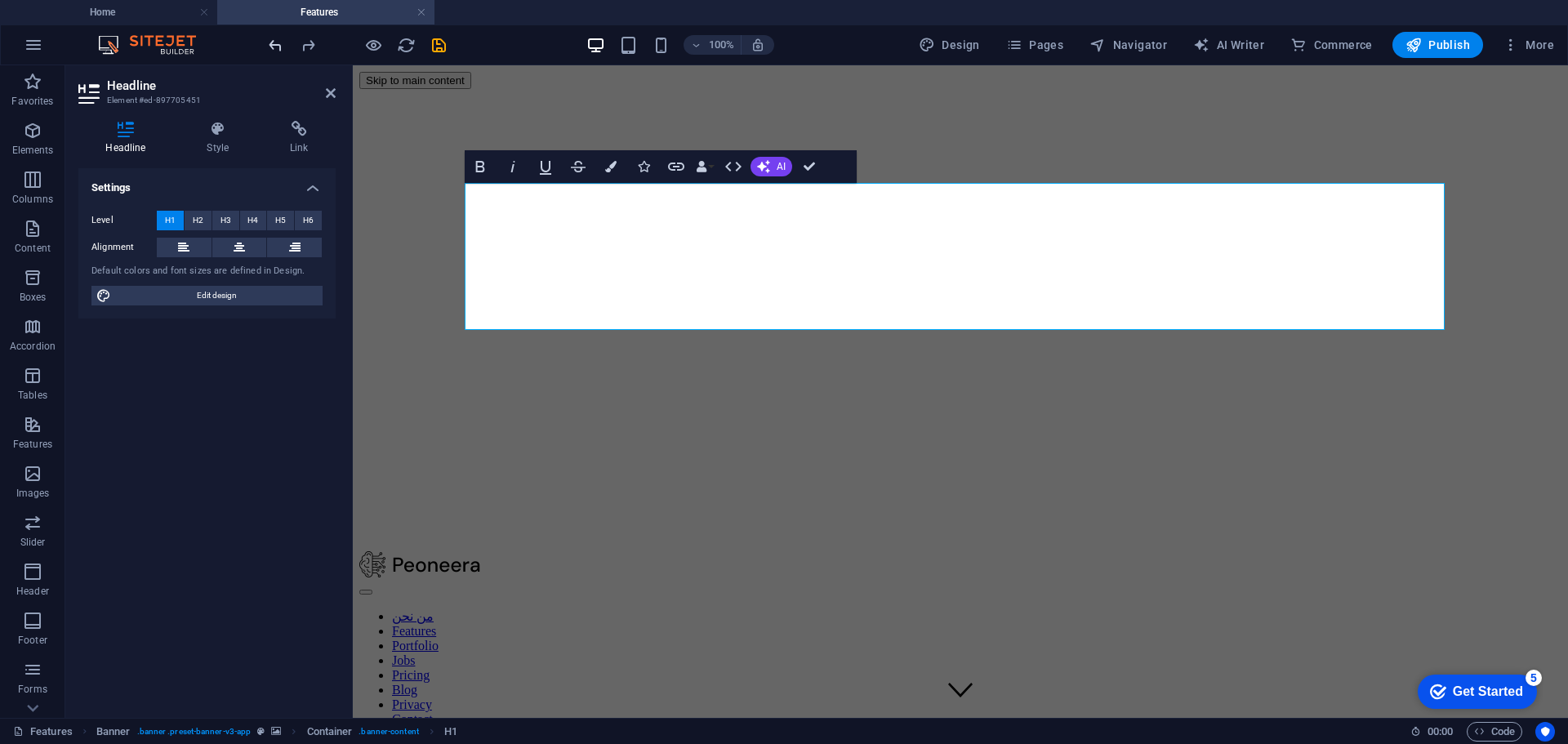
click at [273, 36] on icon "undo" at bounding box center [276, 45] width 19 height 19
click at [273, 43] on icon "undo" at bounding box center [276, 45] width 19 height 19
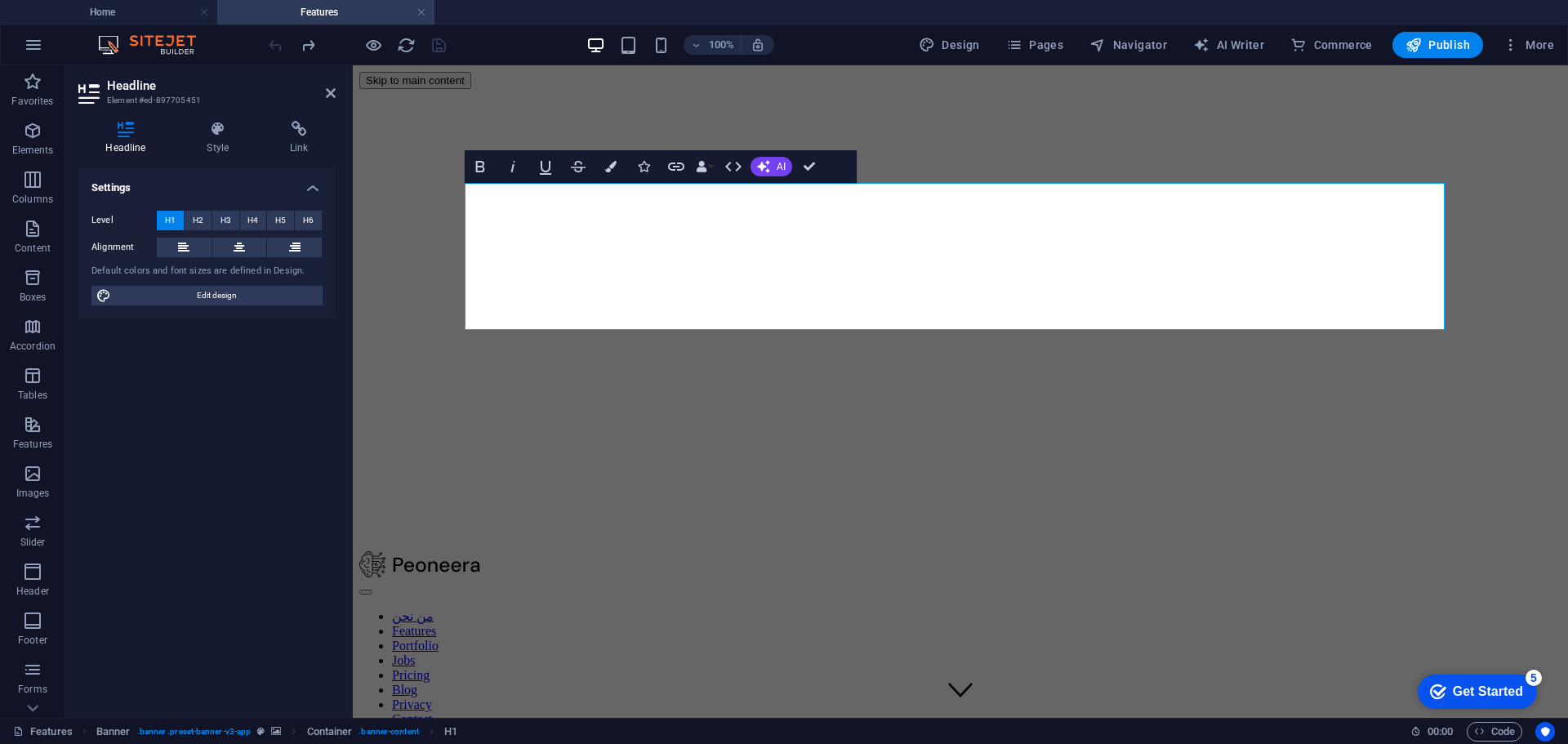
click at [273, 43] on div at bounding box center [357, 45] width 183 height 26
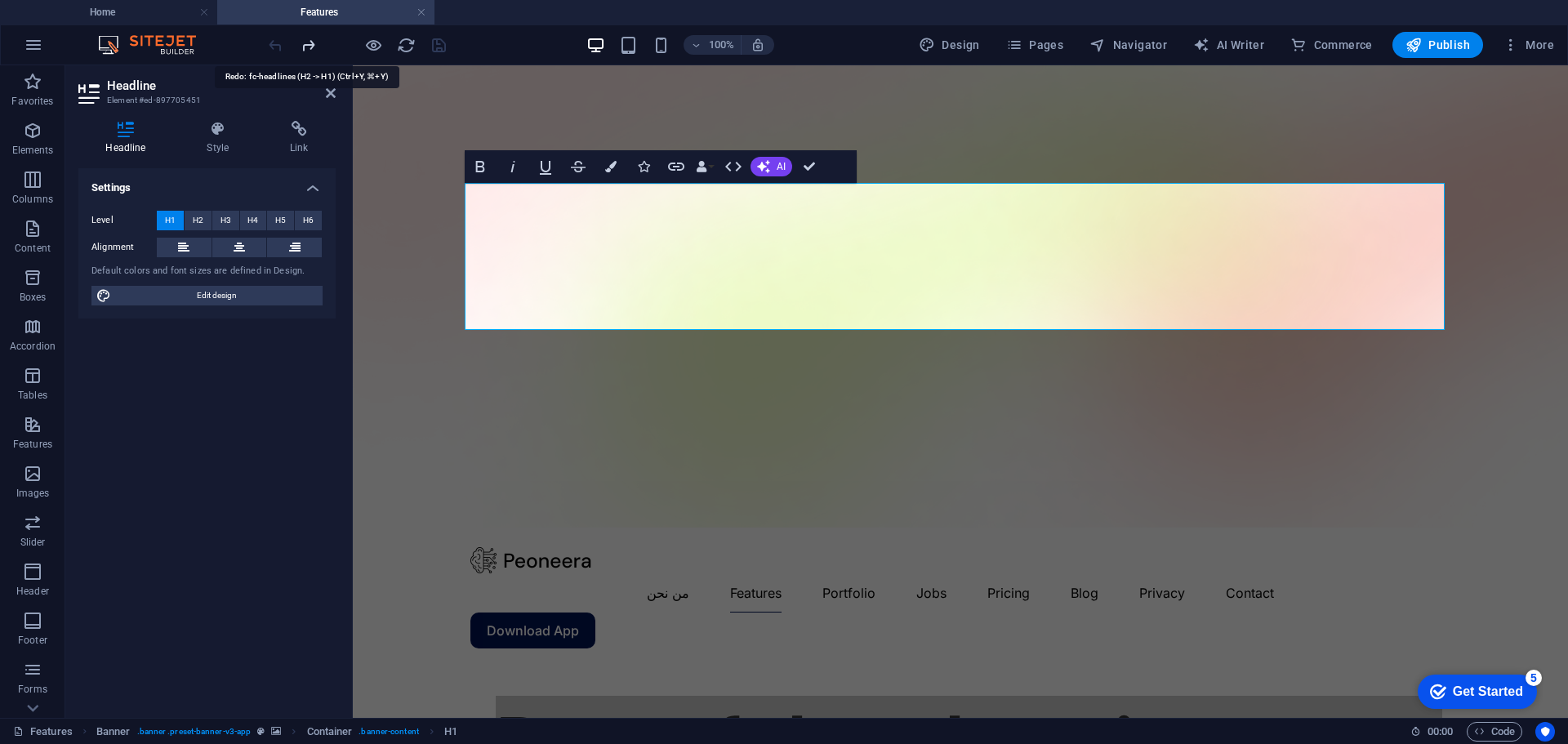
click at [311, 46] on icon "redo" at bounding box center [308, 45] width 19 height 19
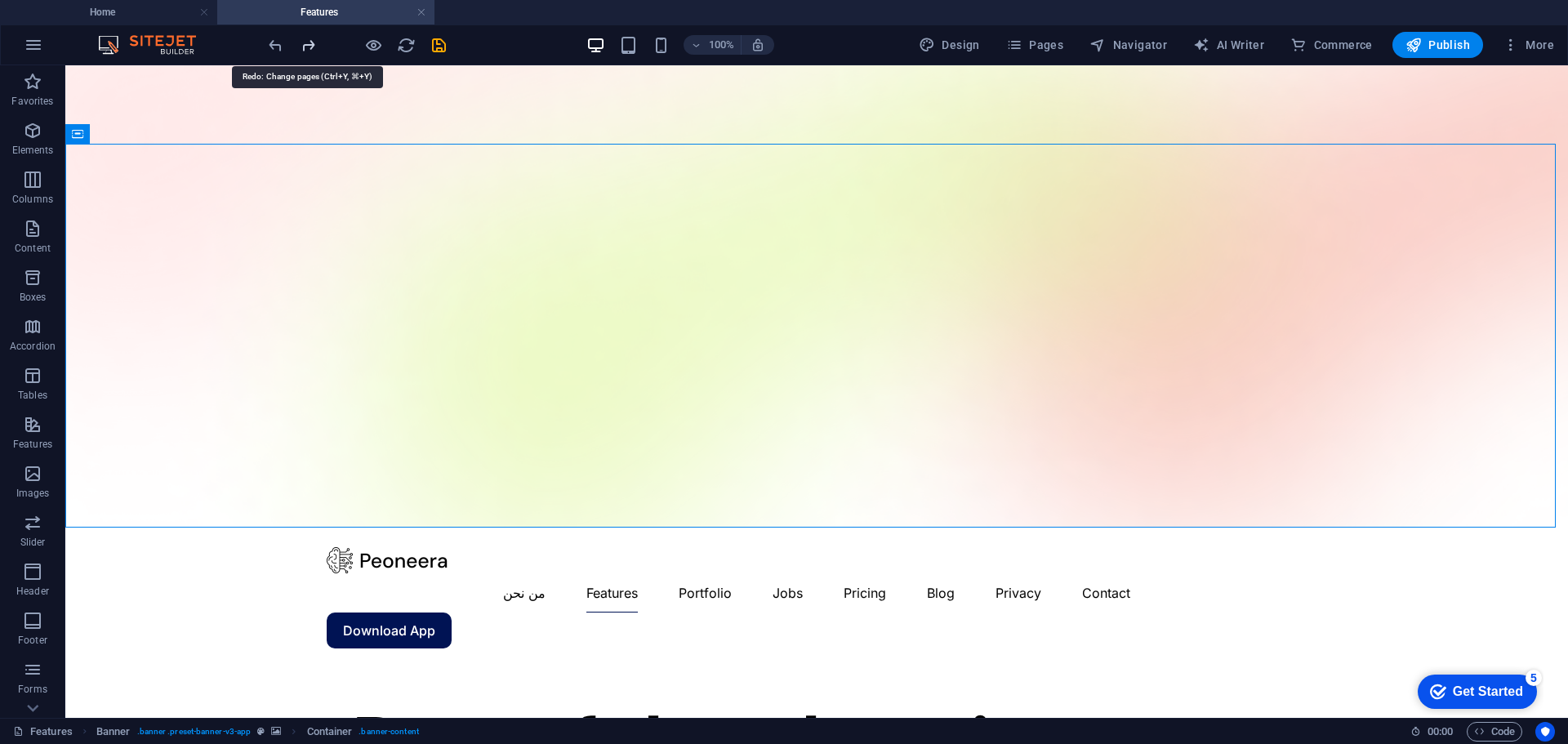
click at [314, 43] on icon "redo" at bounding box center [308, 45] width 19 height 19
click at [313, 43] on icon "redo" at bounding box center [308, 45] width 19 height 19
click at [313, 43] on div at bounding box center [357, 45] width 183 height 26
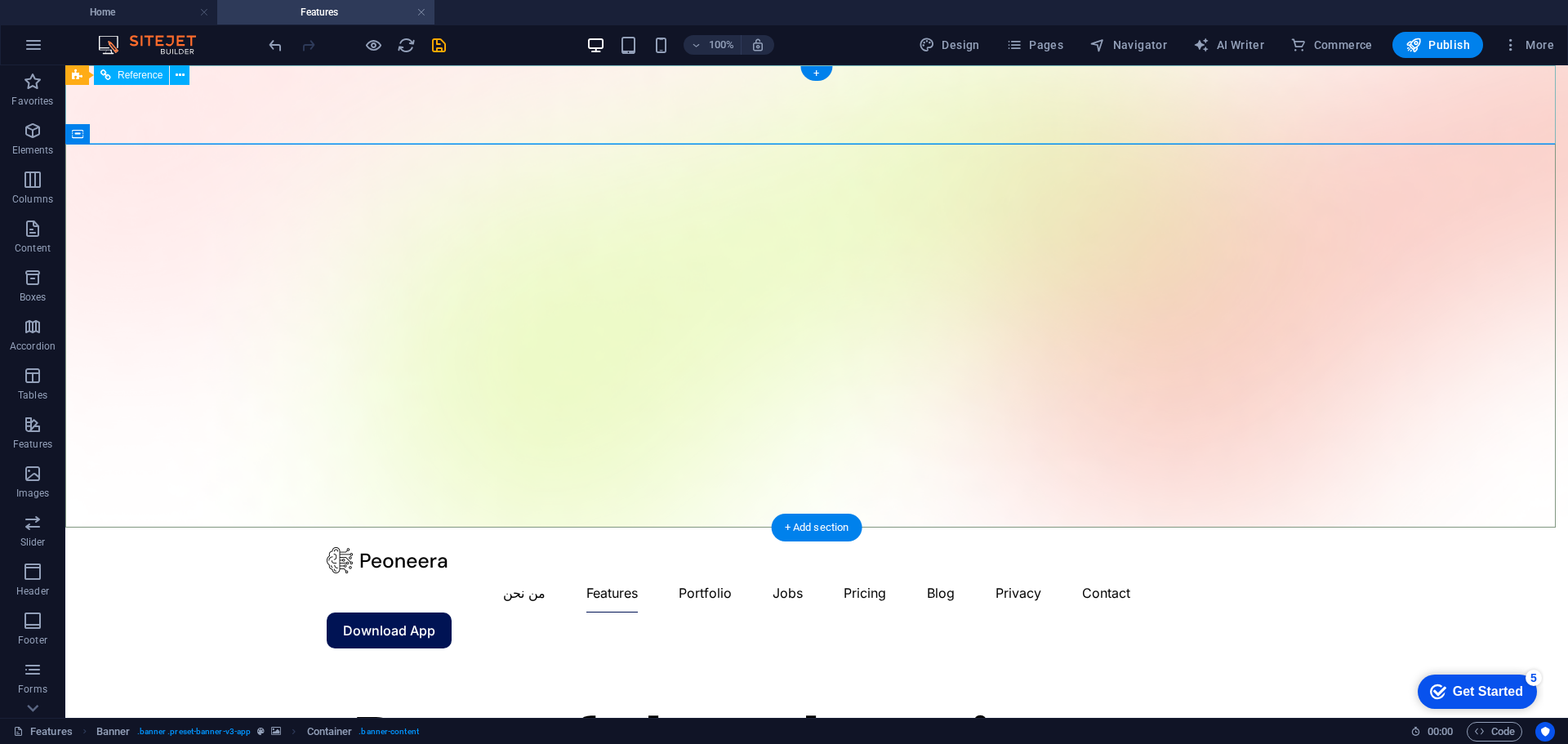
click at [617, 573] on nav "من نحن Features Portfolio Jobs Pricing Blog Privacy Contact" at bounding box center [817, 592] width 980 height 39
click at [607, 573] on nav "من نحن Features Portfolio Jobs Pricing Blog Privacy Contact" at bounding box center [817, 592] width 980 height 39
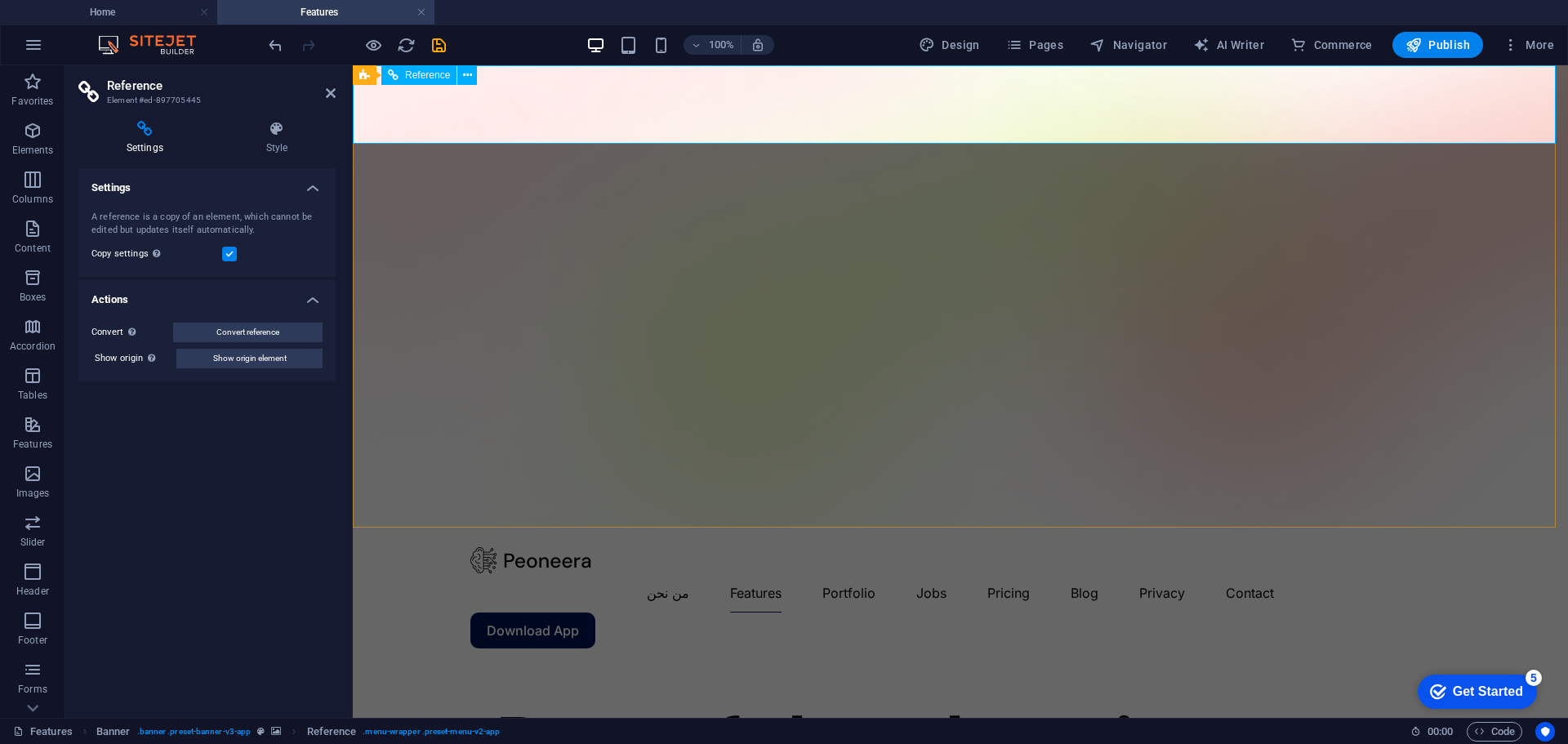
click at [759, 573] on nav "من نحن Features Portfolio Jobs Pricing Blog Privacy Contact" at bounding box center [961, 592] width 980 height 39
click at [750, 573] on nav "من نحن Features Portfolio Jobs Pricing Blog Privacy Contact" at bounding box center [961, 592] width 980 height 39
click at [817, 573] on nav "من نحن Features Portfolio Jobs Pricing Blog Privacy Contact" at bounding box center [961, 592] width 980 height 39
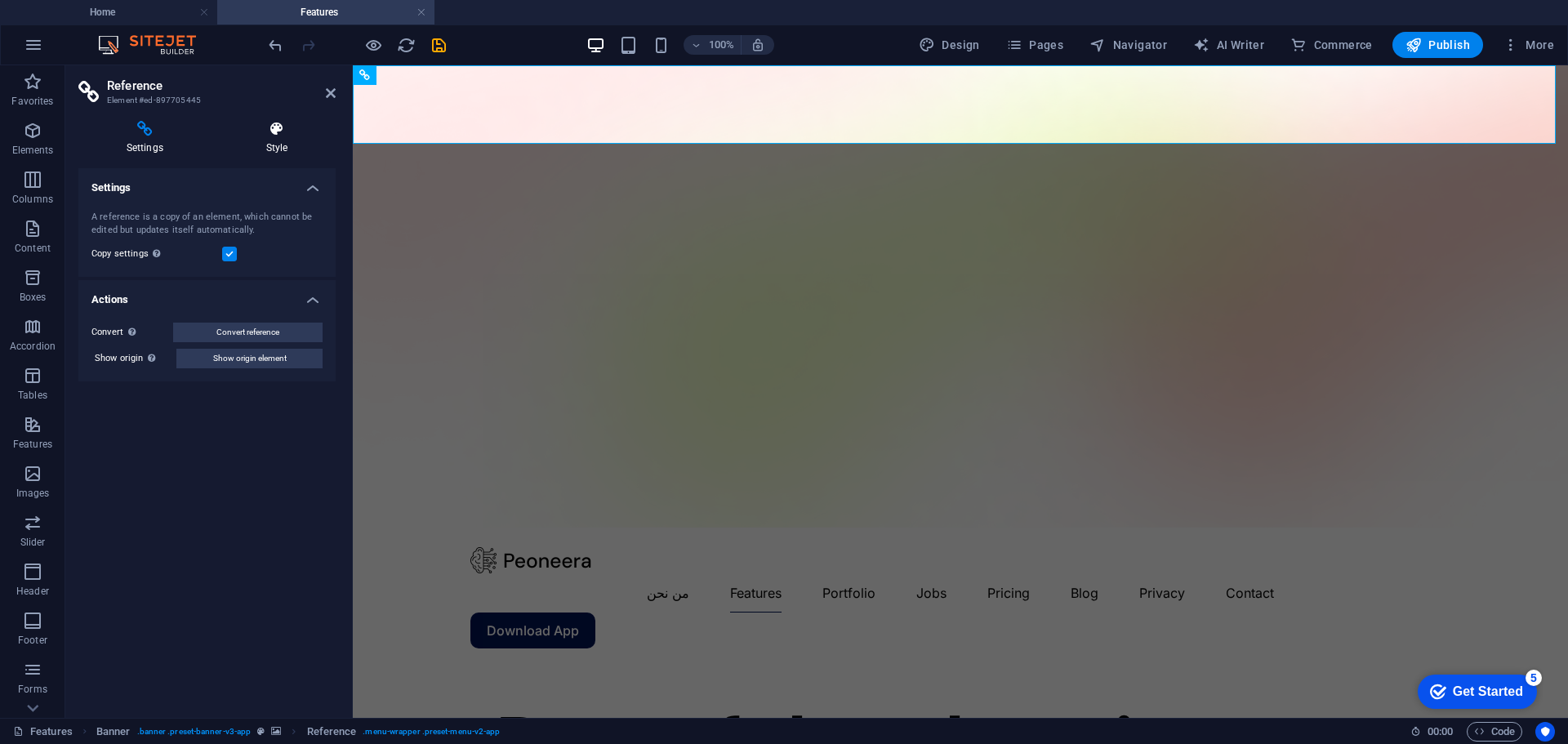
click at [271, 140] on h4 "Style" at bounding box center [276, 137] width 117 height 34
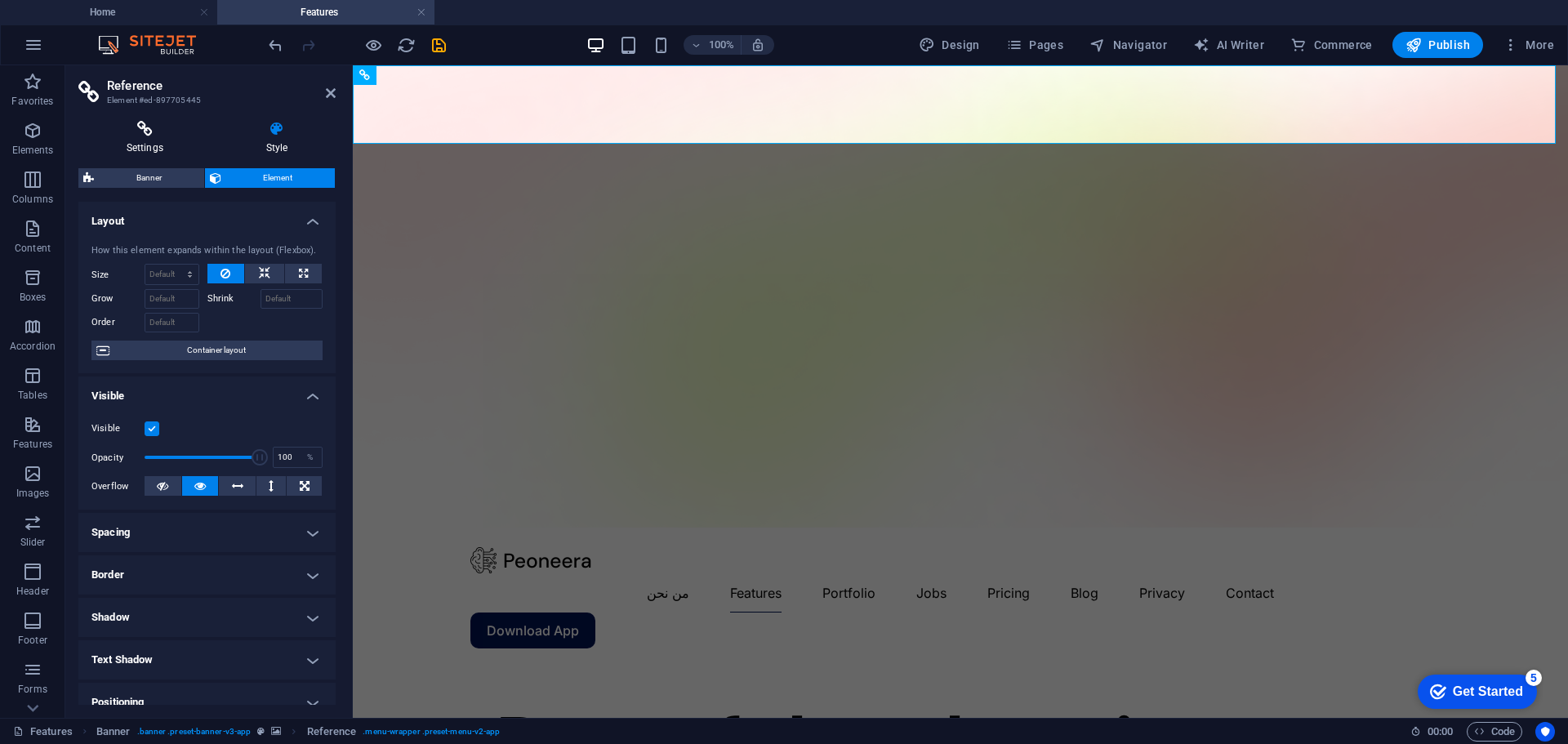
click at [155, 143] on h4 "Settings" at bounding box center [148, 137] width 140 height 34
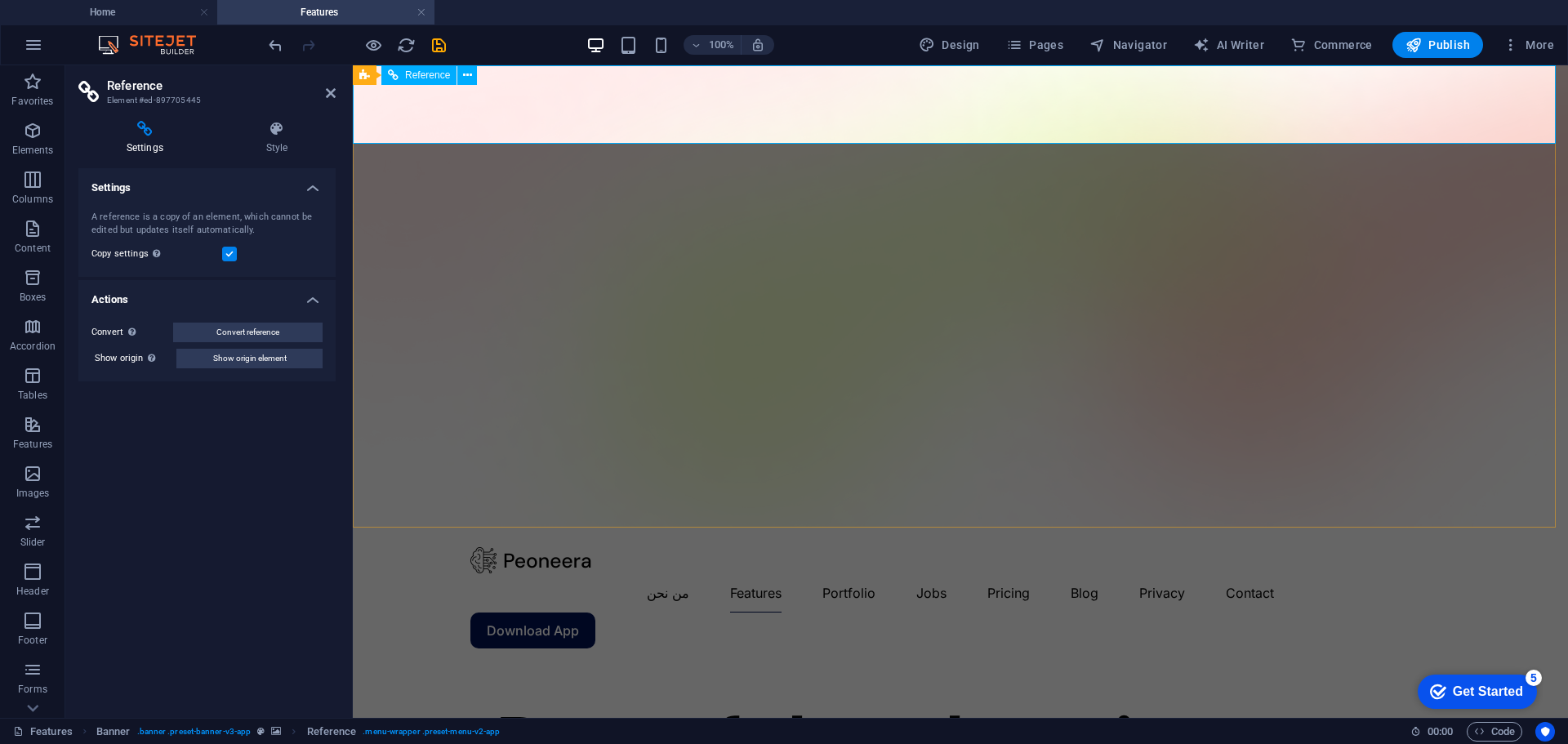
click at [648, 573] on nav "من نحن Features Portfolio Jobs Pricing Blog Privacy Contact" at bounding box center [961, 592] width 980 height 39
click at [660, 573] on nav "من نحن Features Portfolio Jobs Pricing Blog Privacy Contact" at bounding box center [961, 592] width 980 height 39
click at [31, 139] on icon "button" at bounding box center [32, 130] width 20 height 20
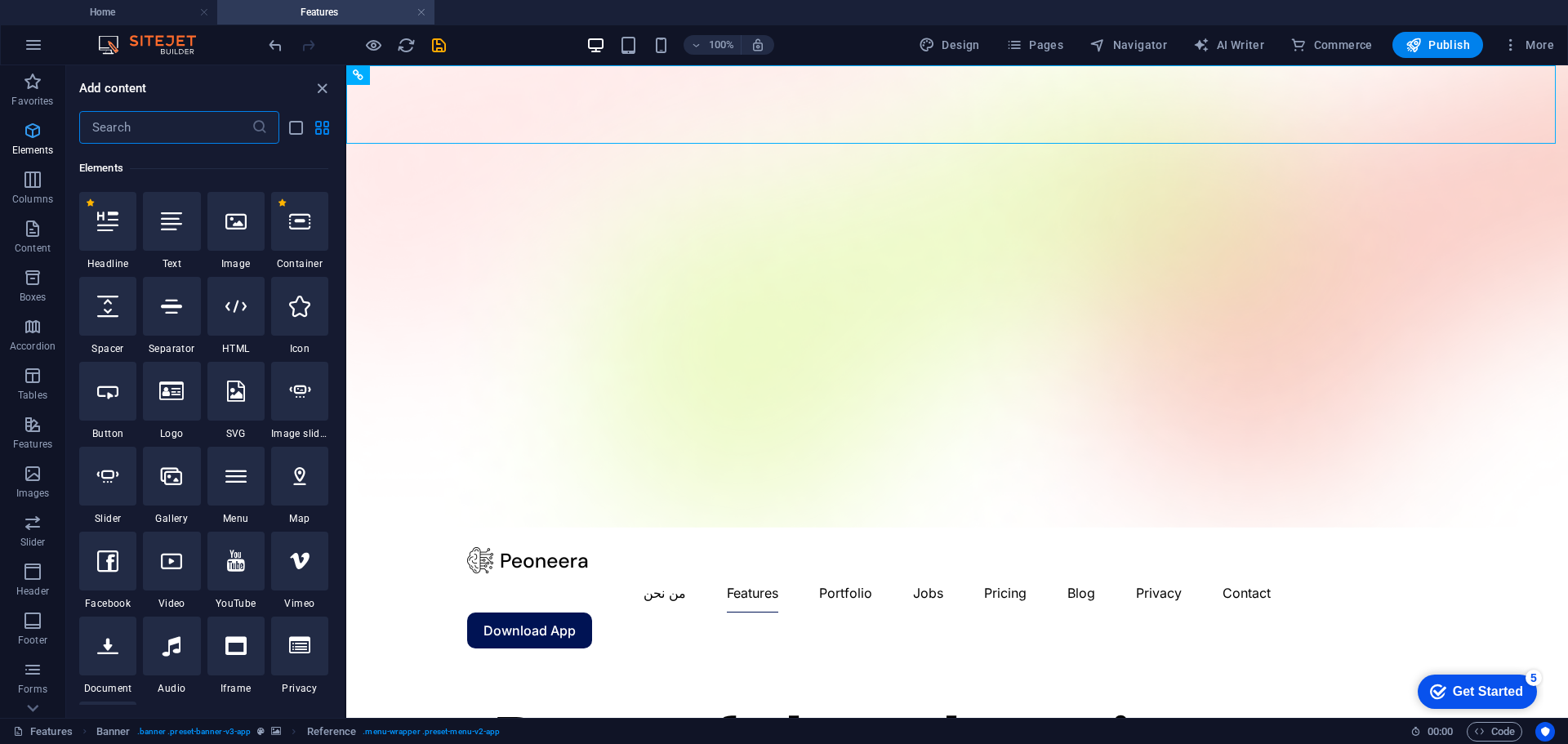
scroll to position [174, 0]
click at [30, 96] on p "Favorites" at bounding box center [32, 101] width 42 height 13
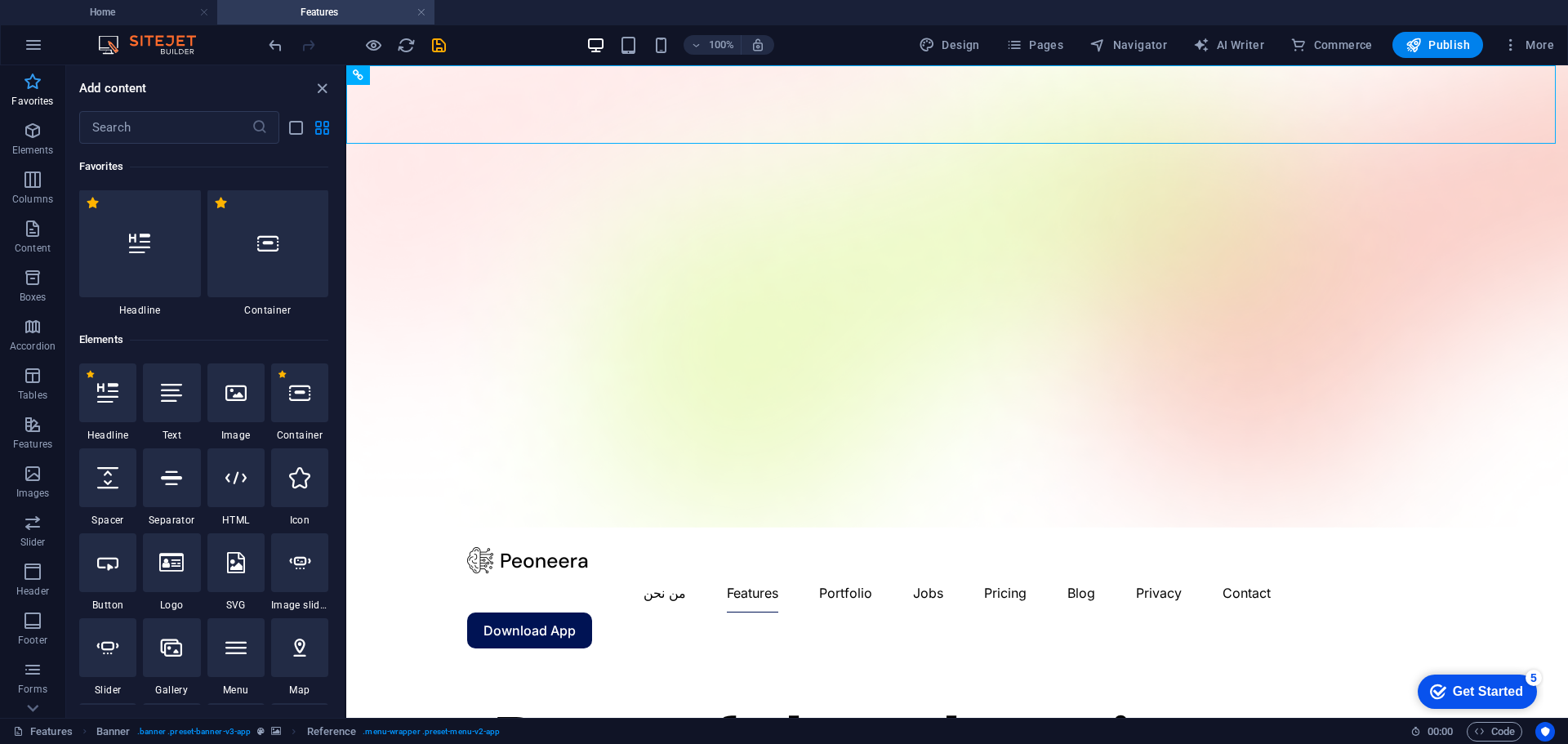
scroll to position [0, 0]
click at [30, 135] on icon "button" at bounding box center [32, 130] width 20 height 20
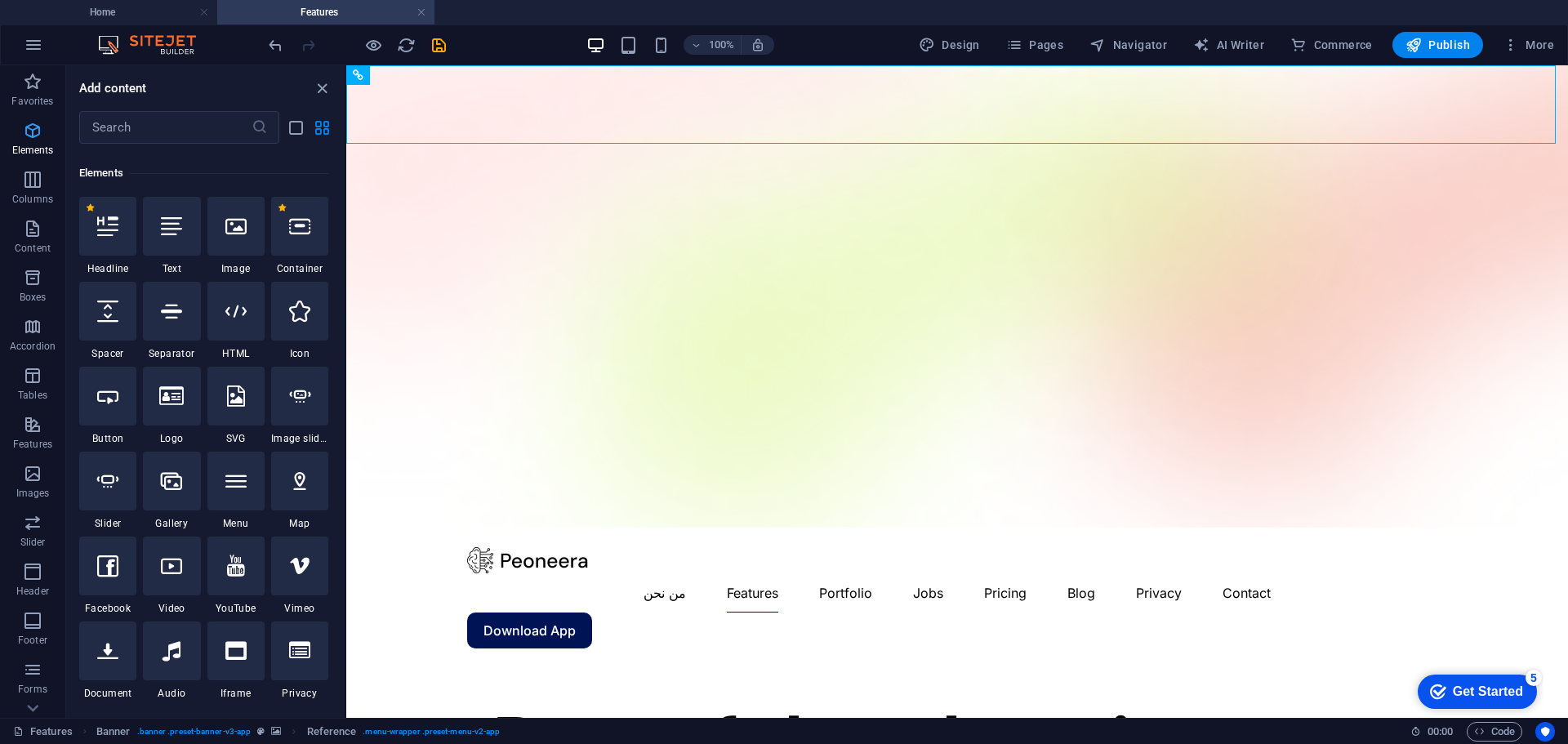
scroll to position [174, 0]
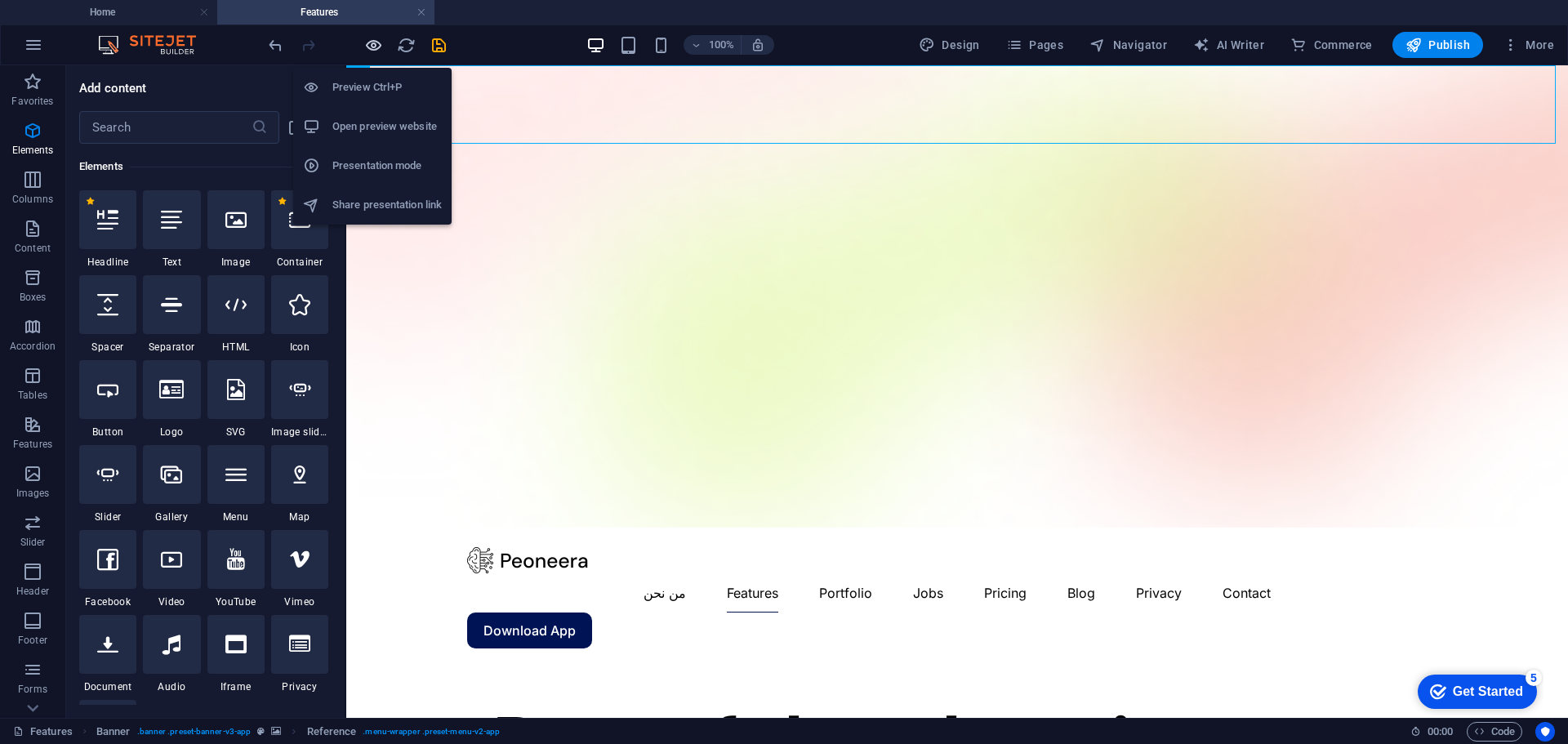
click at [376, 43] on icon "button" at bounding box center [374, 45] width 19 height 19
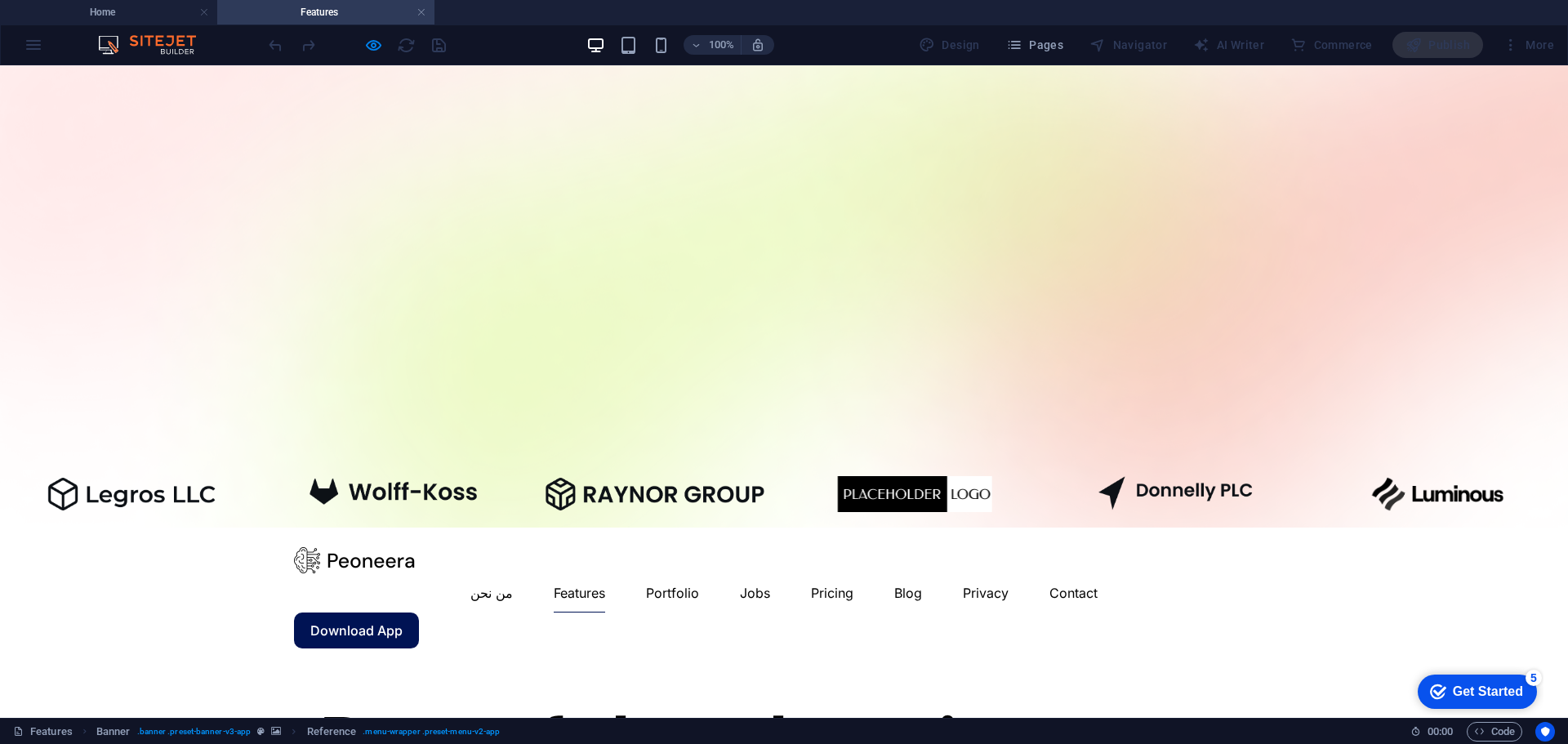
click at [380, 547] on img at bounding box center [354, 560] width 122 height 26
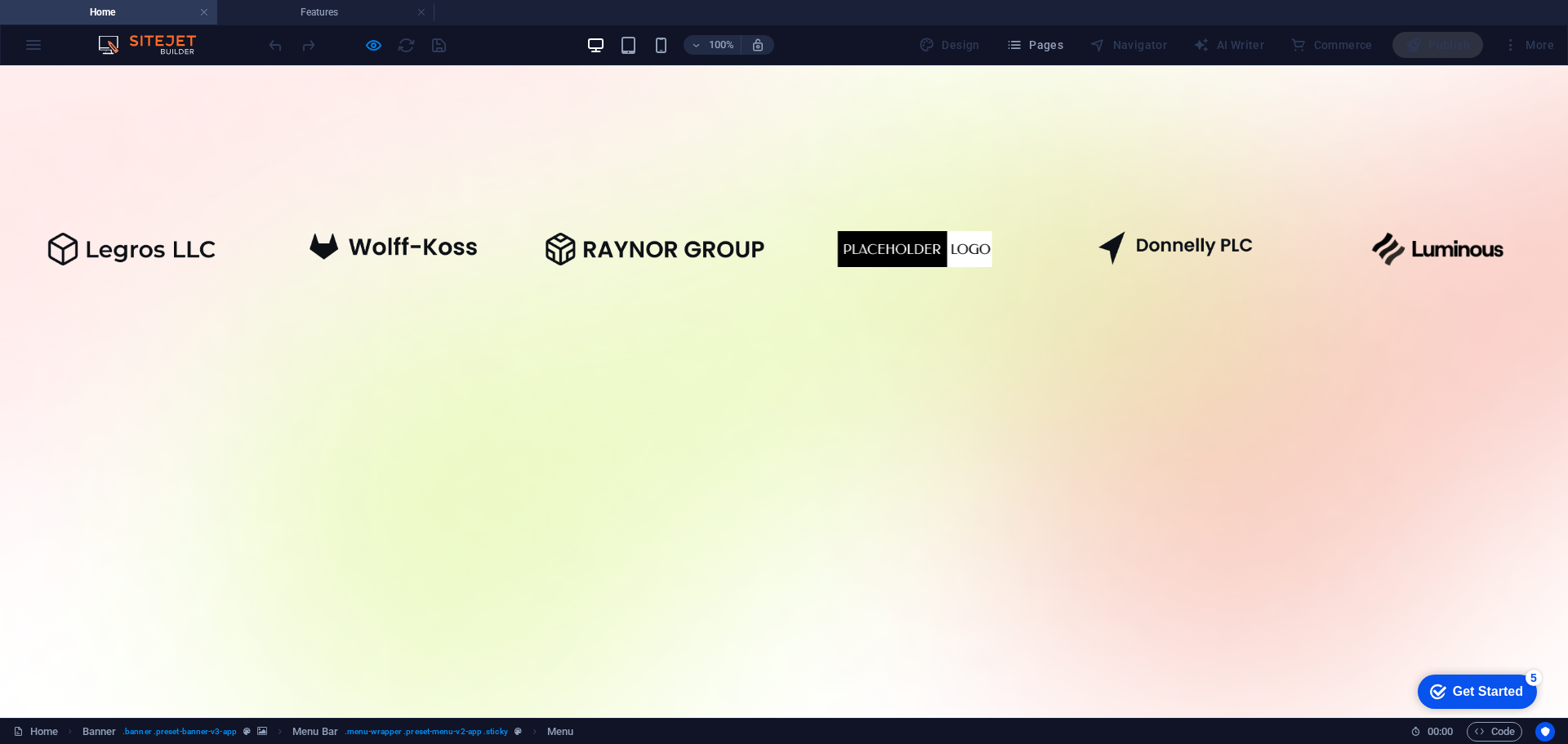
scroll to position [0, 0]
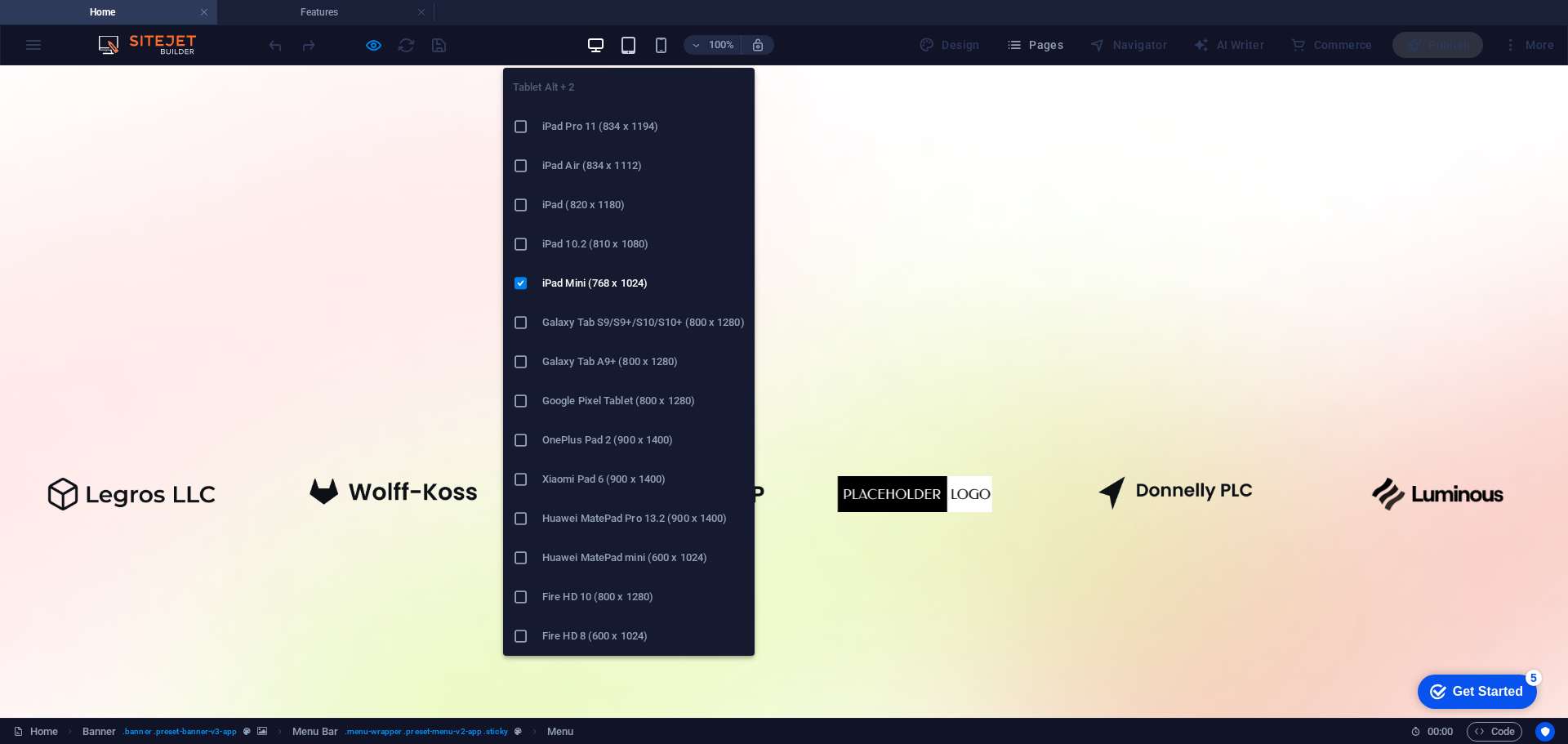
click at [633, 48] on icon "button" at bounding box center [629, 45] width 19 height 19
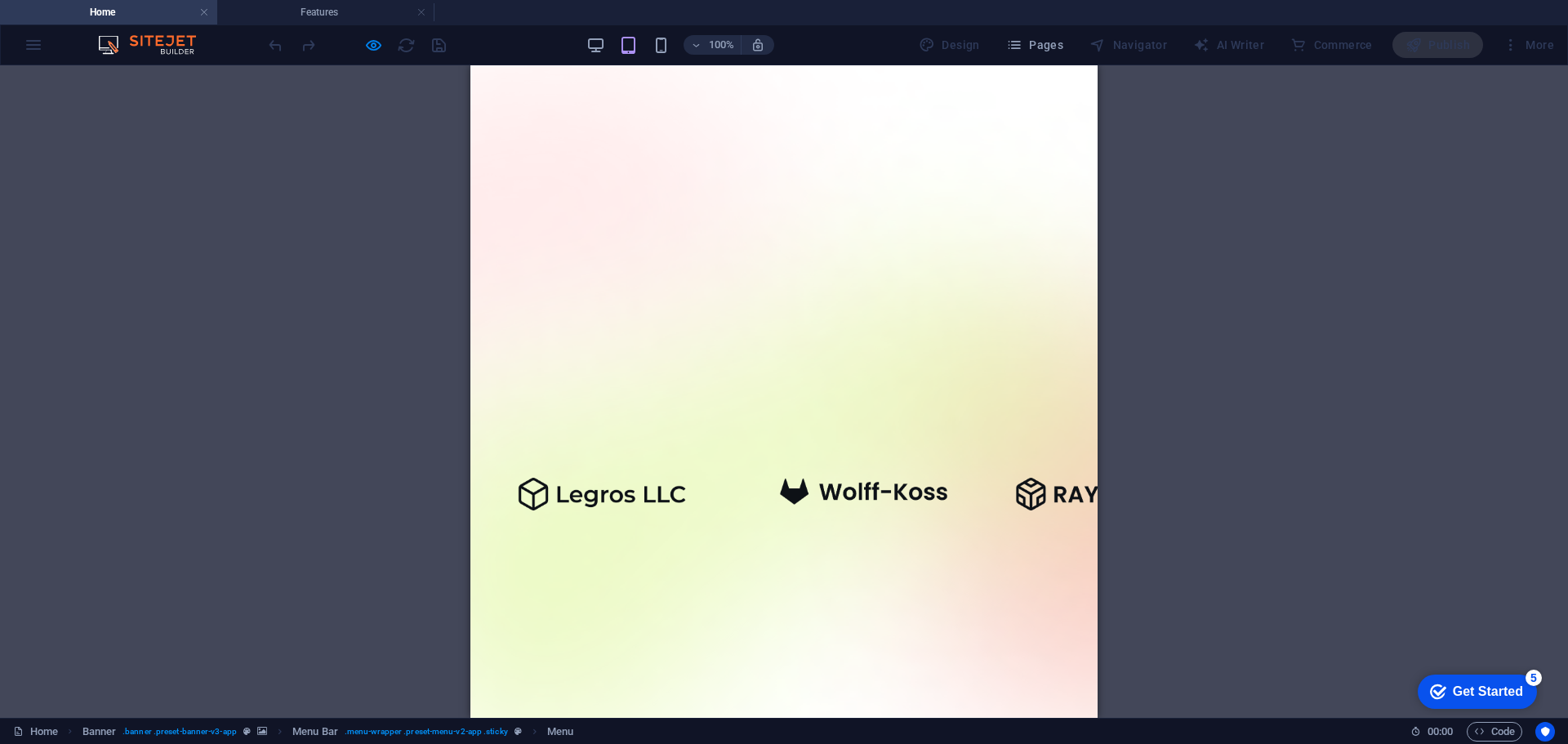
click at [568, 48] on div "100% Design Pages Navigator AI Writer Commerce Publish More" at bounding box center [913, 45] width 1295 height 26
click at [590, 42] on icon "button" at bounding box center [596, 45] width 19 height 19
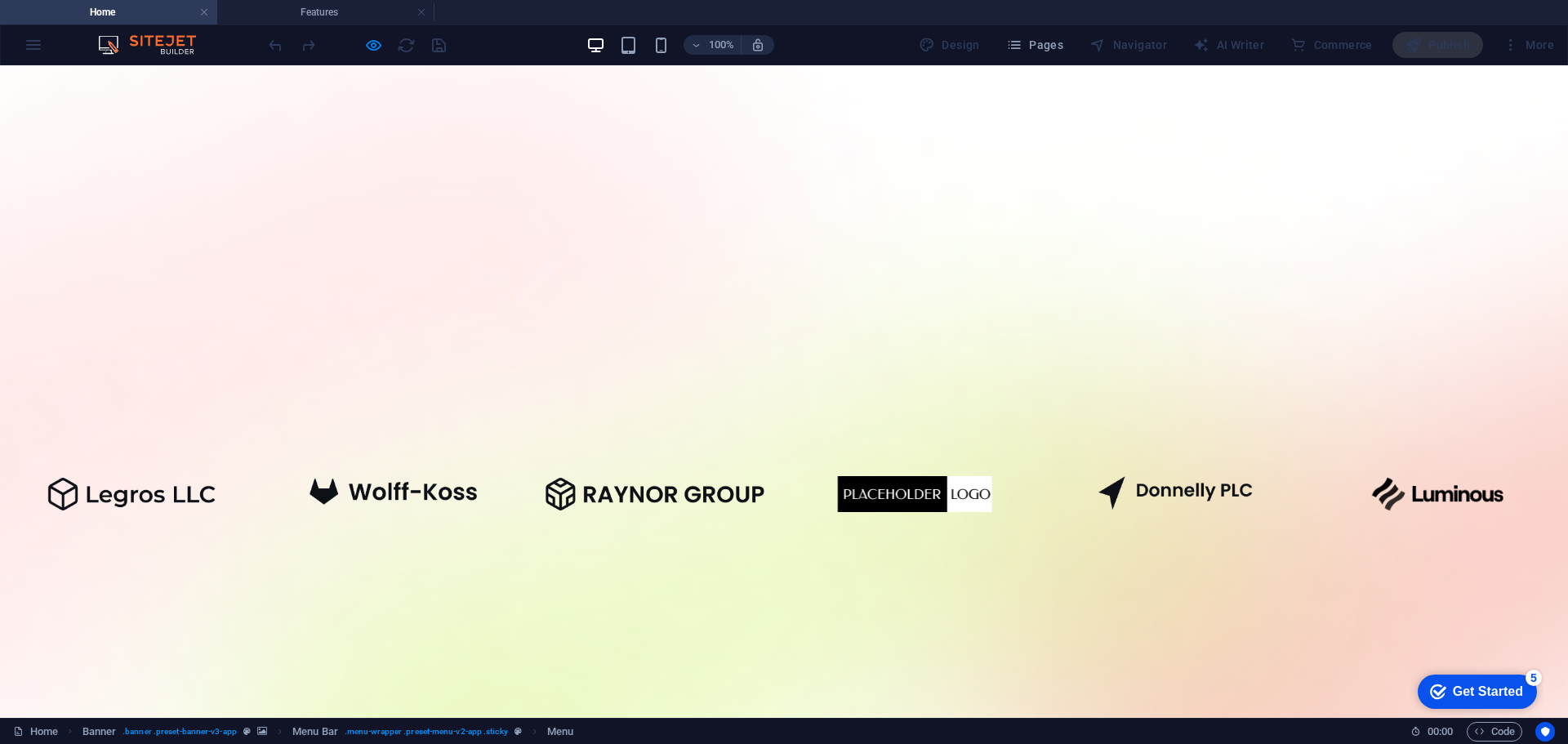
click at [28, 48] on div "100% Design Pages Navigator AI Writer Commerce Publish More" at bounding box center [784, 44] width 1566 height 39
click at [36, 45] on div "100% Design Pages Navigator AI Writer Commerce Publish More" at bounding box center [784, 44] width 1566 height 39
click at [271, 16] on h4 "Features" at bounding box center [326, 12] width 217 height 18
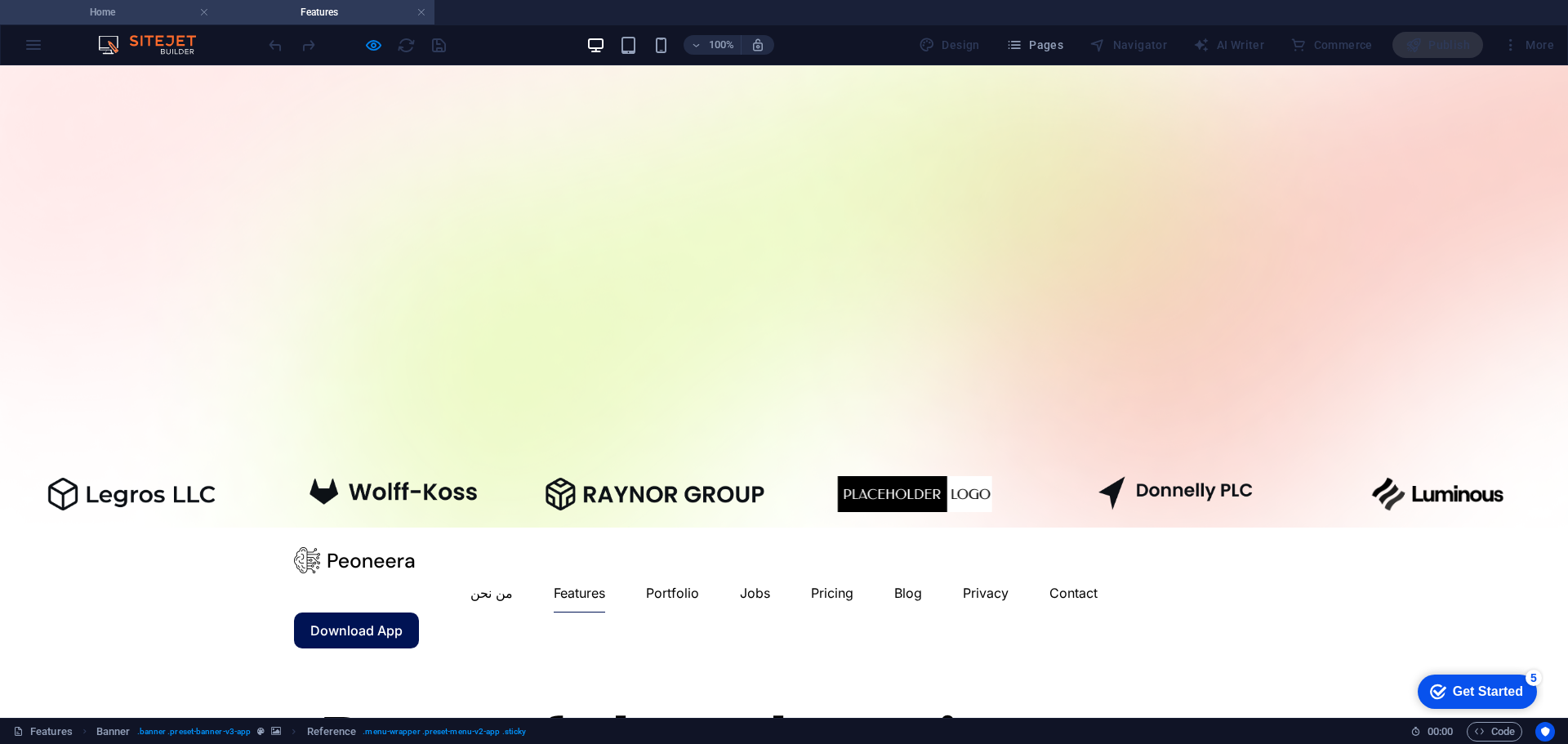
click at [139, 23] on li "Home" at bounding box center [109, 12] width 217 height 24
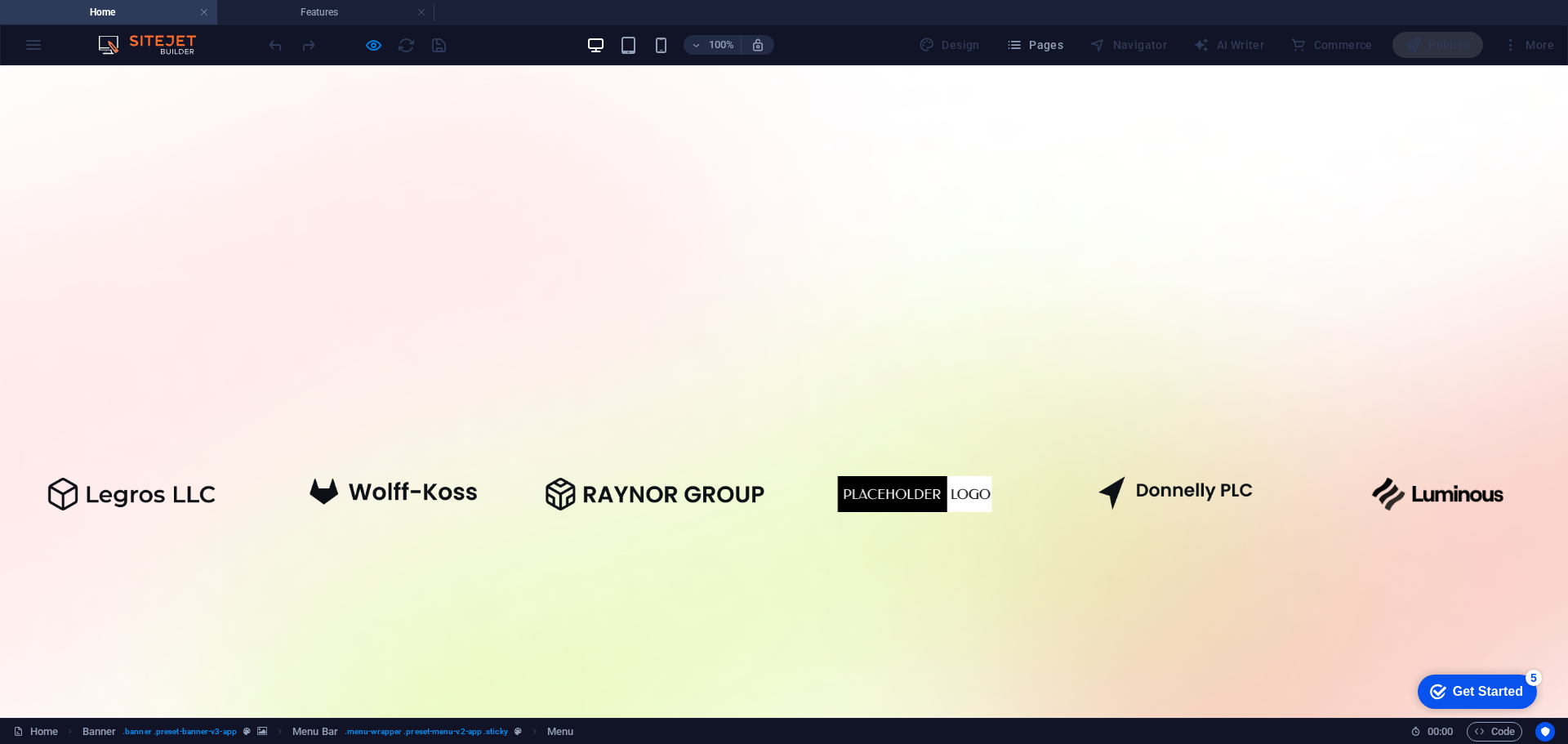
click at [149, 15] on h4 "Home" at bounding box center [109, 12] width 217 height 18
click at [403, 46] on div at bounding box center [357, 45] width 183 height 26
click at [566, 36] on div "100% Design Pages Navigator AI Writer Commerce Publish More" at bounding box center [913, 45] width 1295 height 26
click at [1043, 47] on span "Pages" at bounding box center [1035, 44] width 57 height 16
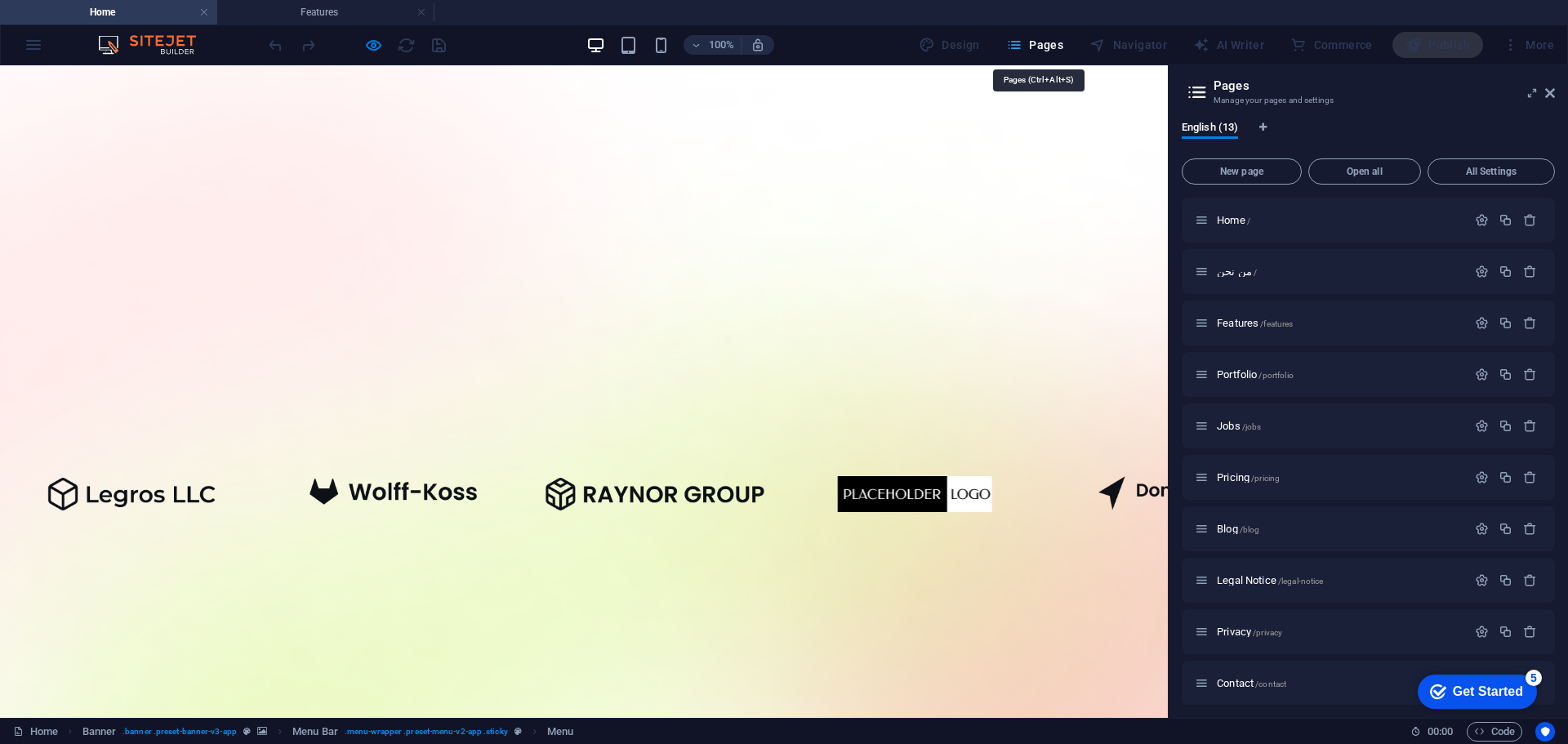
click at [1043, 47] on span "Pages" at bounding box center [1035, 44] width 57 height 16
click at [37, 46] on div "100% Design Pages Navigator AI Writer Commerce Publish More" at bounding box center [784, 44] width 1566 height 39
click at [1543, 91] on h2 "Pages" at bounding box center [1384, 85] width 341 height 15
click at [1553, 94] on icon at bounding box center [1550, 93] width 10 height 13
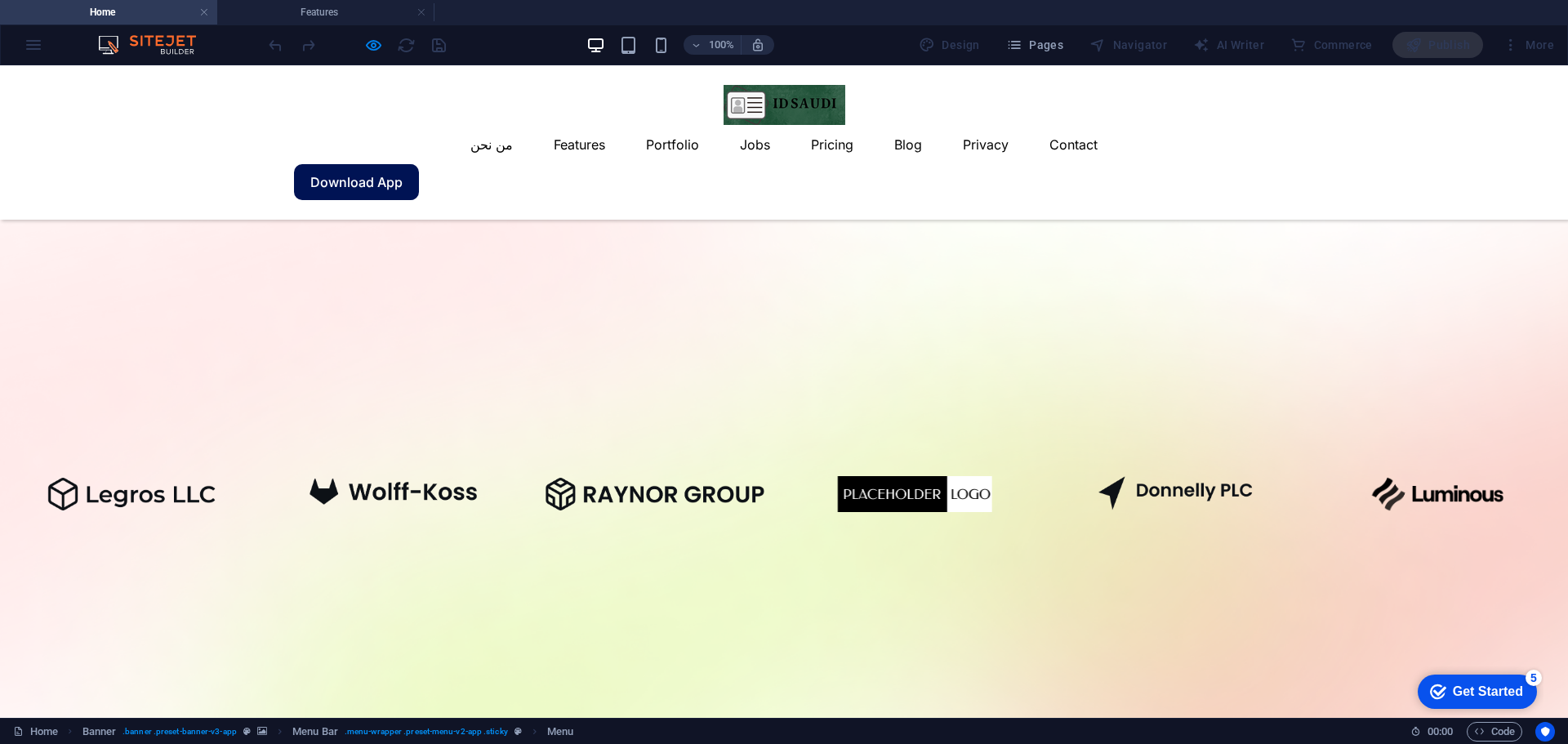
scroll to position [163, 0]
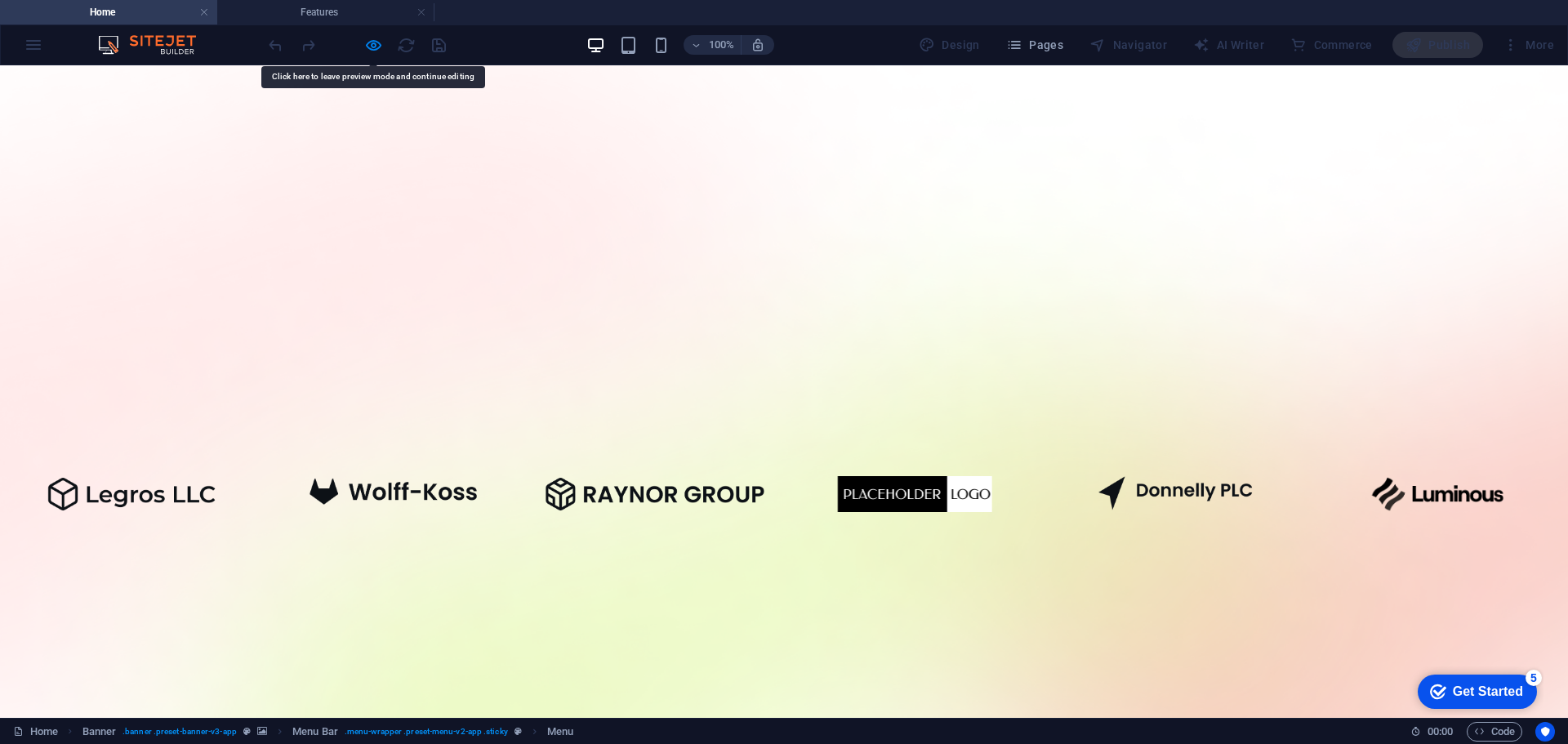
click at [153, 44] on img at bounding box center [155, 44] width 122 height 20
click at [33, 43] on div "100% Design Pages Navigator AI Writer Commerce Publish More" at bounding box center [784, 44] width 1566 height 39
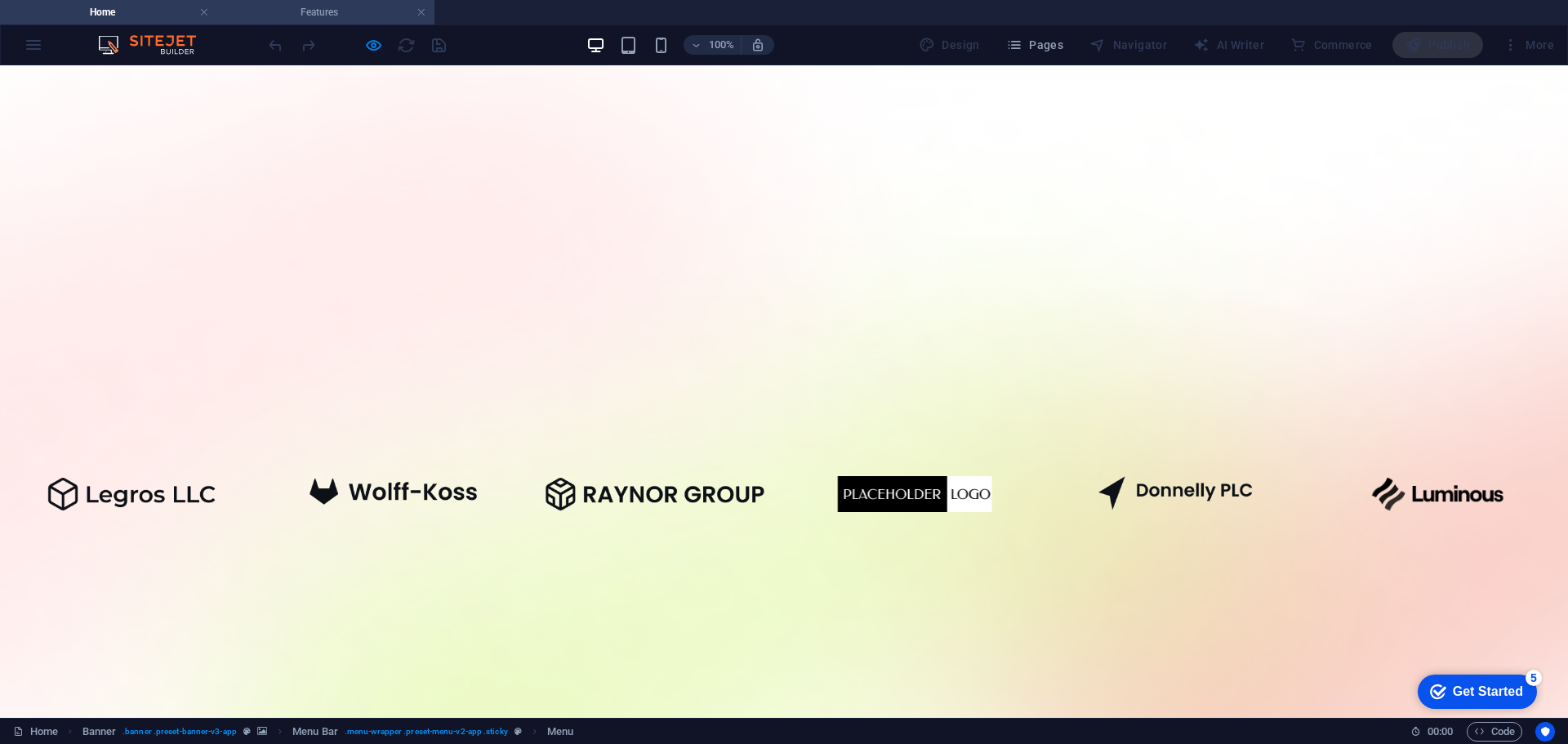
click at [288, 7] on h4 "Features" at bounding box center [326, 12] width 217 height 18
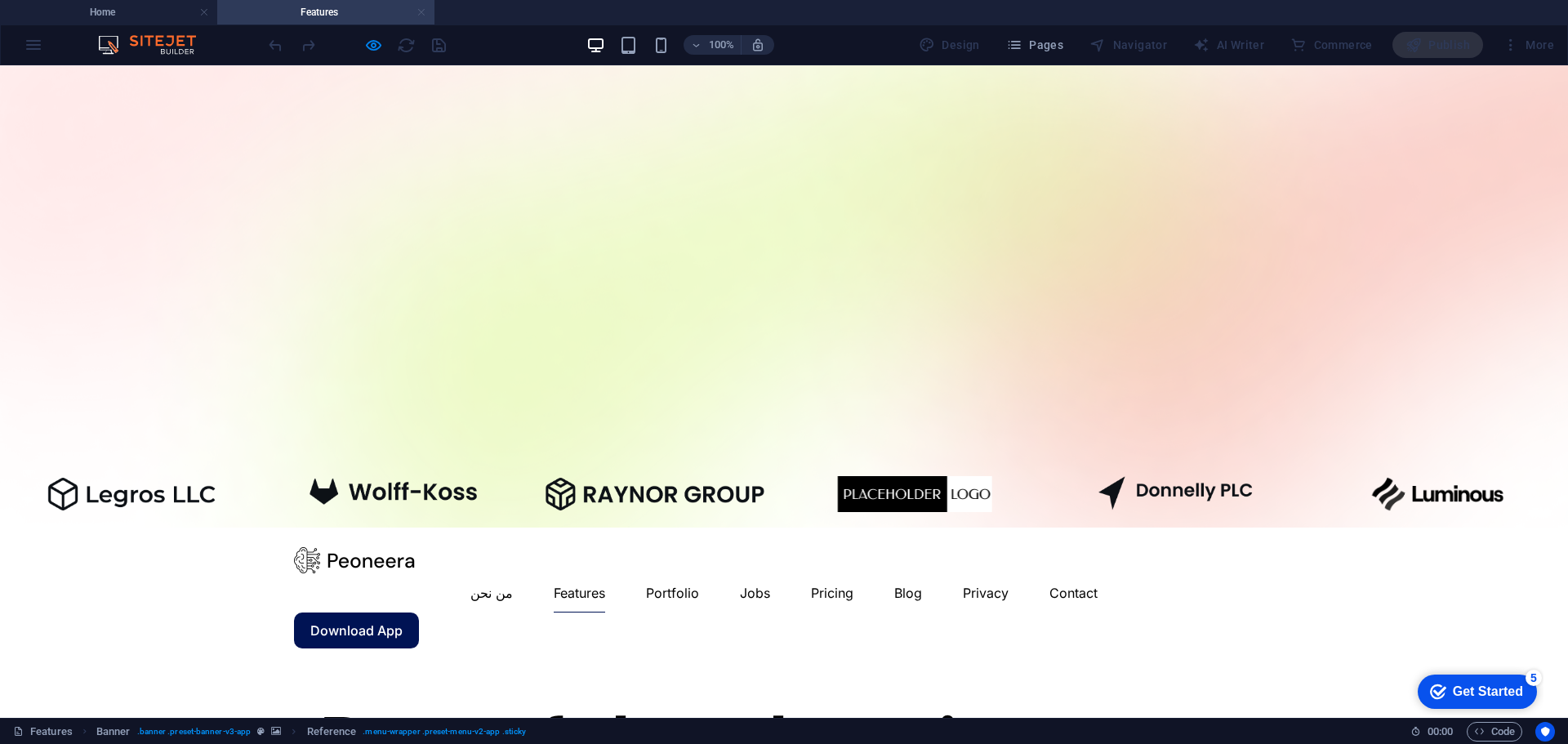
click at [424, 13] on link at bounding box center [421, 13] width 10 height 16
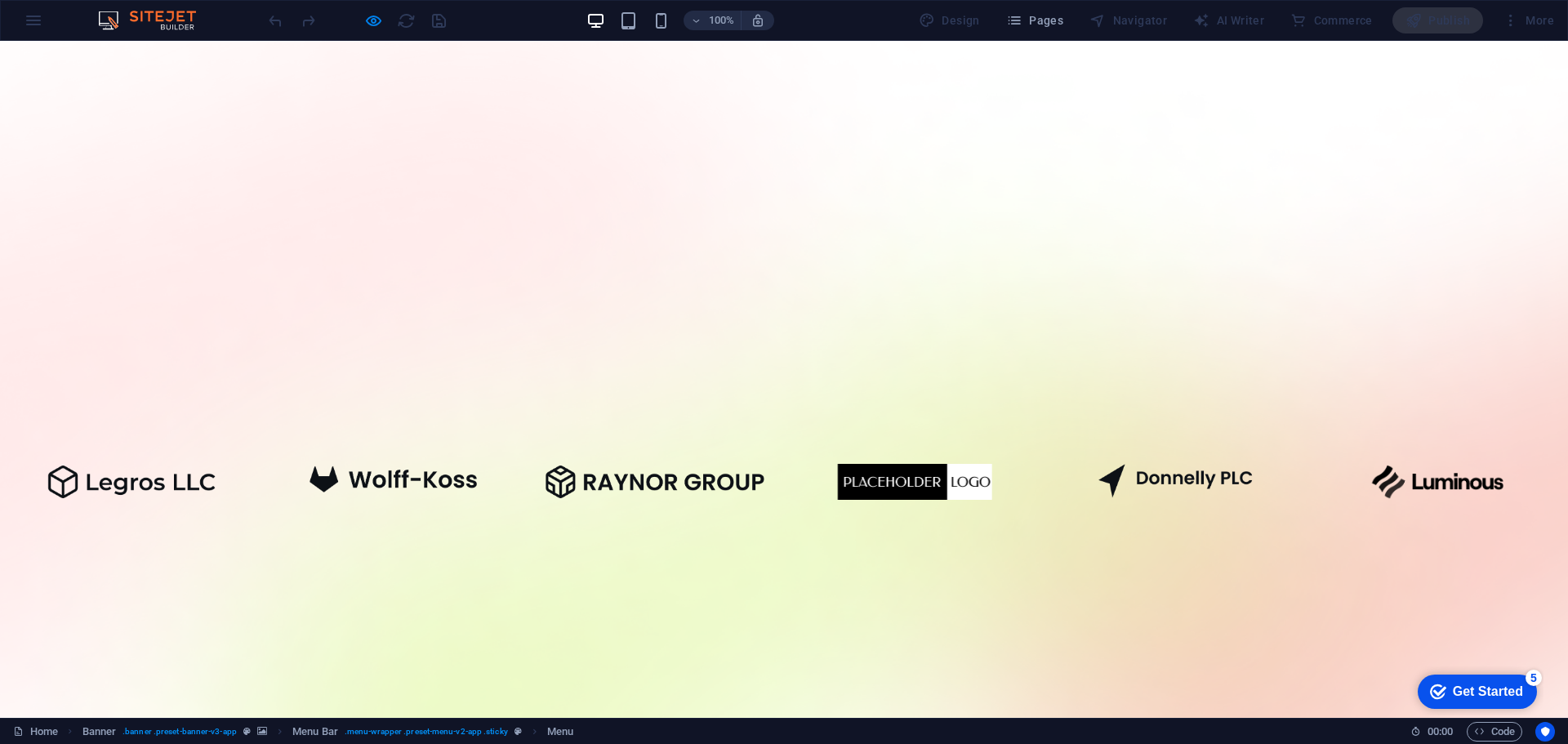
click at [131, 26] on img at bounding box center [155, 20] width 122 height 20
click at [25, 21] on div "100% Design Pages Navigator AI Writer Commerce Publish More" at bounding box center [784, 20] width 1566 height 39
click at [288, 25] on div at bounding box center [357, 20] width 183 height 26
